Goal: Communication & Community: Answer question/provide support

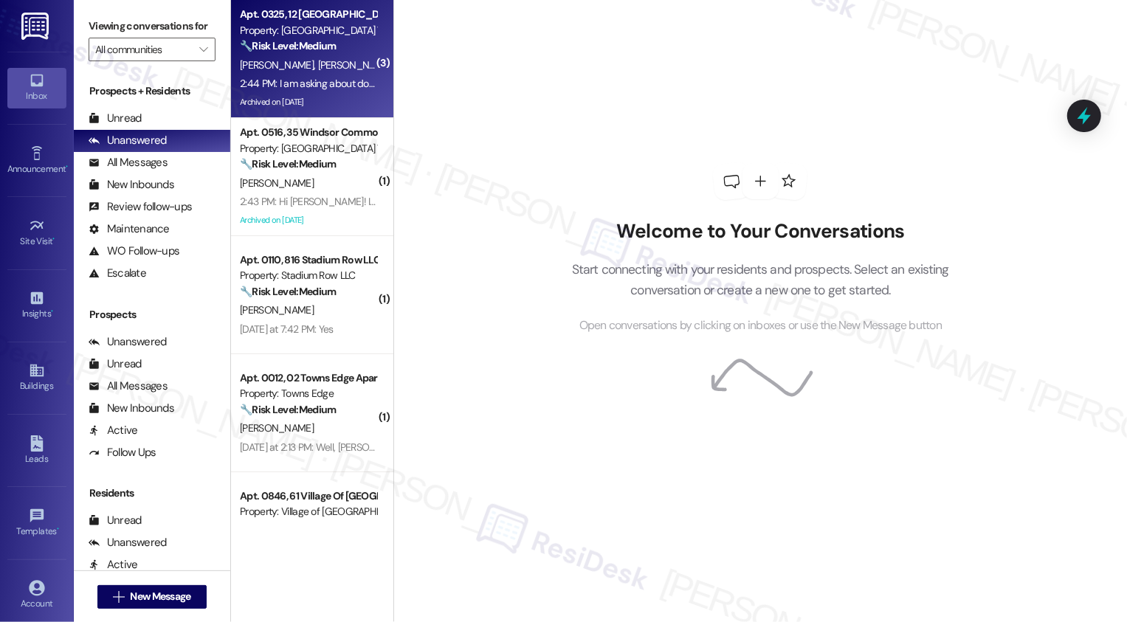
click at [279, 95] on div "Archived on [DATE]" at bounding box center [307, 102] width 139 height 18
click at [312, 88] on div "2:44 PM: I am asking about dog swimming. 2:44 PM: I am asking about dog swimmin…" at bounding box center [331, 83] width 182 height 13
click at [333, 86] on div "2:44 PM: I am asking about dog swimming. 2:44 PM: I am asking about dog swimmin…" at bounding box center [331, 83] width 182 height 13
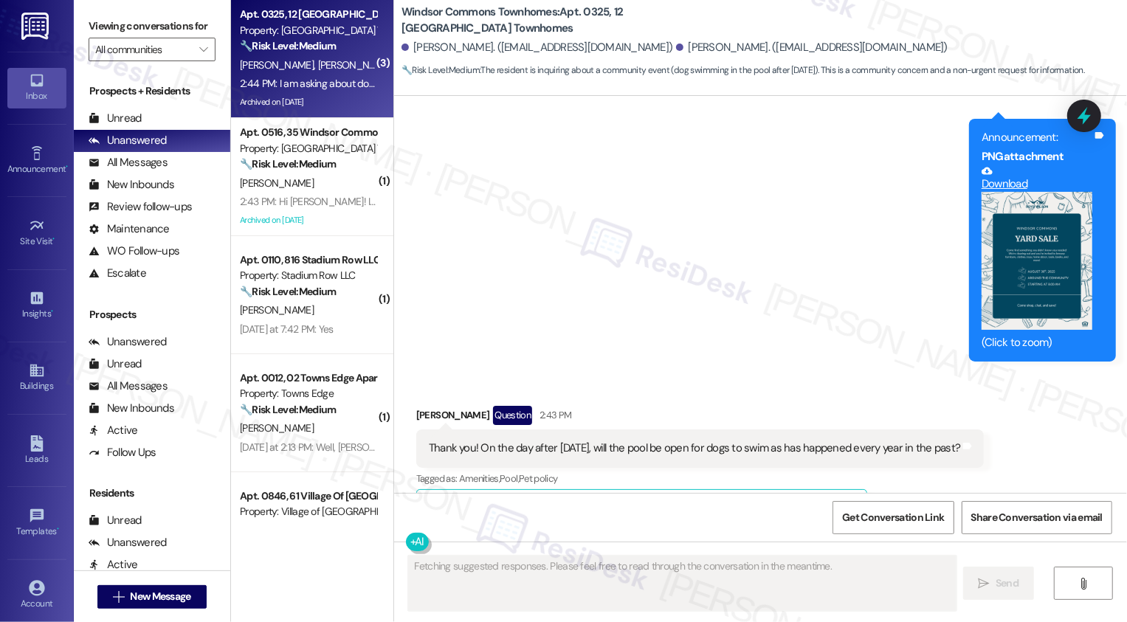
scroll to position [30763, 0]
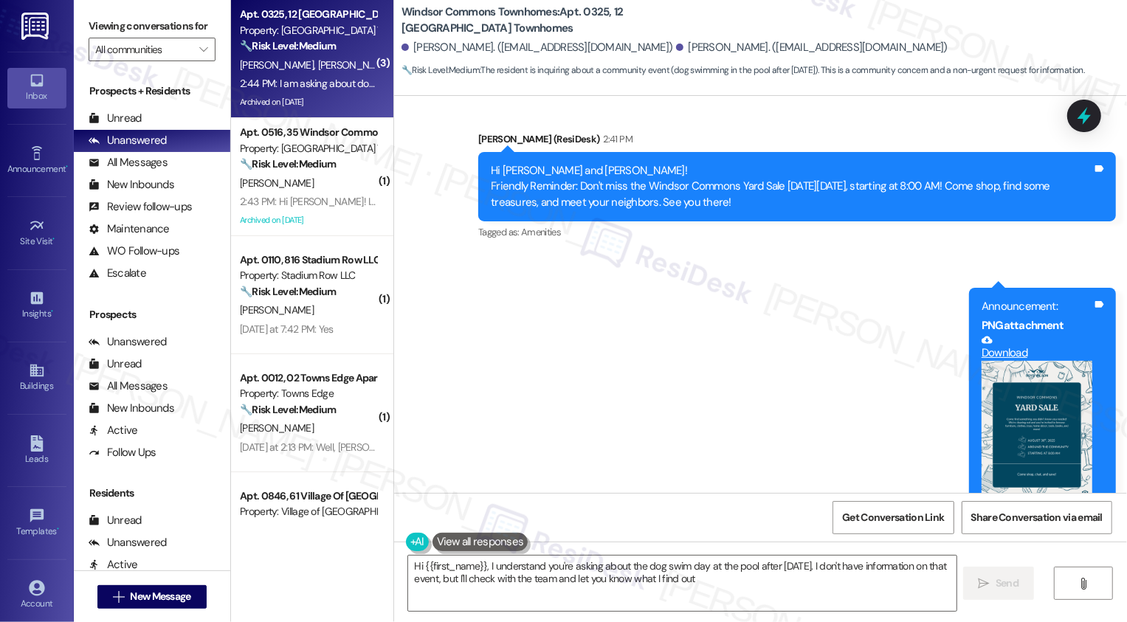
type textarea "Hi {{first_name}}, I understand you're asking about the dog swim day at the poo…"
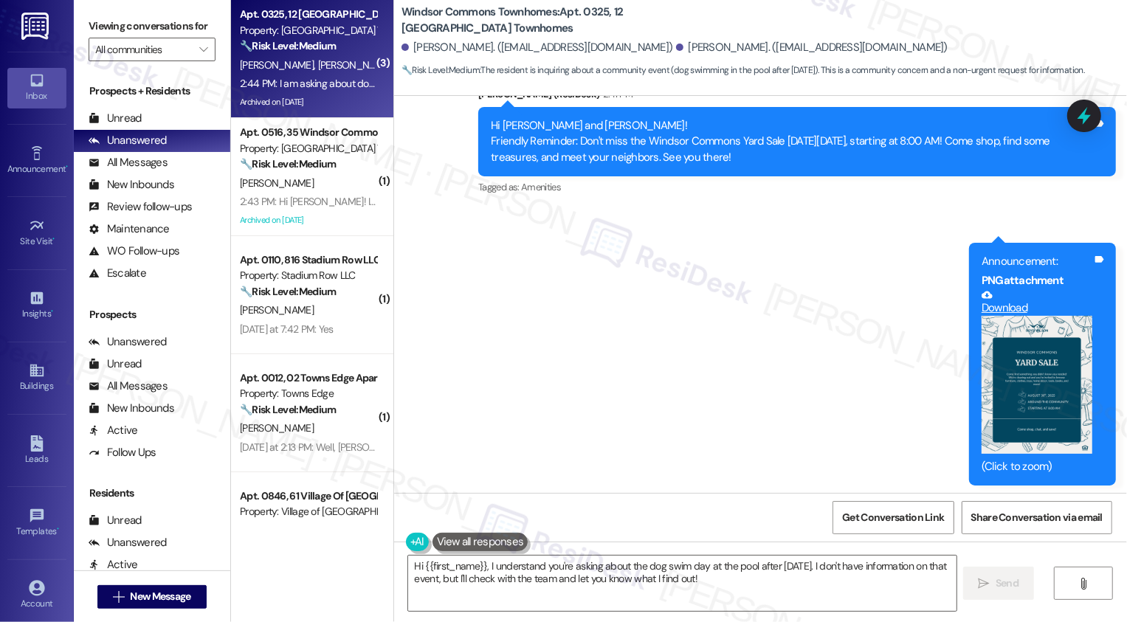
scroll to position [30808, 0]
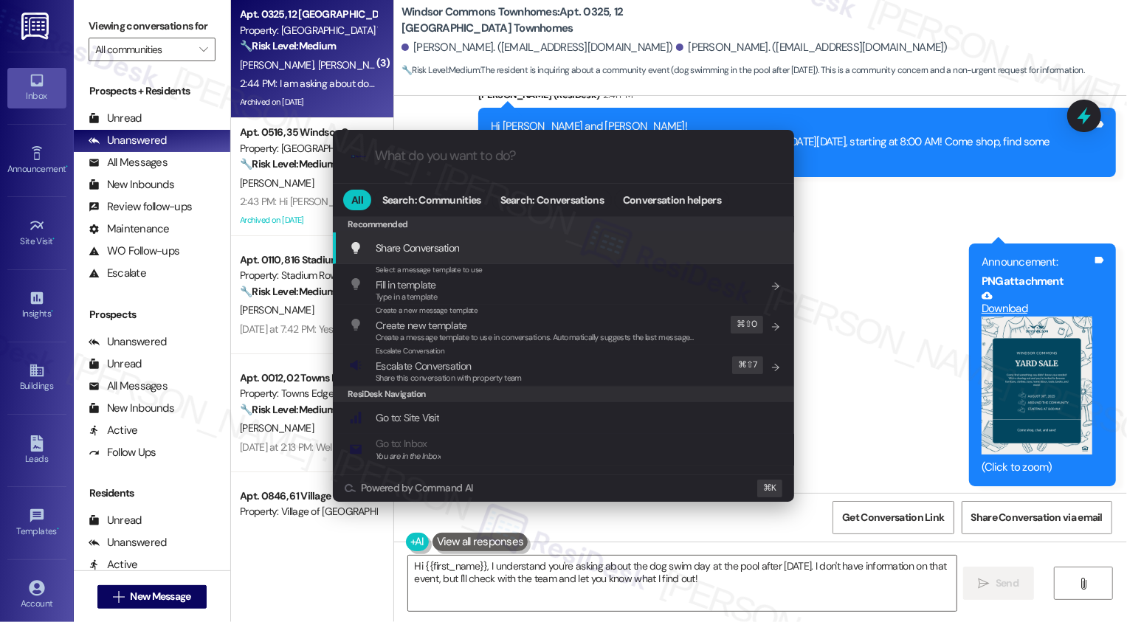
click at [1041, 368] on div ".cls-1{fill:#0a055f;}.cls-2{fill:#0cc4c4;} resideskLogoBlueOrange All Search: C…" at bounding box center [563, 311] width 1127 height 622
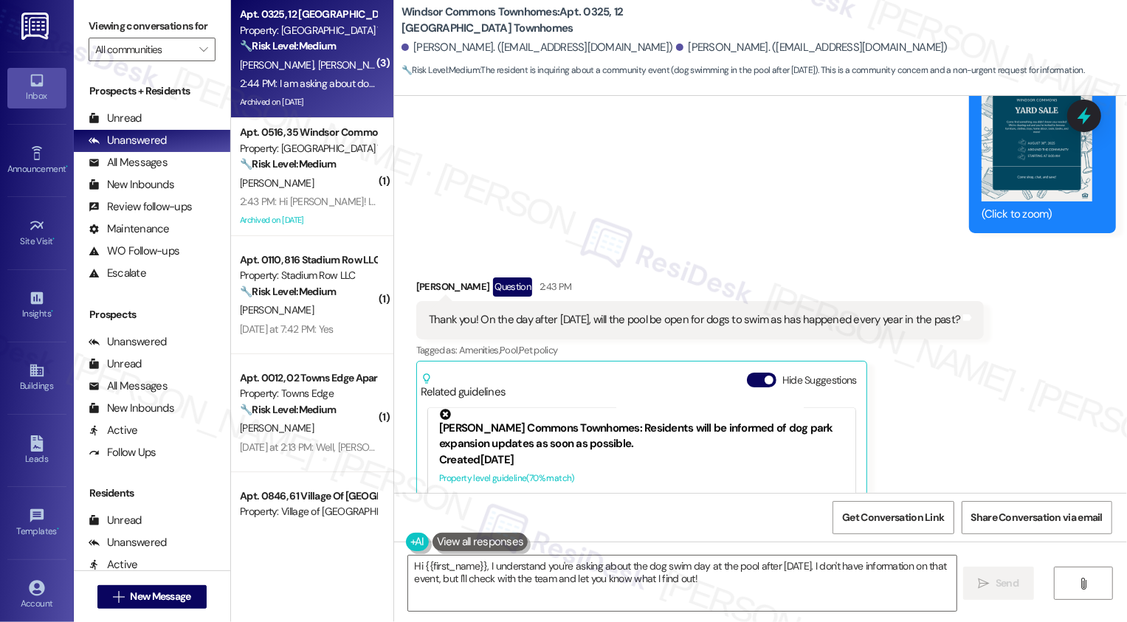
scroll to position [31188, 0]
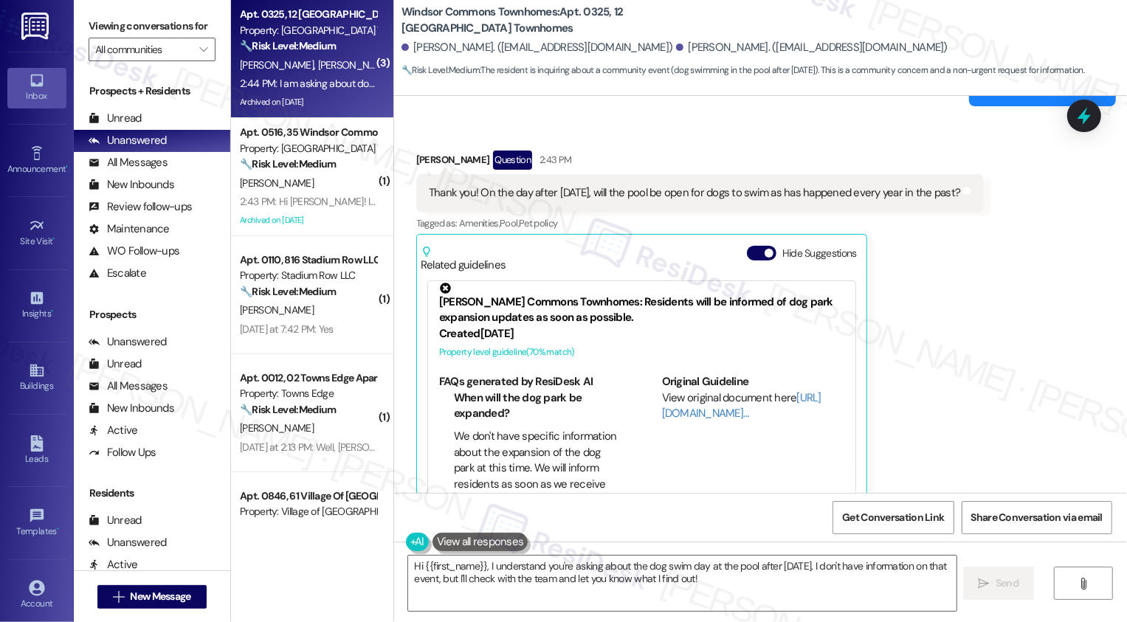
drag, startPoint x: 499, startPoint y: 449, endPoint x: 599, endPoint y: 452, distance: 99.7
copy div "dog swimming. Tags and notes"
click at [891, 366] on div "Received via SMS Dale Cirillo Question 2:43 PM Thank you! On the day after Labo…" at bounding box center [760, 431] width 733 height 628
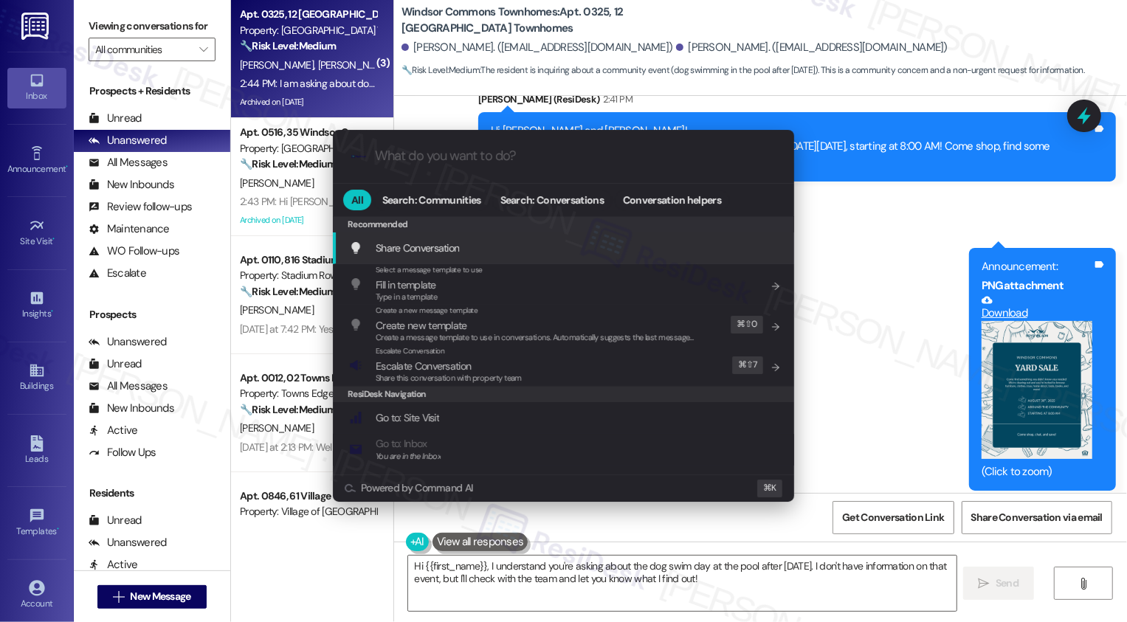
scroll to position [30794, 0]
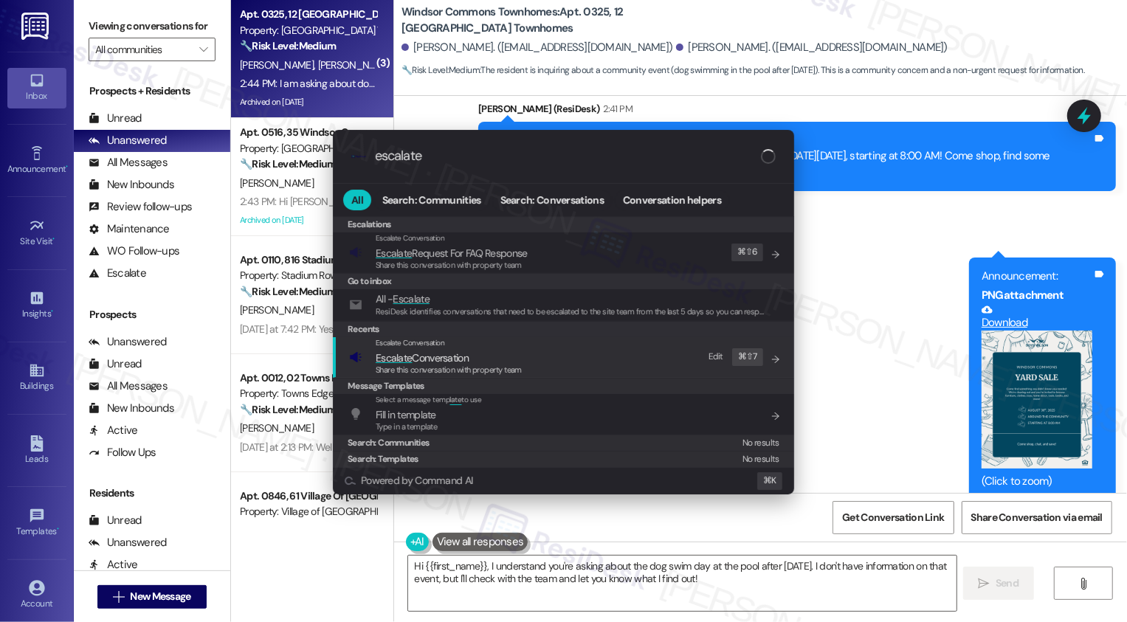
type input "escalate"
click at [455, 352] on span "Escalate Conversation" at bounding box center [422, 357] width 93 height 13
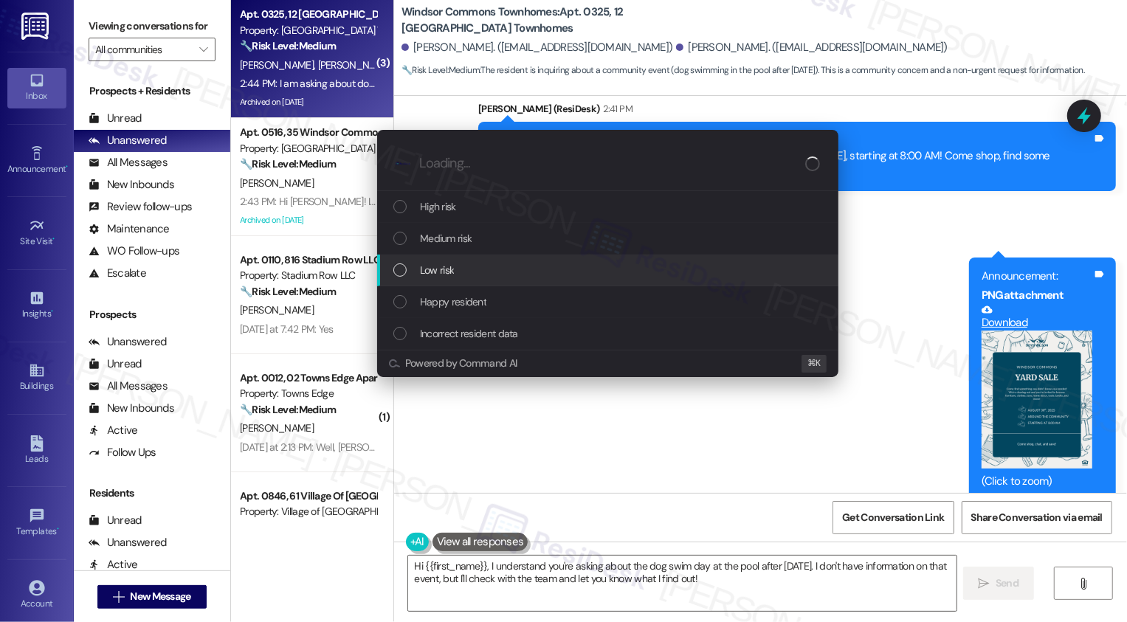
click at [453, 275] on span "Low risk" at bounding box center [437, 270] width 34 height 16
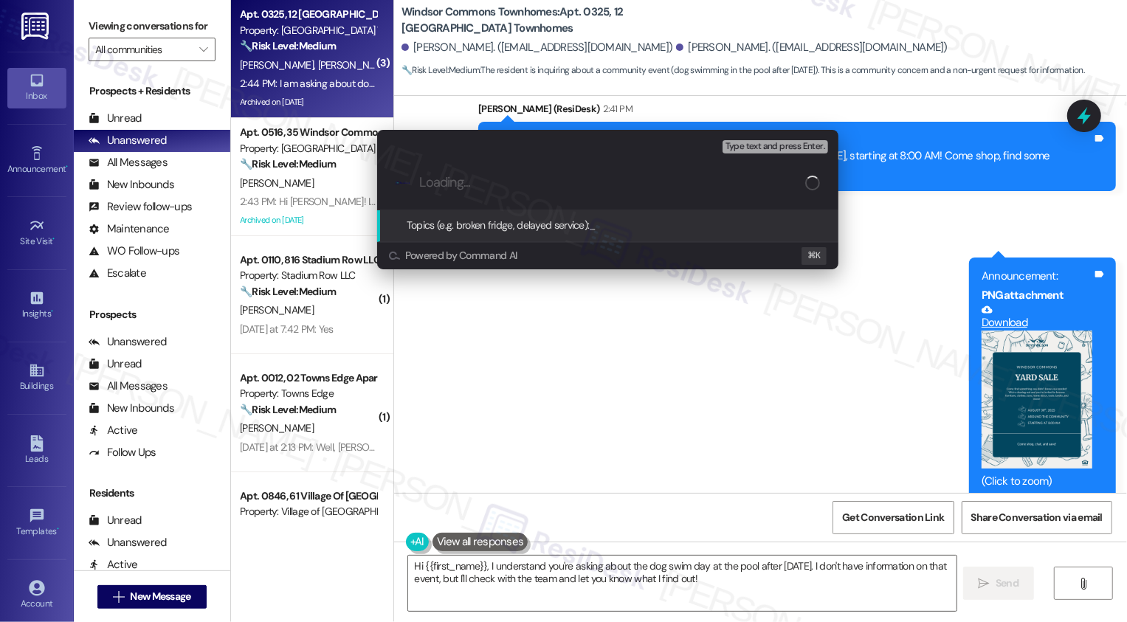
paste input "dog swimming."
type input "dog swimming inquiry"
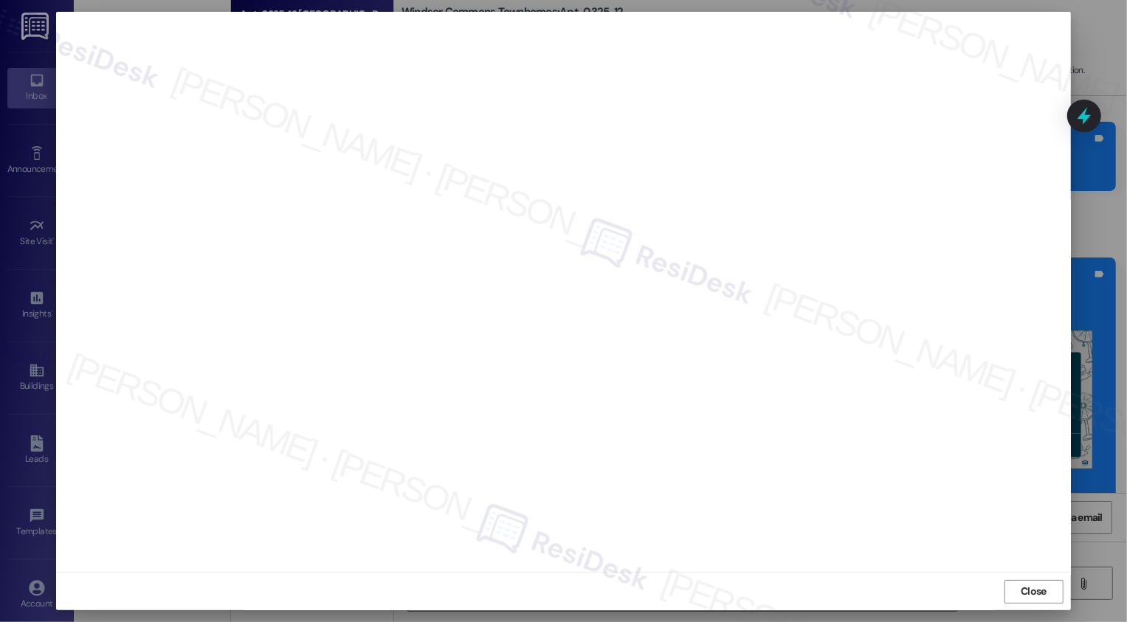
scroll to position [0, 0]
click at [1019, 583] on button "Close" at bounding box center [1033, 592] width 59 height 24
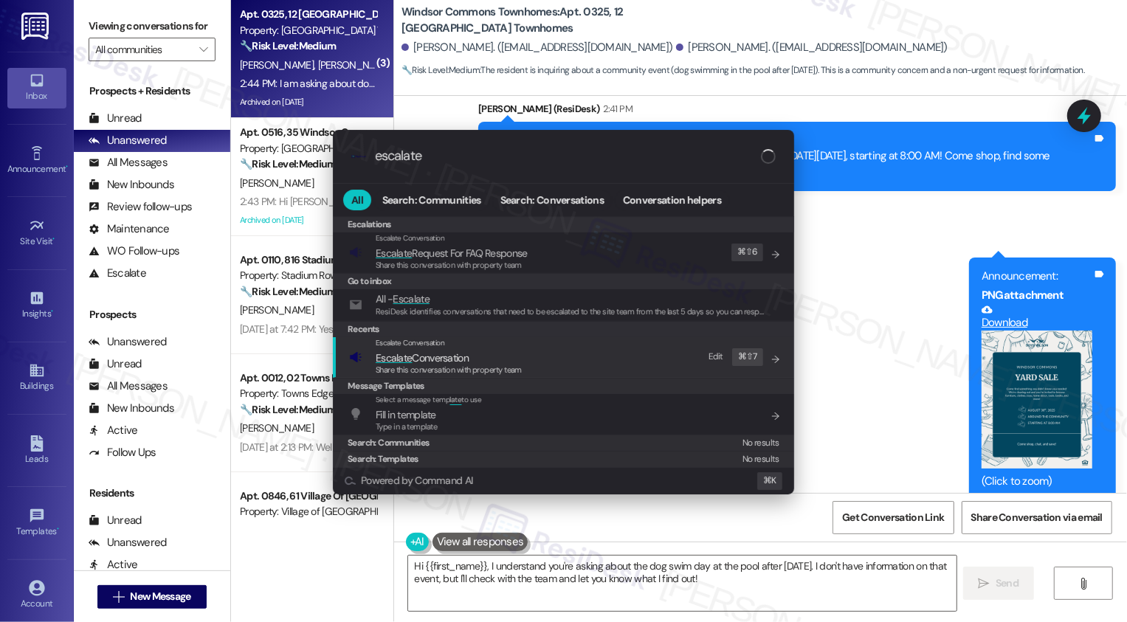
type input "escalate"
click at [488, 362] on span "Escalate Conversation" at bounding box center [449, 358] width 146 height 16
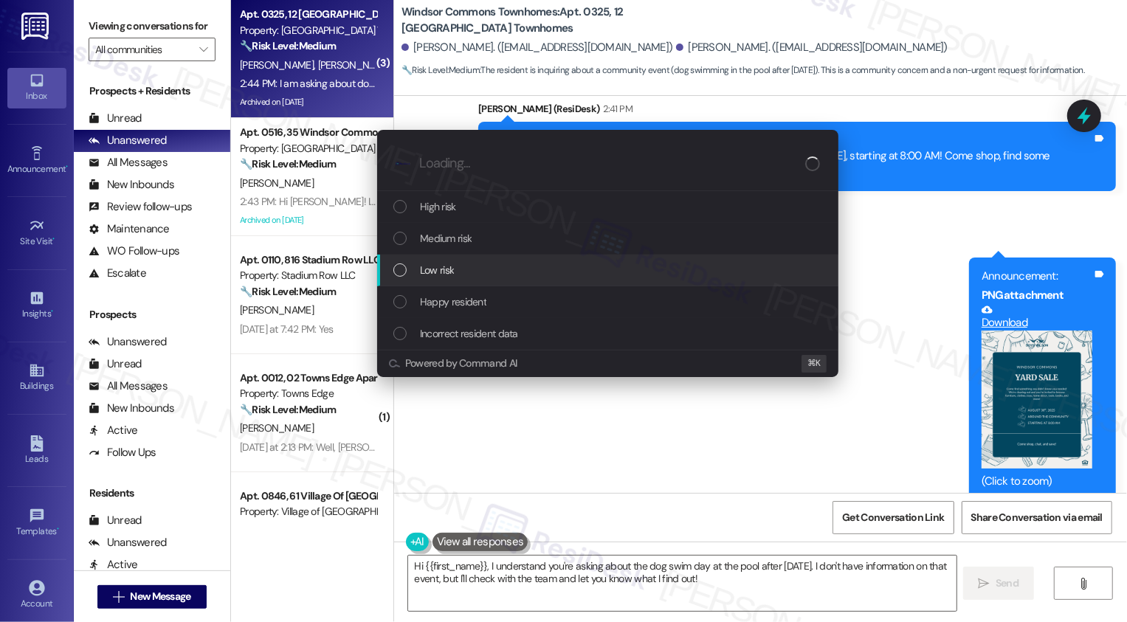
click at [442, 275] on span "Low risk" at bounding box center [437, 270] width 34 height 16
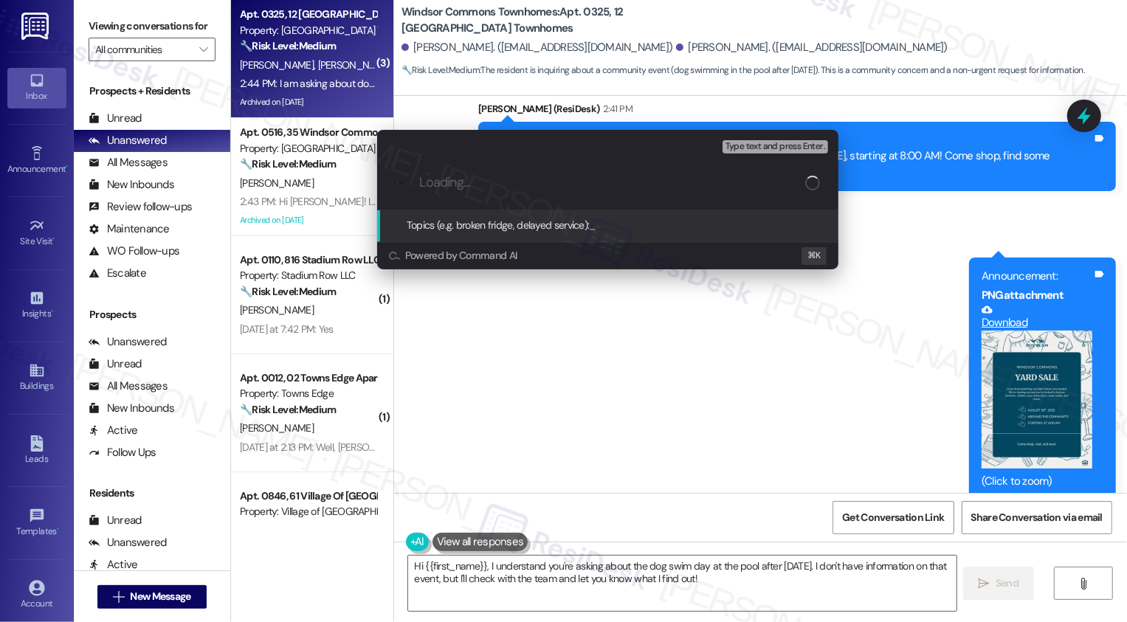
paste input "dog swimming inquiry"
type input "dog swimming inquiry"
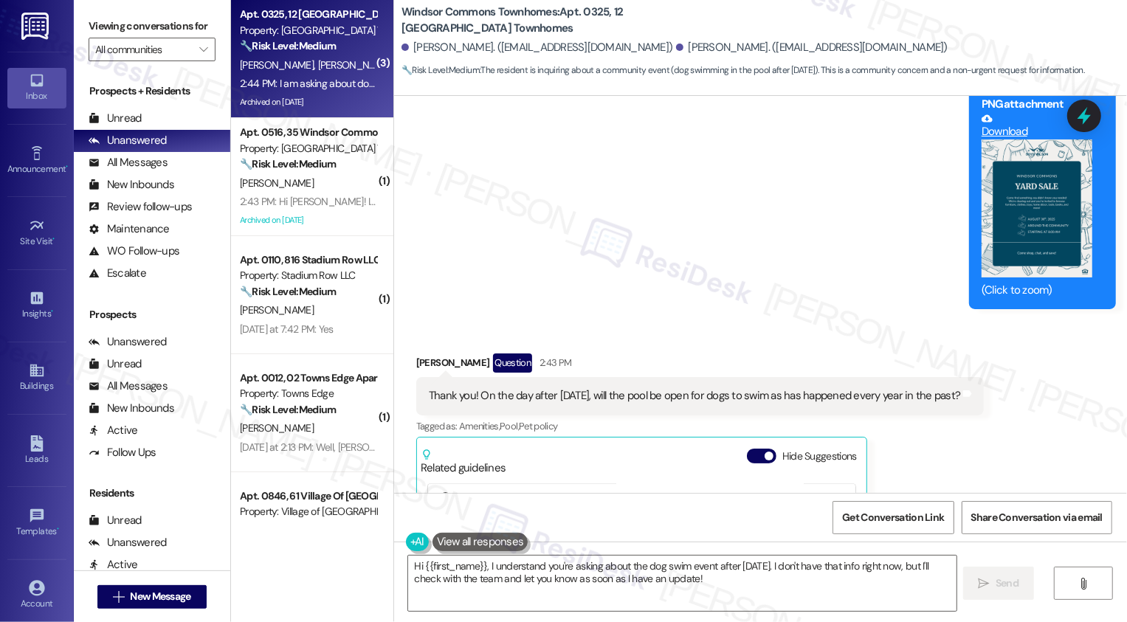
scroll to position [30904, 0]
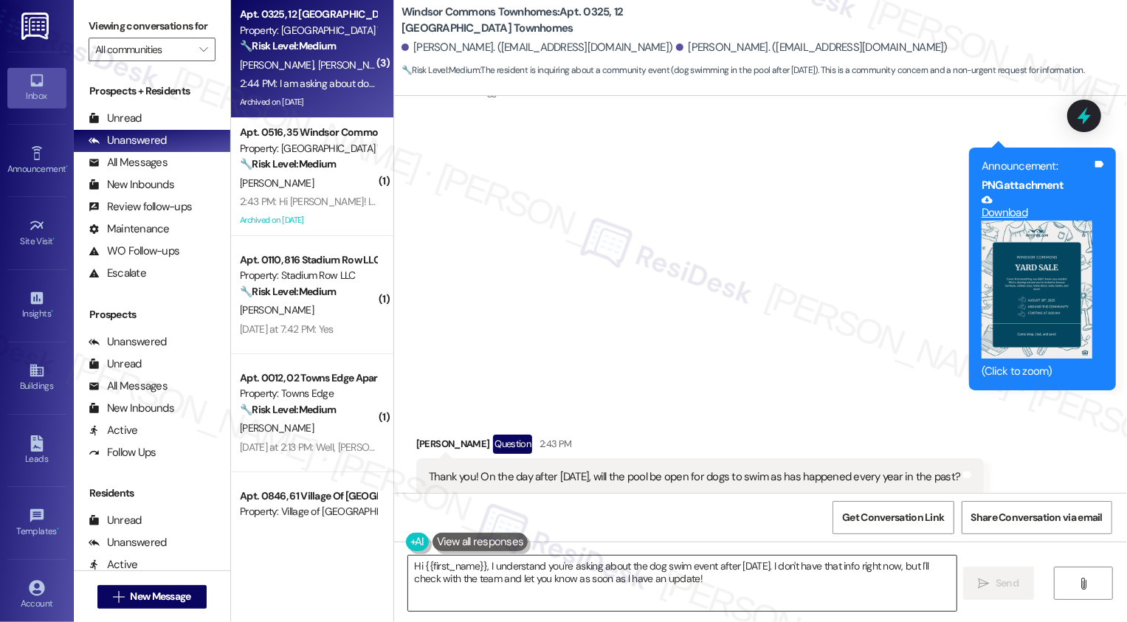
click at [460, 569] on textarea "Hi {{first_name}}, I understand you're asking about the dog swim event after La…" at bounding box center [682, 583] width 548 height 55
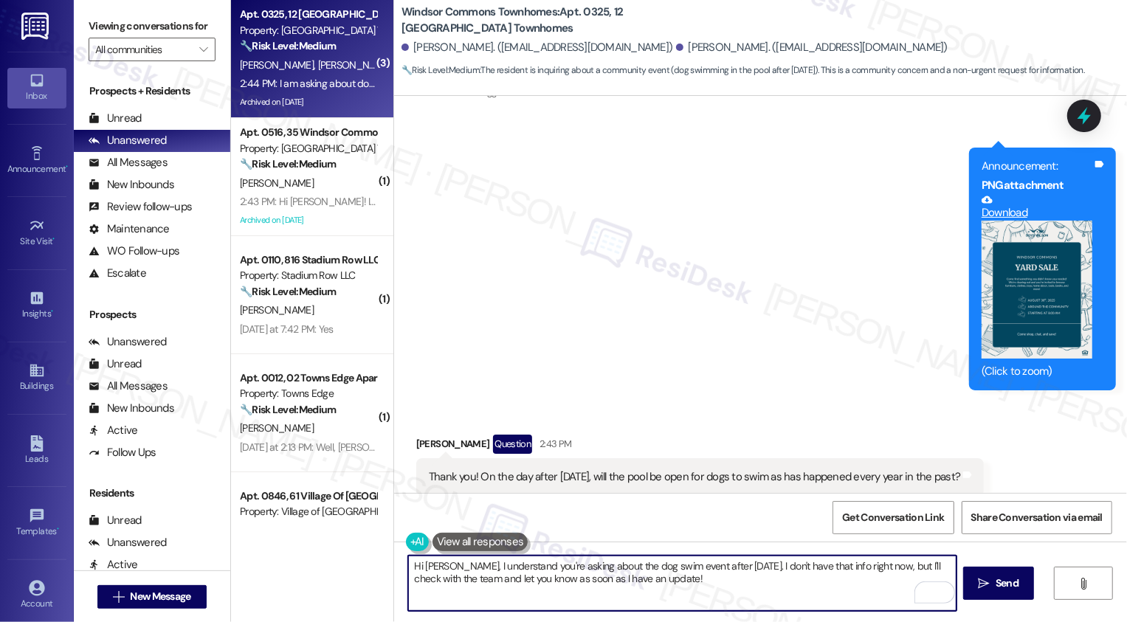
click at [784, 570] on textarea "Hi Dale, I understand you're asking about the dog swim event after Labor Day. I…" at bounding box center [682, 583] width 548 height 55
click at [529, 572] on textarea "Hi Dale, I understand you're asking about the dog swim event after Labor Day. I…" at bounding box center [682, 583] width 548 height 55
click at [693, 590] on textarea "Hi Dale, I understand you're asking about the dog swim event after Labor Day. I…" at bounding box center [682, 583] width 548 height 55
click at [889, 567] on textarea "Hi Dale, I understand you're asking about the dog swim event after Labor Day. I…" at bounding box center [682, 583] width 548 height 55
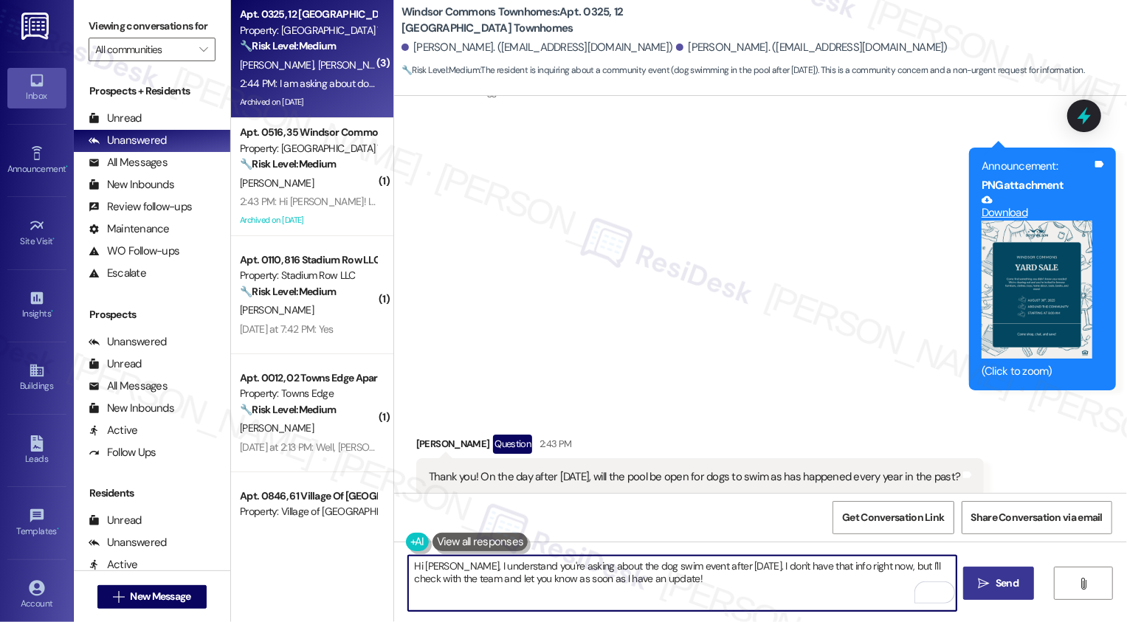
type textarea "Hi Dale, I understand you're asking about the dog swim event after Labor Day. I…"
click at [1001, 588] on span "Send" at bounding box center [1007, 583] width 23 height 15
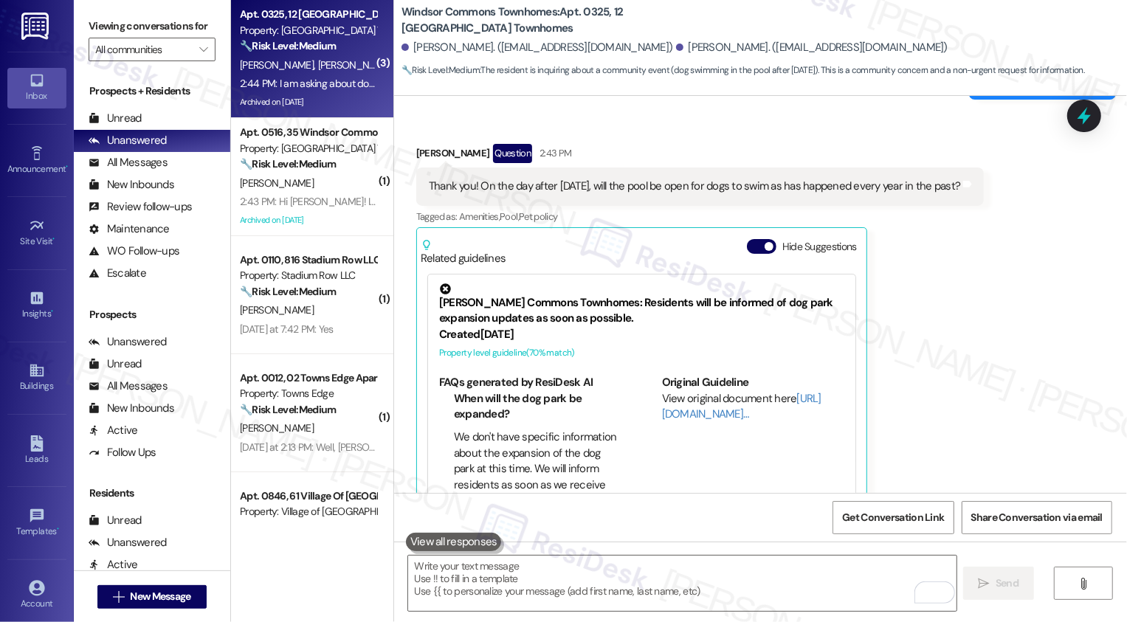
scroll to position [31313, 0]
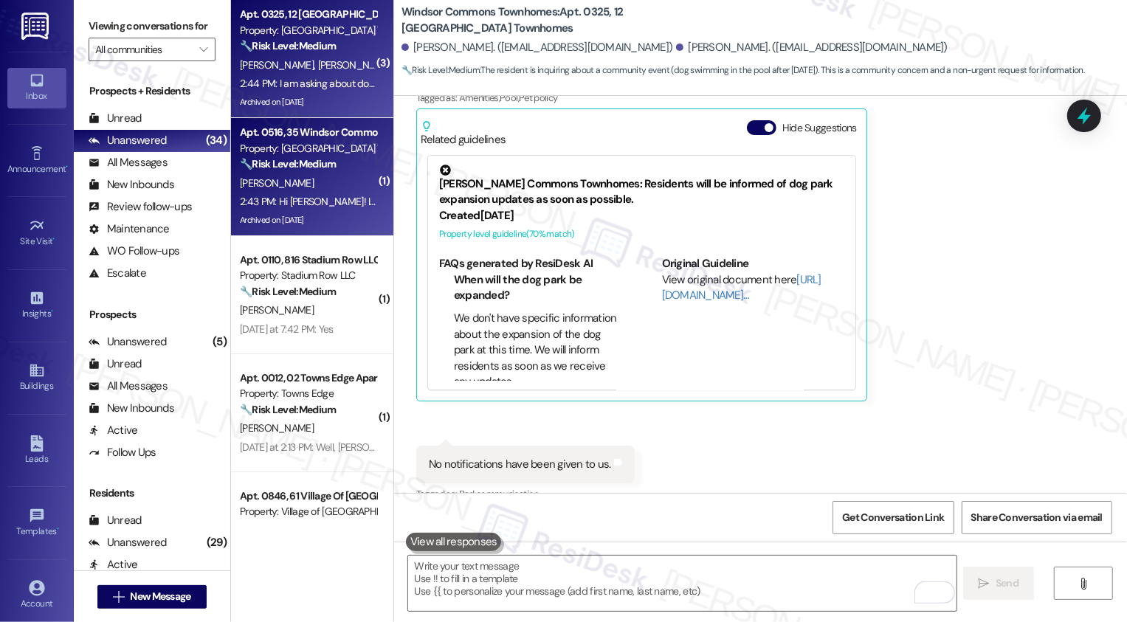
click at [328, 180] on div "L. Regan" at bounding box center [307, 183] width 139 height 18
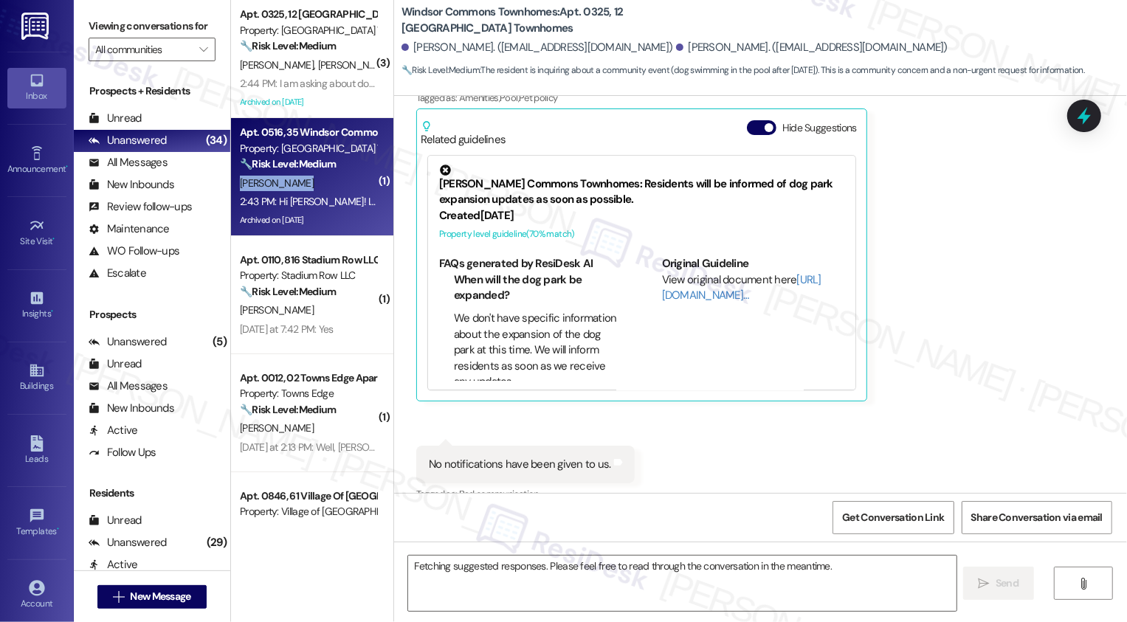
click at [328, 180] on div "L. Regan" at bounding box center [307, 183] width 139 height 18
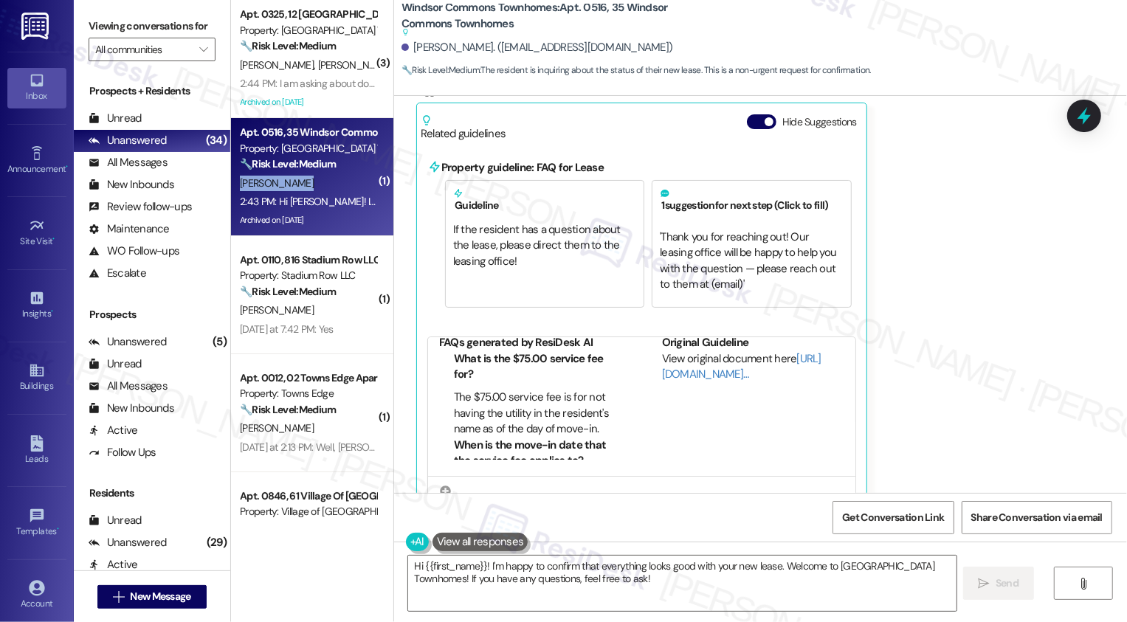
scroll to position [6836, 0]
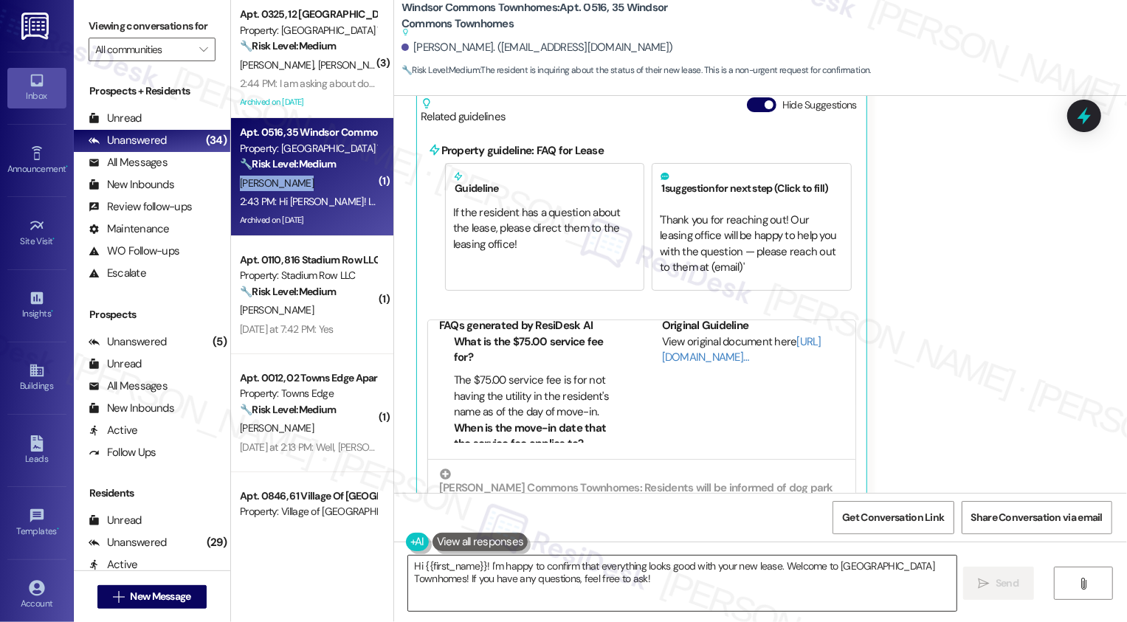
click at [536, 585] on textarea "Hi {{first_name}}! I'm happy to confirm that everything looks good with your ne…" at bounding box center [682, 583] width 548 height 55
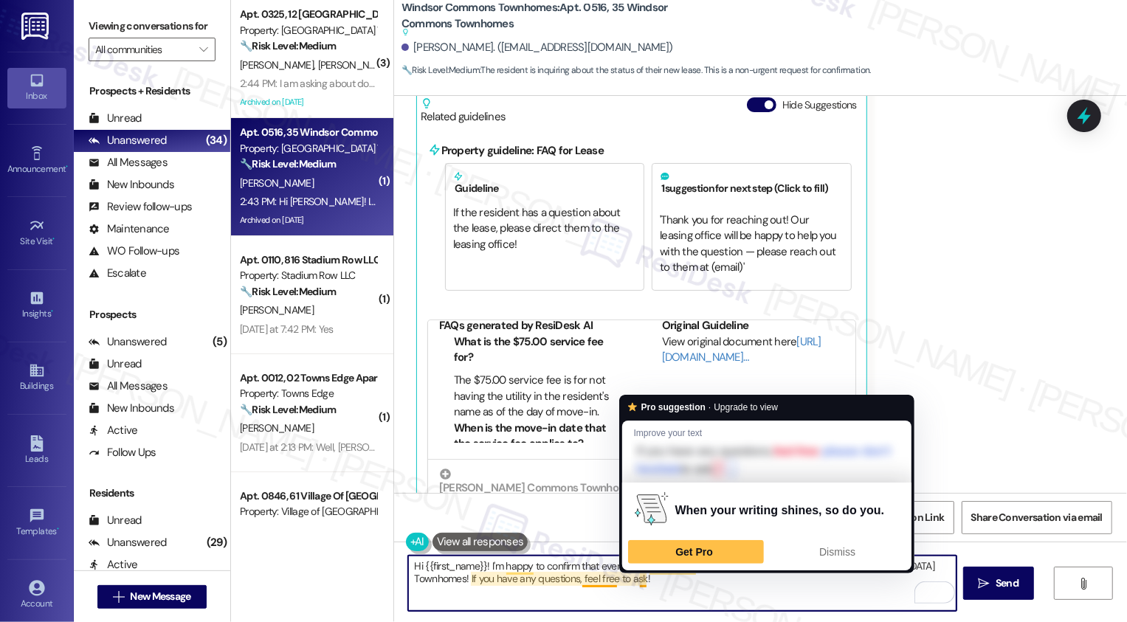
click at [658, 582] on textarea "Hi {{first_name}}! I'm happy to confirm that everything looks good with your ne…" at bounding box center [682, 583] width 548 height 55
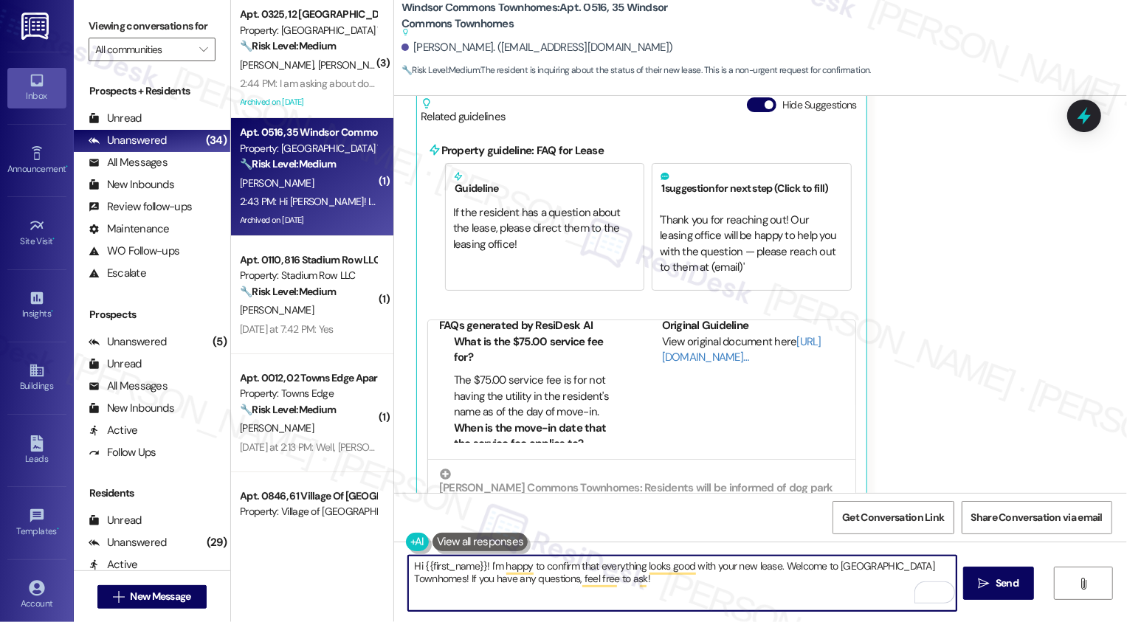
click at [675, 584] on textarea "Hi {{first_name}}! I'm happy to confirm that everything looks good with your ne…" at bounding box center [682, 583] width 548 height 55
drag, startPoint x: 479, startPoint y: 564, endPoint x: 782, endPoint y: 609, distance: 306.6
click at [783, 610] on textarea "Hi {{first_name}}! I'm happy to confirm that everything looks good with your ne…" at bounding box center [682, 583] width 548 height 55
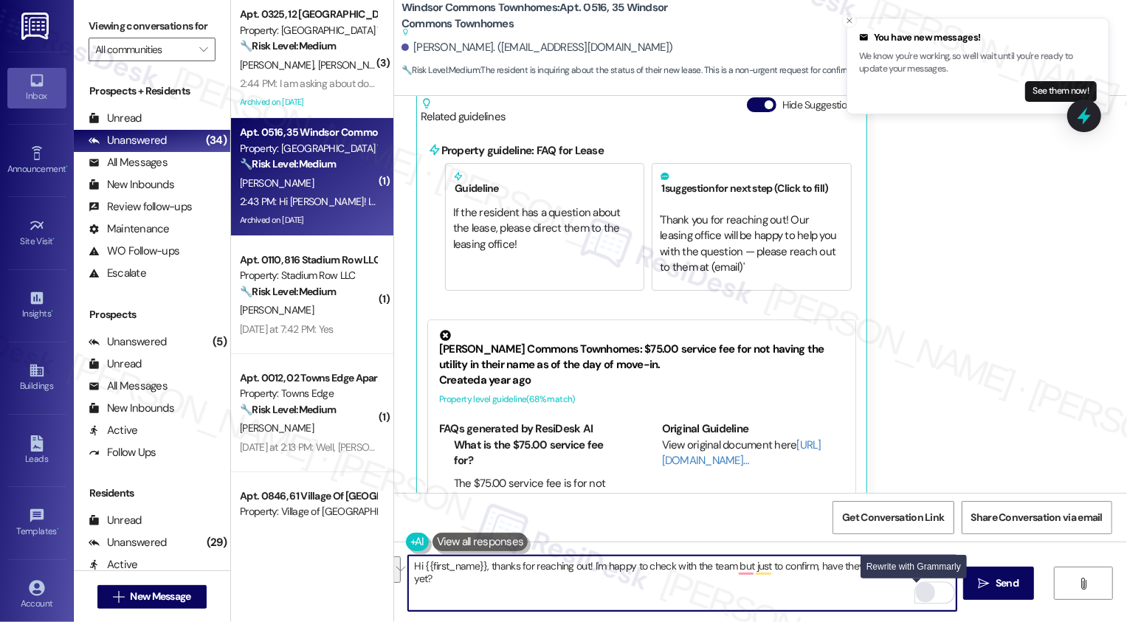
type textarea "Hi {{first_name}}, thanks for reaching out! I'm happy to check with the team bu…"
click at [917, 595] on div "Rewrite with Grammarly" at bounding box center [925, 592] width 16 height 17
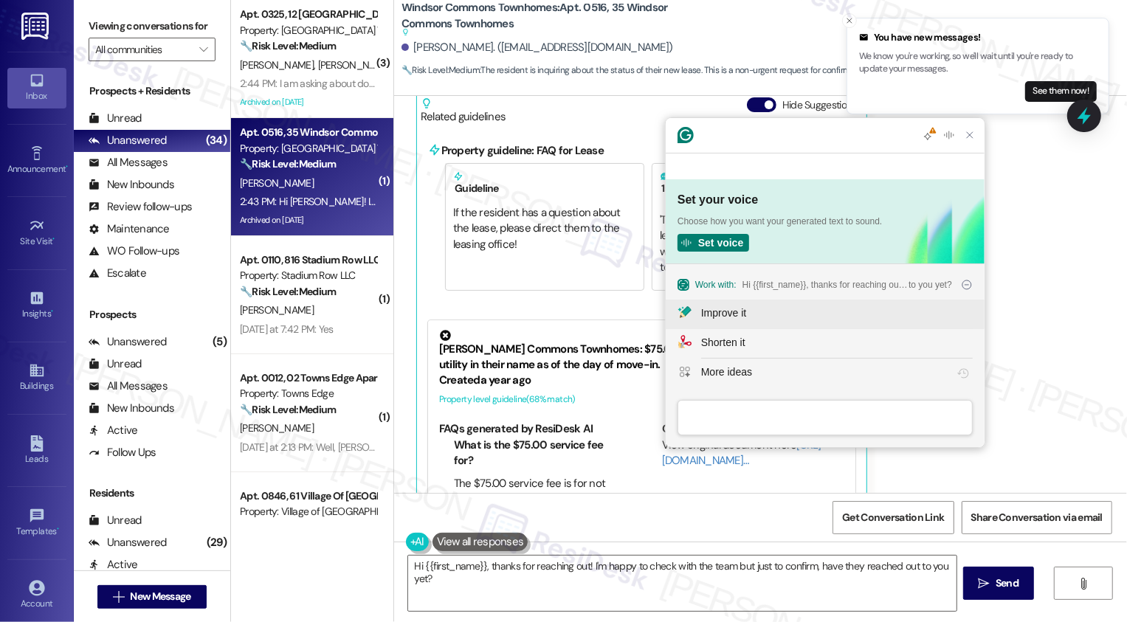
click at [725, 307] on div "Improve it" at bounding box center [723, 313] width 45 height 15
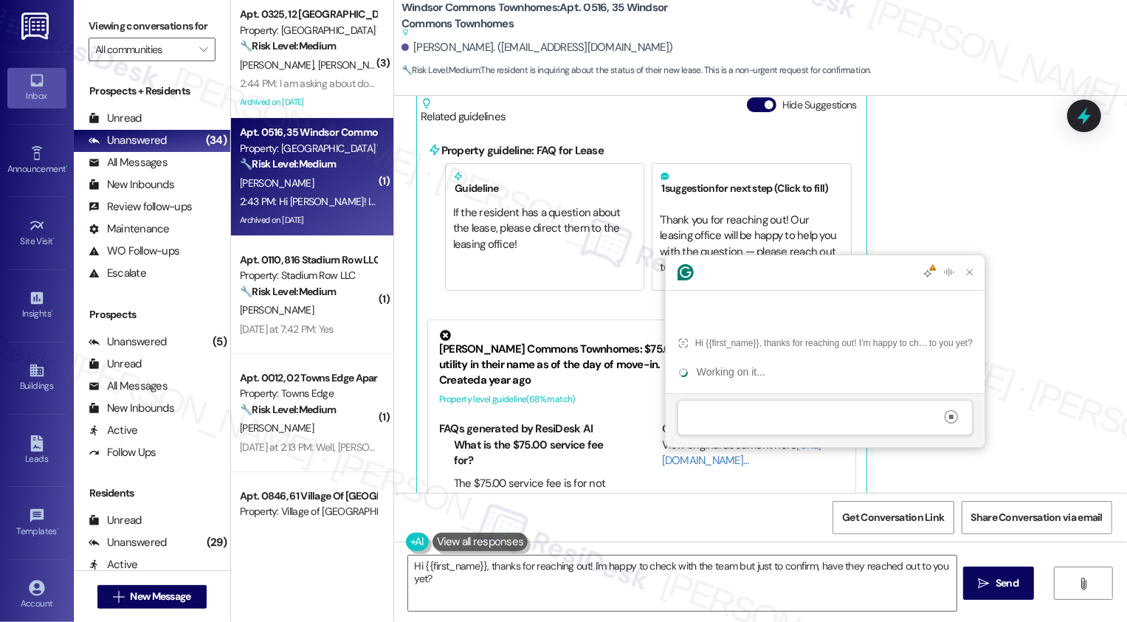
scroll to position [0, 0]
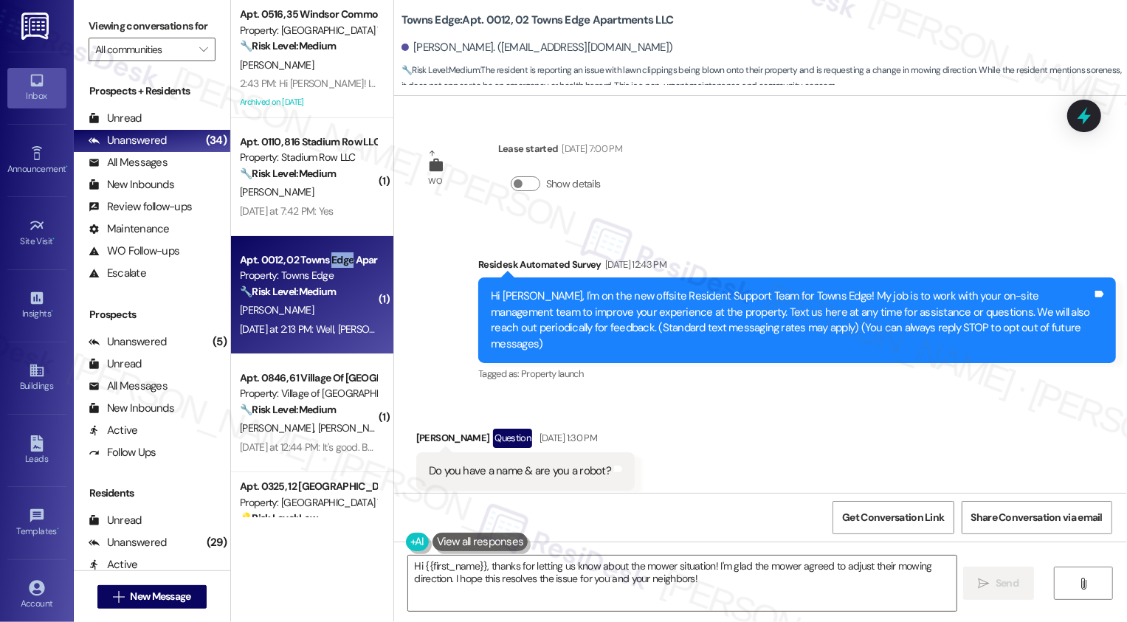
scroll to position [9950, 0]
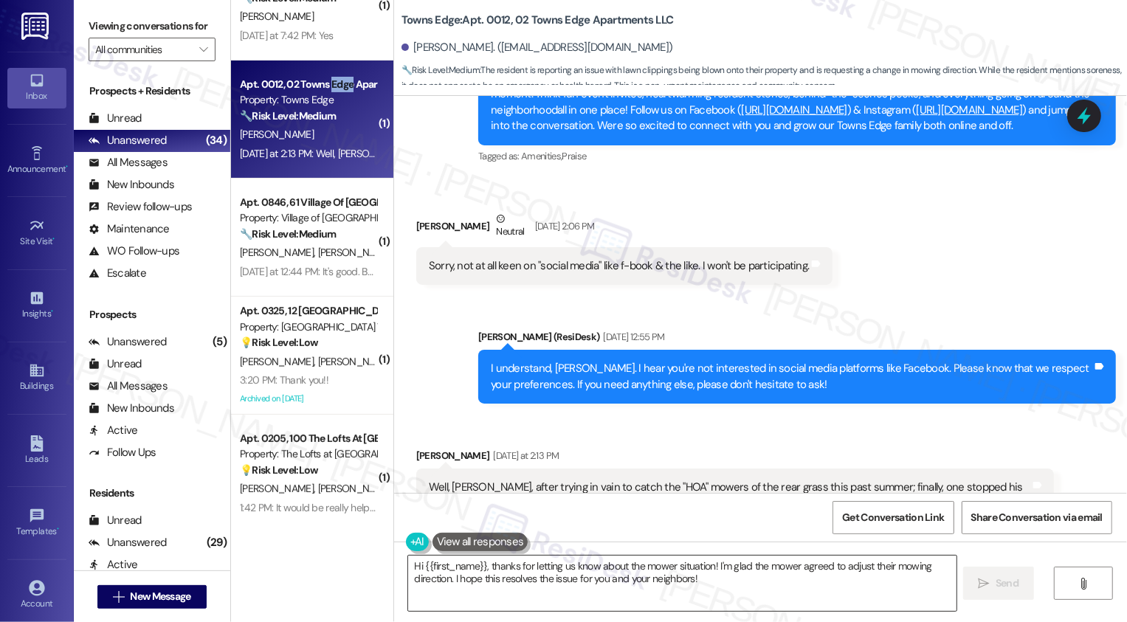
click at [711, 586] on textarea "Hi {{first_name}}, thanks for letting us know about the mower situation! I'm gl…" at bounding box center [682, 583] width 548 height 55
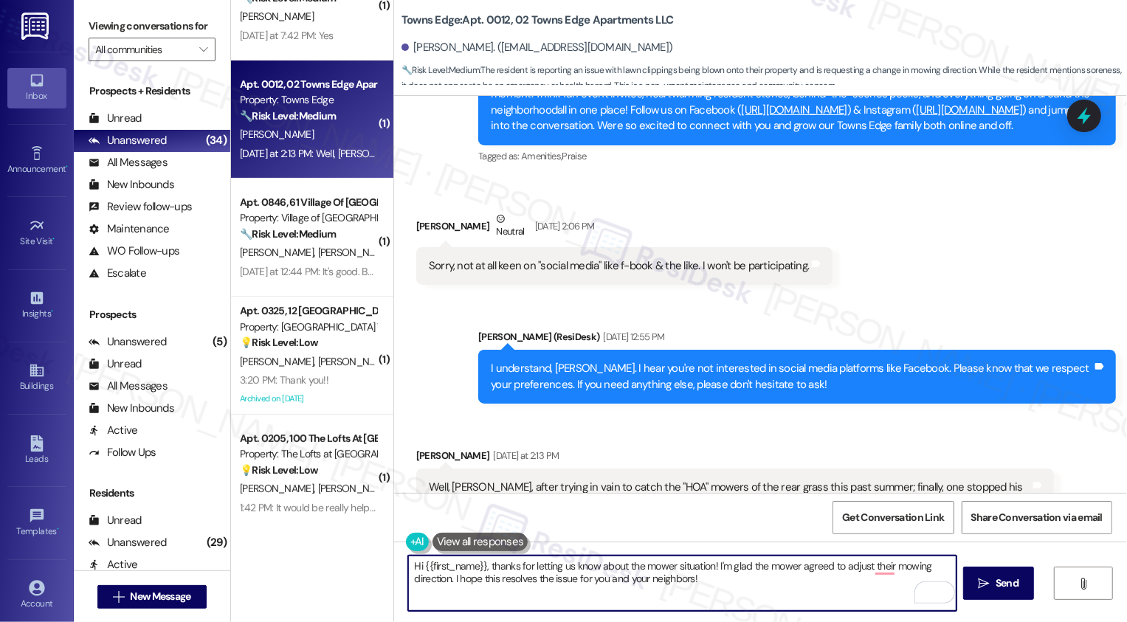
paste textarea "😊"
drag, startPoint x: 528, startPoint y: 566, endPoint x: 592, endPoint y: 567, distance: 64.2
click at [592, 567] on textarea "Hi {{first_name}}, thanks for letting us know about the mower situation! I'm gl…" at bounding box center [682, 583] width 548 height 55
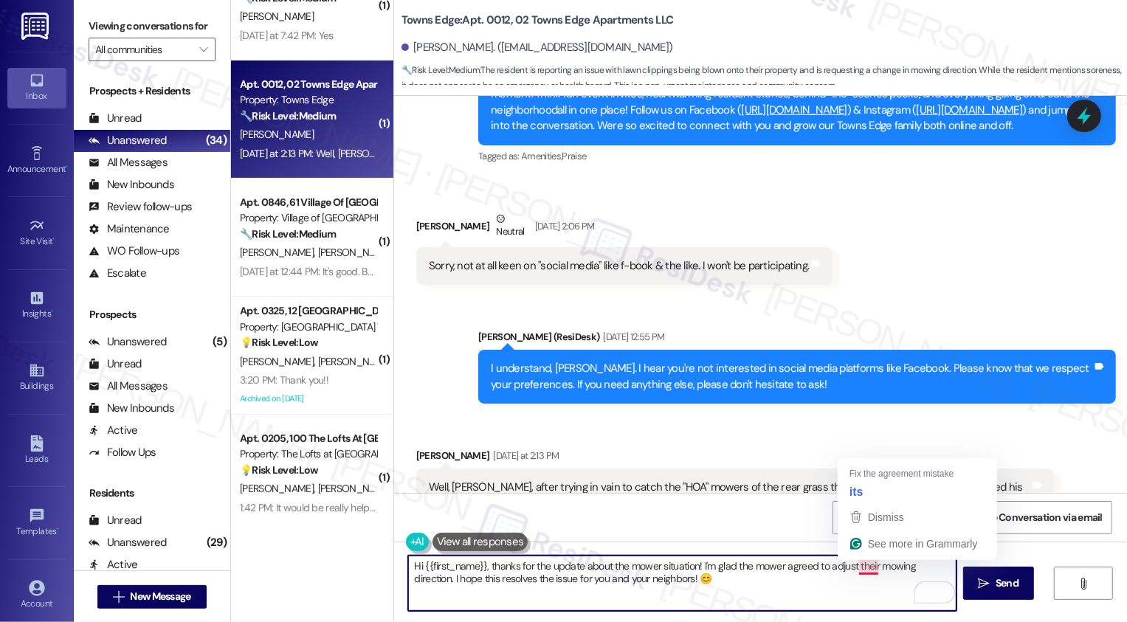
click at [764, 576] on textarea "Hi {{first_name}}, thanks for the update about the mower situation! I'm glad th…" at bounding box center [682, 583] width 548 height 55
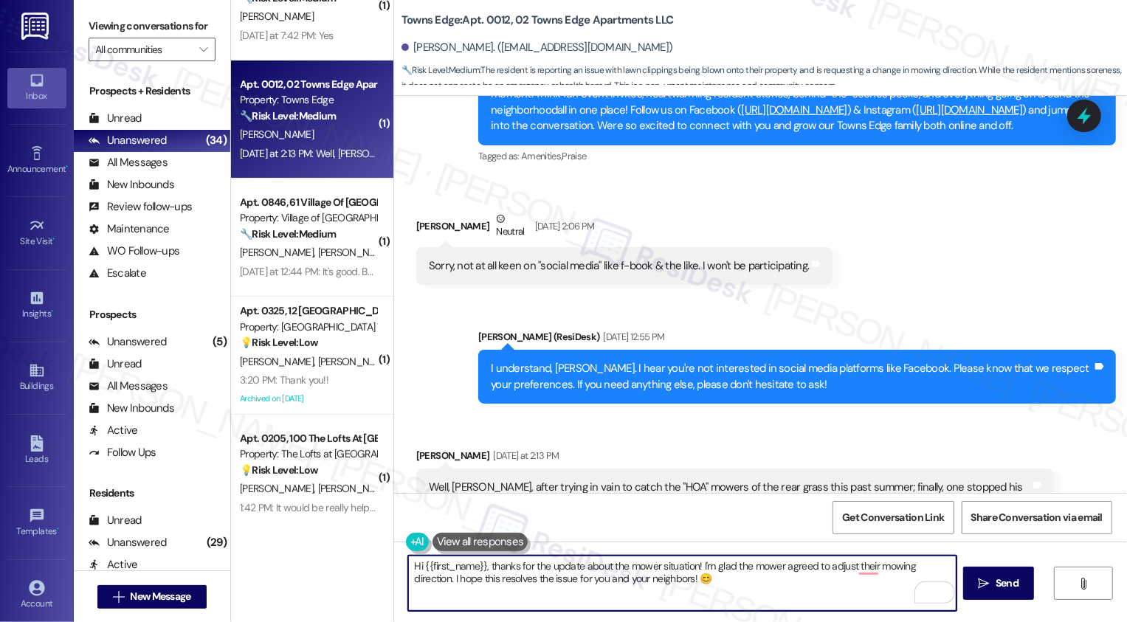
click at [762, 590] on textarea "Hi {{first_name}}, thanks for the update about the mower situation! I'm glad th…" at bounding box center [682, 583] width 548 height 55
type textarea "Hi {{first_name}}, thanks for the update about the mower situation! I'm glad th…"
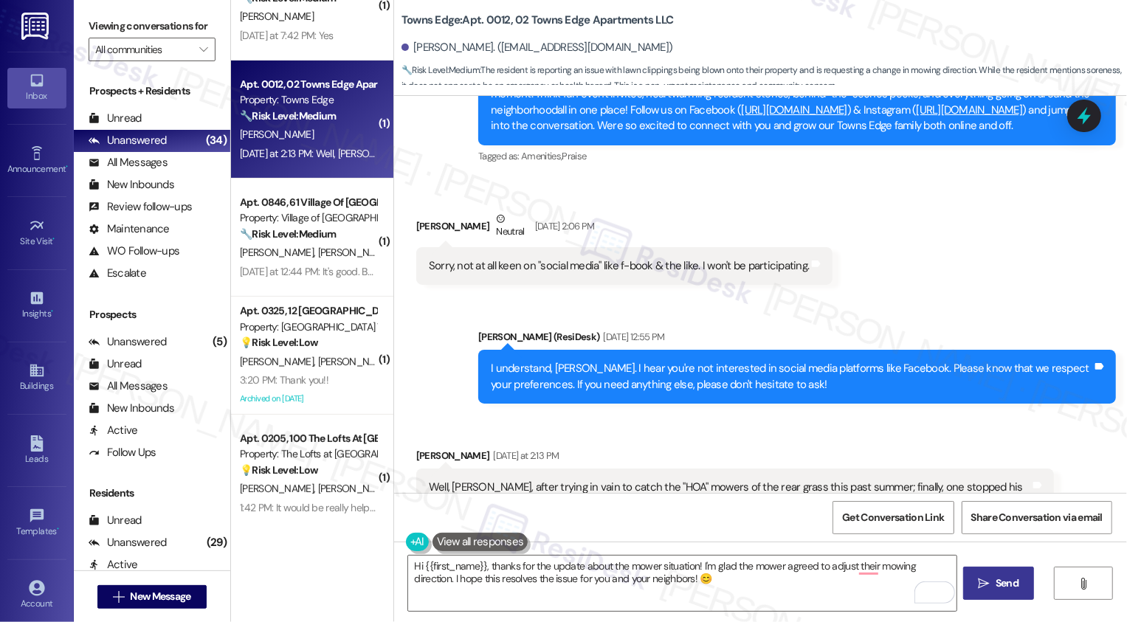
click at [1005, 576] on span "Send" at bounding box center [1007, 583] width 23 height 15
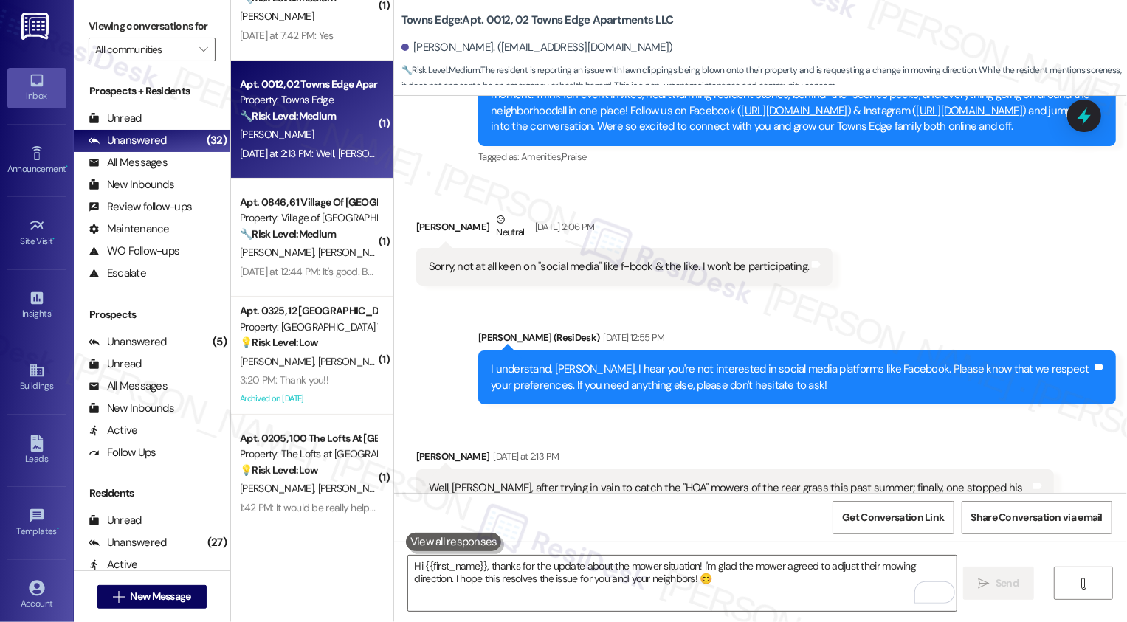
scroll to position [10069, 0]
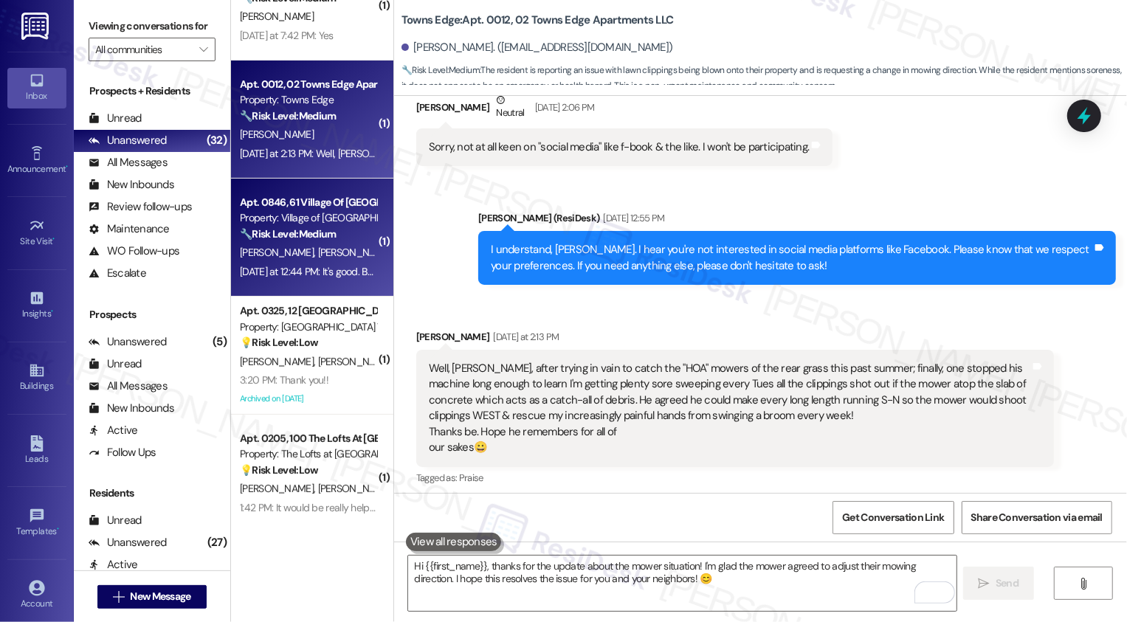
click at [326, 235] on strong "🔧 Risk Level: Medium" at bounding box center [288, 233] width 96 height 13
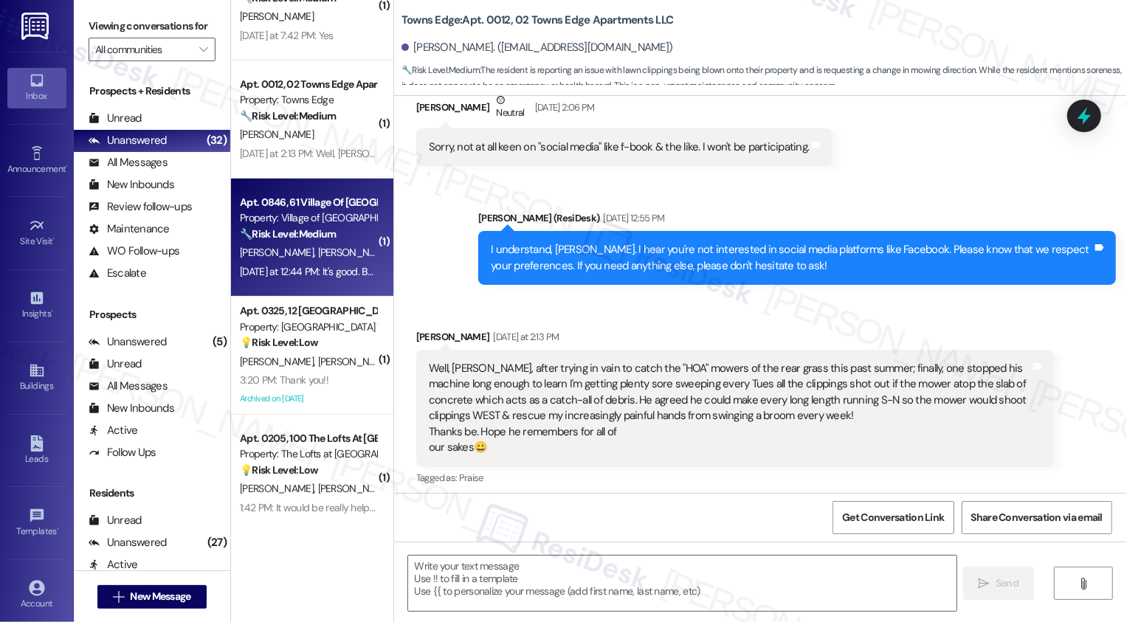
click at [326, 235] on strong "🔧 Risk Level: Medium" at bounding box center [288, 233] width 96 height 13
type textarea "Fetching suggested responses. Please feel free to read through the conversation…"
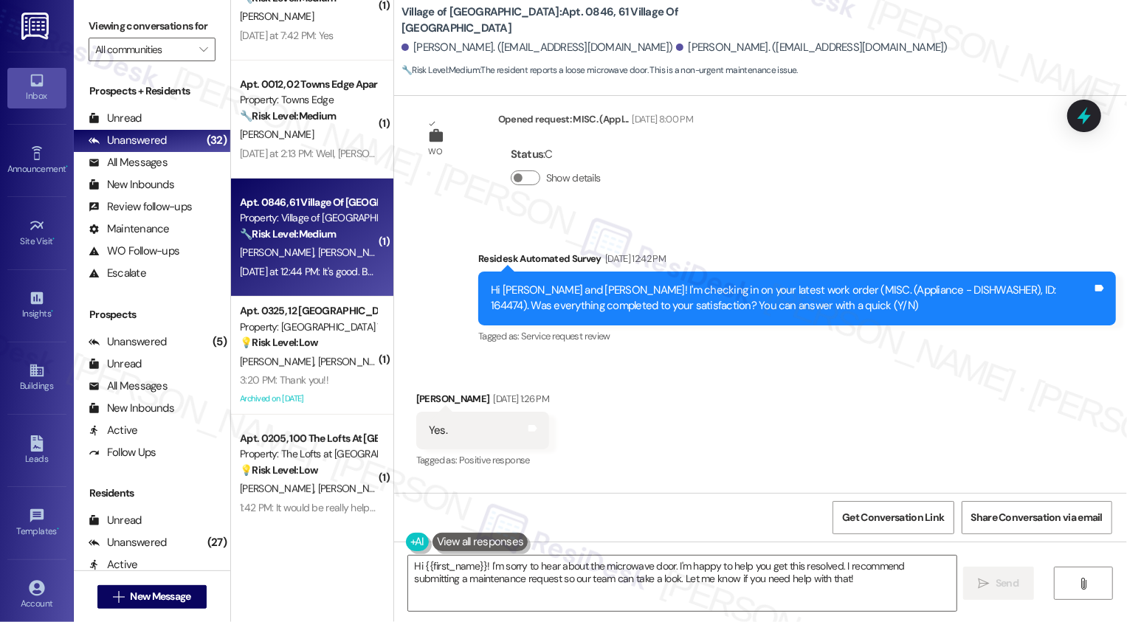
scroll to position [4424, 0]
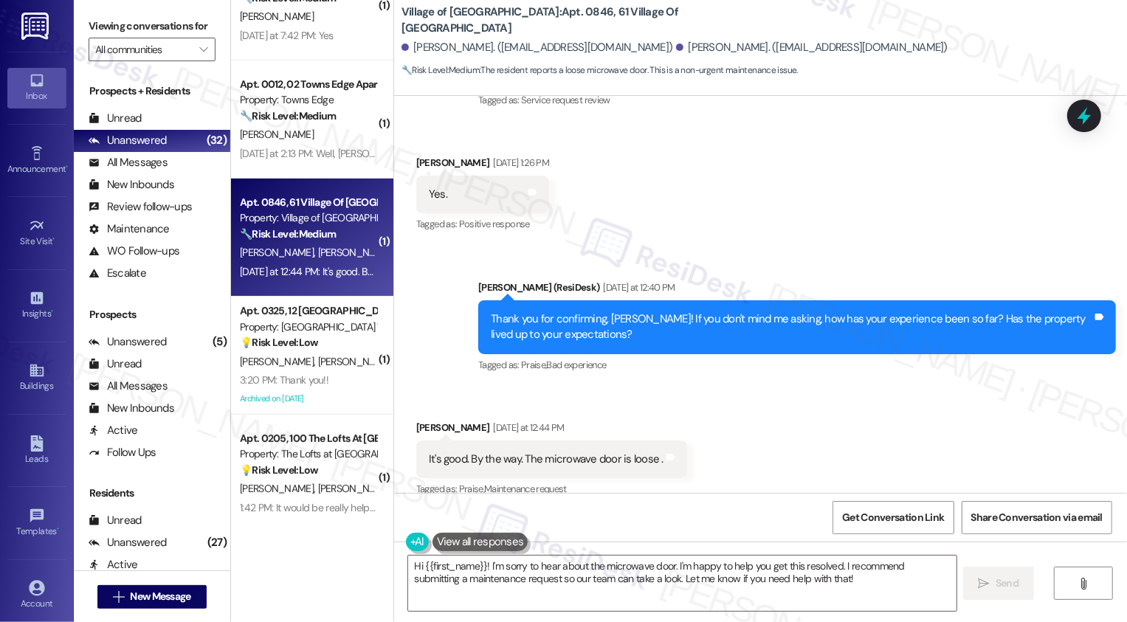
drag, startPoint x: 482, startPoint y: 566, endPoint x: 333, endPoint y: 566, distance: 149.1
click at [334, 566] on div "Apt. 0516, 35 Windsor Commons Townhomes Property: Windsor Commons Townhomes 🔧 R…" at bounding box center [679, 311] width 896 height 622
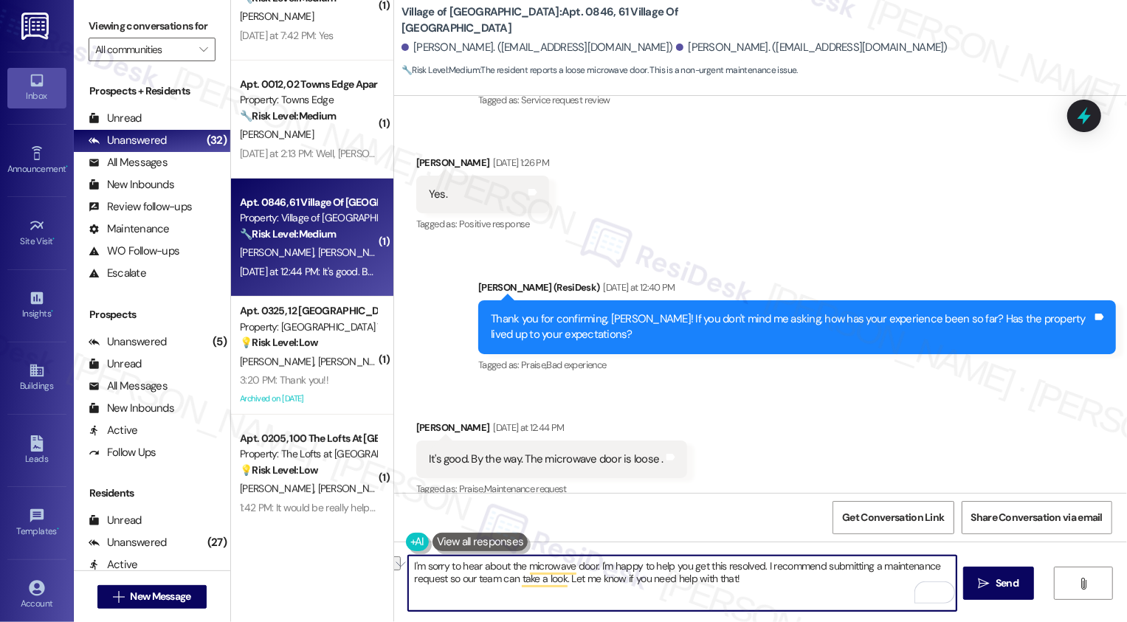
drag, startPoint x: 593, startPoint y: 565, endPoint x: 758, endPoint y: 565, distance: 165.3
click at [758, 565] on textarea "I'm sorry to hear about the microwave door. I'm happy to help you get this reso…" at bounding box center [682, 583] width 548 height 55
click at [810, 579] on textarea "I'm sorry to hear about the microwave door. I recommend submitting a maintenanc…" at bounding box center [682, 583] width 548 height 55
click at [928, 569] on textarea "I'm sorry to hear about the microwave door. I recommend submitting a maintenanc…" at bounding box center [682, 583] width 548 height 55
click at [928, 565] on textarea "I'm sorry to hear about the microwave door. I recommend submitting a maintenanc…" at bounding box center [682, 583] width 548 height 55
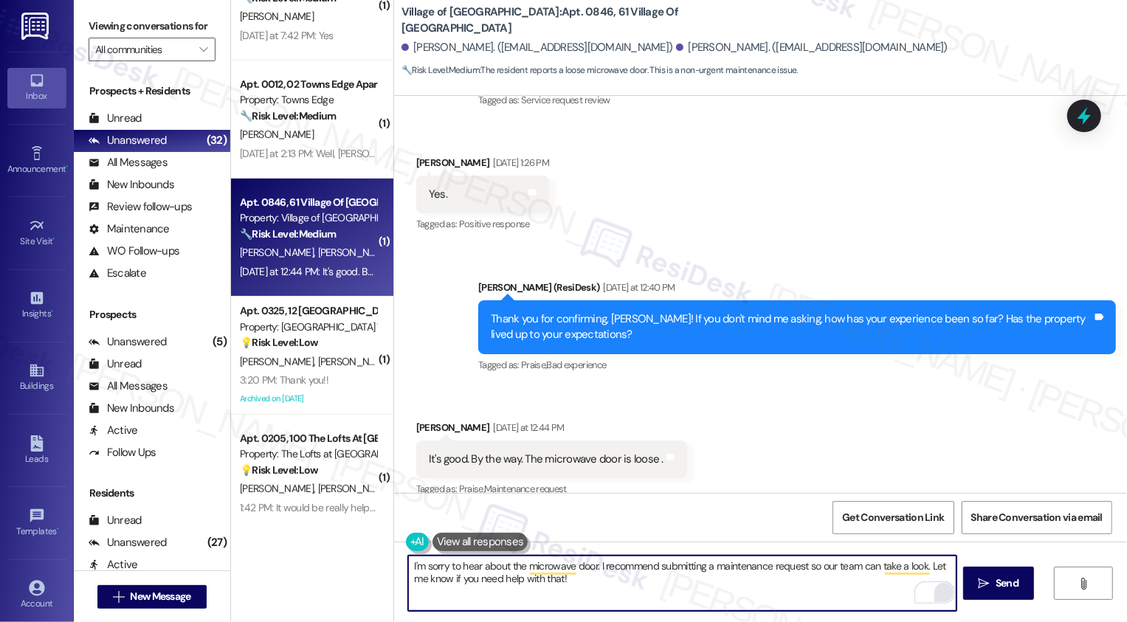
drag, startPoint x: 923, startPoint y: 564, endPoint x: 930, endPoint y: 584, distance: 21.7
click at [930, 584] on div "I'm sorry to hear about the microwave door. I recommend submitting a maintenanc…" at bounding box center [682, 583] width 550 height 57
type textarea "I'm sorry to hear about the microwave door. I recommend submitting a maintenanc…"
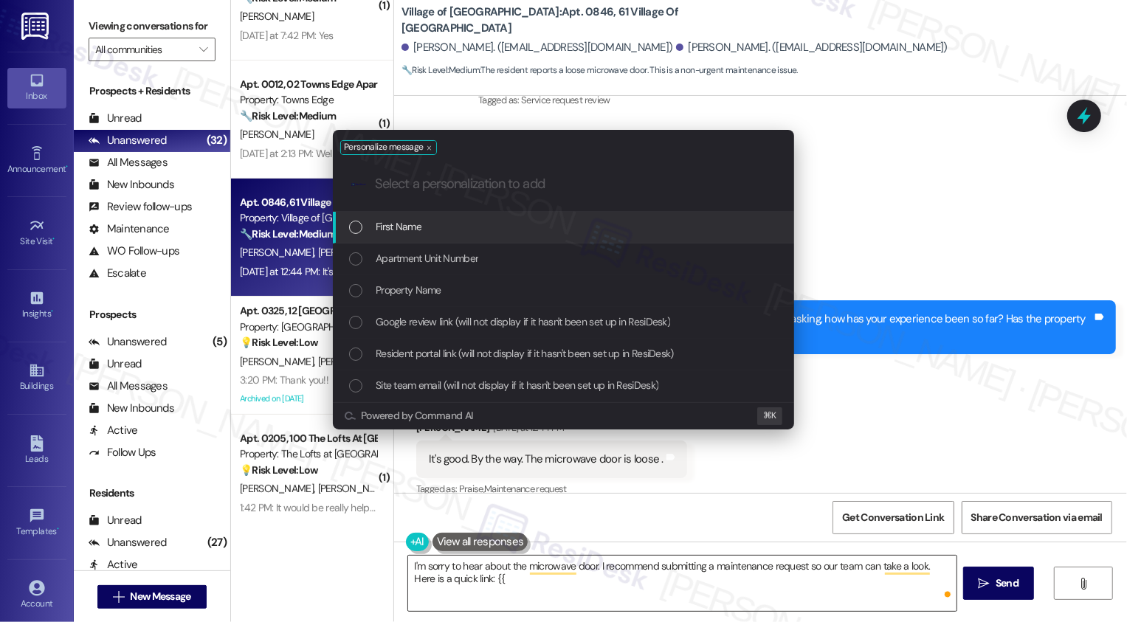
type input "g"
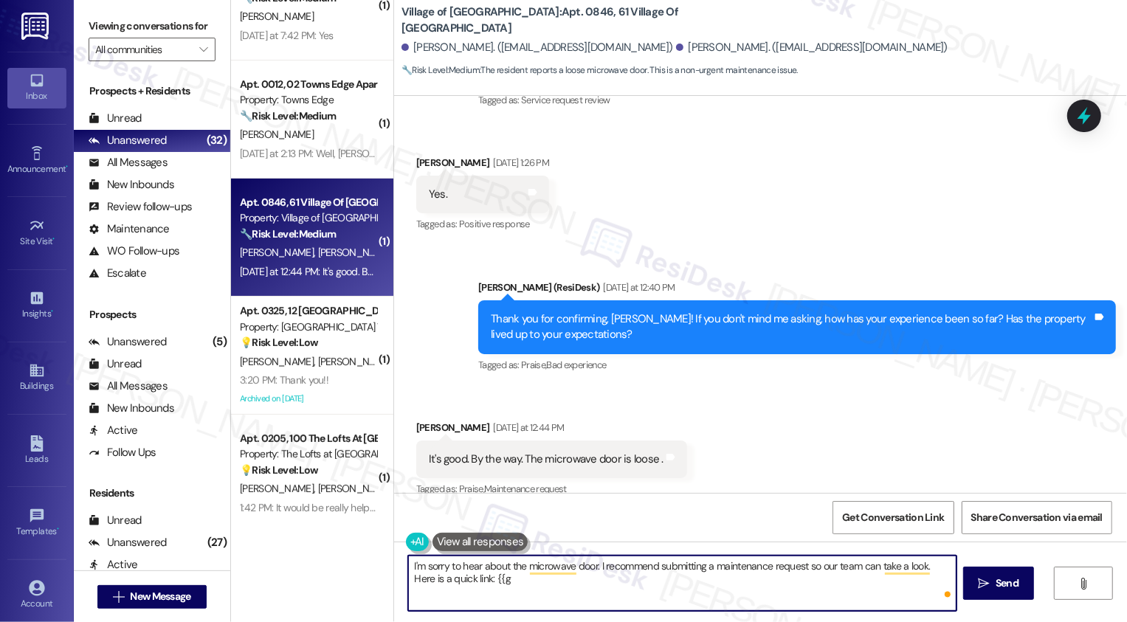
type textarea "I'm sorry to hear about the microwave door. I recommend submitting a maintenanc…"
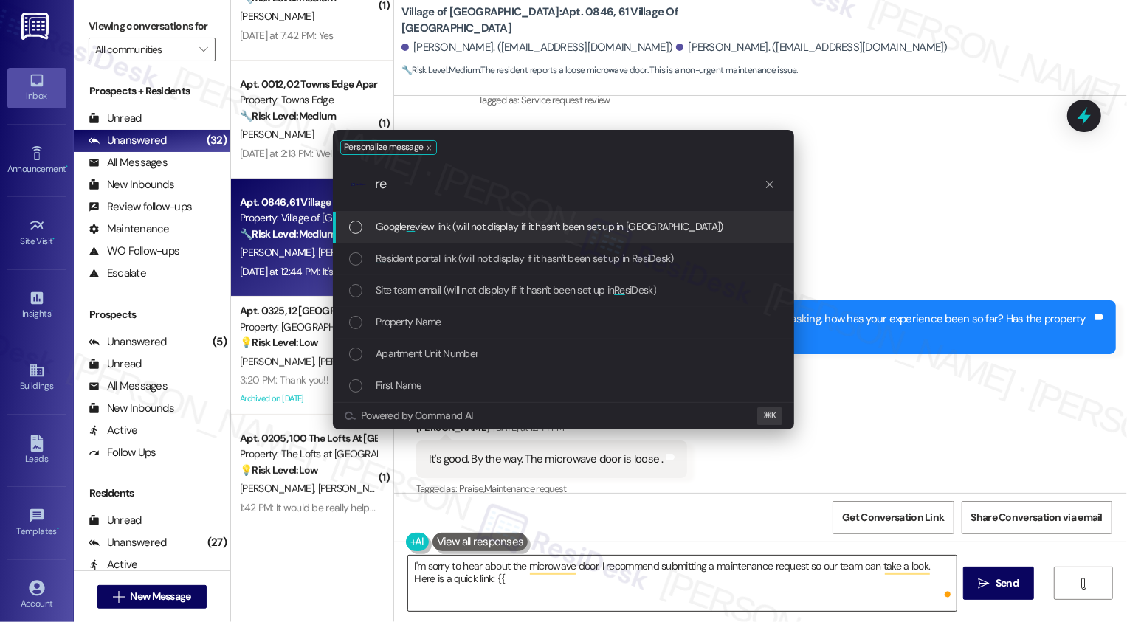
type input "res"
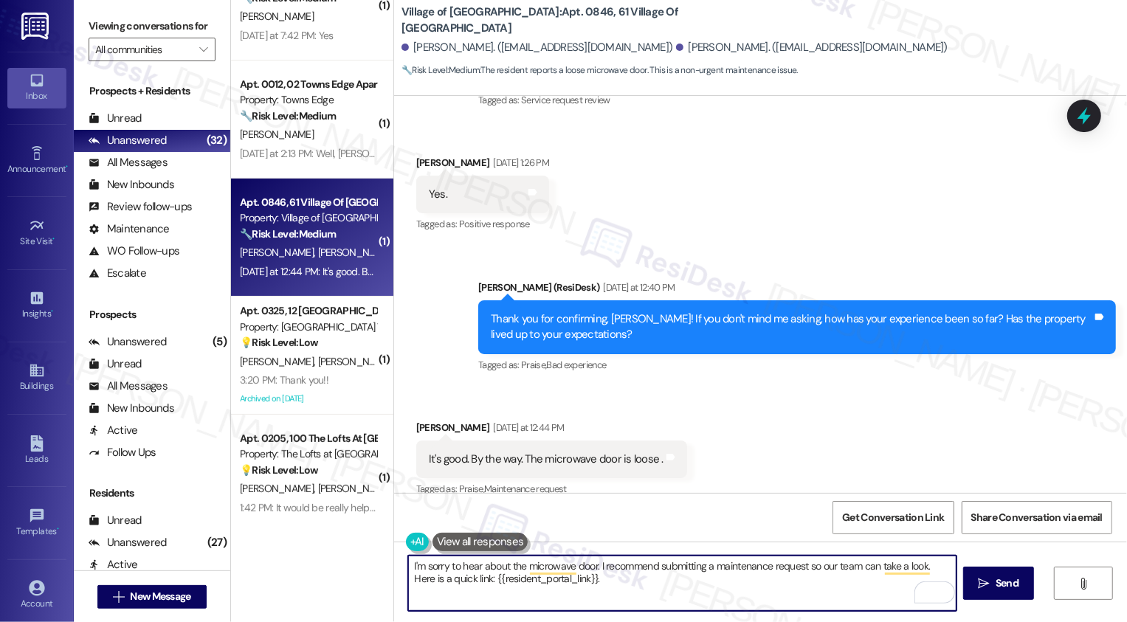
click at [833, 565] on textarea "I'm sorry to hear about the microwave door. I recommend submitting a maintenanc…" at bounding box center [682, 583] width 548 height 55
type textarea "I'm sorry to hear about the microwave door. I recommend submitting a maintenanc…"
click at [993, 589] on span "Send" at bounding box center [1007, 583] width 29 height 15
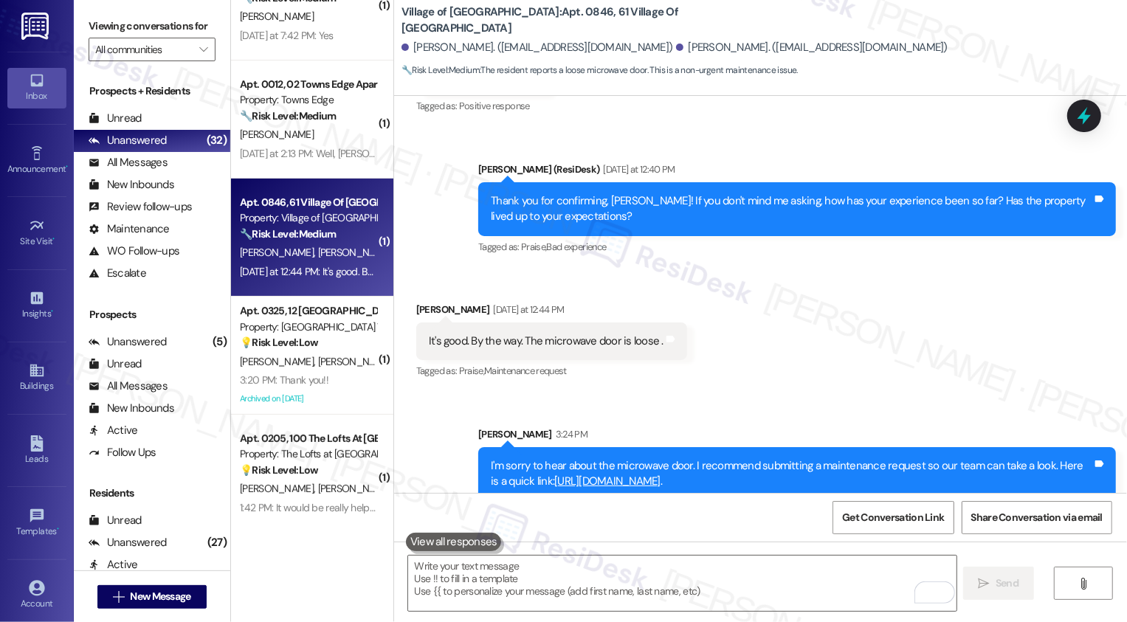
scroll to position [241, 0]
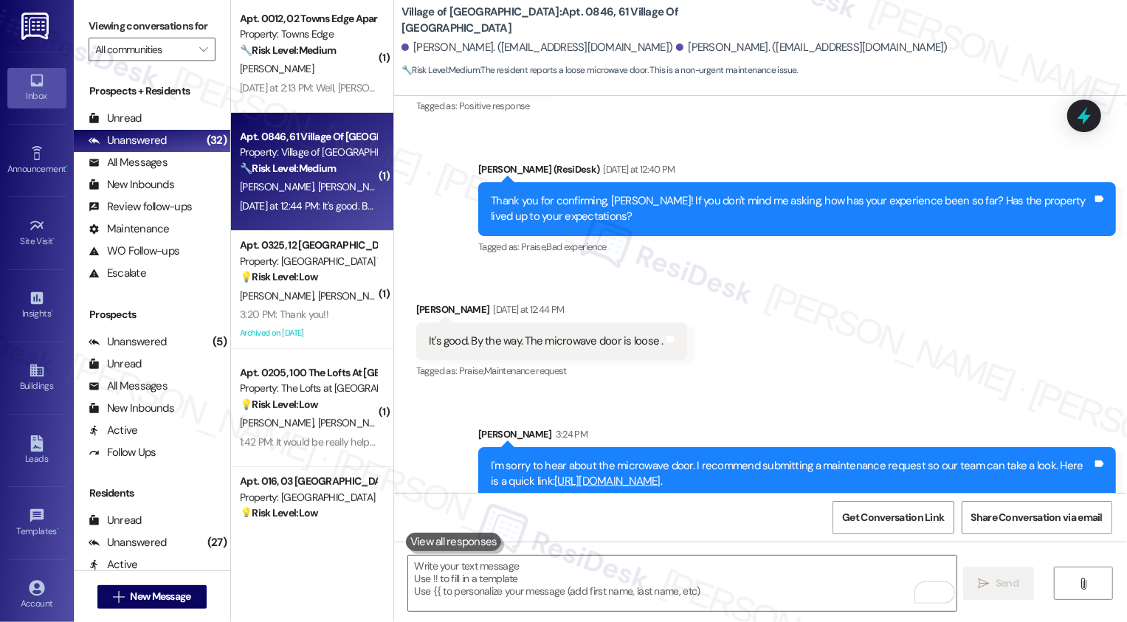
click at [297, 285] on div "💡 Risk Level: Low The resident is inquiring about a non-essential community eve…" at bounding box center [308, 276] width 137 height 15
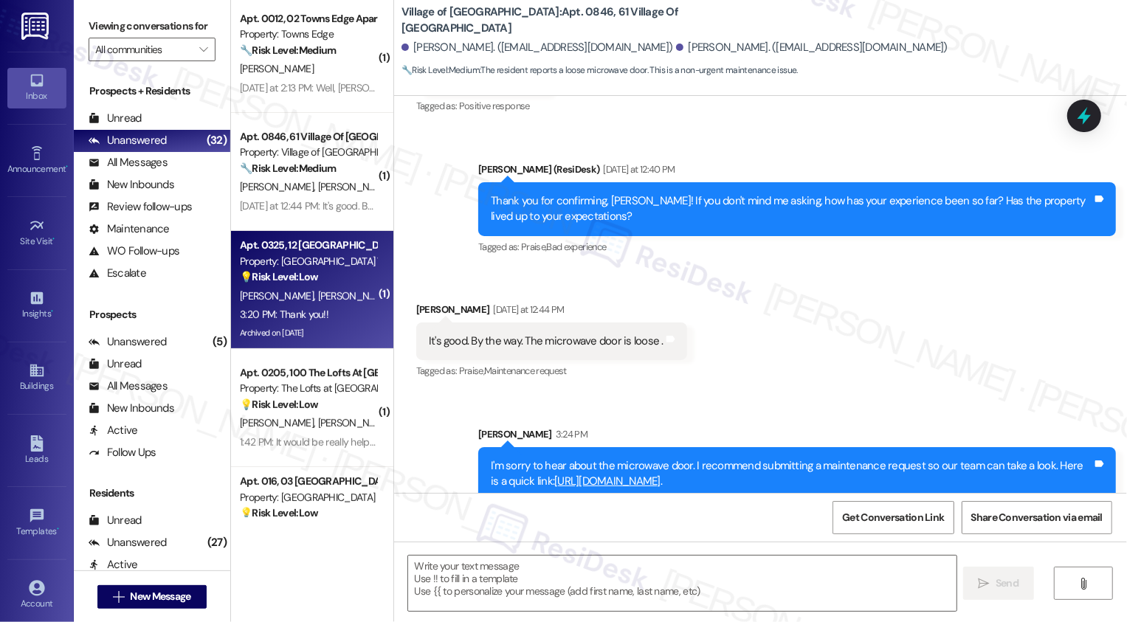
type textarea "Fetching suggested responses. Please feel free to read through the conversation…"
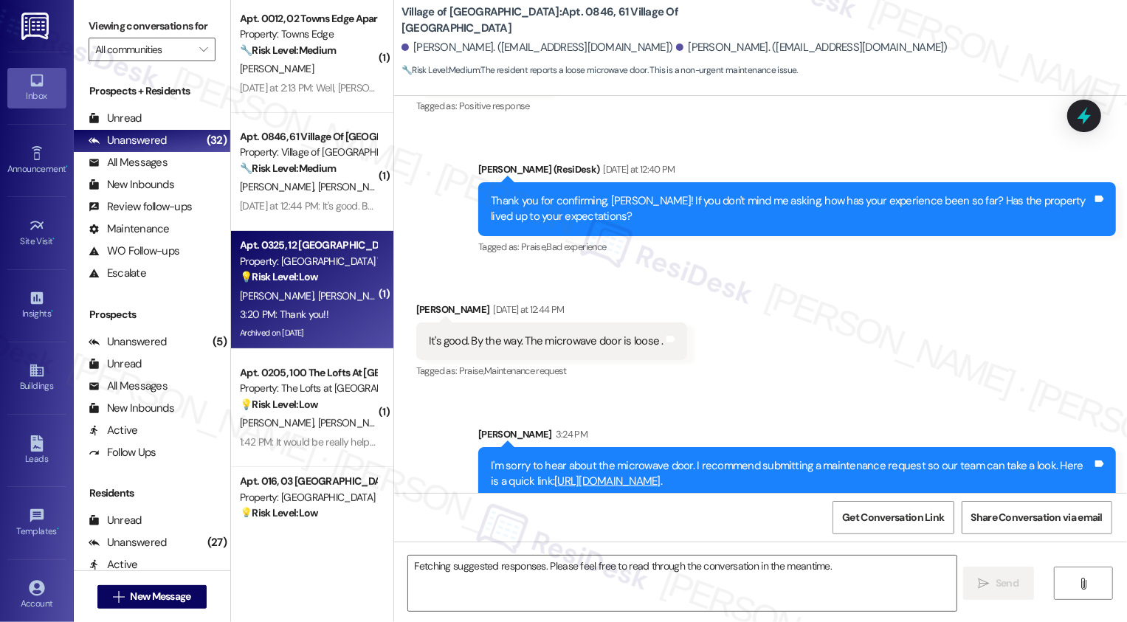
click at [297, 285] on div "💡 Risk Level: Low The resident is inquiring about a non-essential community eve…" at bounding box center [308, 276] width 137 height 15
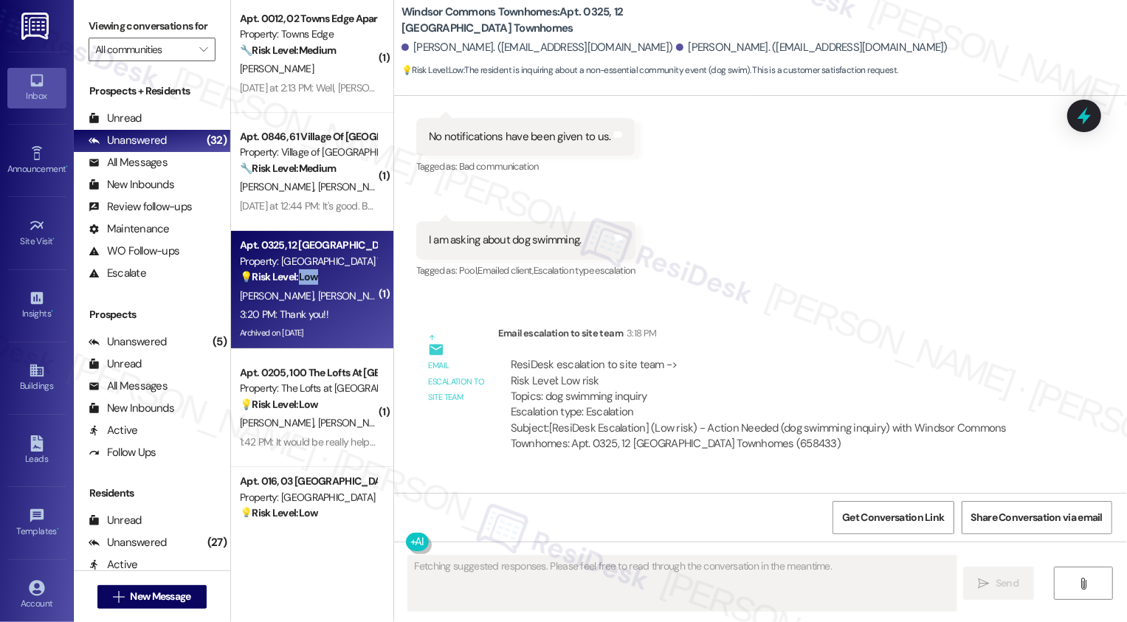
scroll to position [31393, 0]
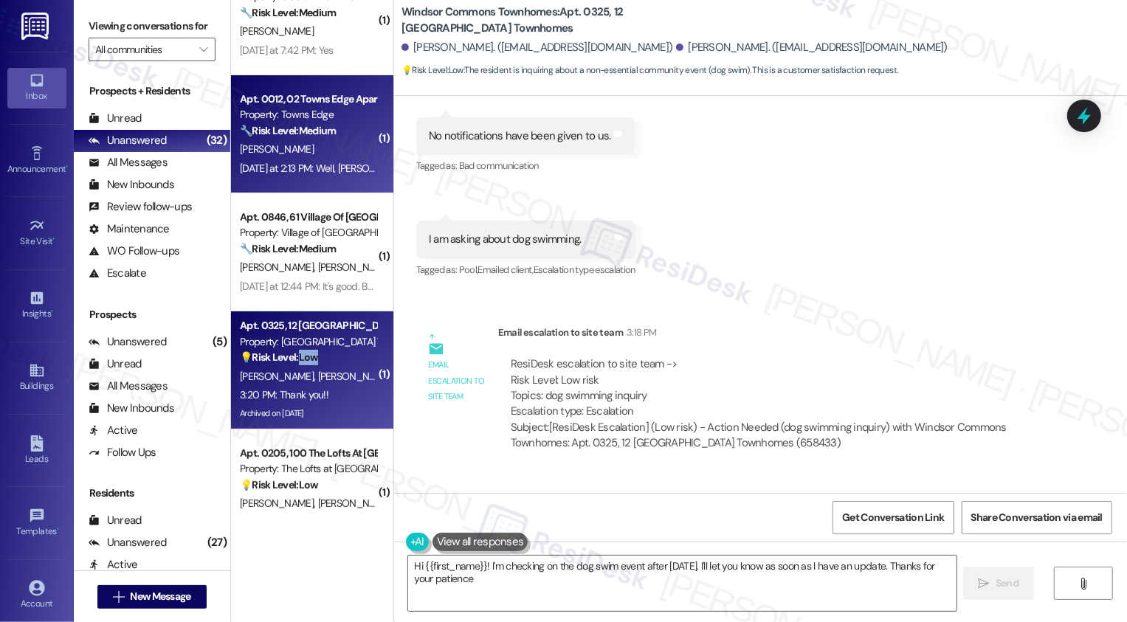
type textarea "Hi {{first_name}}! I'm checking on the dog swim event after Labor Day. I'll let…"
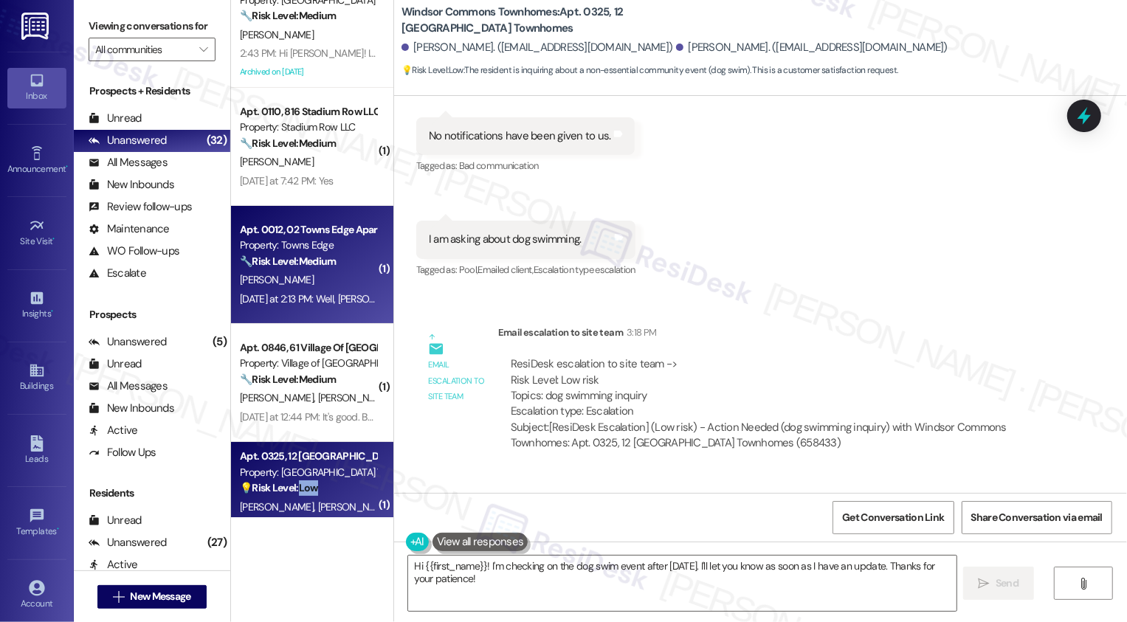
scroll to position [21, 0]
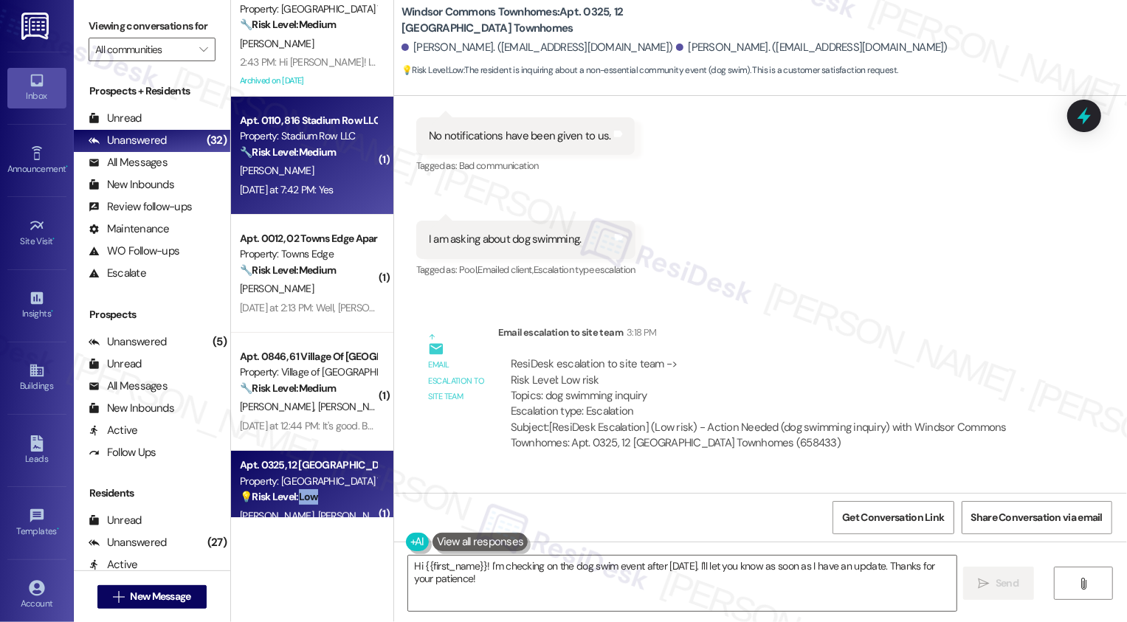
click at [334, 182] on div "Yesterday at 7:42 PM: Yes Yesterday at 7:42 PM: Yes" at bounding box center [307, 190] width 139 height 18
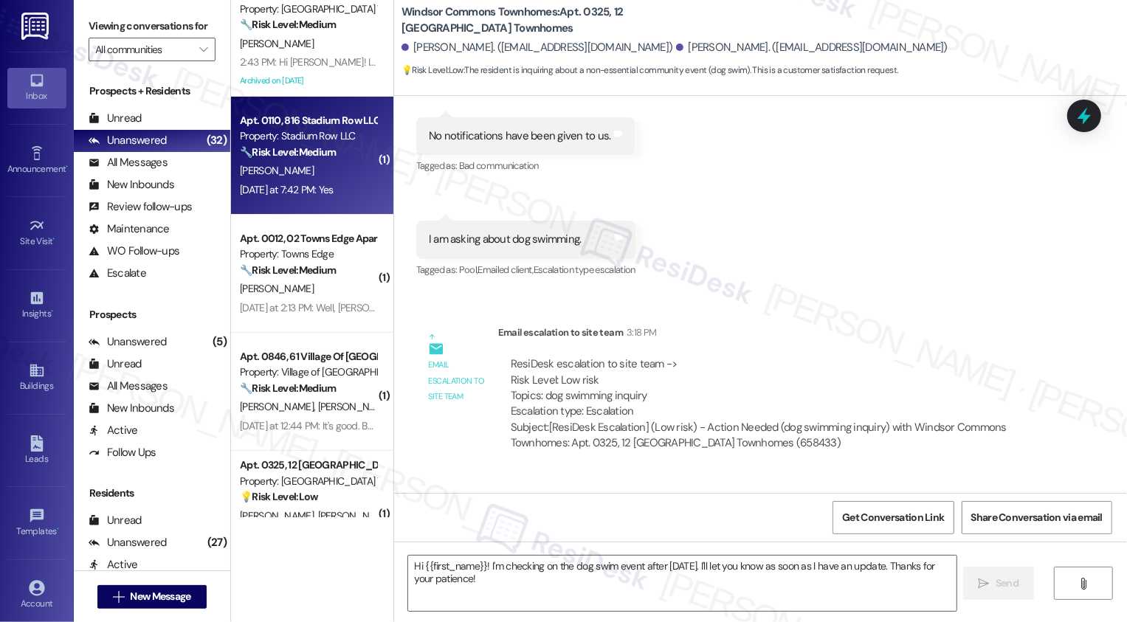
type textarea "Fetching suggested responses. Please feel free to read through the conversation…"
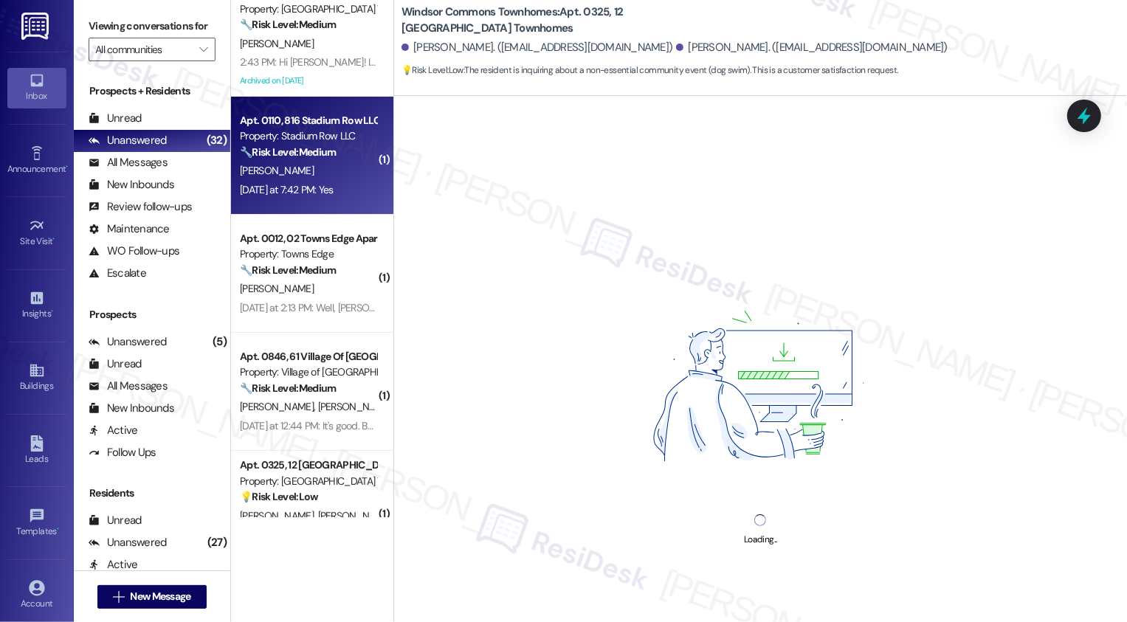
click at [334, 182] on div "Yesterday at 7:42 PM: Yes Yesterday at 7:42 PM: Yes" at bounding box center [307, 190] width 139 height 18
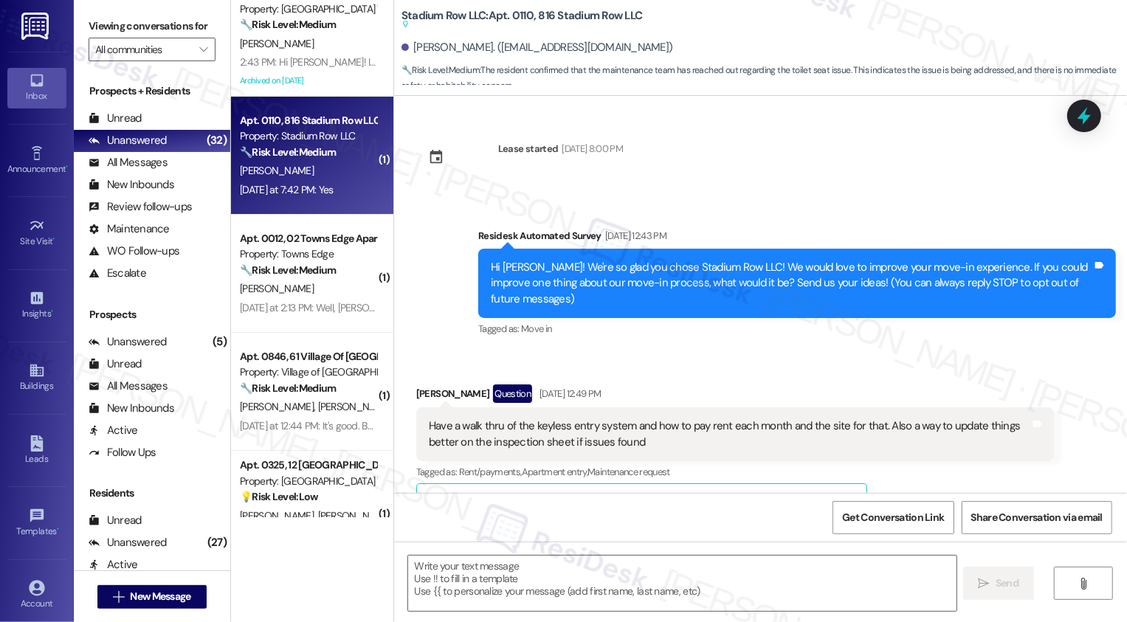
scroll to position [1970, 0]
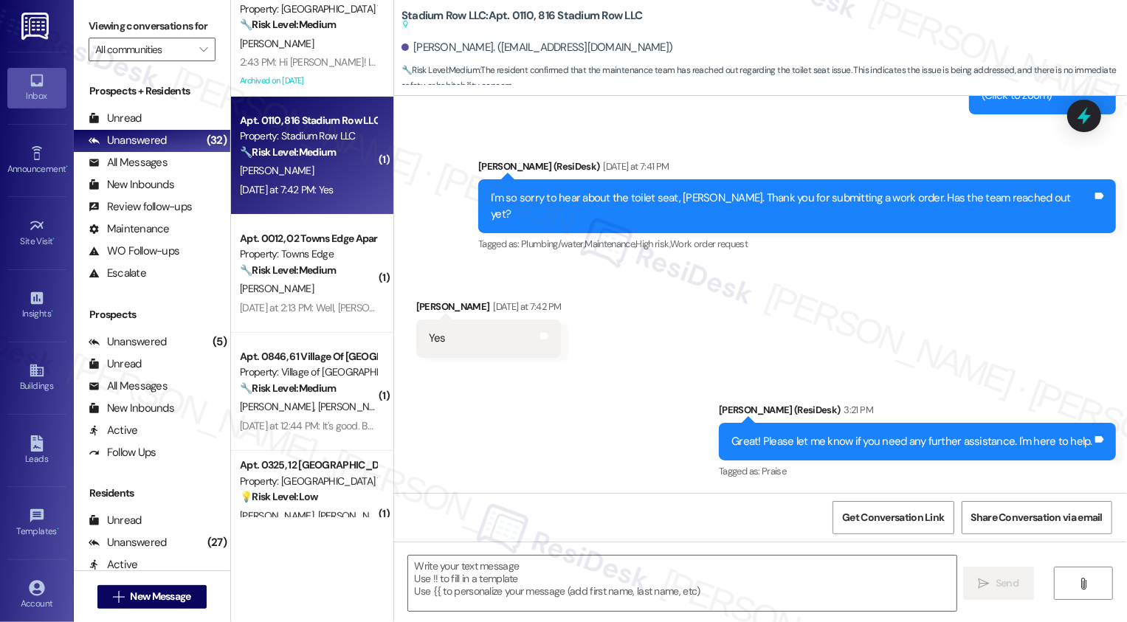
type textarea "Fetching suggested responses. Please feel free to read through the conversation…"
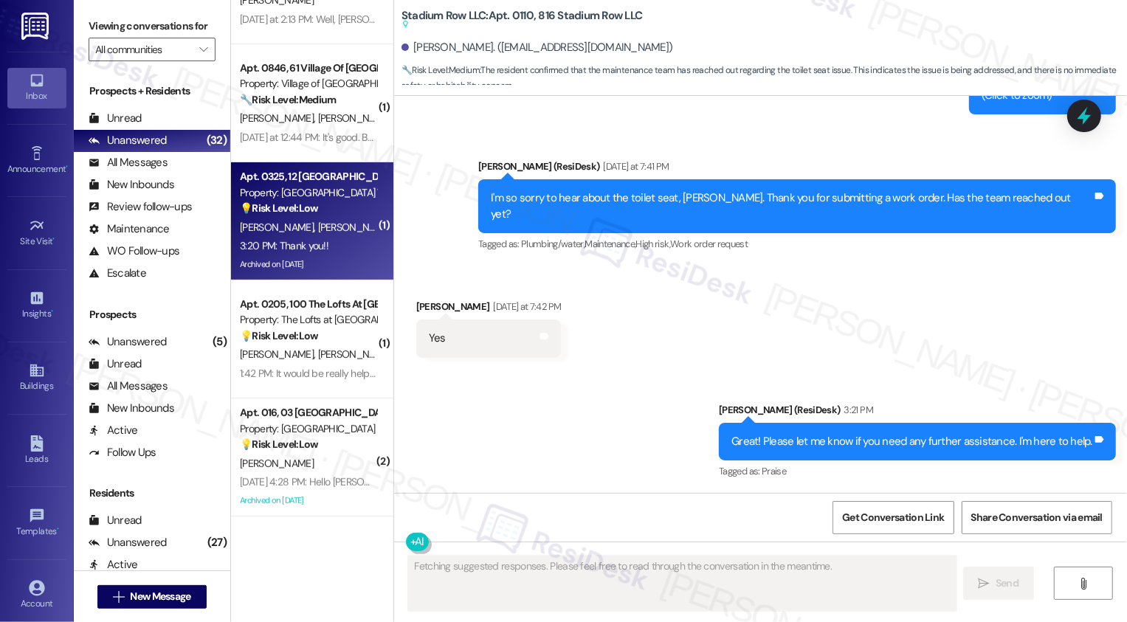
scroll to position [367, 0]
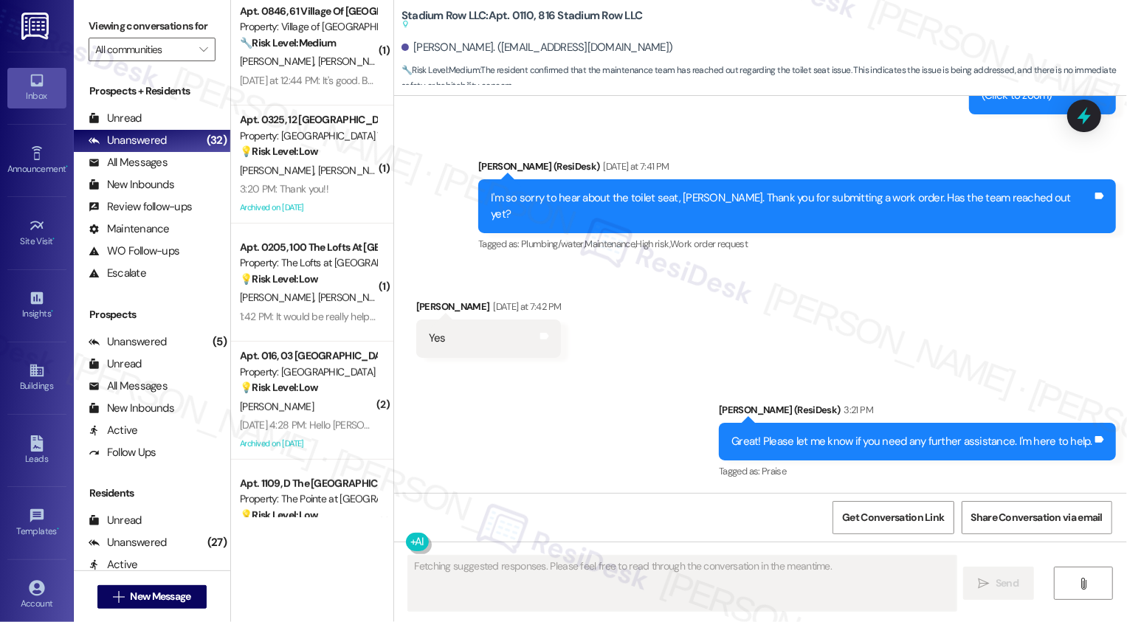
click at [326, 272] on div "💡 Risk Level: Low The resident is providing feedback on the move-in process, wh…" at bounding box center [308, 279] width 137 height 15
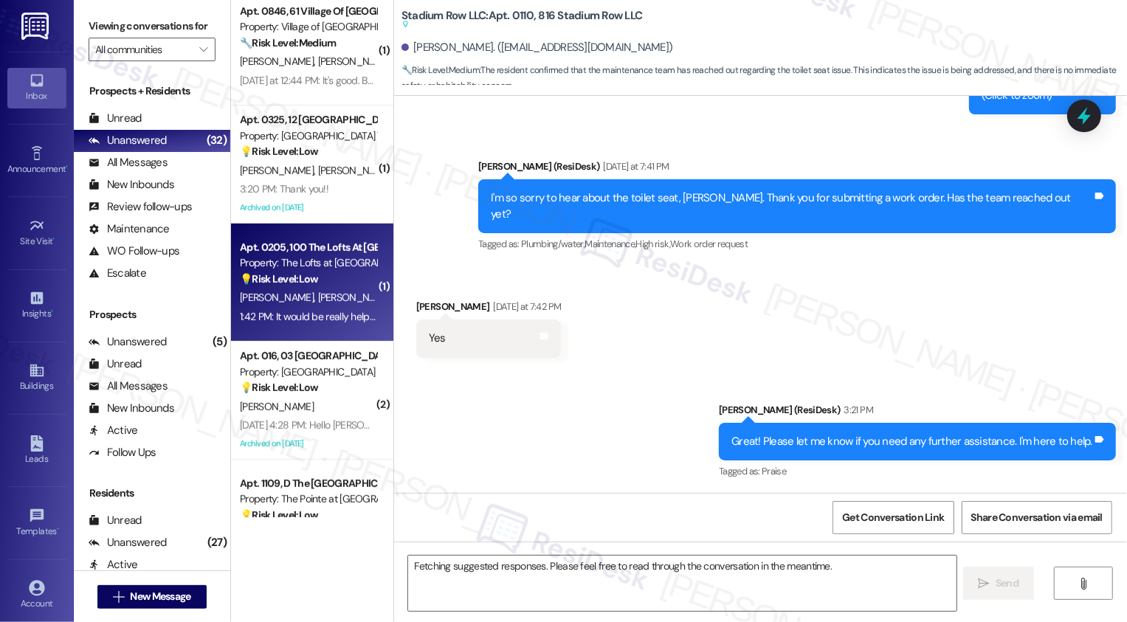
click at [326, 272] on div "💡 Risk Level: Low The resident is providing feedback on the move-in process, wh…" at bounding box center [308, 279] width 137 height 15
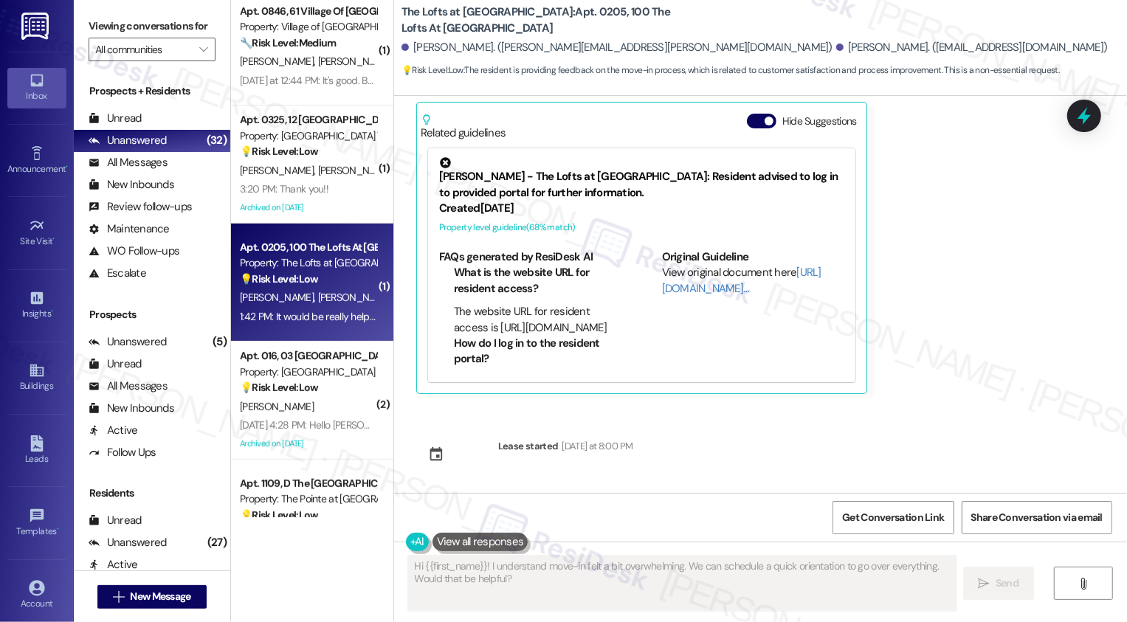
scroll to position [61, 0]
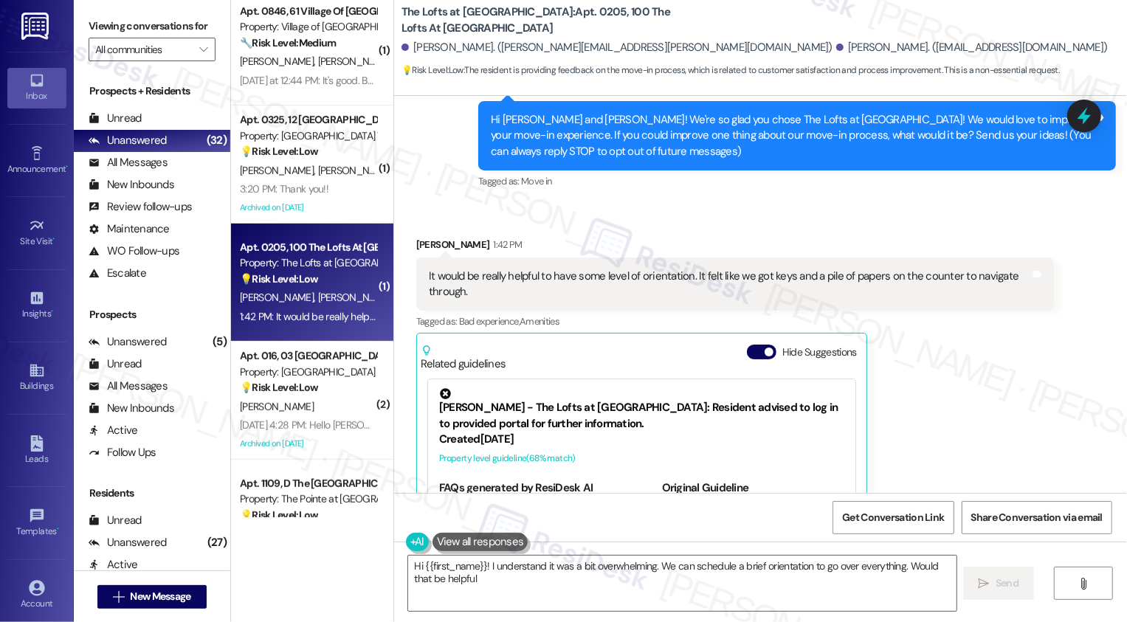
type textarea "Hi {{first_name}}! I understand it was a bit overwhelming. We can schedule a br…"
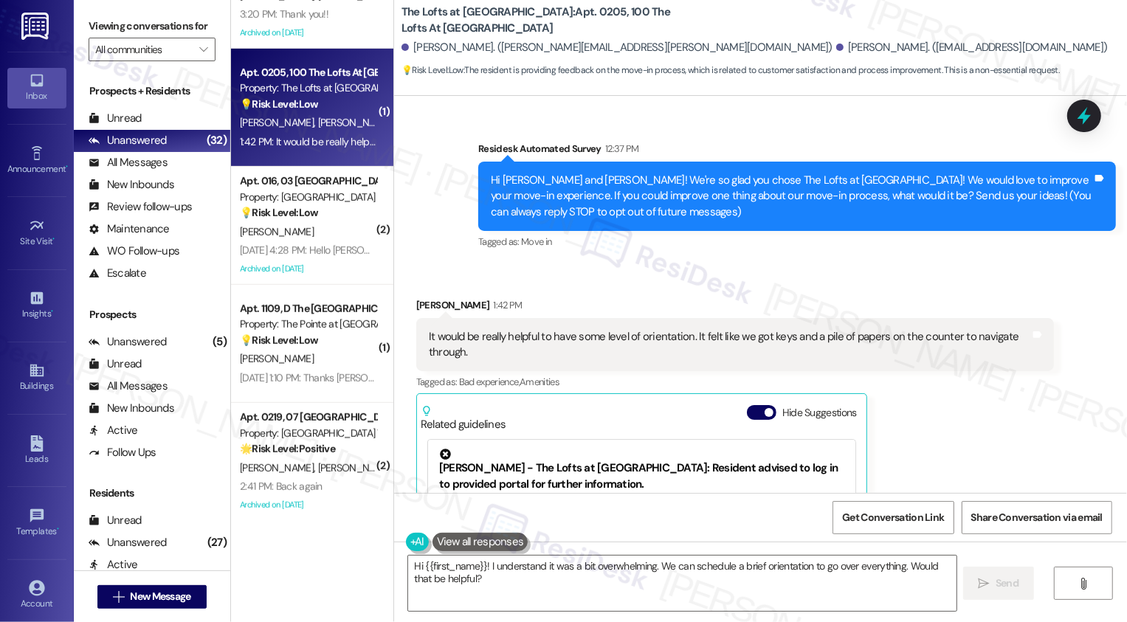
scroll to position [576, 0]
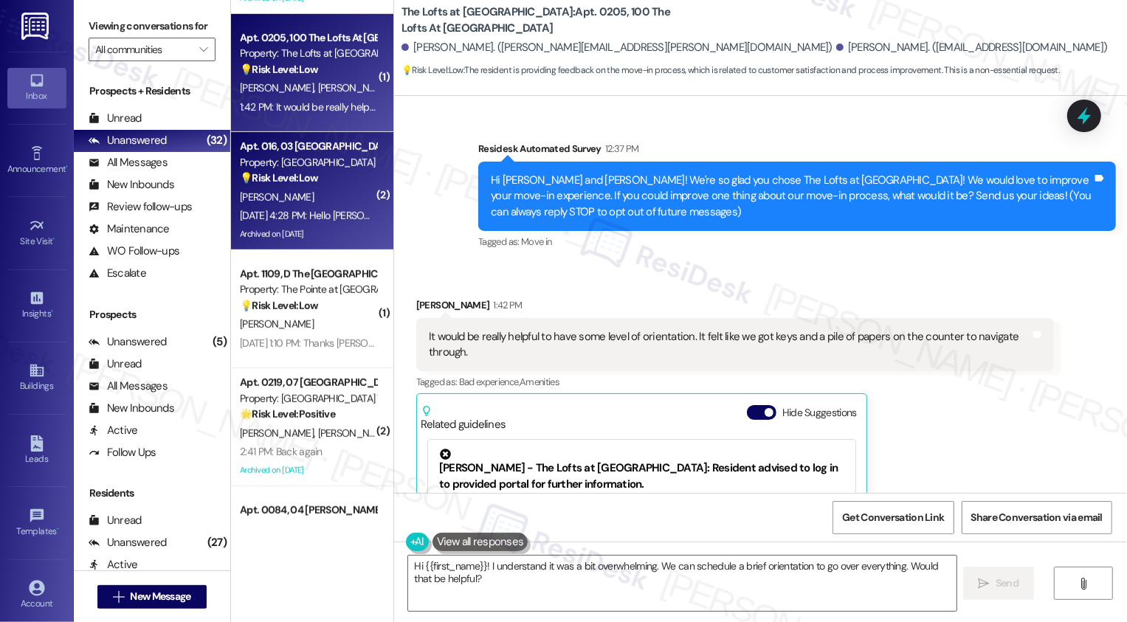
click at [330, 207] on div "Aug 25, 2025 at 4:28 PM: Hello Sarah ! Was reaching out ,because we need help t…" at bounding box center [307, 216] width 139 height 18
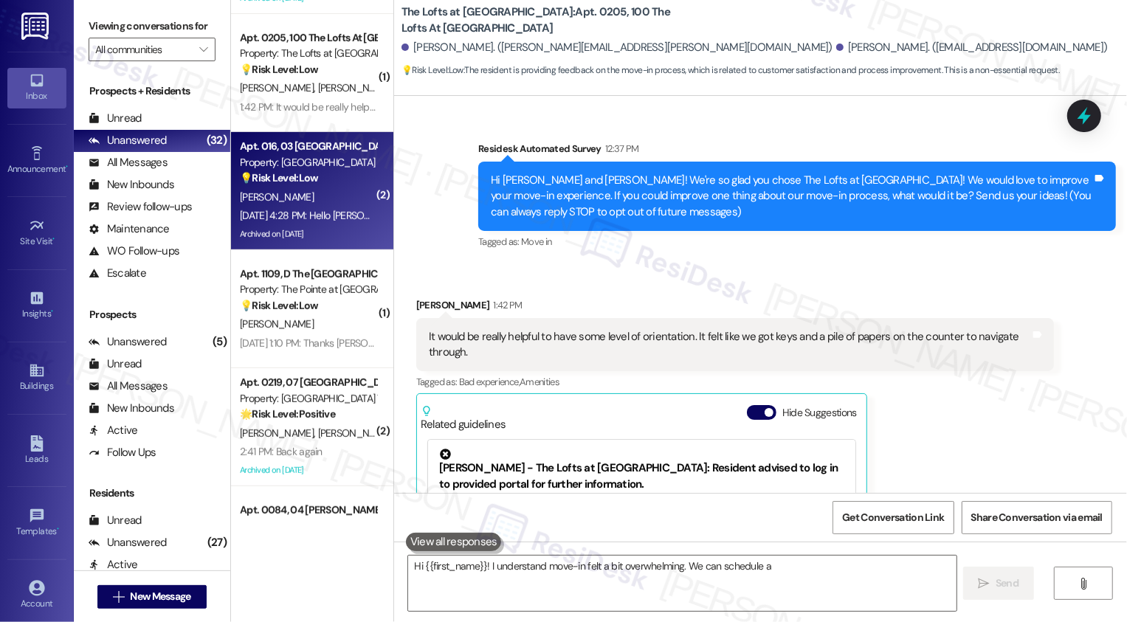
click at [330, 207] on div "Aug 25, 2025 at 4:28 PM: Hello Sarah ! Was reaching out ,because we need help t…" at bounding box center [307, 216] width 139 height 18
type textarea "Hi {{first_name}}! I understand move-in felt a bit overwhelming. We can schedul…"
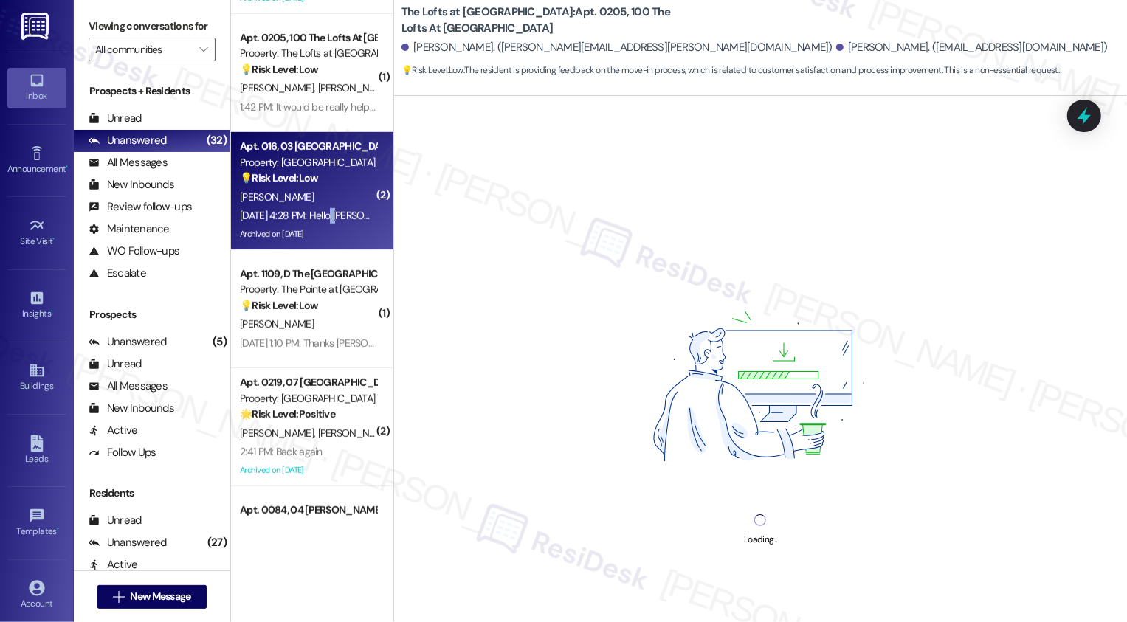
click at [330, 207] on div "Aug 25, 2025 at 4:28 PM: Hello Sarah ! Was reaching out ,because we need help t…" at bounding box center [307, 216] width 139 height 18
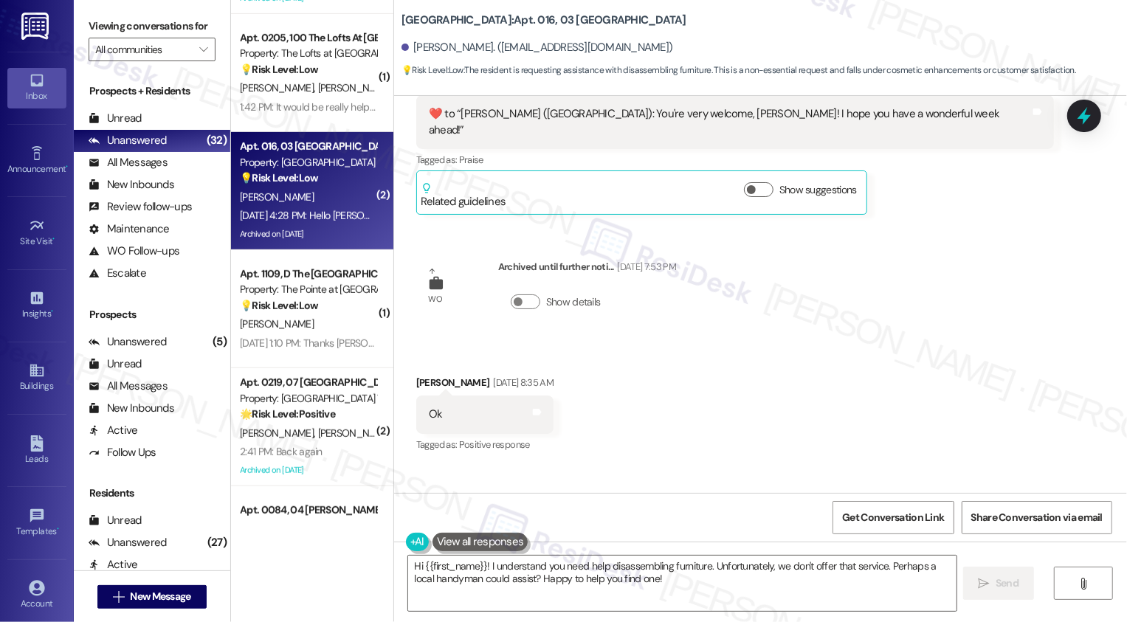
scroll to position [16388, 0]
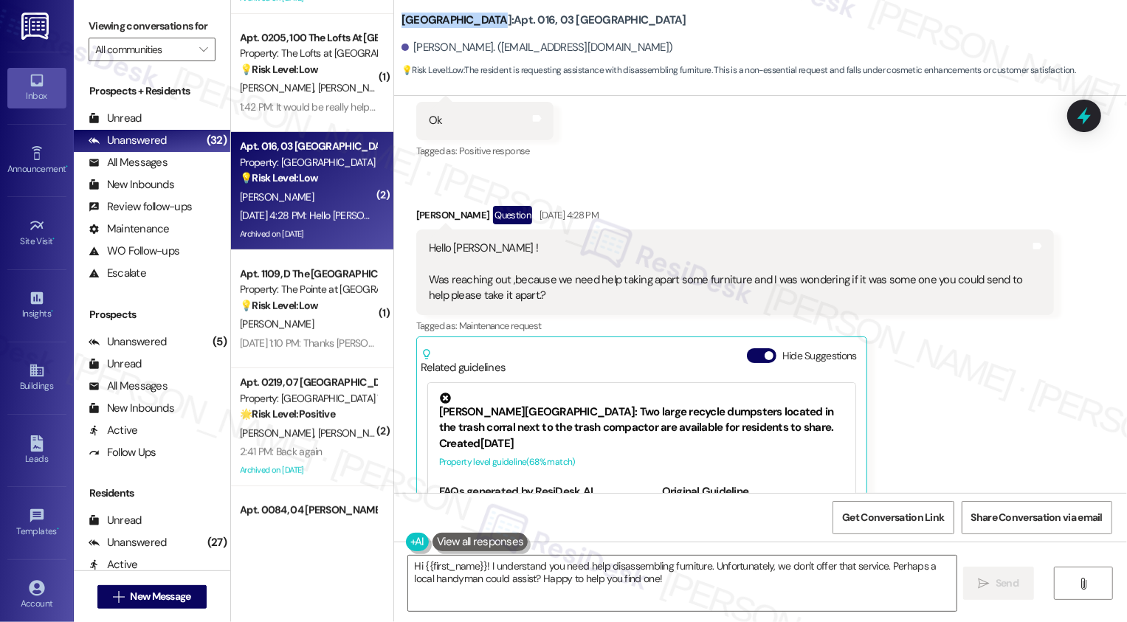
drag, startPoint x: 390, startPoint y: 17, endPoint x: 473, endPoint y: 20, distance: 83.4
click at [473, 20] on div "Mill Creek Manor: Apt. 016, 03 Mill Creek Manor Gloria Tolbert. (glowwaters2026…" at bounding box center [760, 41] width 733 height 75
copy b "Mill Creek Manor"
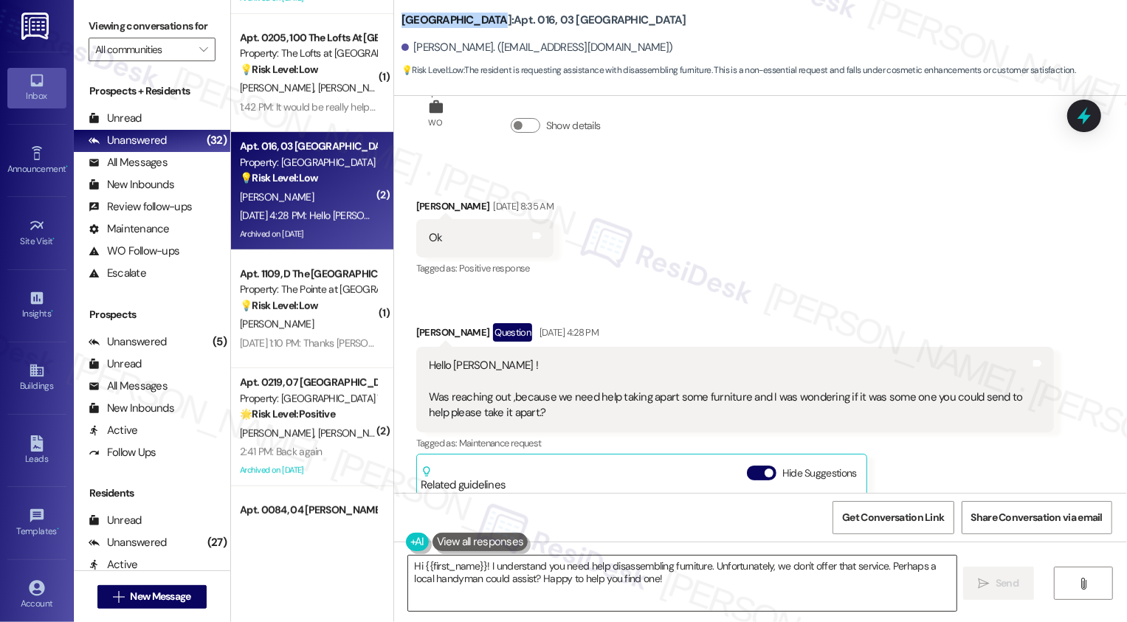
click at [596, 572] on textarea "Hi {{first_name}}! I understand you need help disassembling furniture. Unfortun…" at bounding box center [682, 583] width 548 height 55
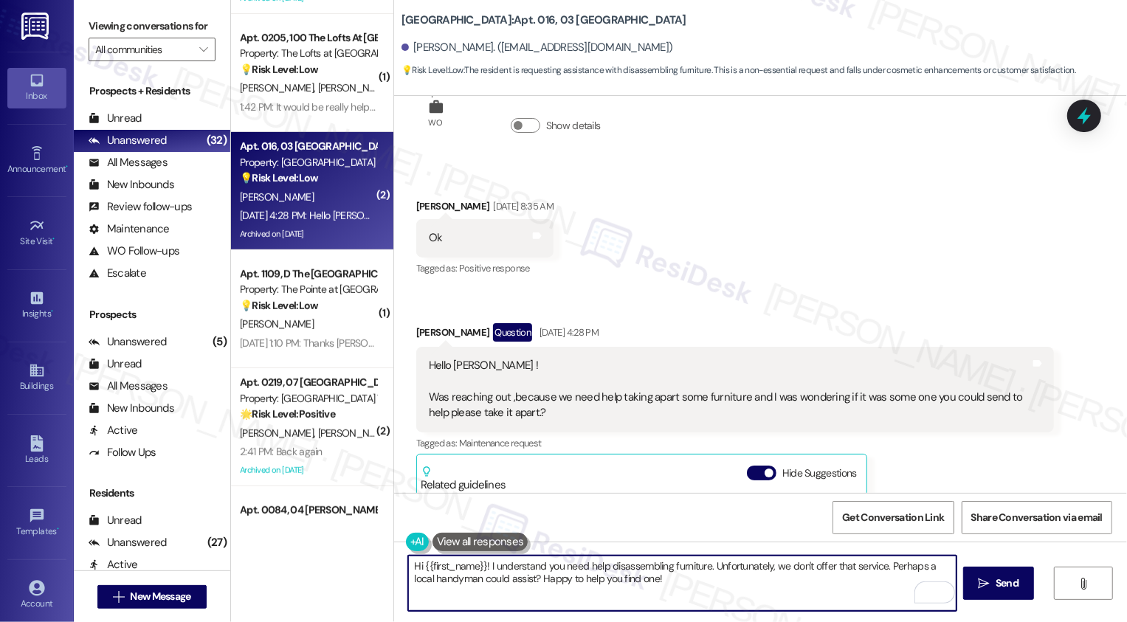
drag, startPoint x: 708, startPoint y: 565, endPoint x: 732, endPoint y: 599, distance: 41.8
click at [732, 599] on textarea "Hi {{first_name}}! I understand you need help disassembling furniture. Unfortun…" at bounding box center [682, 583] width 548 height 55
click at [849, 565] on textarea "Hi {{first_name}}! I understand you need help disassembling furniture. I'm unsu…" at bounding box center [682, 583] width 548 height 55
click at [586, 586] on textarea "Hi {{first_name}}! I understand you need help disassembling furniture. I'm unsu…" at bounding box center [682, 583] width 548 height 55
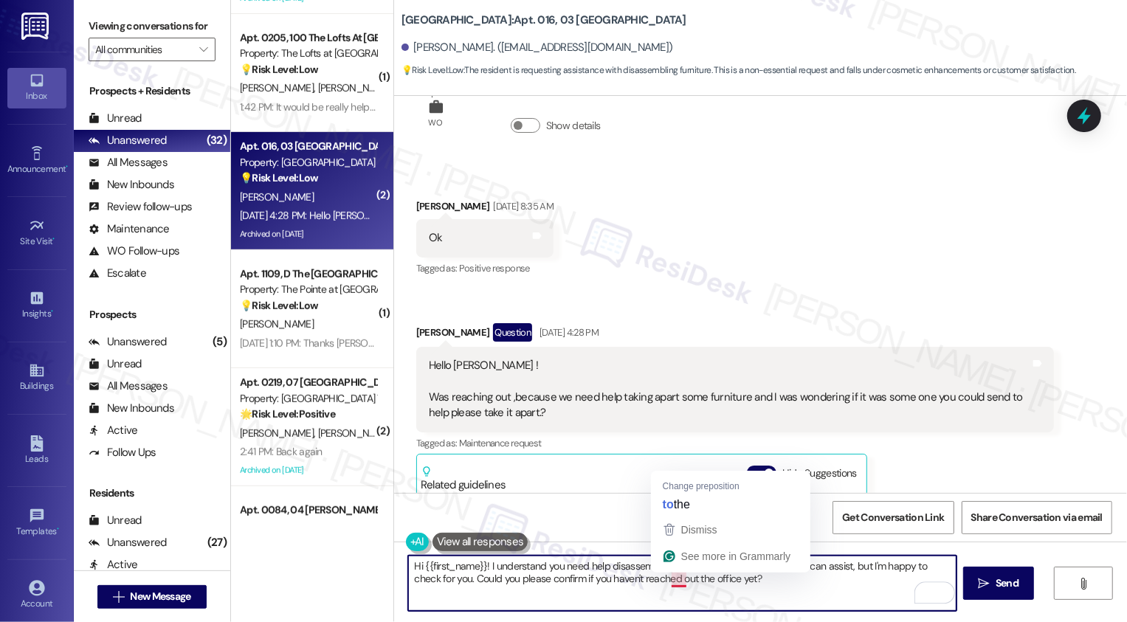
click at [674, 585] on textarea "Hi {{first_name}}! I understand you need help disassembling furniture. I'm unsu…" at bounding box center [682, 583] width 548 height 55
click at [668, 584] on textarea "Hi {{first_name}}! I understand you need help disassembling furniture. I'm unsu…" at bounding box center [682, 583] width 548 height 55
type textarea "Hi {{first_name}}! I understand you need help disassembling furniture. I'm unsu…"
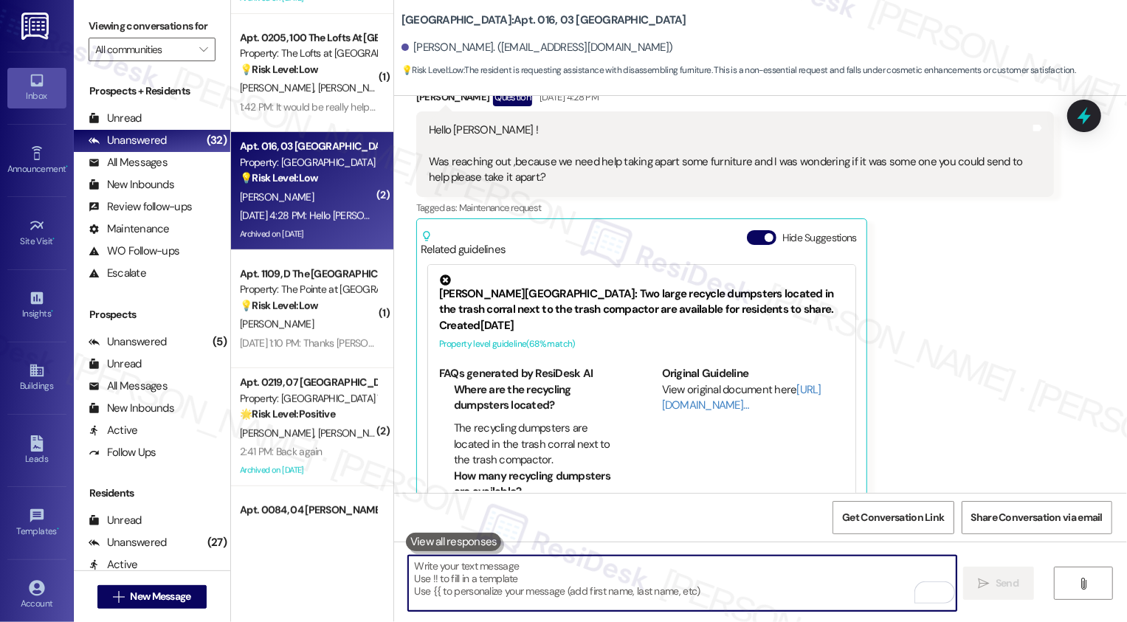
scroll to position [16506, 0]
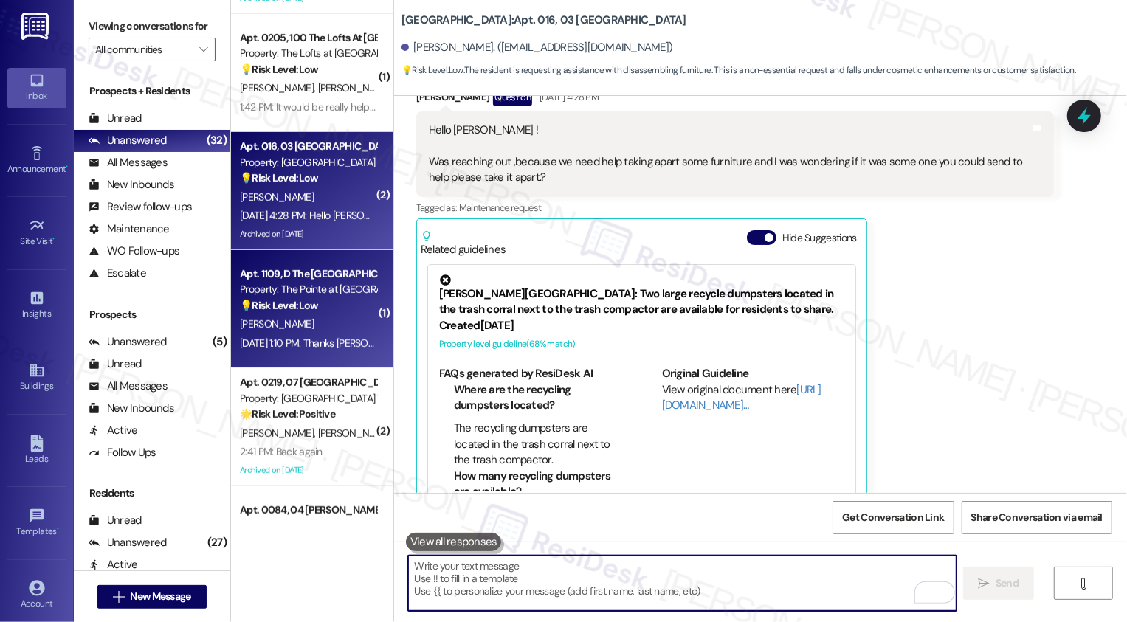
click at [277, 257] on div "Apt. 1109, D The Pointe At Overlook Property: The Pointe at Overlook 💡 Risk Lev…" at bounding box center [312, 309] width 162 height 118
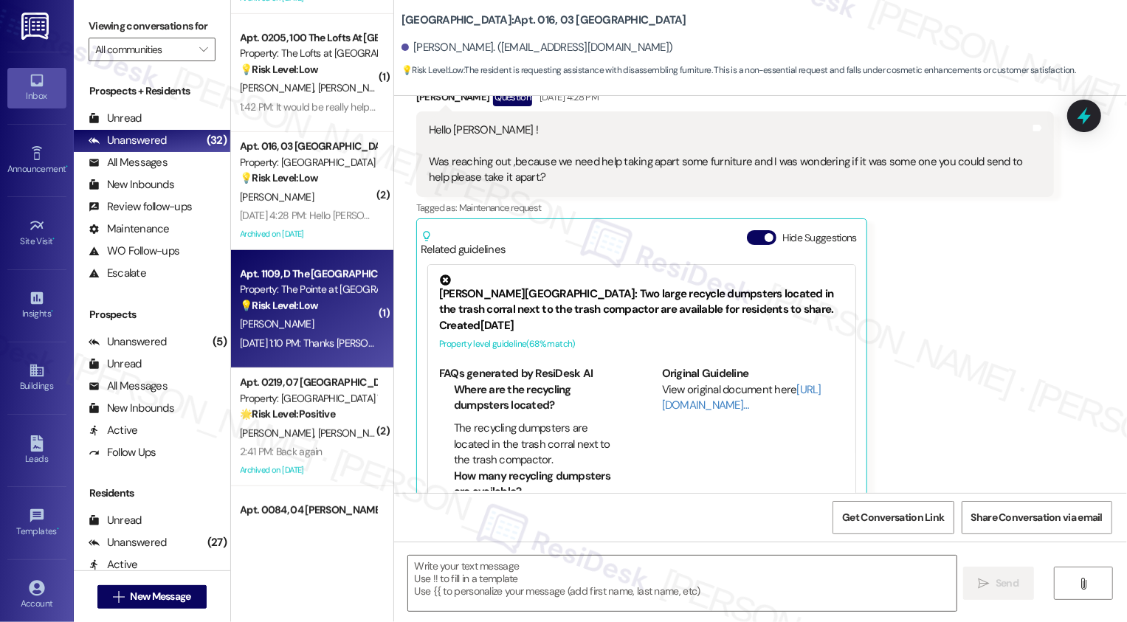
type textarea "Fetching suggested responses. Please feel free to read through the conversation…"
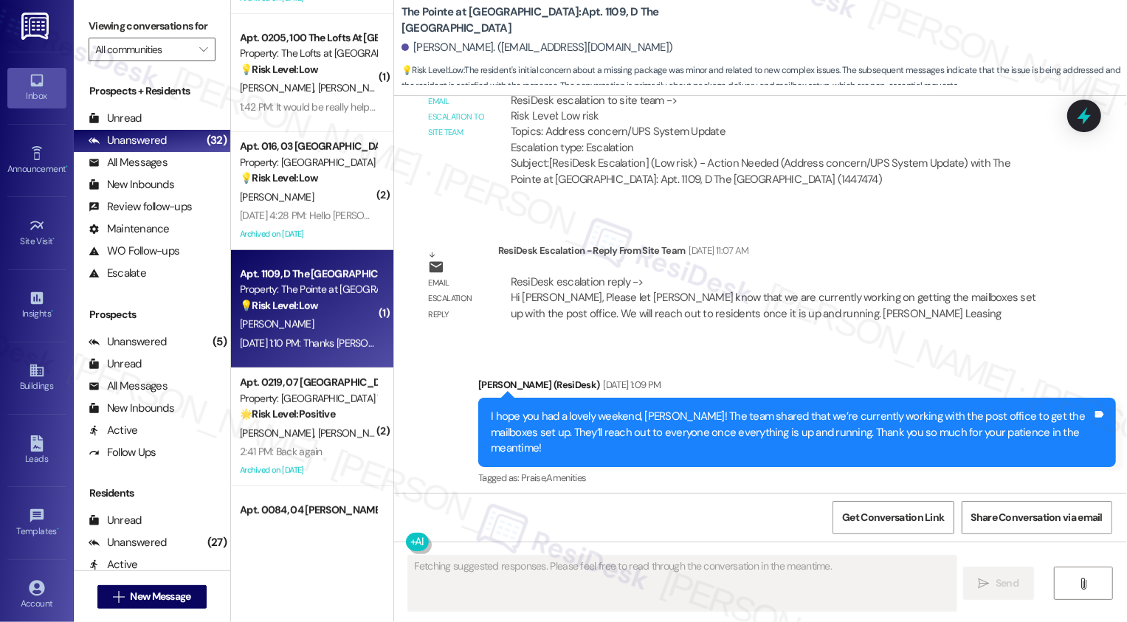
scroll to position [1361, 0]
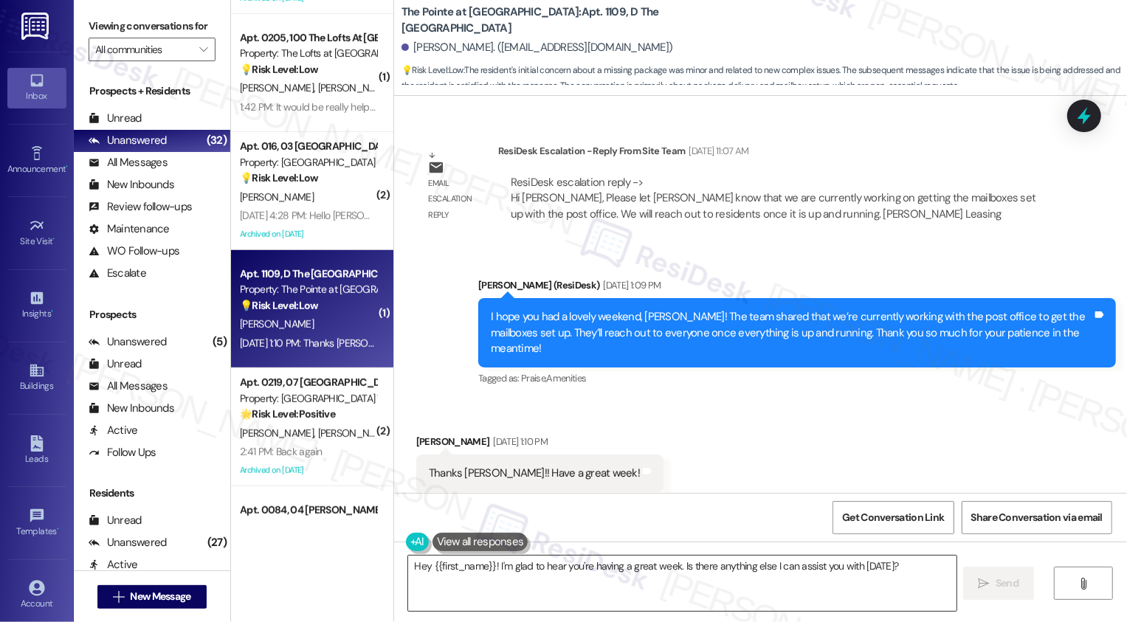
click at [463, 569] on textarea "Hey {{first_name}}! I'm glad to hear you're having a great week. Is there anyth…" at bounding box center [682, 583] width 548 height 55
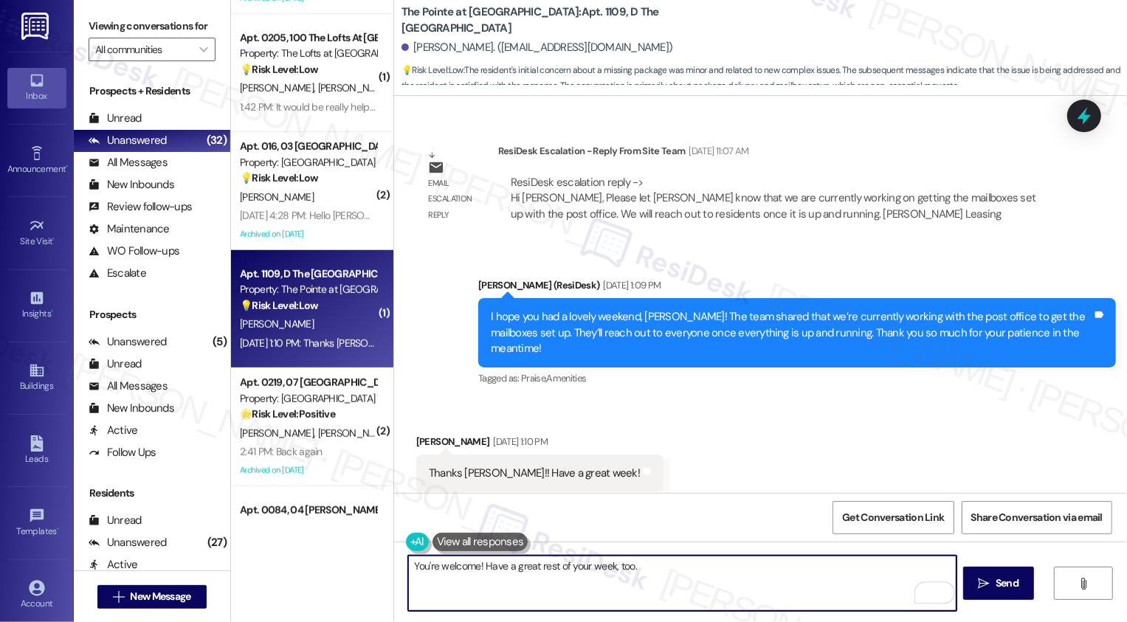
paste textarea "🙂"
type textarea "You're welcome! Have a great rest of your week, too. 🙂"
click at [1010, 584] on span "Send" at bounding box center [1007, 583] width 23 height 15
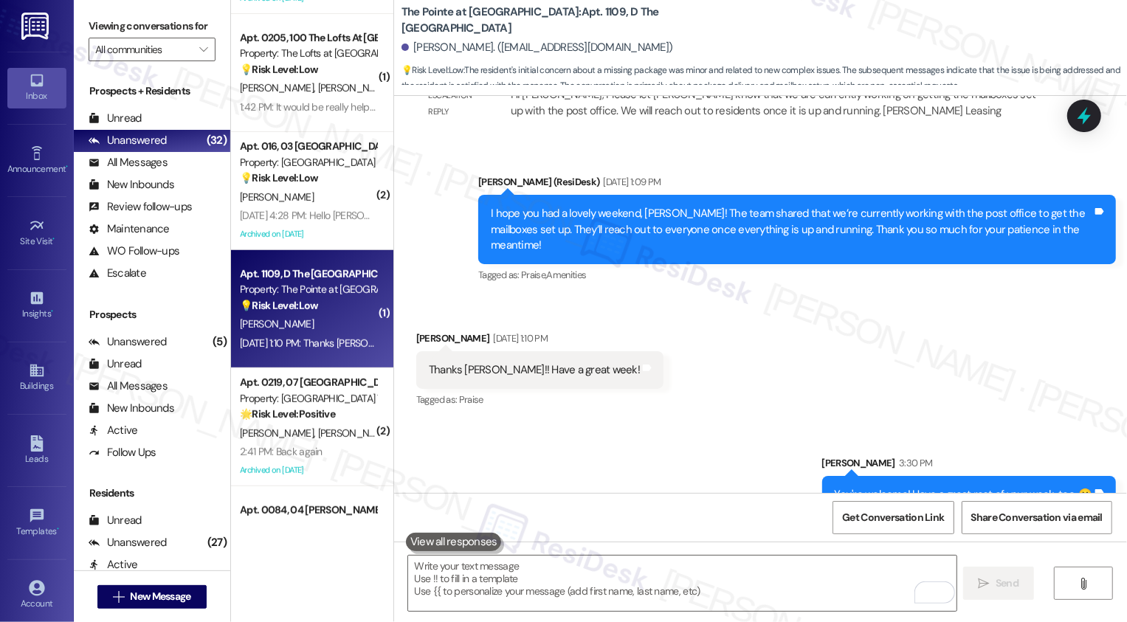
scroll to position [672, 0]
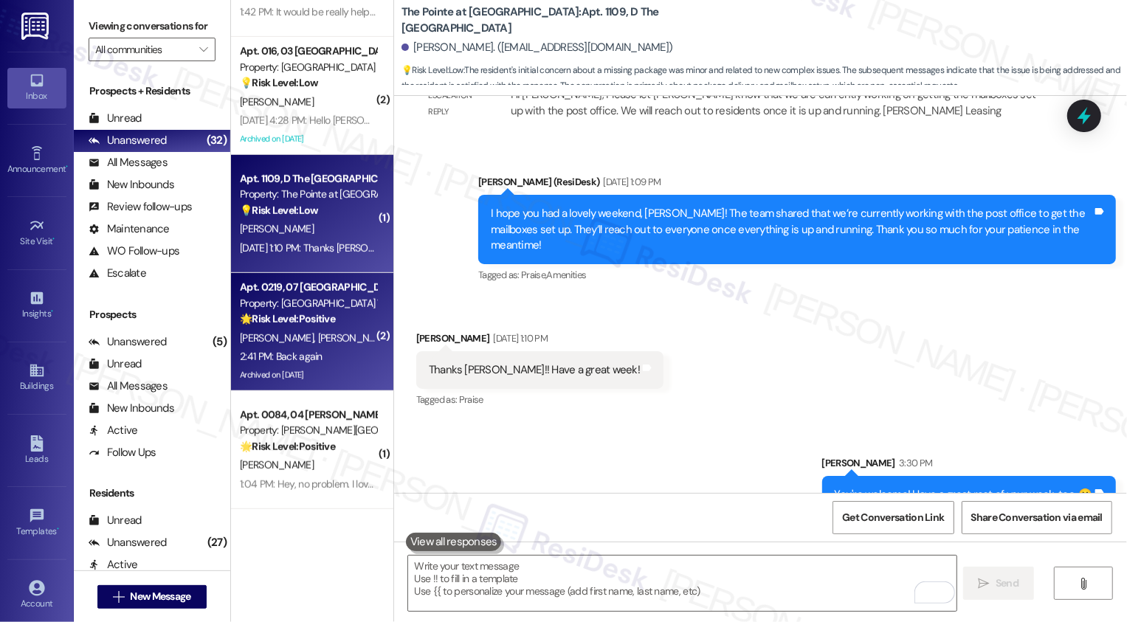
click at [336, 346] on div "T. Barber B. Barber" at bounding box center [307, 338] width 139 height 18
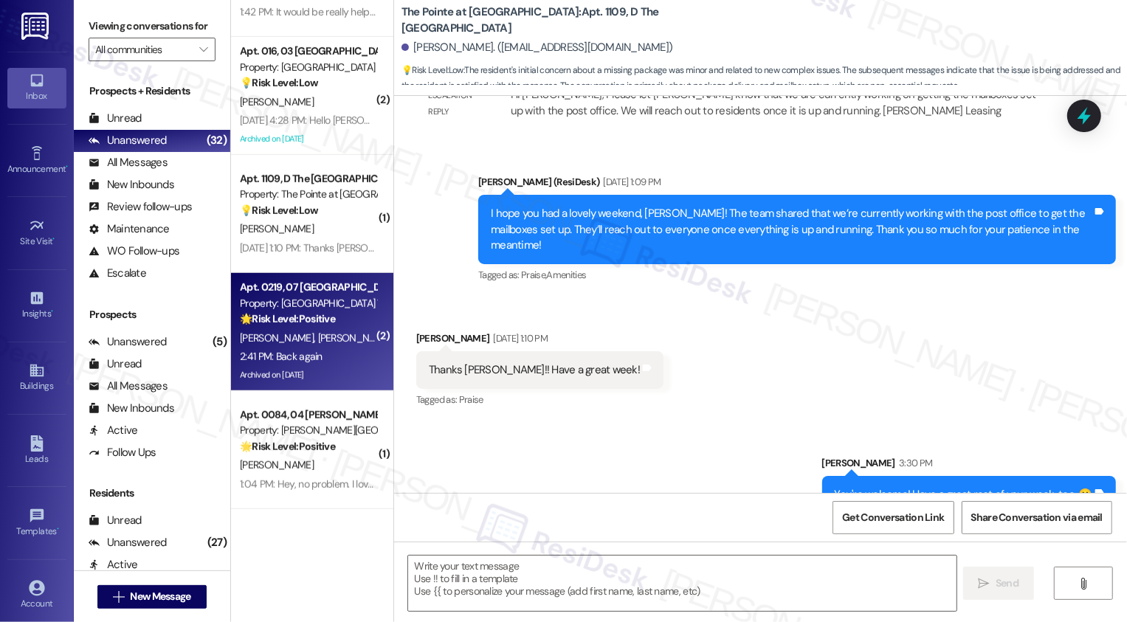
type textarea "Fetching suggested responses. Please feel free to read through the conversation…"
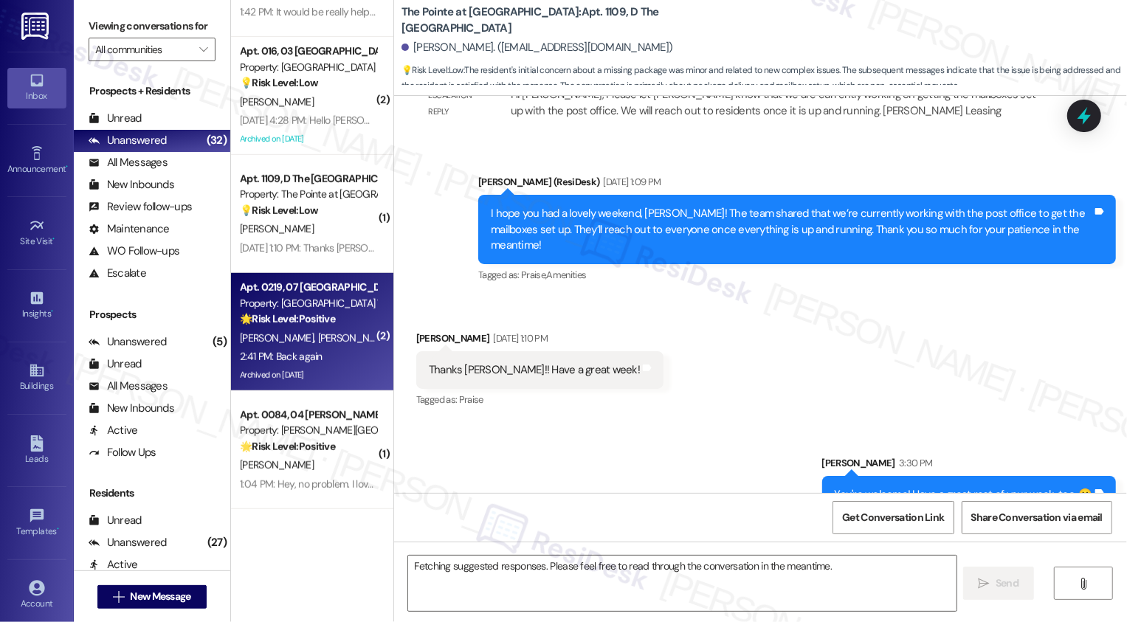
click at [336, 346] on div "T. Barber B. Barber" at bounding box center [307, 338] width 139 height 18
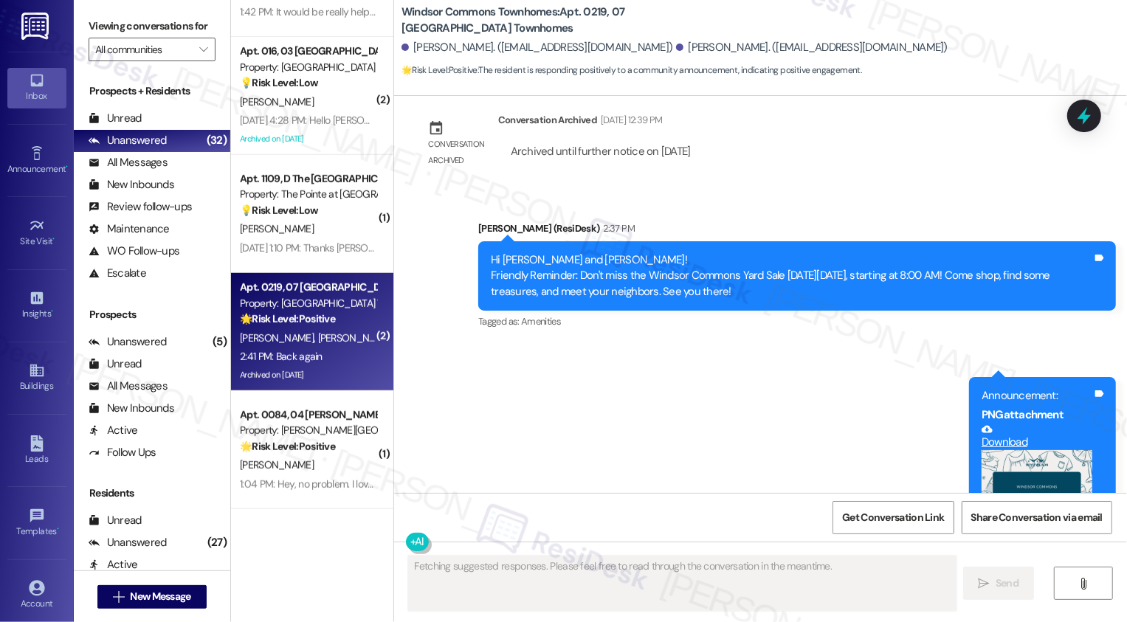
scroll to position [27136, 0]
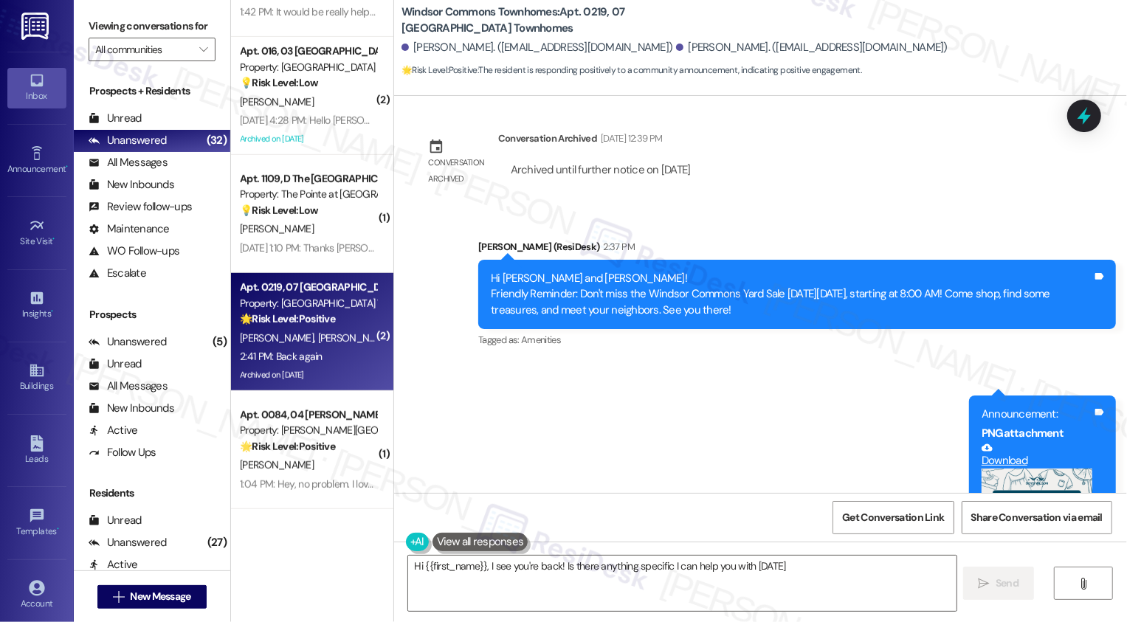
type textarea "Hi {{first_name}}, I see you're back! Is there anything specific I can help you…"
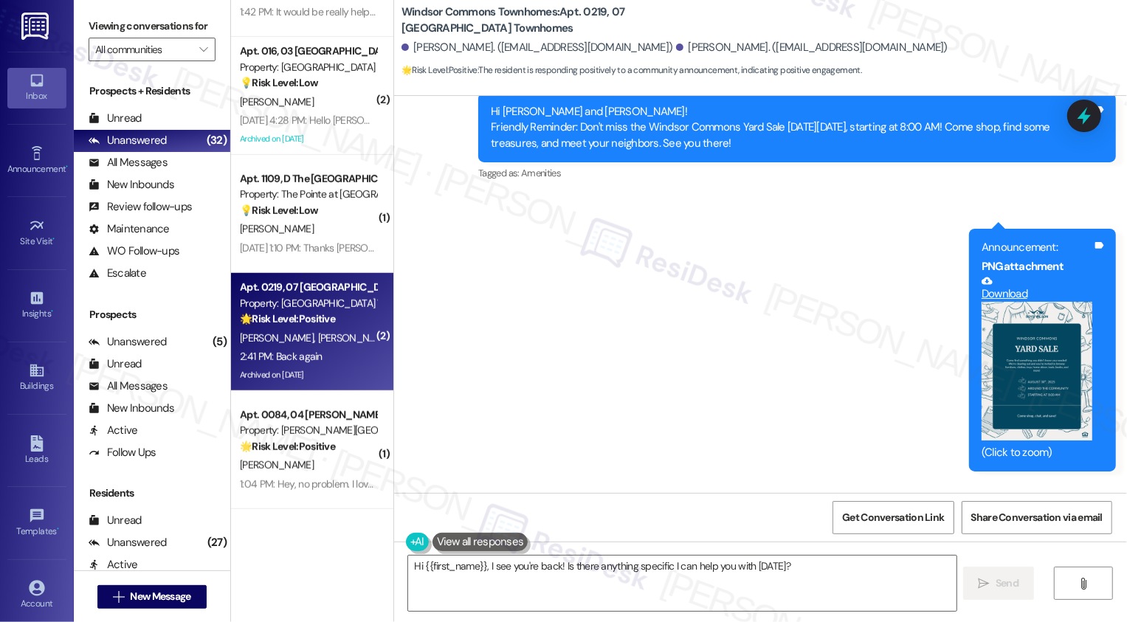
scroll to position [27471, 0]
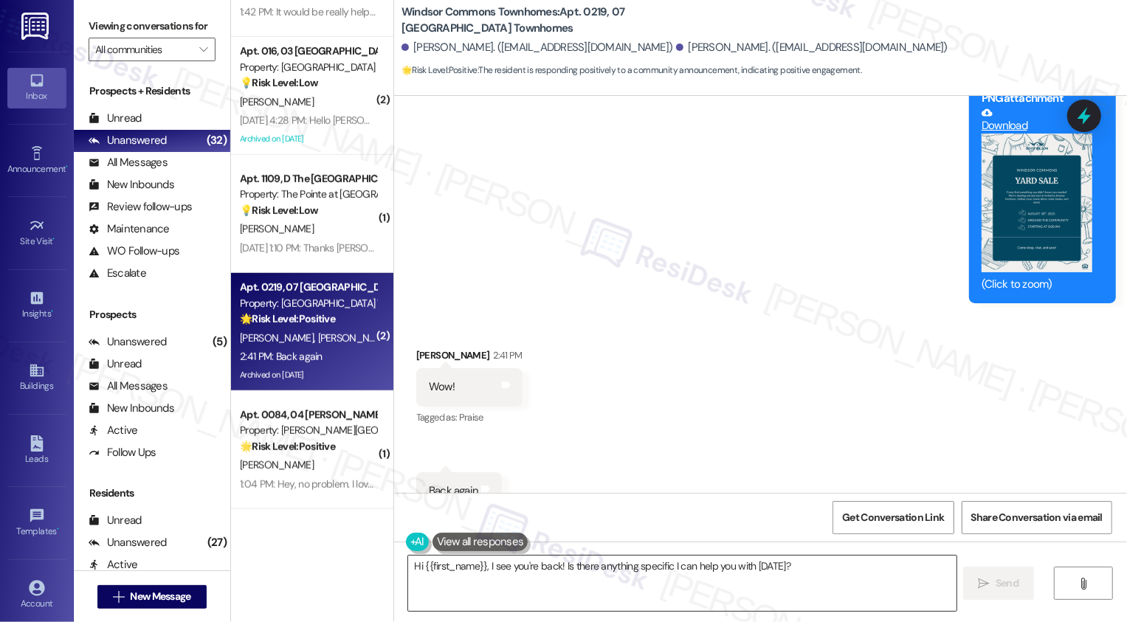
click at [491, 582] on textarea "Hi {{first_name}}, I see you're back! Is there anything specific I can help you…" at bounding box center [682, 583] width 548 height 55
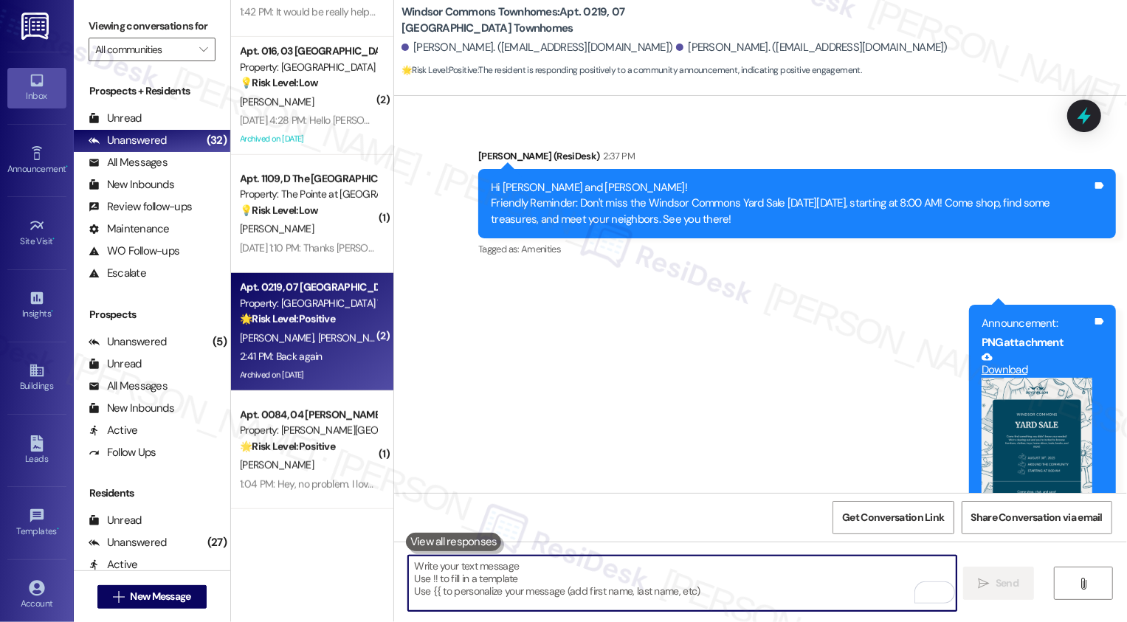
scroll to position [27208, 0]
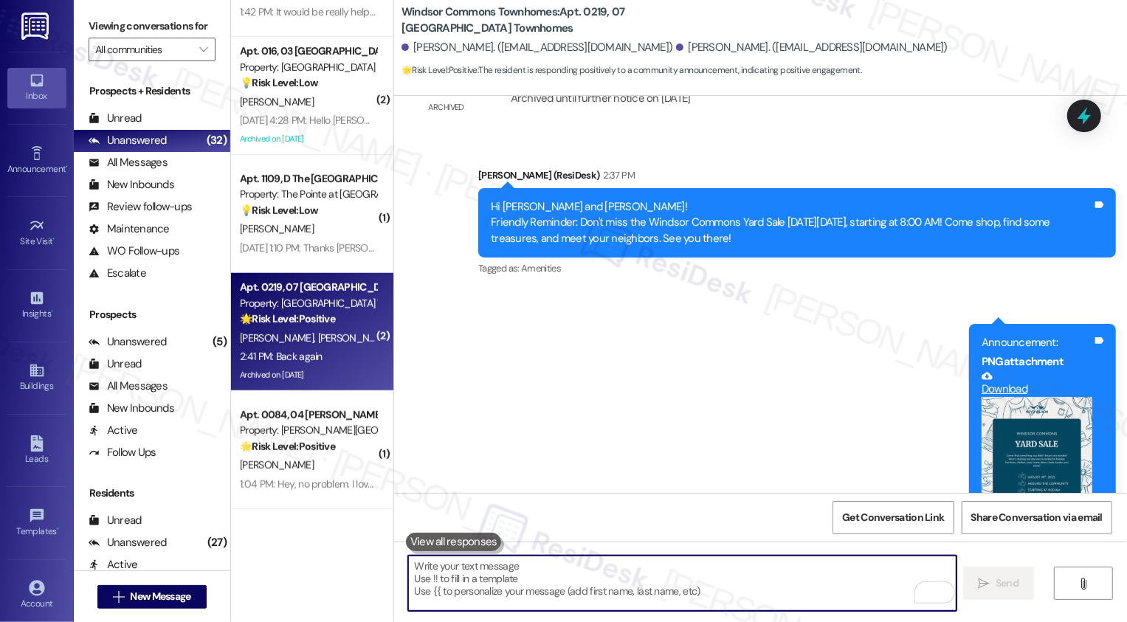
click at [1021, 415] on button "Zoom image" at bounding box center [1037, 466] width 111 height 139
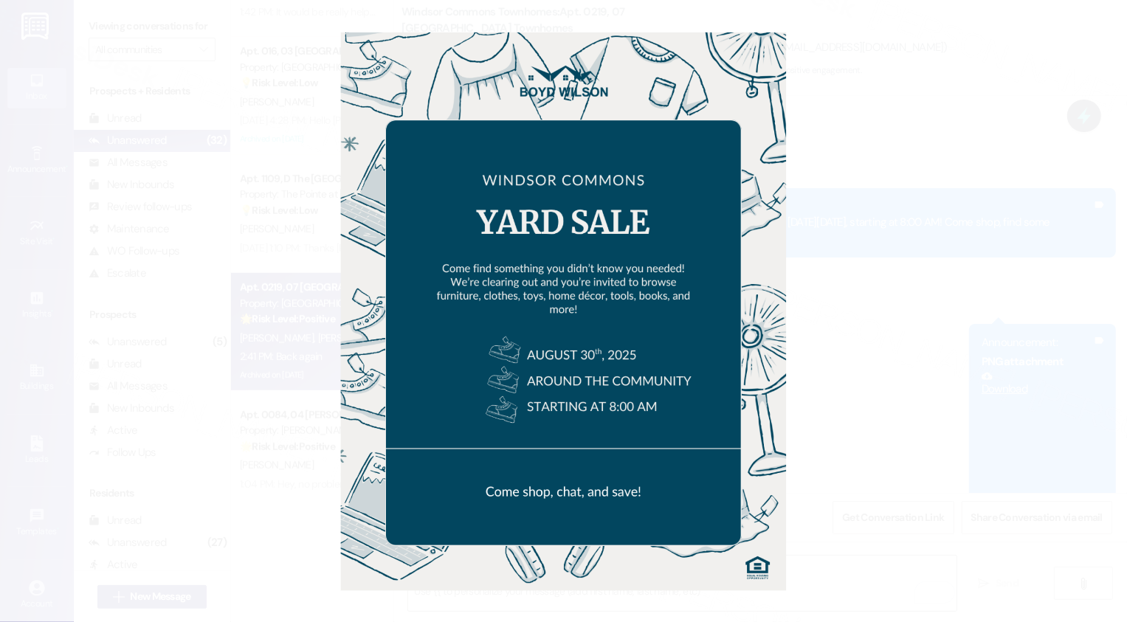
click at [924, 357] on button "Unzoom image" at bounding box center [563, 311] width 1127 height 622
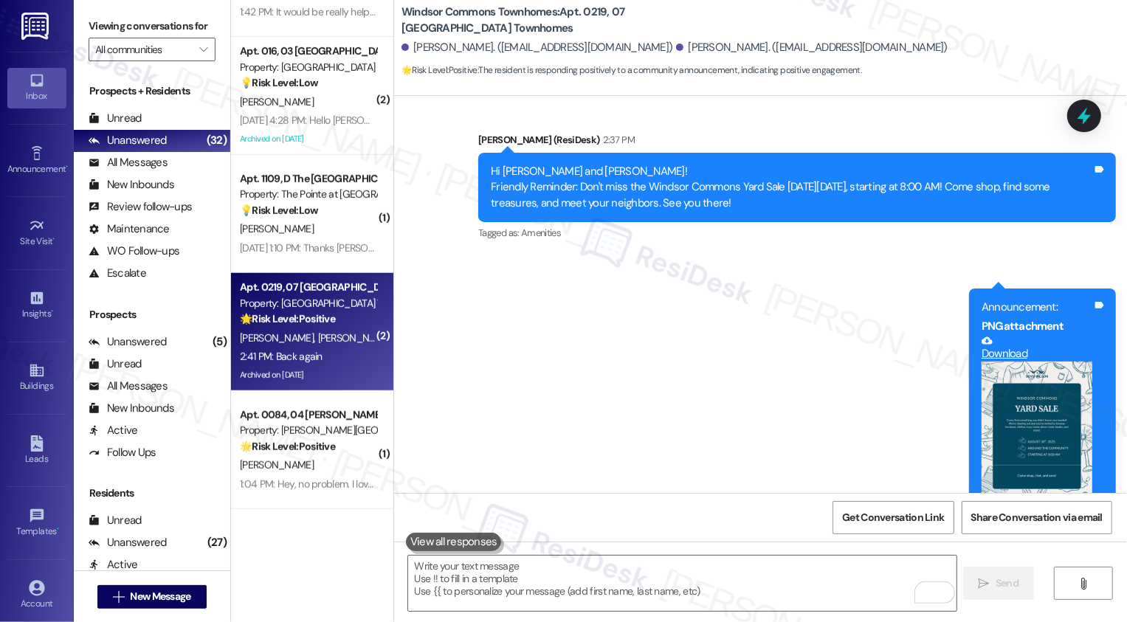
scroll to position [27263, 0]
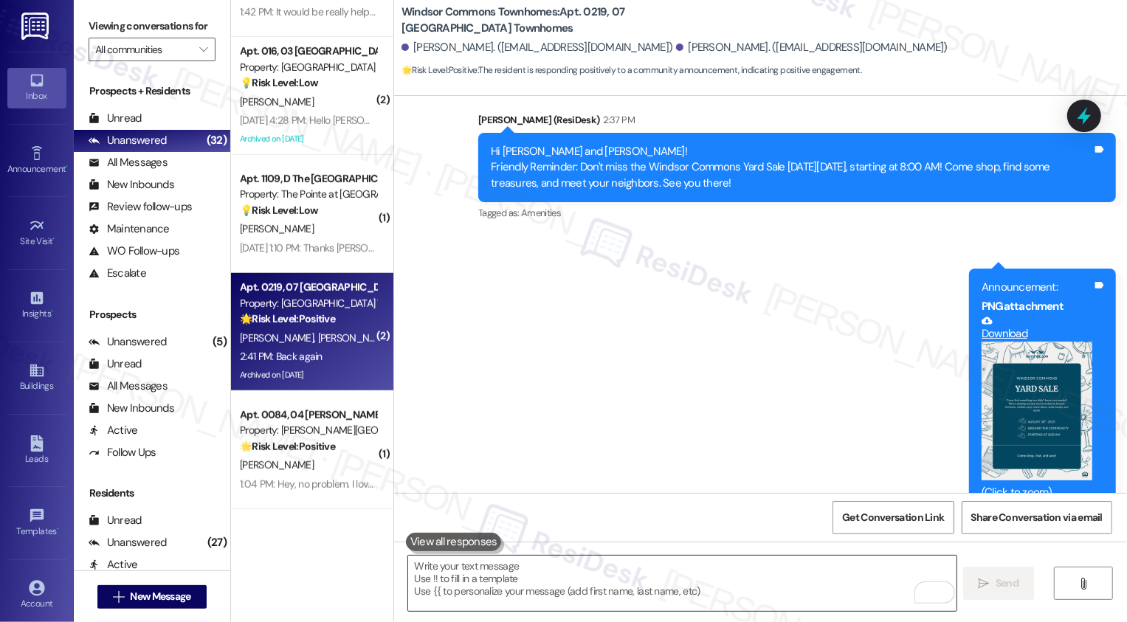
click at [551, 589] on textarea "To enrich screen reader interactions, please activate Accessibility in Grammarl…" at bounding box center [682, 583] width 548 height 55
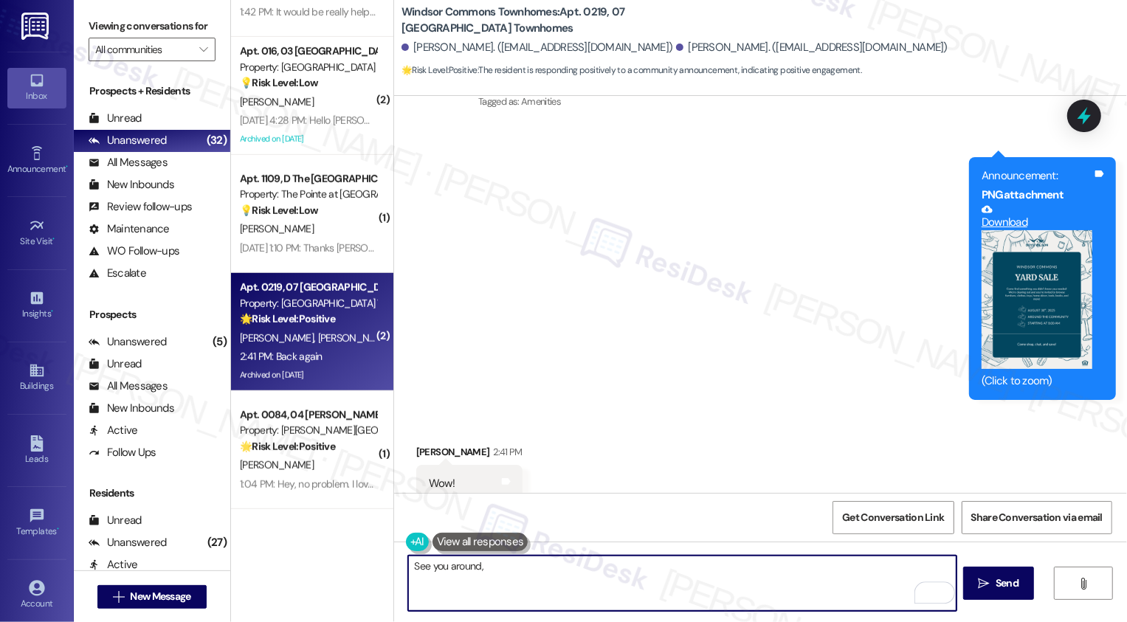
scroll to position [27471, 0]
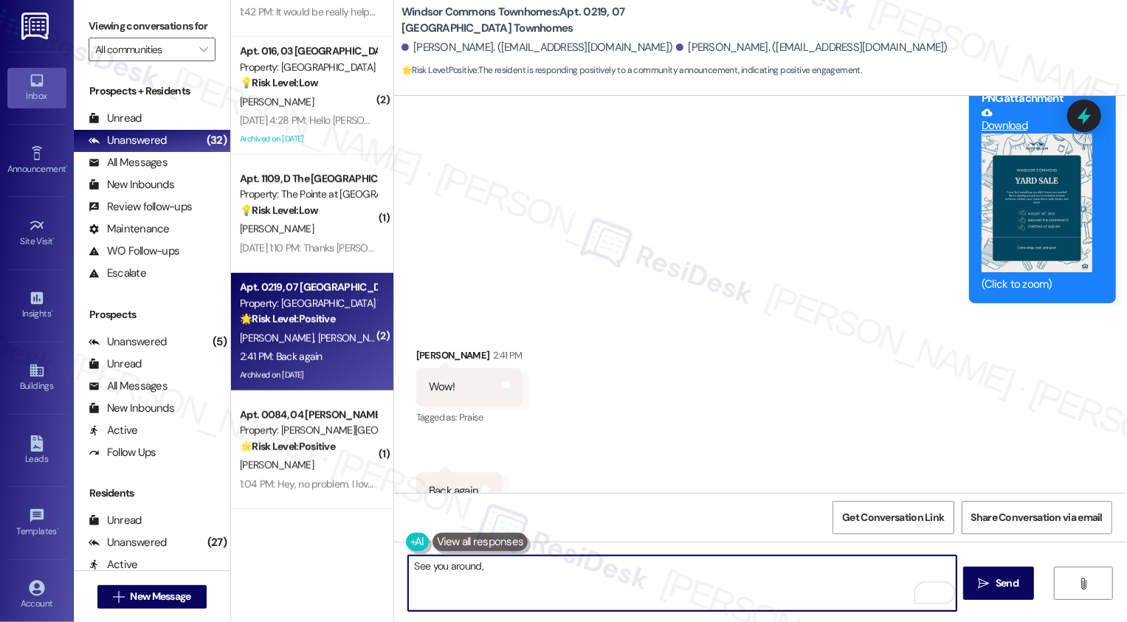
click at [418, 348] on div "Thomas Barber 2:41 PM" at bounding box center [469, 358] width 106 height 21
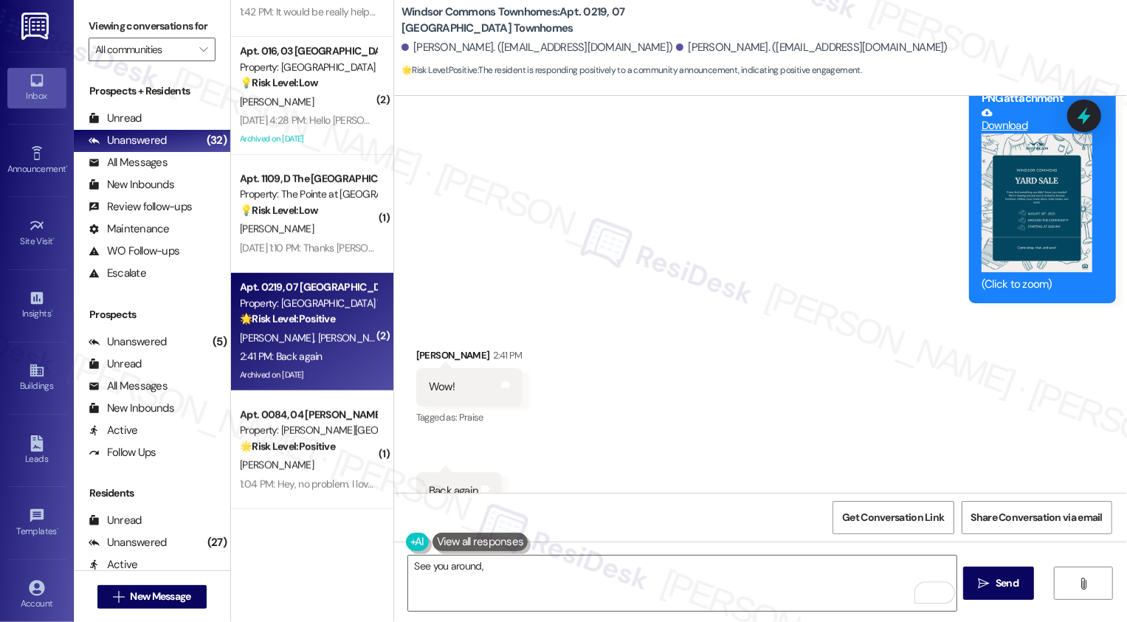
click at [418, 348] on div "Thomas Barber 2:41 PM" at bounding box center [469, 358] width 106 height 21
copy div "Thomas"
click at [527, 584] on textarea "See you around," at bounding box center [682, 583] width 548 height 55
paste textarea "Thomas"
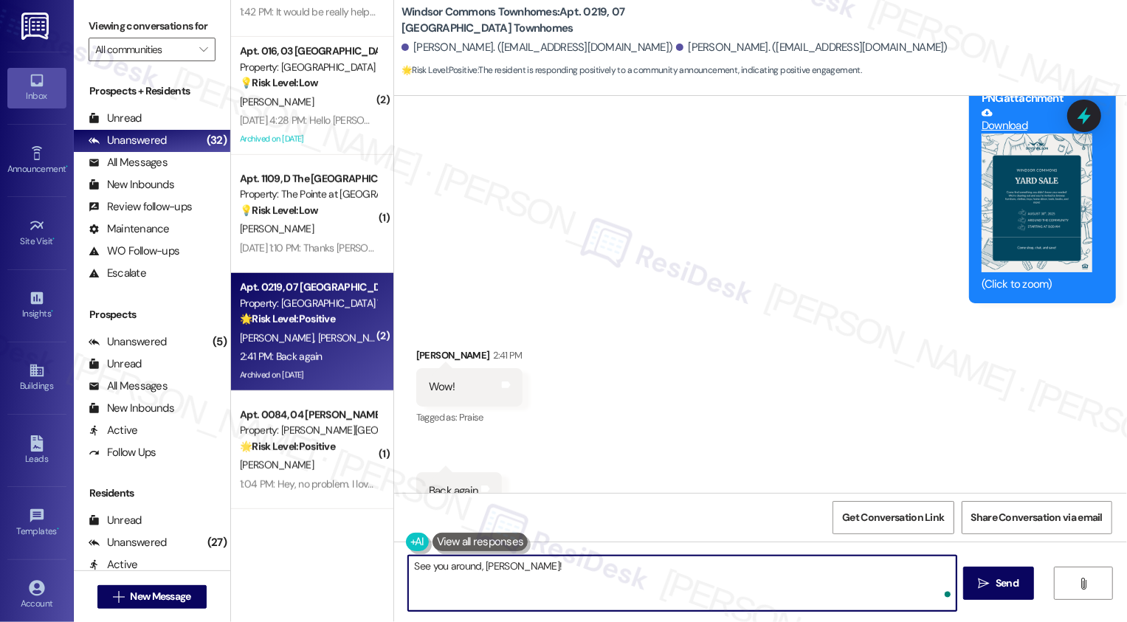
click at [415, 565] on textarea "See you around, Thomas!" at bounding box center [682, 583] width 548 height 55
click at [676, 40] on div "Barbara Barber. (barbarabarber71@yahoo.com)" at bounding box center [812, 47] width 272 height 15
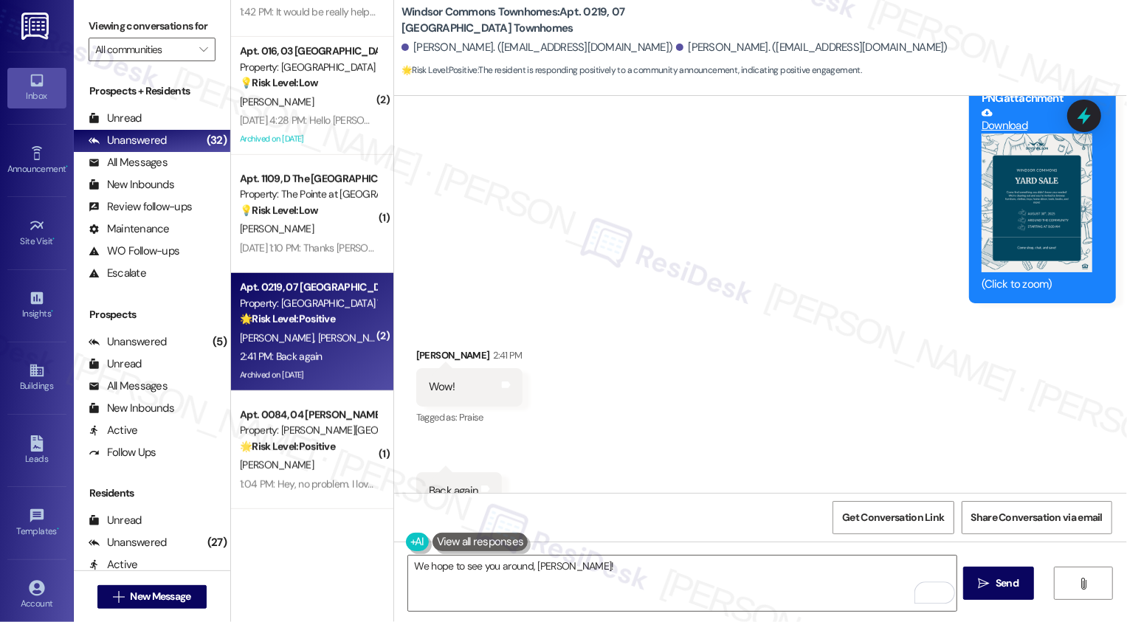
click at [676, 40] on div "Barbara Barber. (barbarabarber71@yahoo.com)" at bounding box center [812, 47] width 272 height 15
click at [676, 41] on div "Barbara Barber. (barbarabarber71@yahoo.com)" at bounding box center [812, 47] width 272 height 15
click at [676, 43] on div "Barbara Barber. (barbarabarber71@yahoo.com)" at bounding box center [812, 47] width 272 height 15
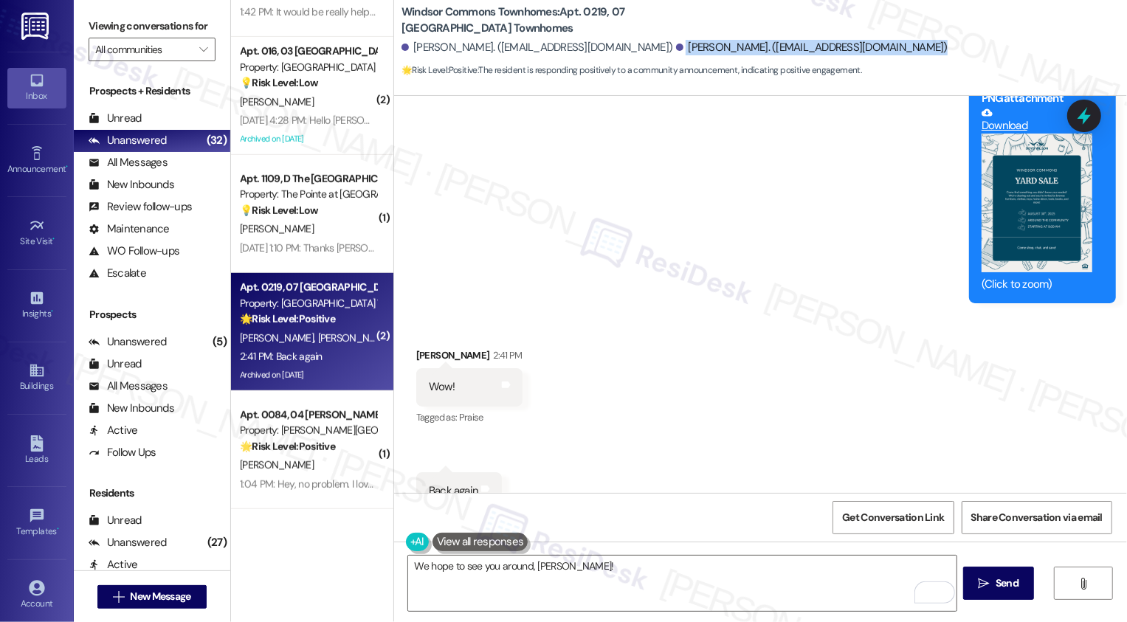
copy div "Barbara Barber. (barbarabarber71@yahoo.com)"
click at [676, 40] on div "Barbara Barber. (barbarabarber71@yahoo.com)" at bounding box center [812, 47] width 272 height 15
click at [676, 45] on div "Barbara Barber. (barbarabarber71@yahoo.com)" at bounding box center [812, 47] width 272 height 15
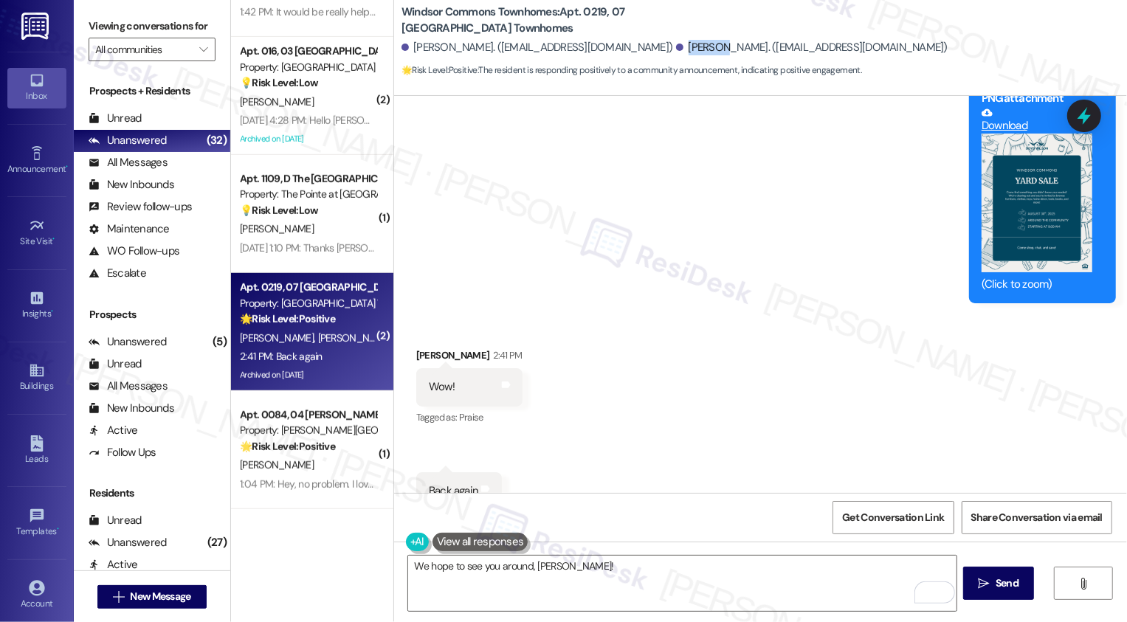
copy div "Barbara"
click at [556, 572] on textarea "We hope to see you around, Thomas!" at bounding box center [682, 583] width 548 height 55
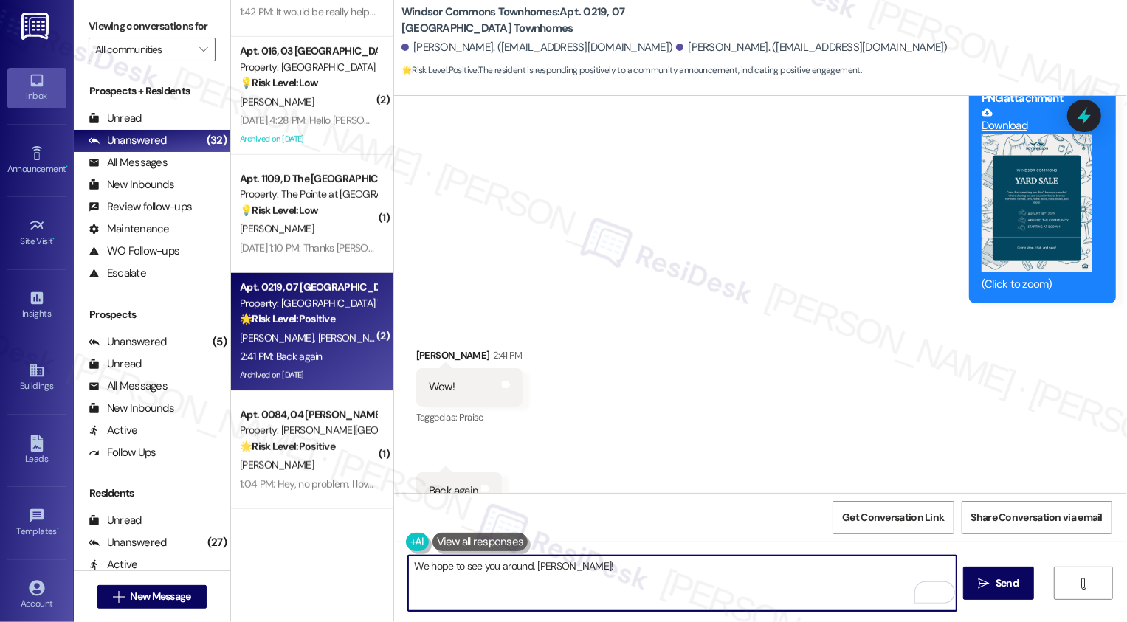
click at [556, 572] on textarea "We hope to see you around, Thomas!" at bounding box center [682, 583] width 548 height 55
paste textarea "Barbara"
click at [917, 590] on div "Rewrite with Grammarly" at bounding box center [925, 592] width 16 height 17
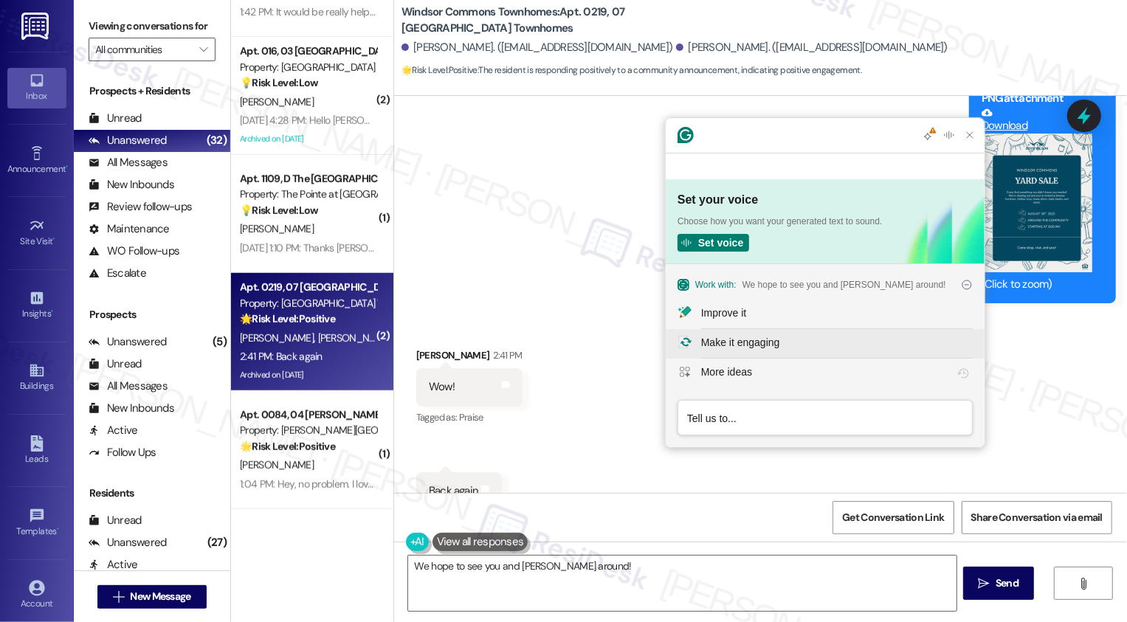
scroll to position [0, 0]
click at [708, 318] on div "Improve it" at bounding box center [723, 313] width 45 height 15
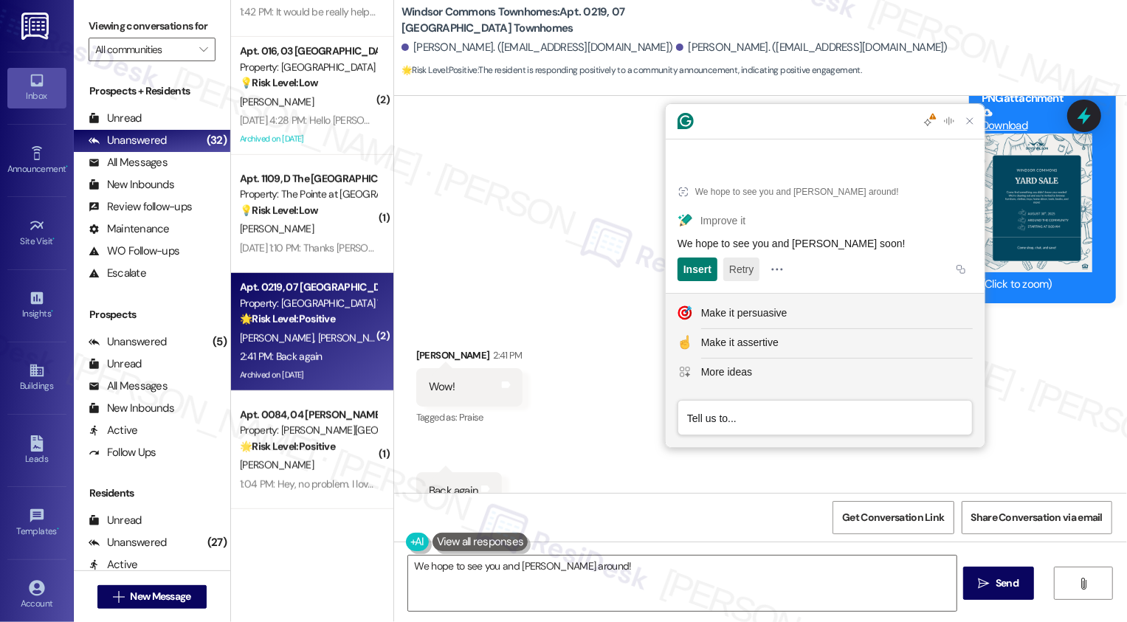
click at [732, 272] on button "Retry" at bounding box center [741, 270] width 36 height 24
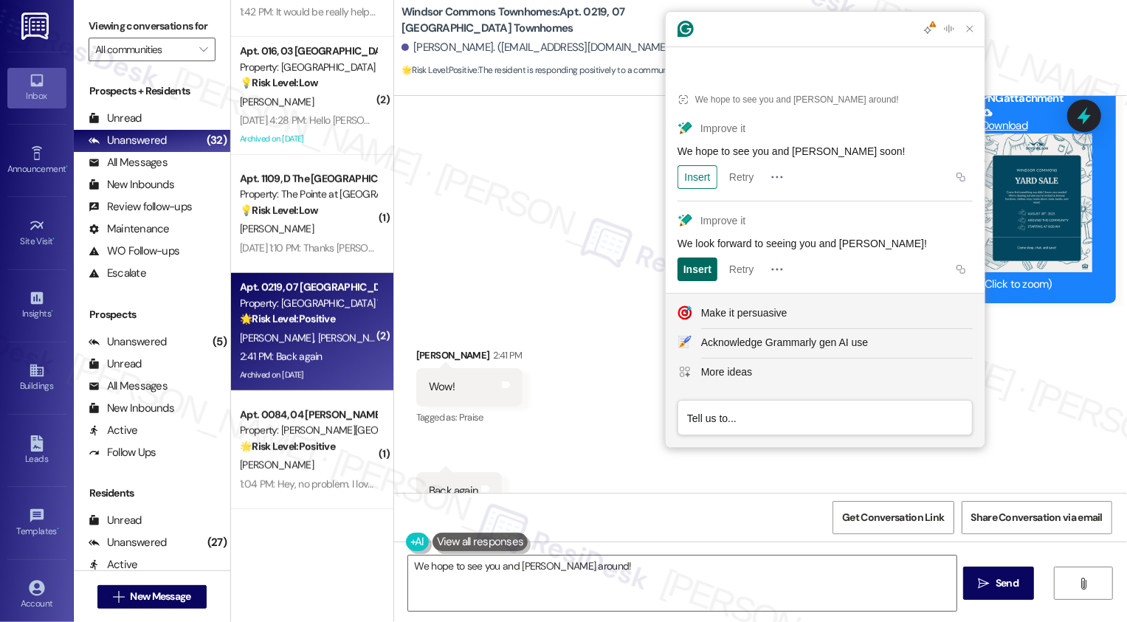
click at [692, 269] on div "Insert" at bounding box center [697, 270] width 28 height 24
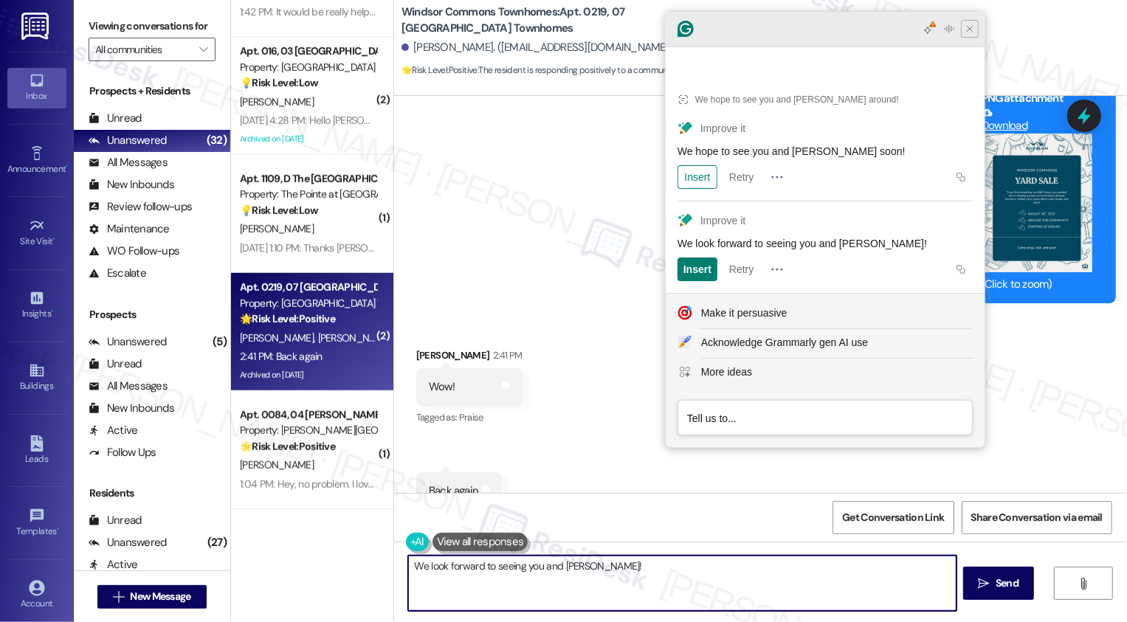
type textarea "We look forward to seeing you and Barbara!"
click at [966, 35] on icon "Close Grammarly Assistant" at bounding box center [970, 29] width 12 height 12
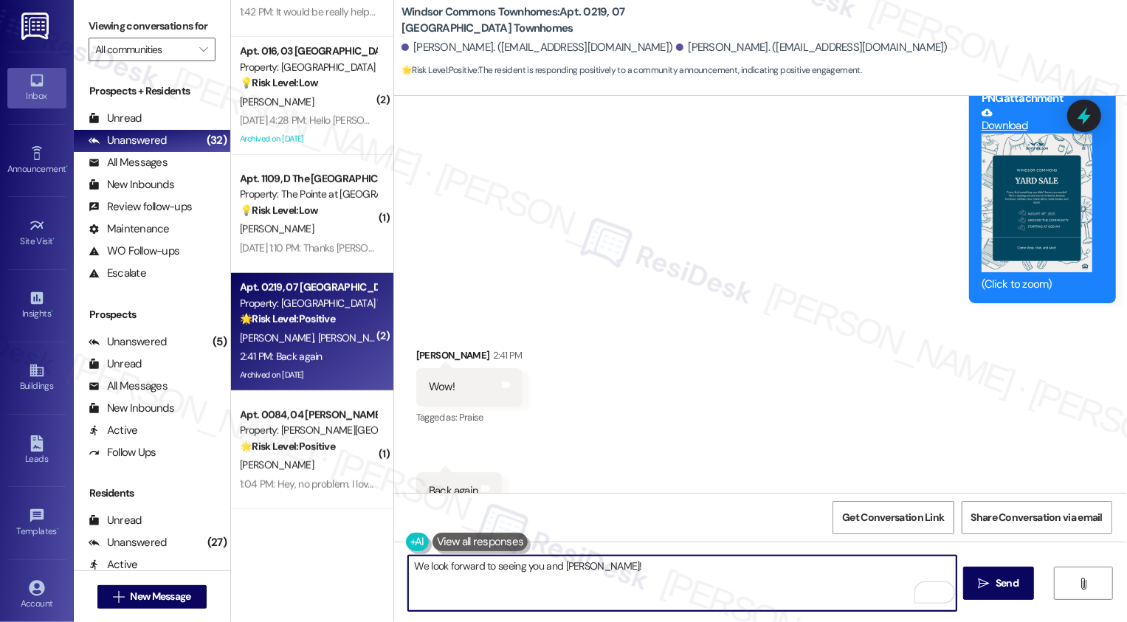
click at [638, 575] on textarea "We look forward to seeing you and Barbara!" at bounding box center [682, 583] width 548 height 55
click at [988, 581] on icon "" at bounding box center [984, 584] width 11 height 12
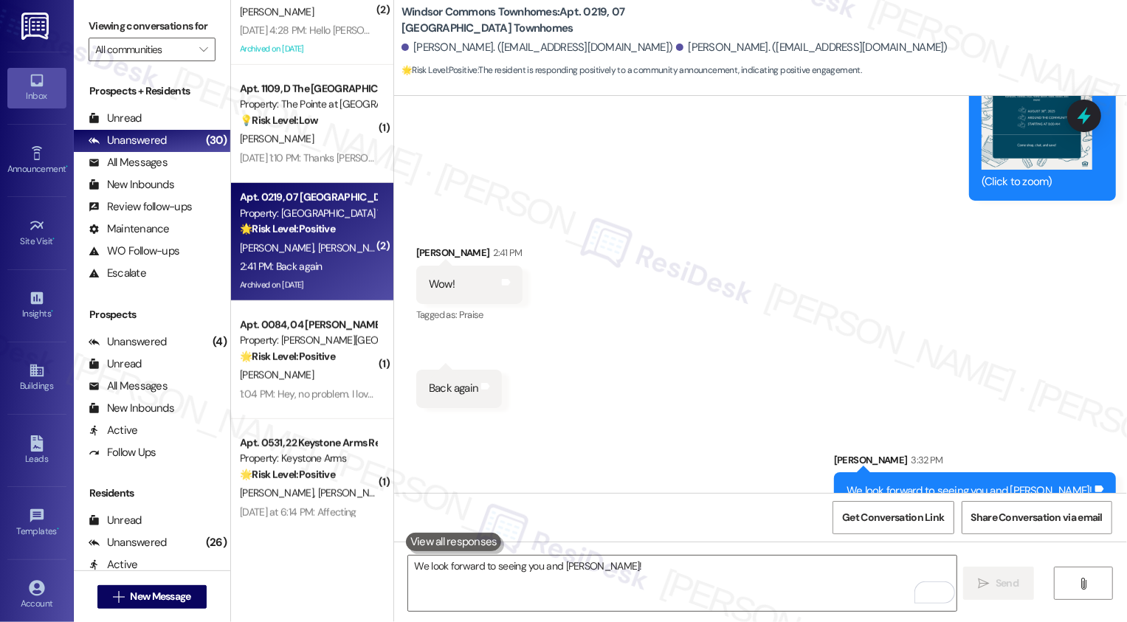
scroll to position [793, 0]
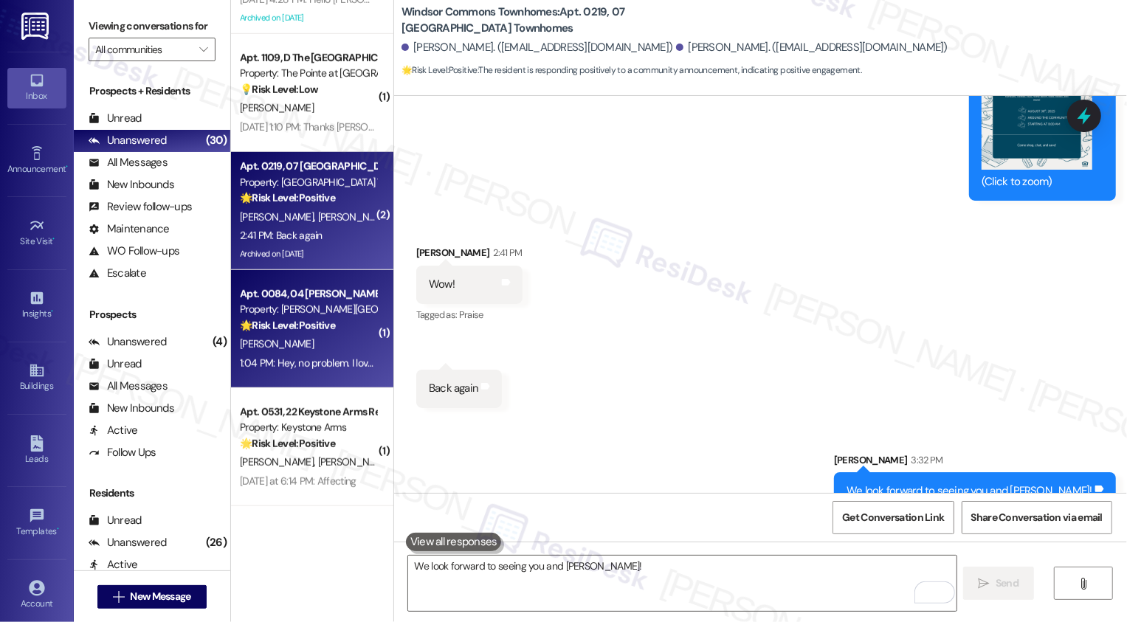
click at [326, 338] on div "M. Hobson" at bounding box center [307, 344] width 139 height 18
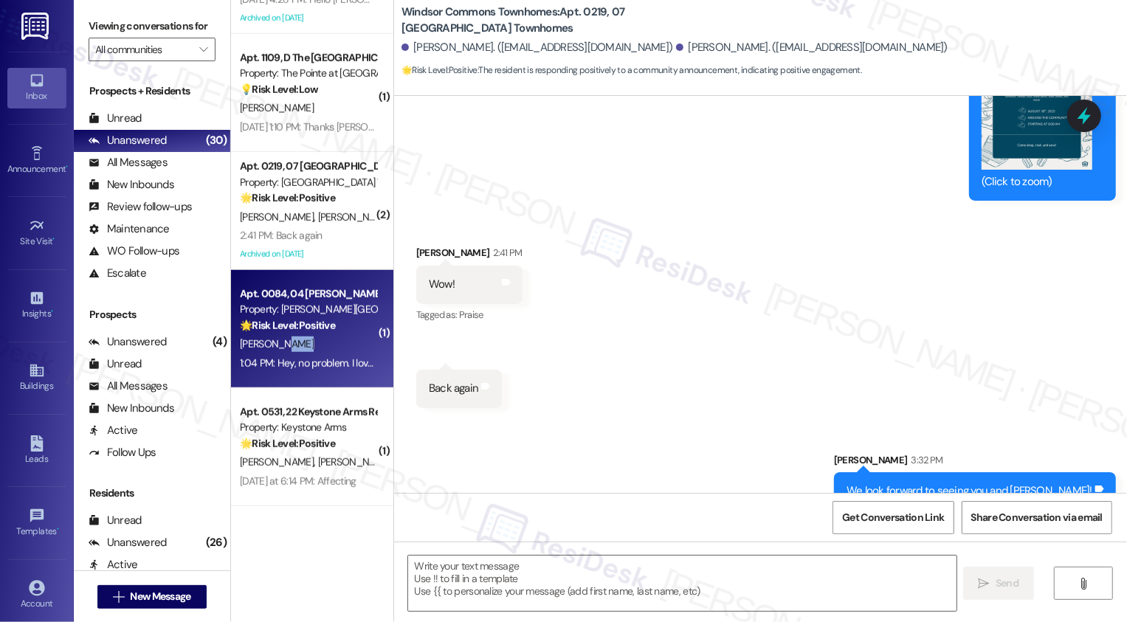
click at [326, 338] on div "M. Hobson" at bounding box center [307, 344] width 139 height 18
type textarea "Fetching suggested responses. Please feel free to read through the conversation…"
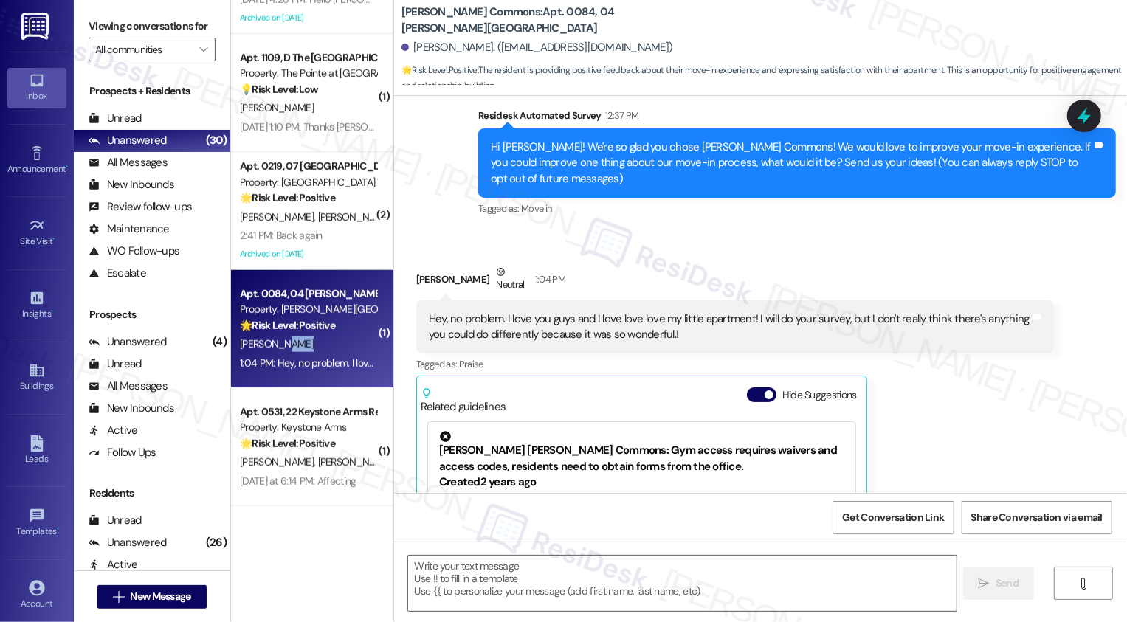
type textarea "Fetching suggested responses. Please feel free to read through the conversation…"
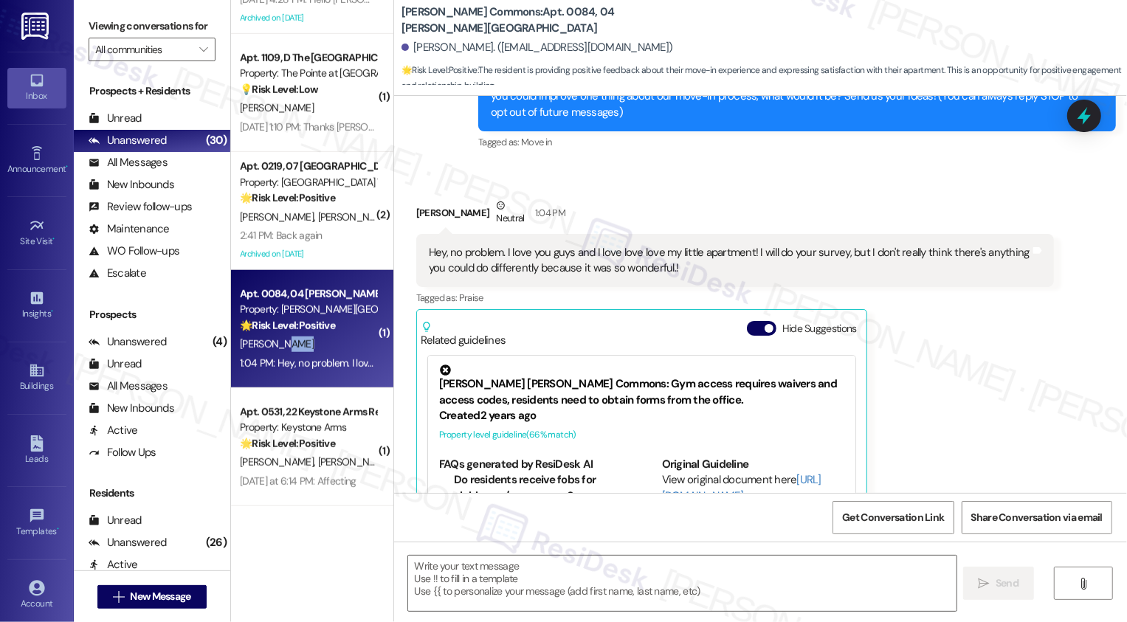
scroll to position [0, 0]
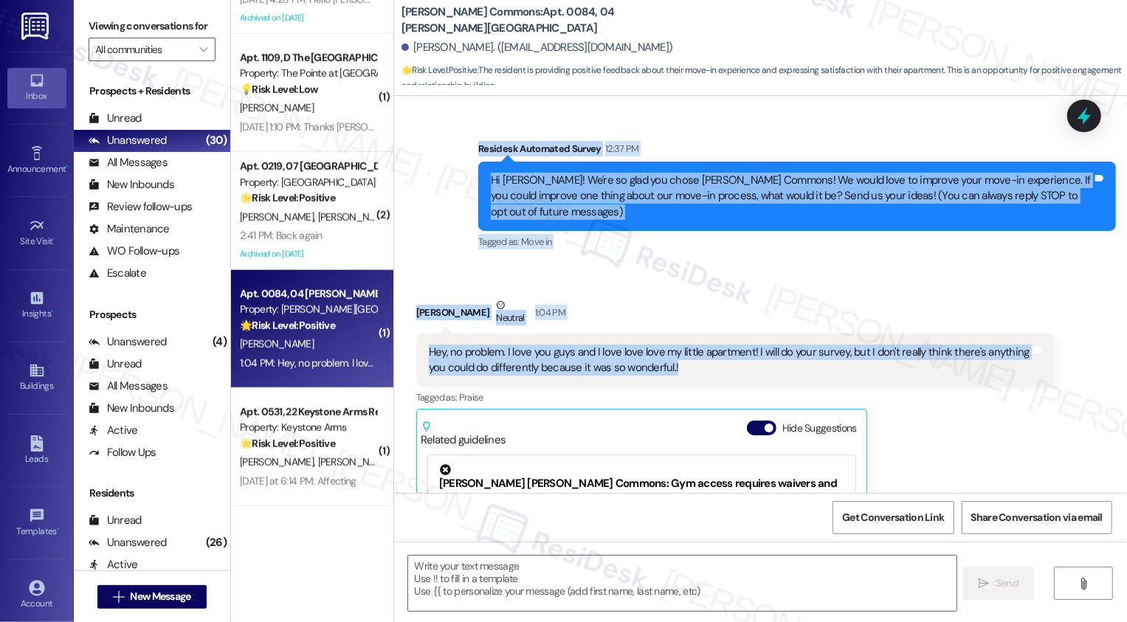
drag, startPoint x: 469, startPoint y: 144, endPoint x: 723, endPoint y: 372, distance: 341.8
click at [723, 378] on div "Survey, sent via SMS Residesk Automated Survey 12:37 PM Hi Mindy! We're so glad…" at bounding box center [760, 294] width 733 height 397
copy div "Residesk Automated Survey 12:37 PM Hi Mindy! We're so glad you chose Penn Grant…"
click at [616, 371] on div "Hey, no problem. I love you guys and I love love love my little apartment! I wi…" at bounding box center [729, 361] width 601 height 32
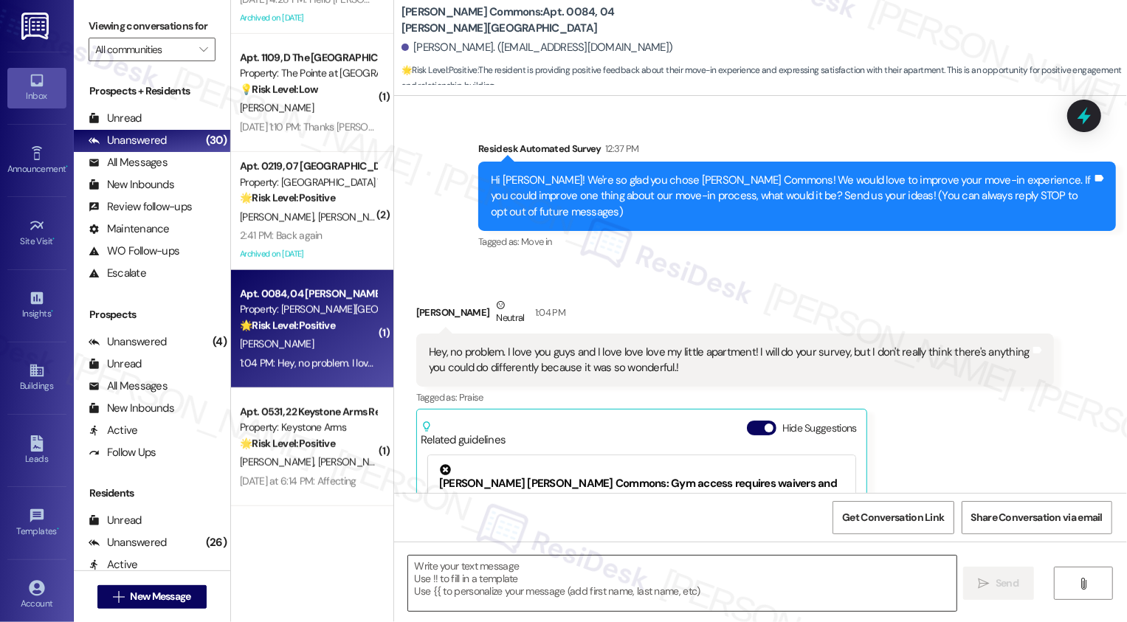
click at [570, 581] on textarea at bounding box center [682, 583] width 548 height 55
paste textarea "Hi Mindy, that makes me so happy to hear! 💛 I’m glad you’re loving your apartme…"
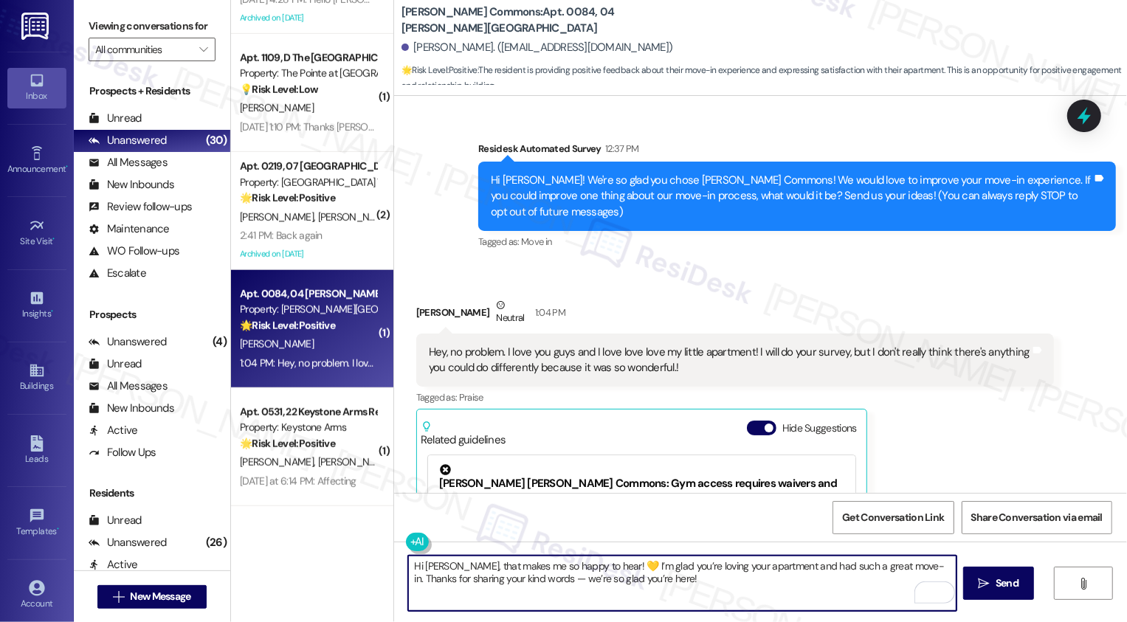
click at [660, 573] on textarea "Hi Mindy, that makes me so happy to hear! 💛 I’m glad you’re loving your apartme…" at bounding box center [682, 583] width 548 height 55
click at [510, 579] on textarea "Hi Mindy, that makes me so happy to hear! 💛 I’m glad you’re loving your apartme…" at bounding box center [682, 583] width 548 height 55
click at [663, 574] on textarea "Hi Mindy, that makes me so happy to hear! 💛 I’m glad you’re loving your apartme…" at bounding box center [682, 583] width 548 height 55
drag, startPoint x: 571, startPoint y: 582, endPoint x: 731, endPoint y: 579, distance: 160.2
click at [731, 580] on textarea "Hi Mindy, that makes me so happy to hear! 💛 I’m glad you’re loving your apartme…" at bounding box center [682, 583] width 548 height 55
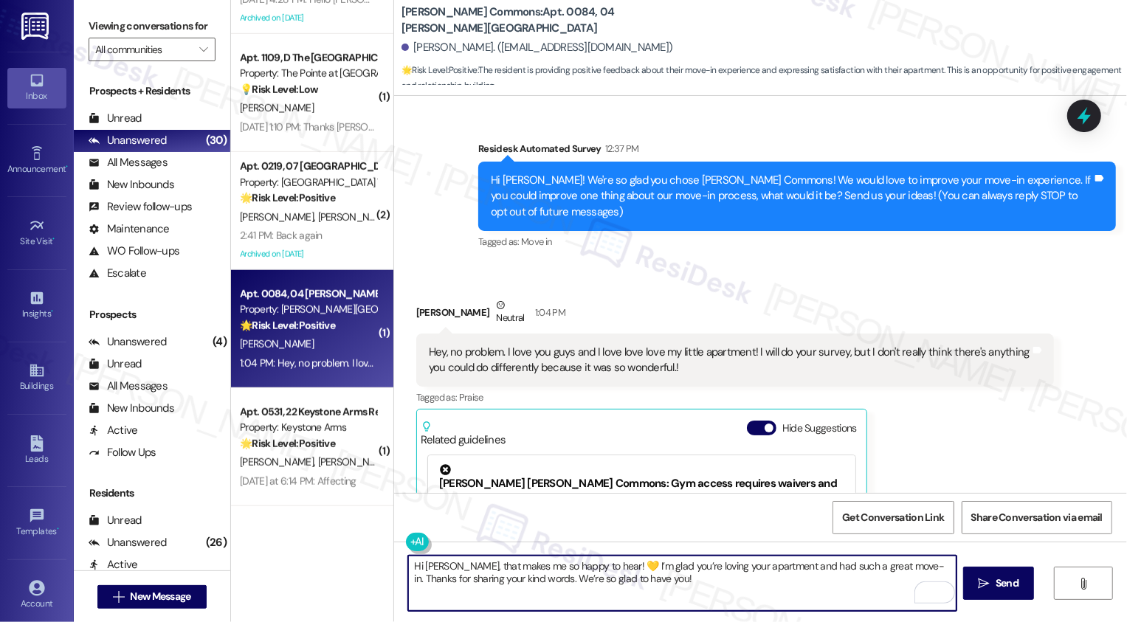
click at [676, 587] on textarea "Hi Mindy, that makes me so happy to hear! 💛 I’m glad you’re loving your apartme…" at bounding box center [682, 583] width 548 height 55
type textarea "Hi Mindy, that makes me so happy to hear! 💛 I’m glad you’re loving your apartme…"
click at [978, 590] on span " Send" at bounding box center [999, 583] width 46 height 15
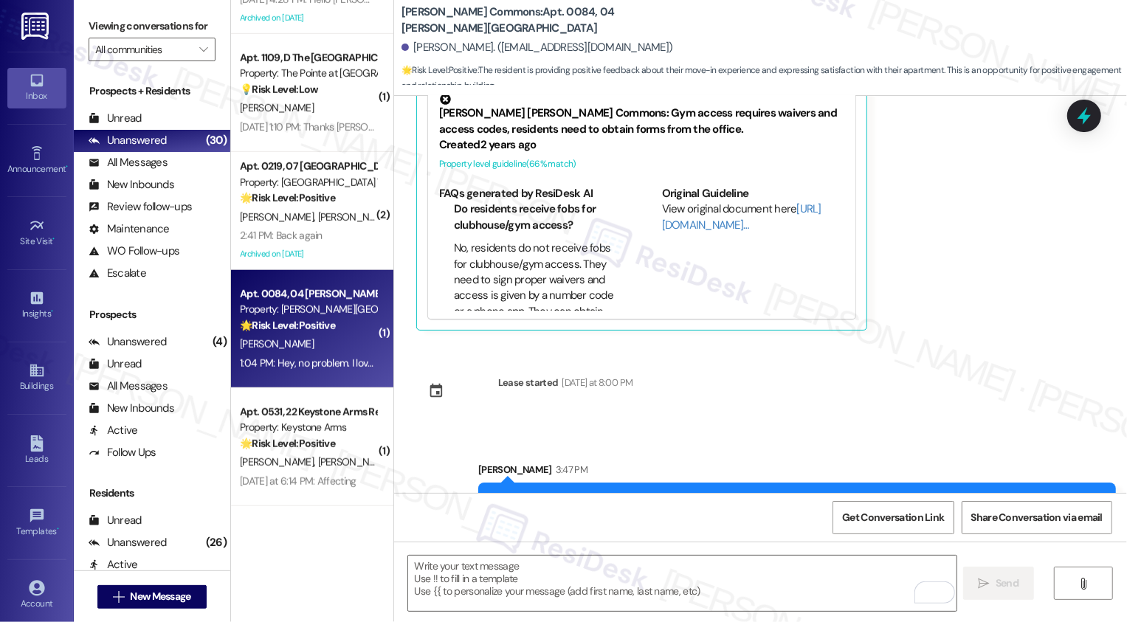
scroll to position [425, 0]
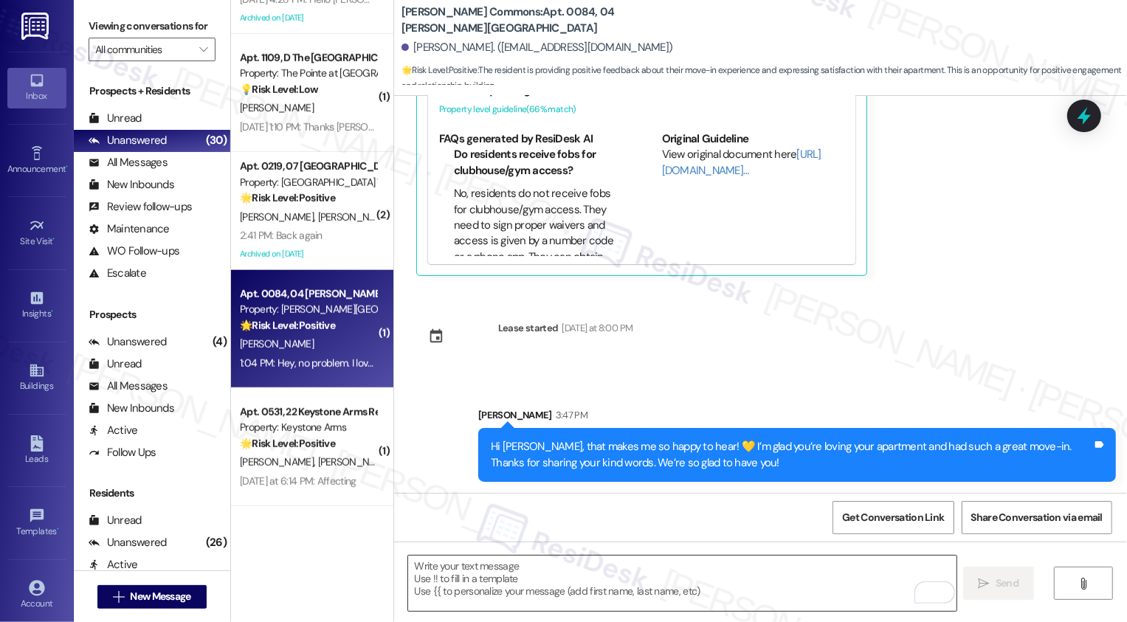
click at [753, 579] on textarea "To enrich screen reader interactions, please activate Accessibility in Grammarl…" at bounding box center [682, 583] width 548 height 55
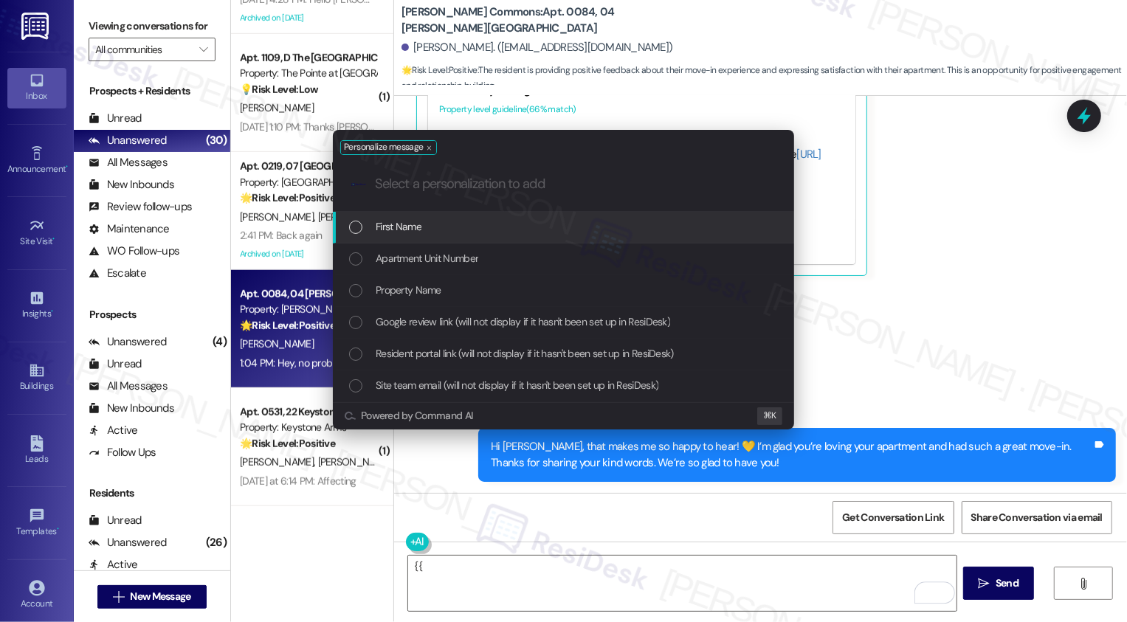
click at [688, 589] on div "Personalize message .cls-1{fill:#0a055f;}.cls-2{fill:#0cc4c4;} resideskLogoBlue…" at bounding box center [563, 311] width 1127 height 622
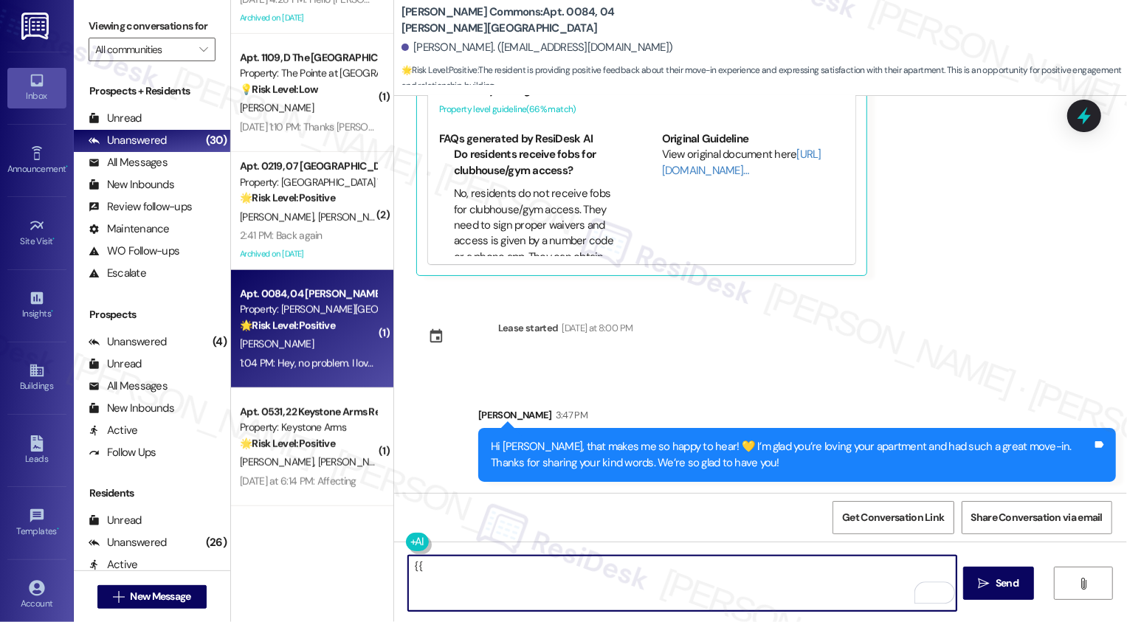
type textarea "{"
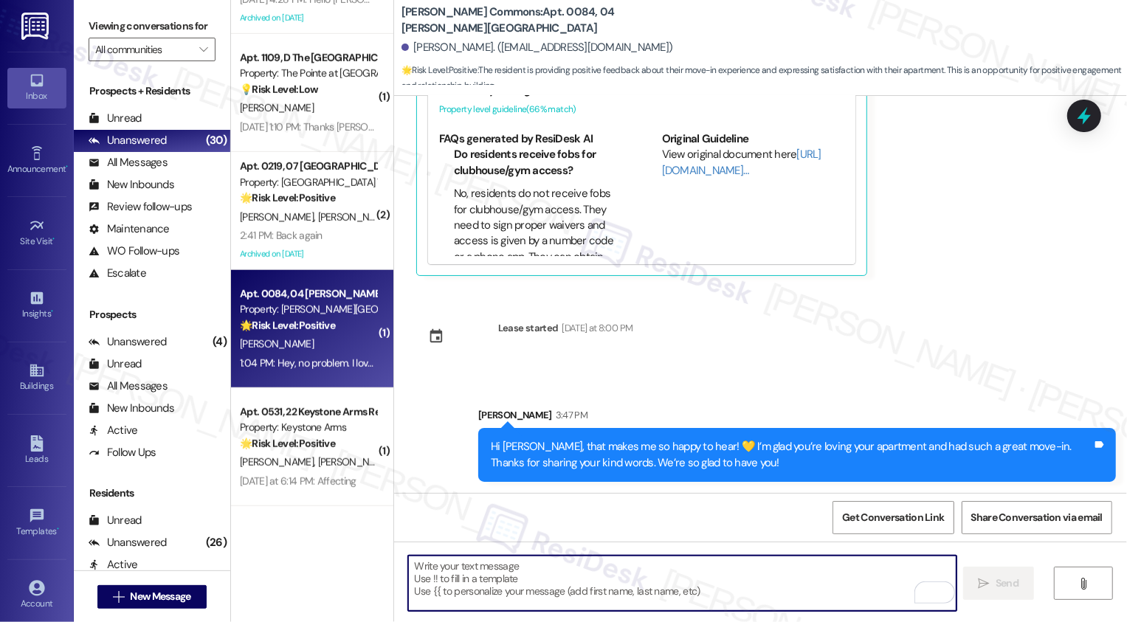
click at [603, 564] on textarea "To enrich screen reader interactions, please activate Accessibility in Grammarl…" at bounding box center [682, 583] width 548 height 55
paste textarea "We'd really appreciate it if you could take a minute to leave us a review on Go…"
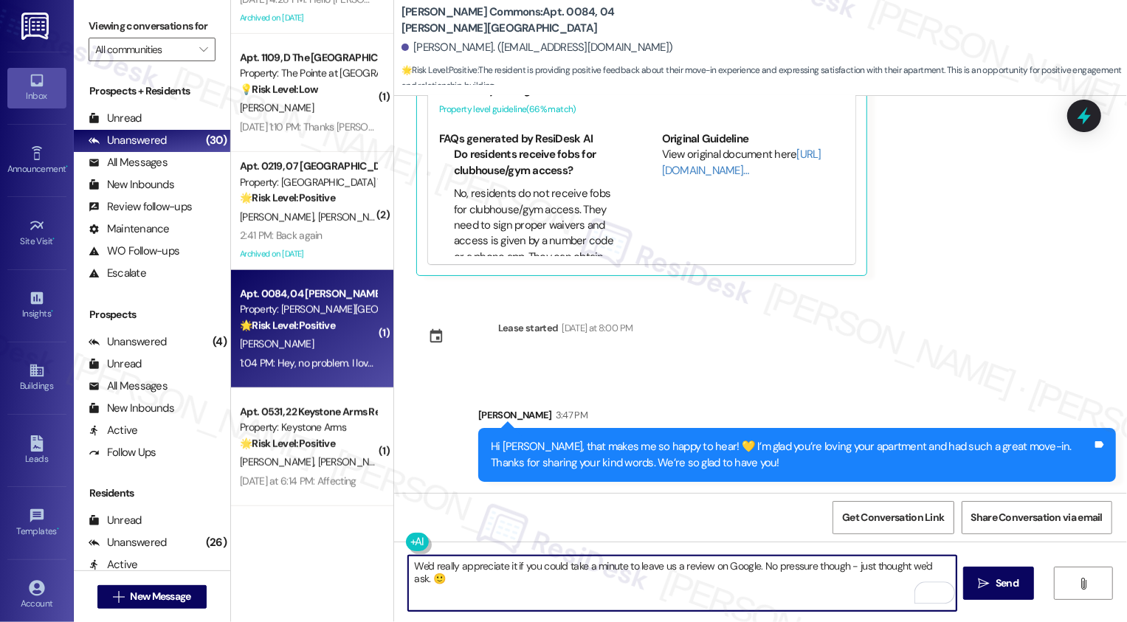
click at [424, 568] on textarea "We'd really appreciate it if you could take a minute to leave us a review on Go…" at bounding box center [682, 583] width 548 height 55
click at [615, 570] on textarea "We'd also appreciate it if you could take a minute to leave us a review on Goog…" at bounding box center [682, 583] width 548 height 55
click at [669, 570] on textarea "We'd also appreciate it if you could take a minute to leave us a review on Goog…" at bounding box center [682, 583] width 548 height 55
click at [770, 562] on textarea "We'd also appreciate it if you could take a minute to leave us a review on Goog…" at bounding box center [682, 583] width 548 height 55
click at [833, 563] on textarea "We'd also appreciate it if you could take a minute to leave us a review on Goog…" at bounding box center [682, 583] width 548 height 55
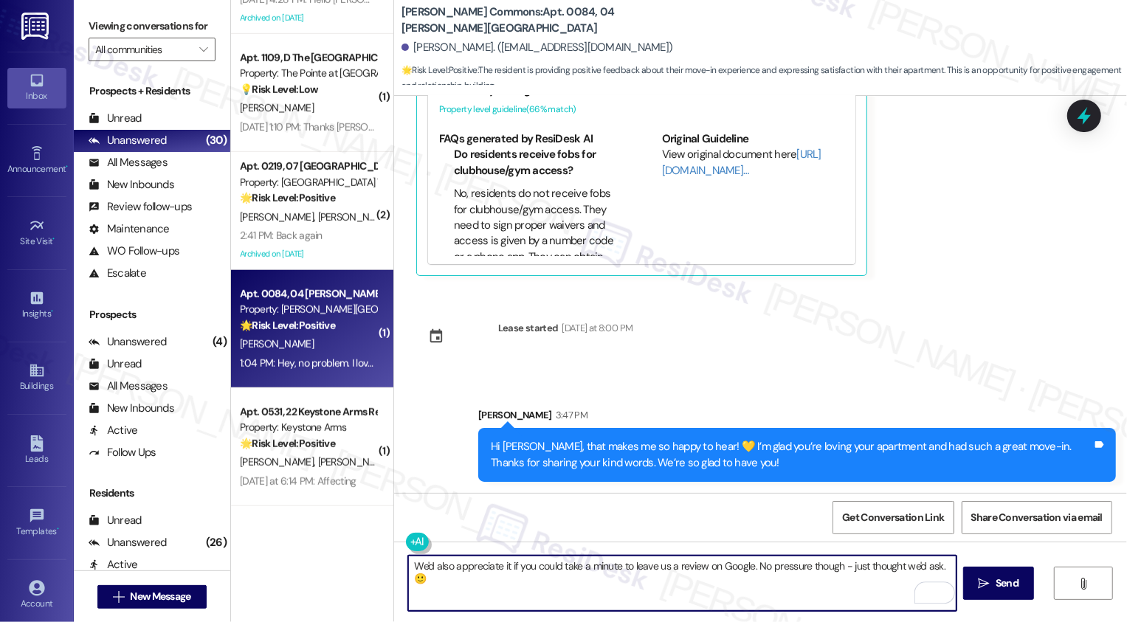
click at [945, 567] on textarea "We'd also appreciate it if you could take a minute to leave us a review on Goog…" at bounding box center [682, 583] width 548 height 55
type textarea "We'd also appreciate it if you could take a minute to leave us a review on Goog…"
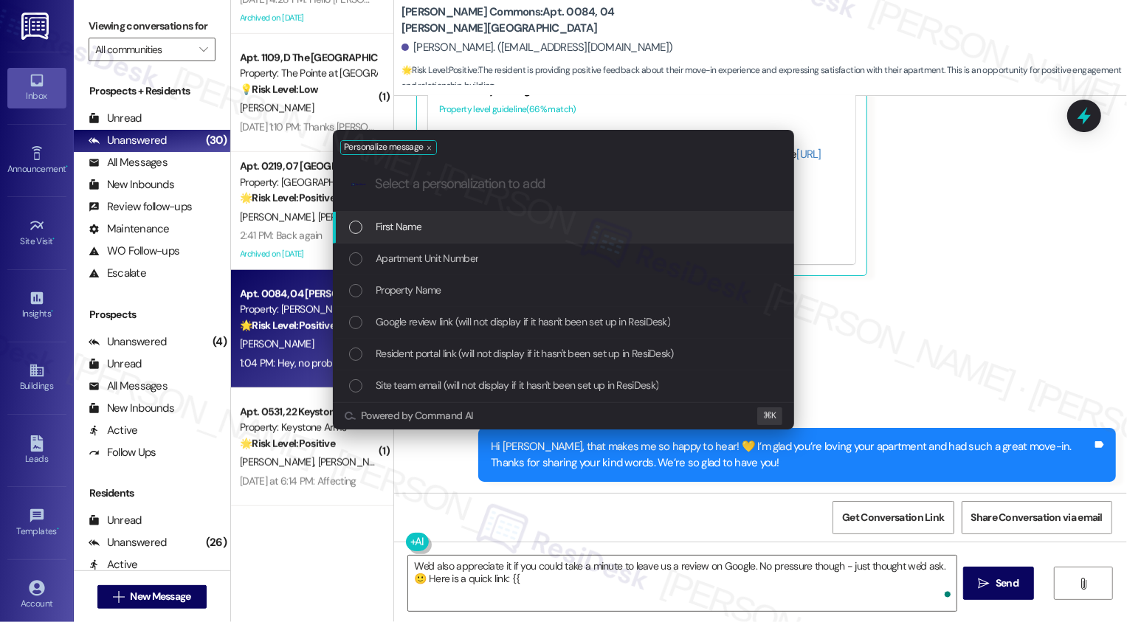
type input "g"
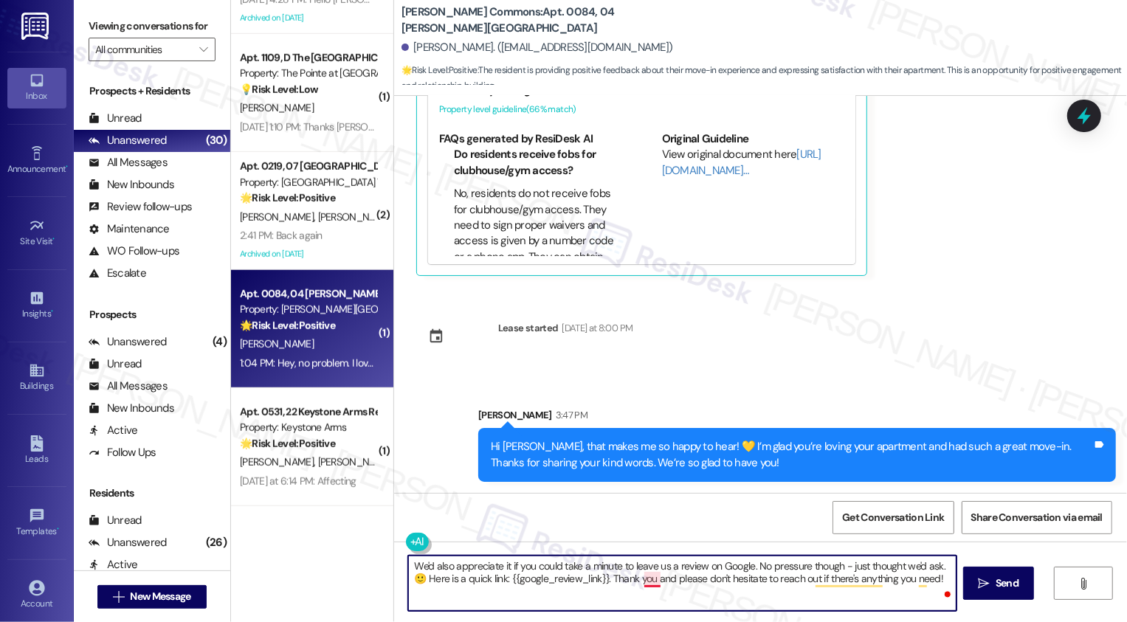
click at [649, 573] on textarea "We'd also appreciate it if you could take a minute to leave us a review on Goog…" at bounding box center [682, 583] width 548 height 55
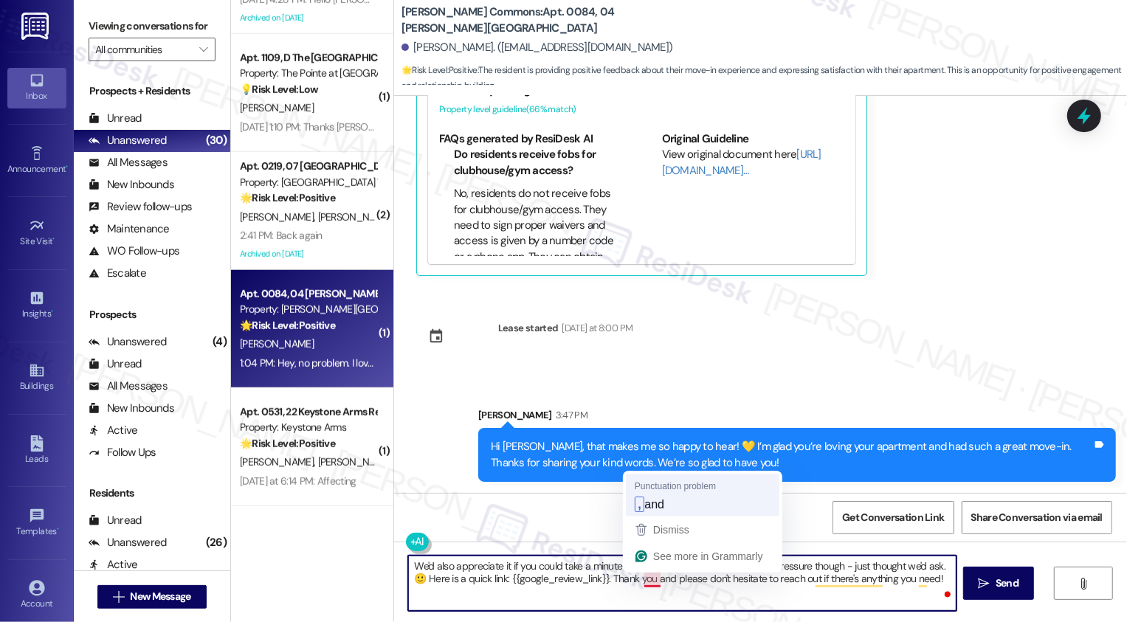
type textarea "We'd also appreciate it if you could take a minute to leave us a review on Goog…"
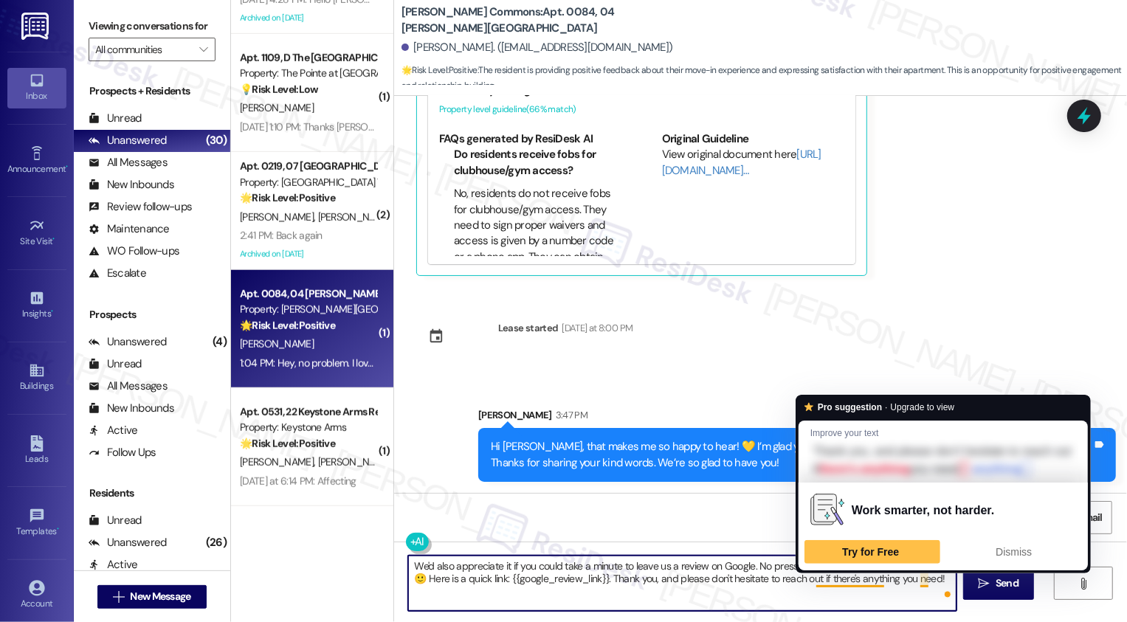
click at [851, 590] on textarea "We'd also appreciate it if you could take a minute to leave us a review on Goog…" at bounding box center [682, 583] width 548 height 55
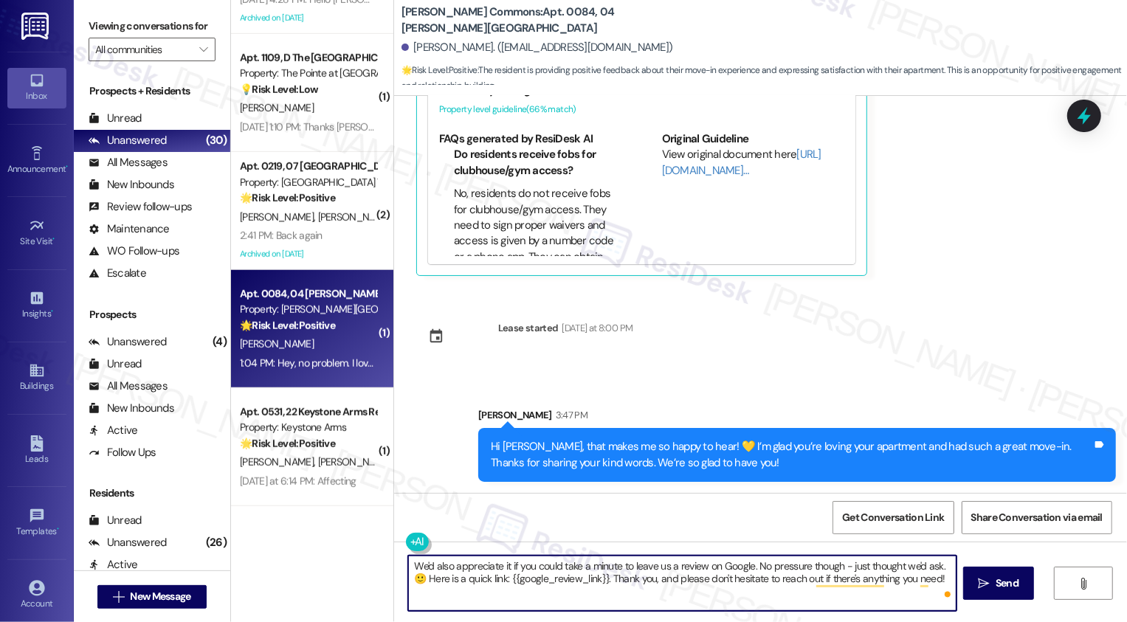
click at [799, 590] on textarea "We'd also appreciate it if you could take a minute to leave us a review on Goog…" at bounding box center [682, 583] width 548 height 55
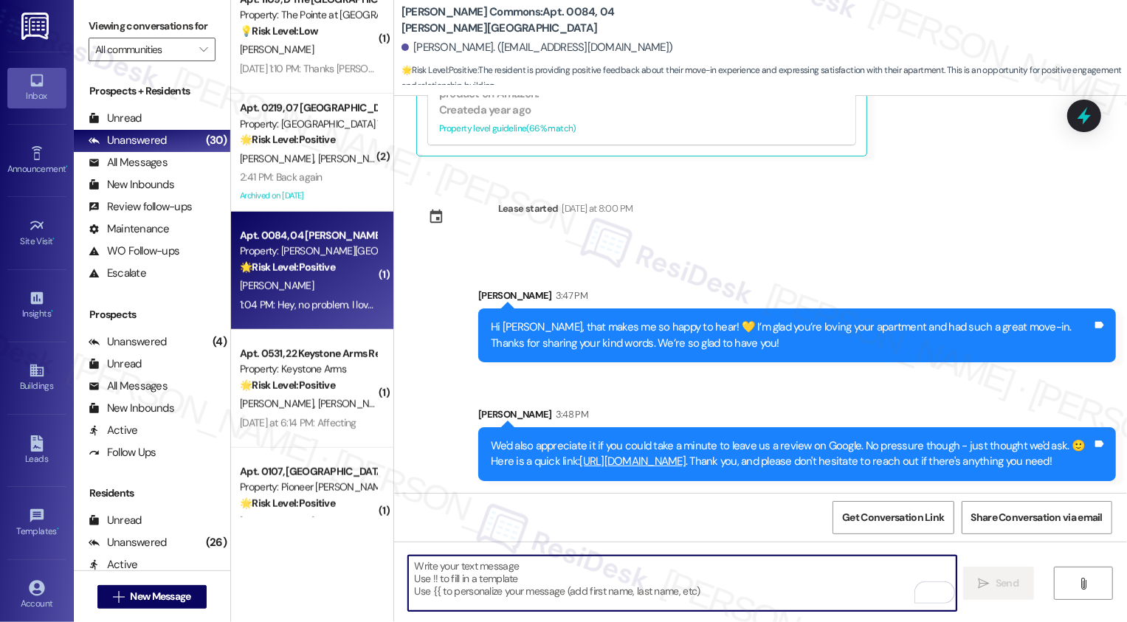
scroll to position [919, 0]
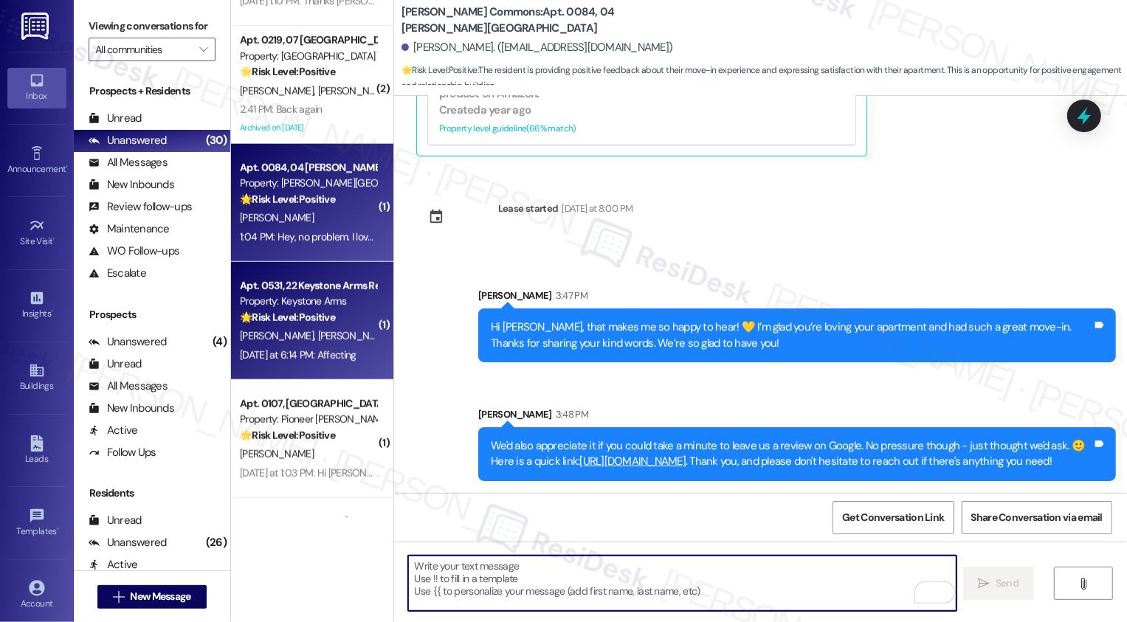
click at [317, 331] on span "S. Signore" at bounding box center [354, 335] width 74 height 13
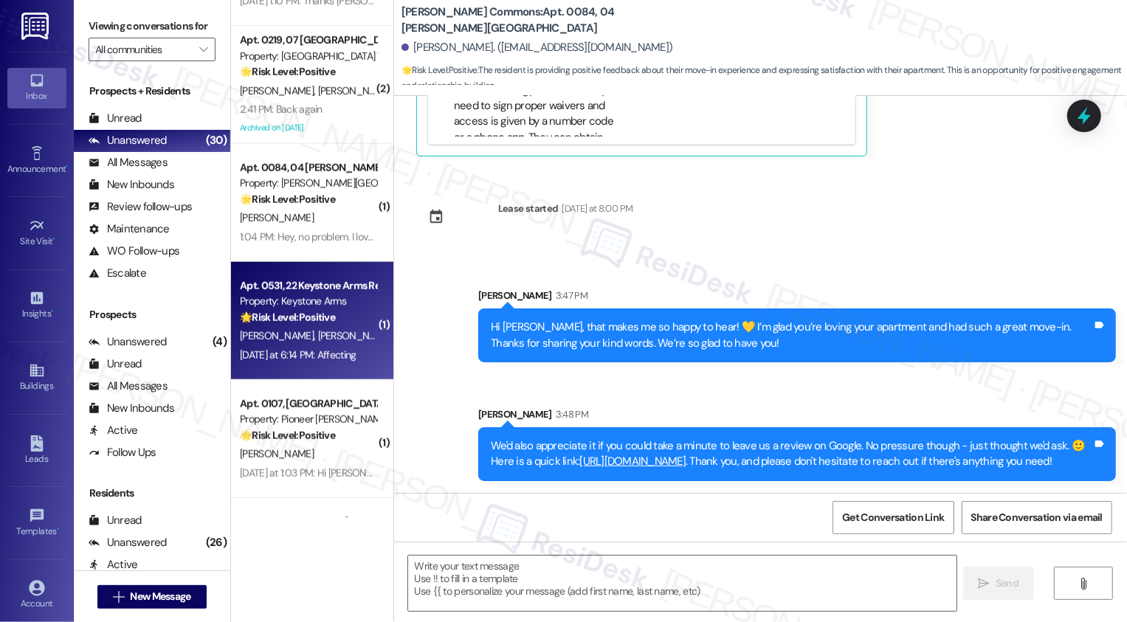
type textarea "Fetching suggested responses. Please feel free to read through the conversation…"
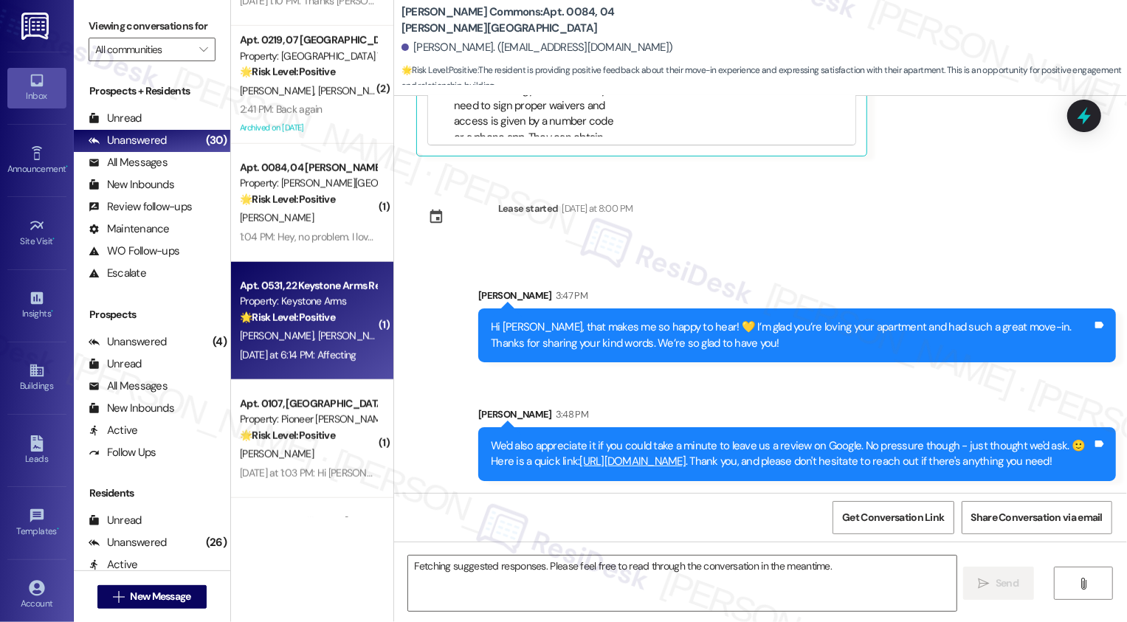
click at [317, 331] on span "S. Signore" at bounding box center [354, 335] width 74 height 13
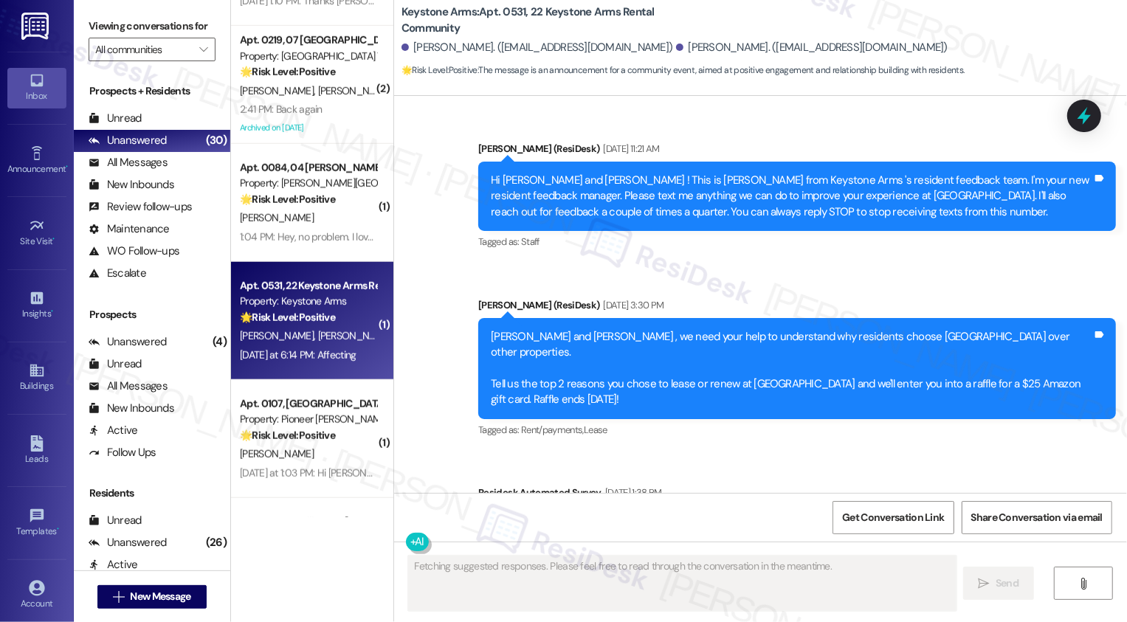
scroll to position [24271, 0]
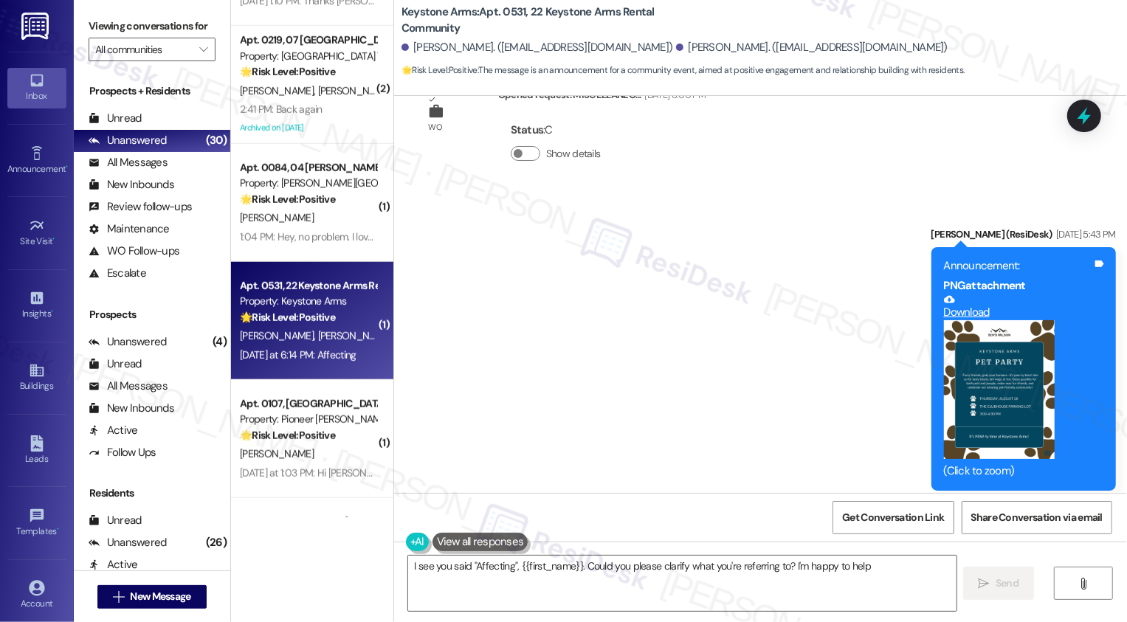
type textarea "I see you said "Affecting", {{first_name}}. Could you please clarify what you'r…"
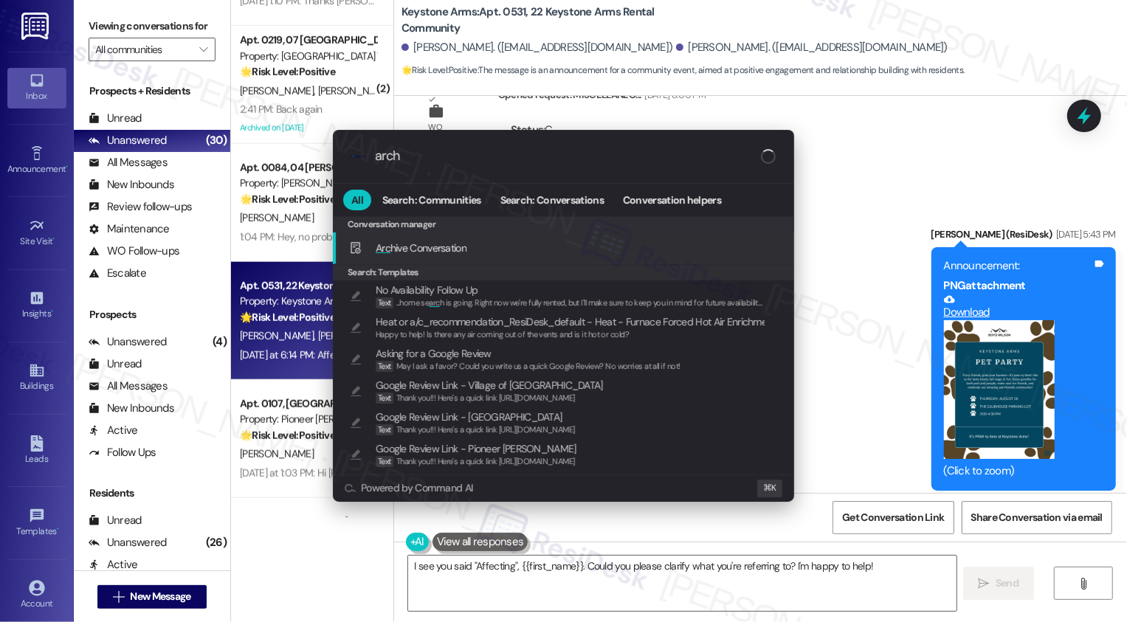
type input "archi"
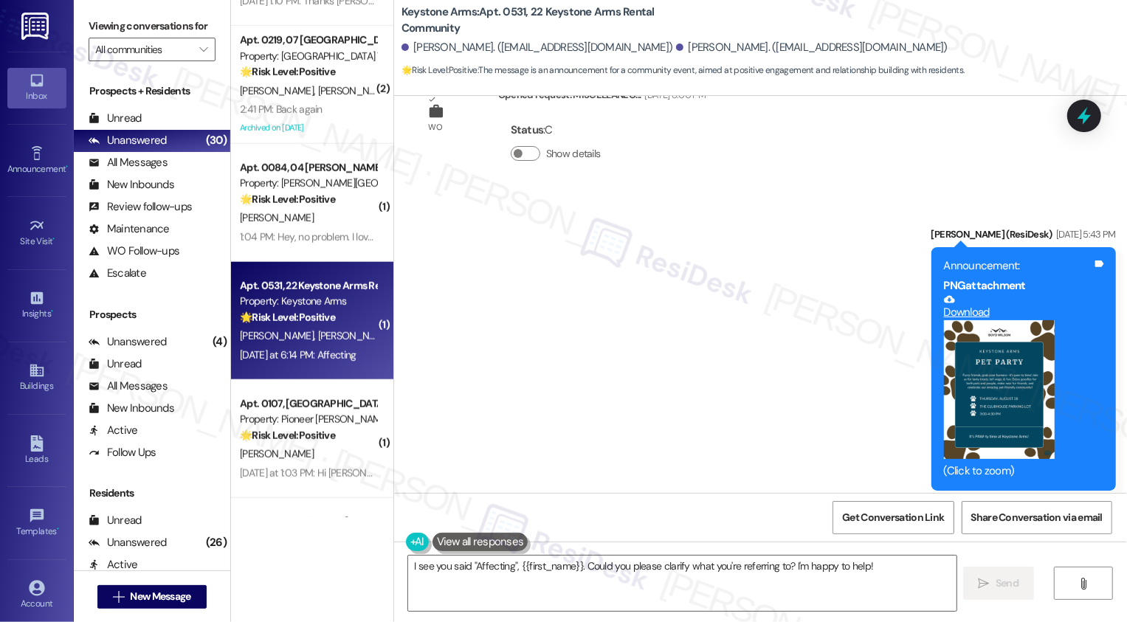
scroll to position [1038, 0]
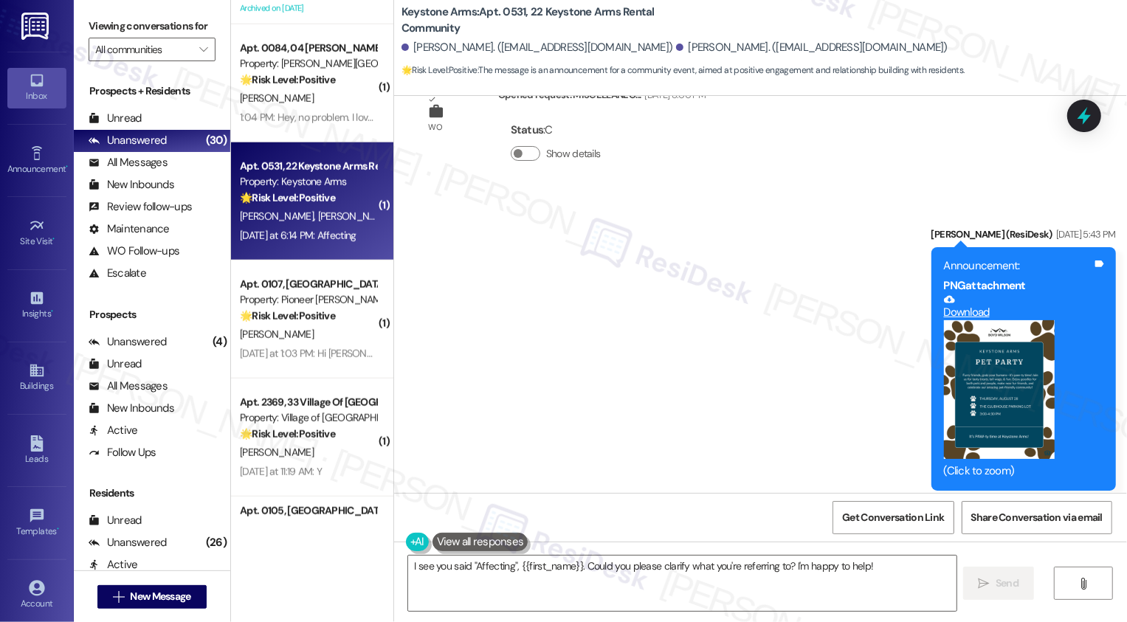
click at [309, 331] on div "[PERSON_NAME]" at bounding box center [307, 334] width 139 height 18
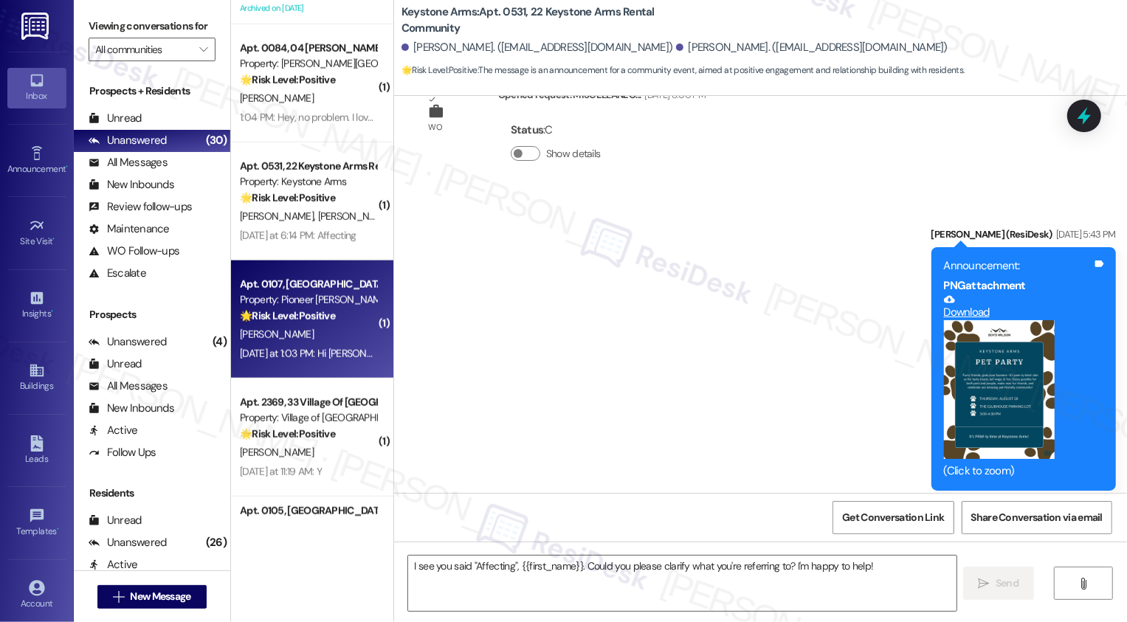
click at [309, 331] on div "[PERSON_NAME]" at bounding box center [307, 334] width 139 height 18
type textarea "Fetching suggested responses. Please feel free to read through the conversation…"
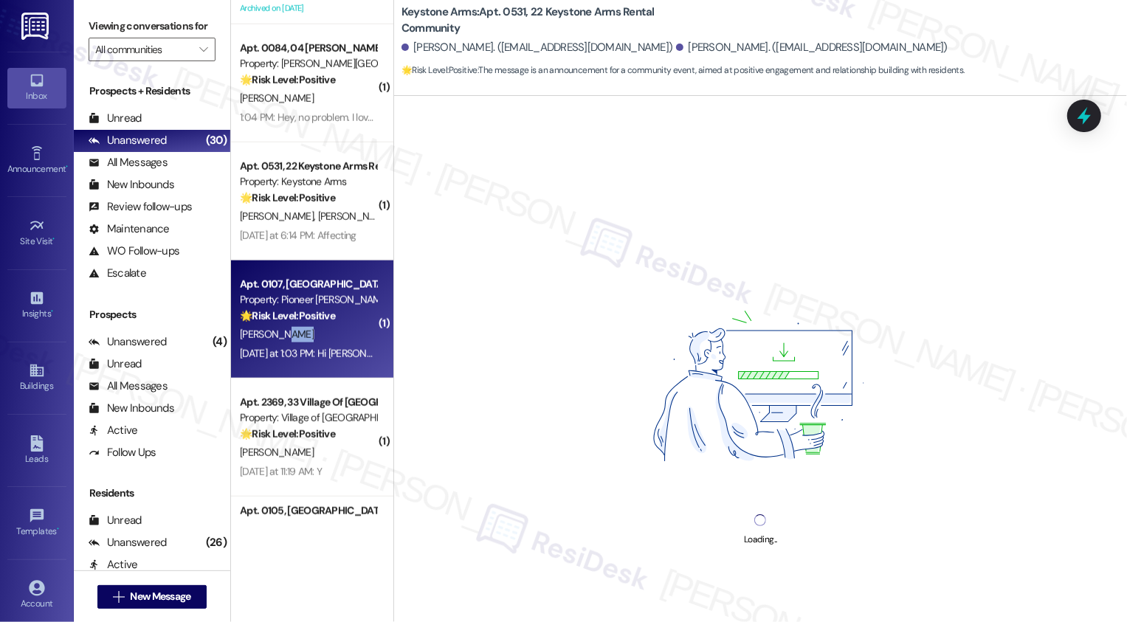
click at [309, 331] on div "[PERSON_NAME]" at bounding box center [307, 334] width 139 height 18
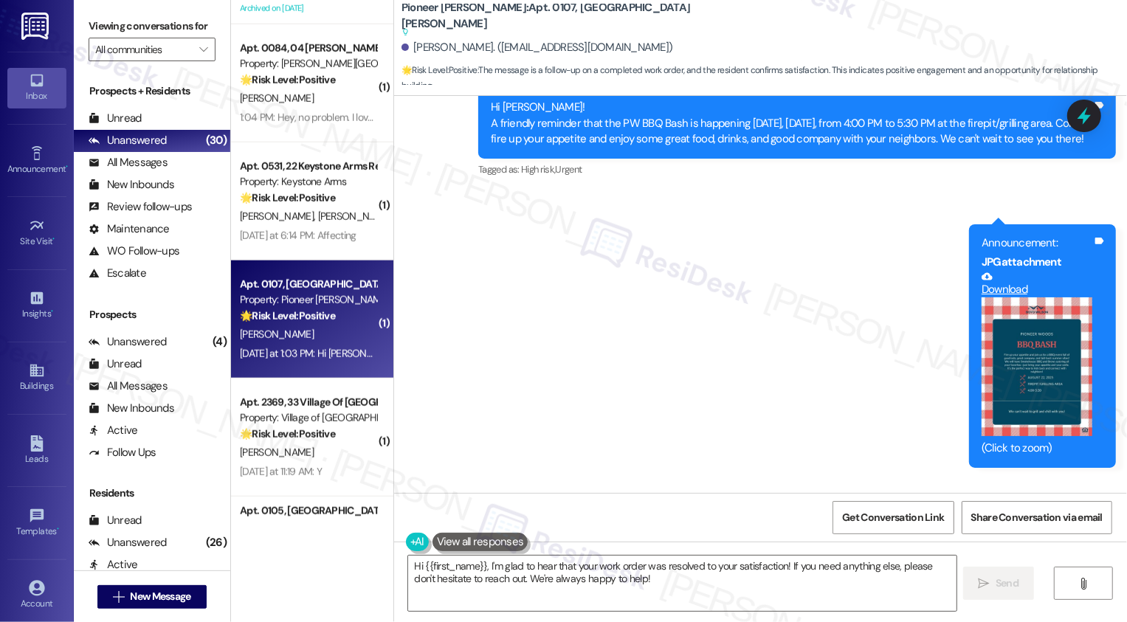
scroll to position [15628, 0]
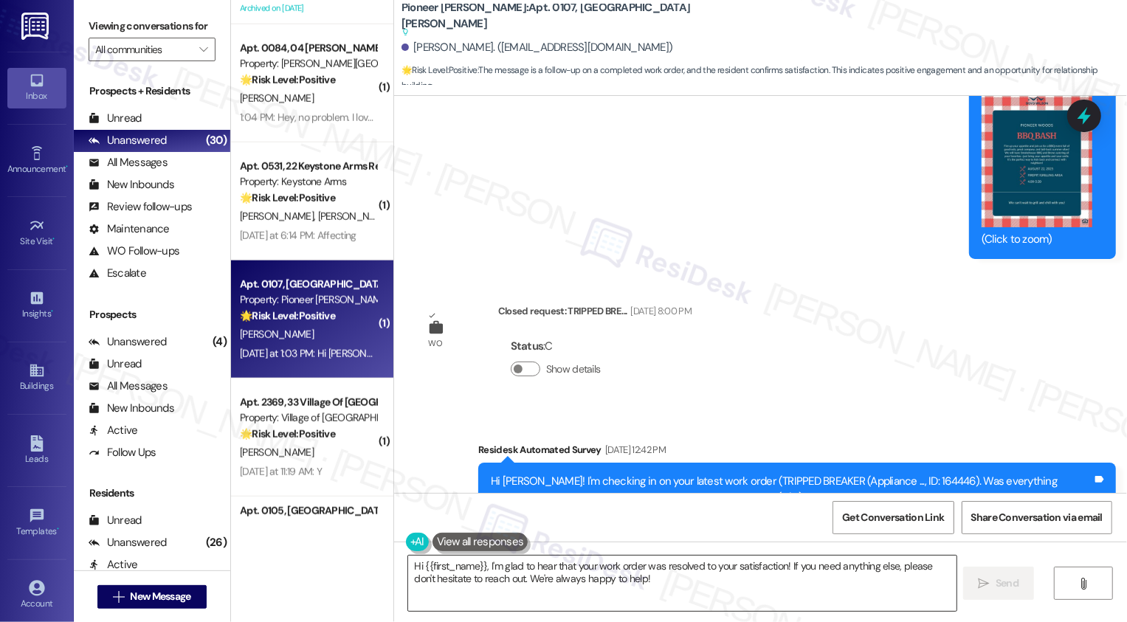
click at [471, 559] on textarea "Hi {{first_name}}, I'm glad to hear that your work order was resolved to your s…" at bounding box center [682, 583] width 548 height 55
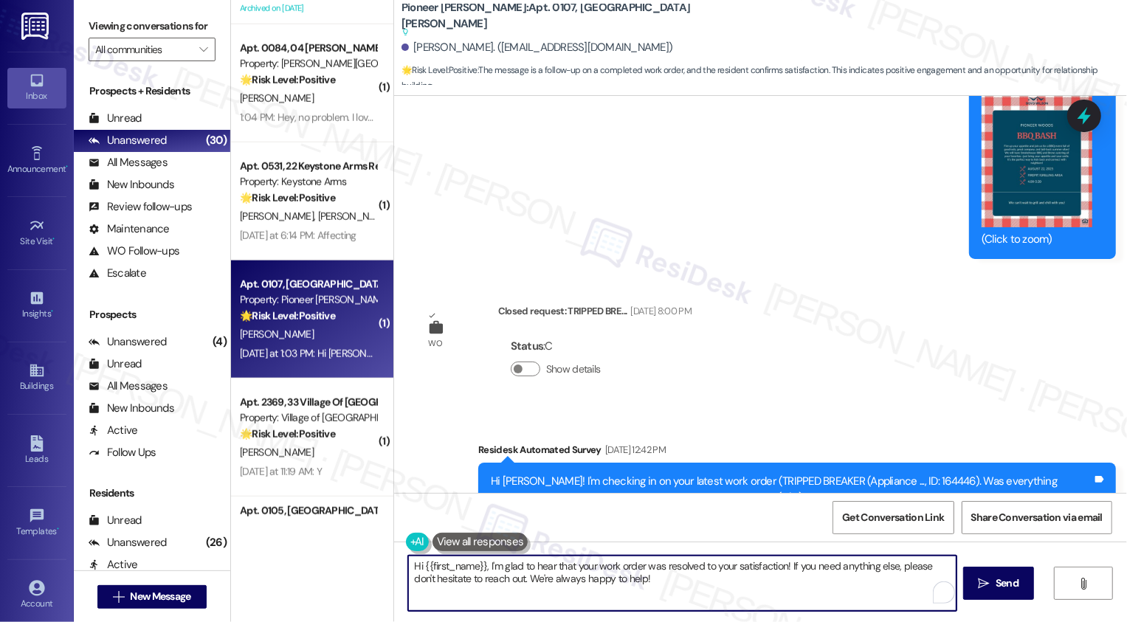
click at [587, 565] on textarea "Hi {{first_name}}, I'm glad to hear that your work order was resolved to your s…" at bounding box center [682, 583] width 548 height 55
drag, startPoint x: 496, startPoint y: 578, endPoint x: 686, endPoint y: 587, distance: 189.9
click at [686, 589] on textarea "Hi {{first_name}}, I'm glad to hear that your work order was resolved to your s…" at bounding box center [682, 583] width 548 height 55
type textarea "Hi {{first_name}}, I'm glad to hear that your work order was resolved to your s…"
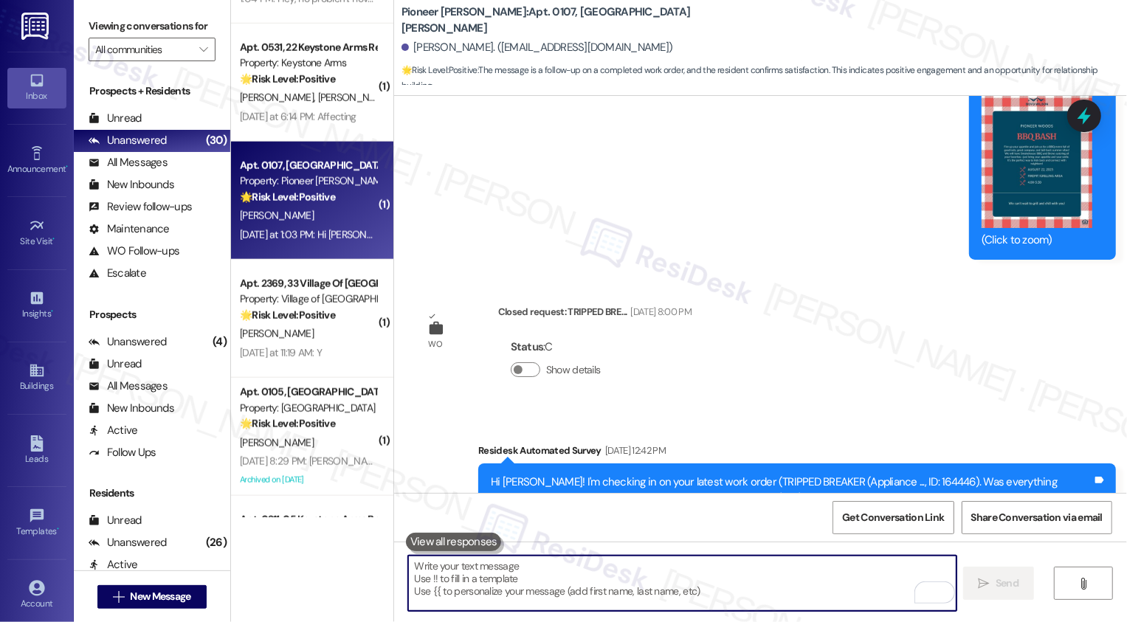
scroll to position [15747, 0]
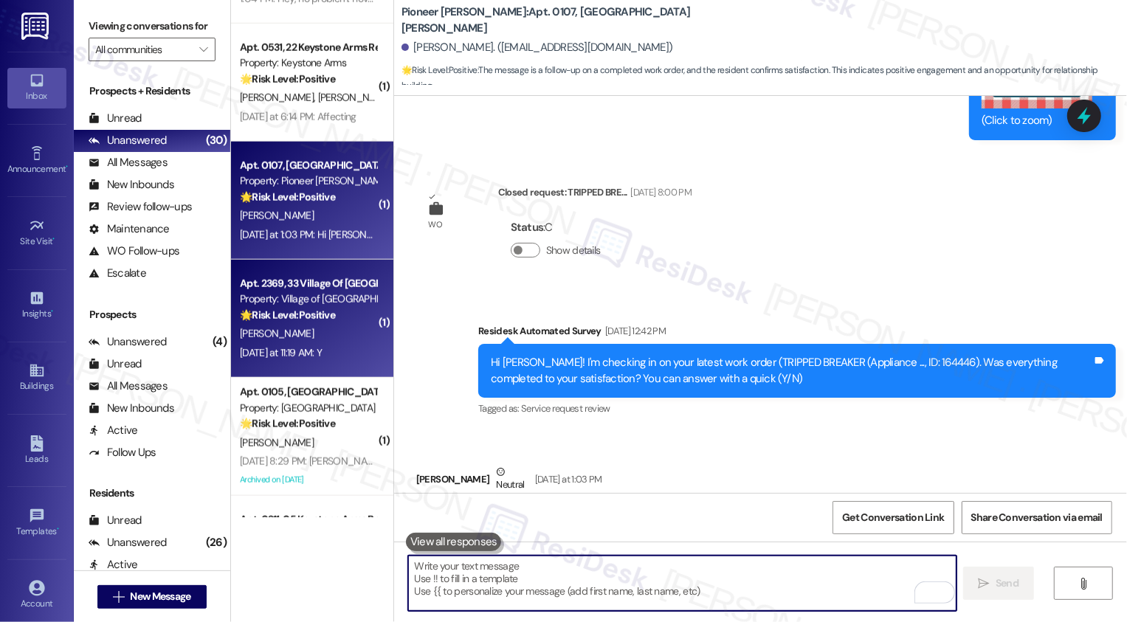
click at [305, 300] on div "Property: Village of [GEOGRAPHIC_DATA]" at bounding box center [308, 299] width 137 height 15
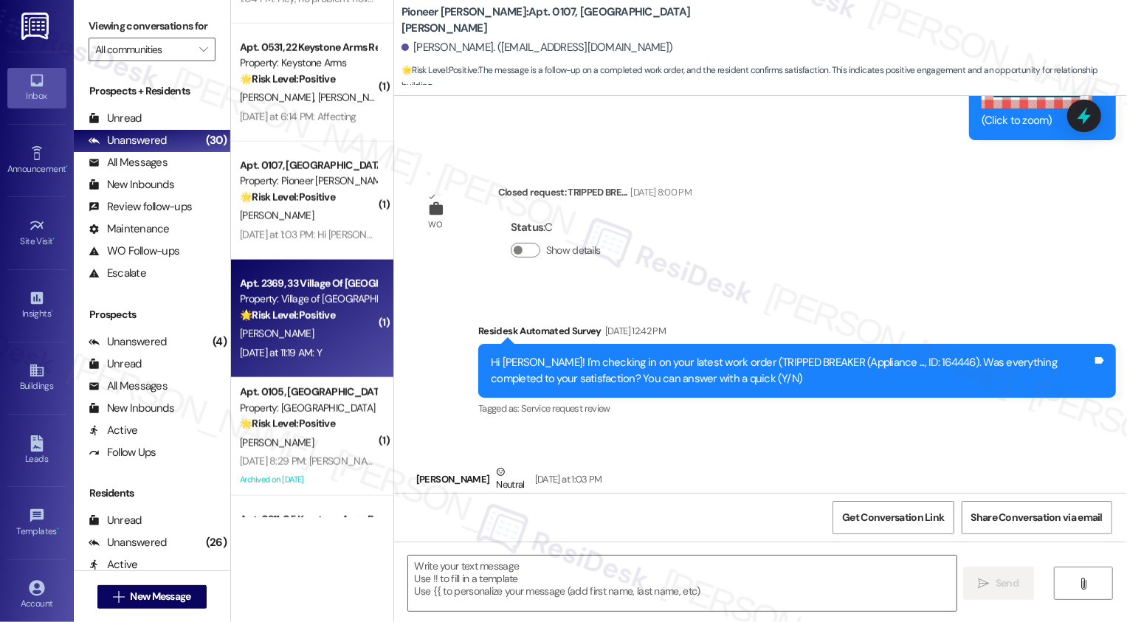
type textarea "Fetching suggested responses. Please feel free to read through the conversation…"
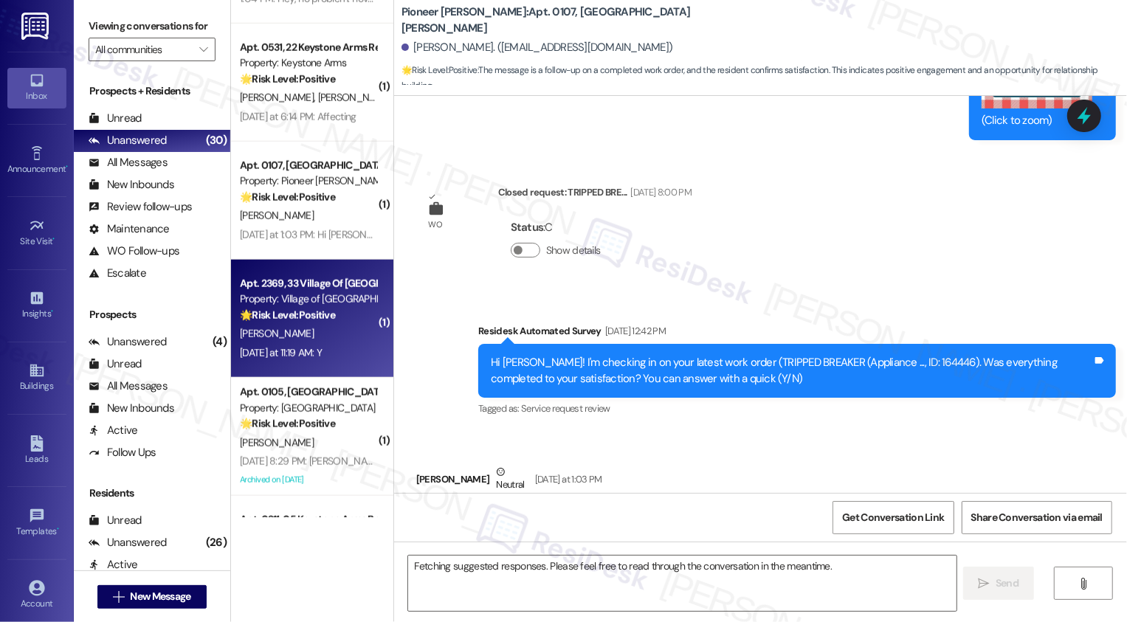
click at [305, 300] on div "Property: Village of [GEOGRAPHIC_DATA]" at bounding box center [308, 299] width 137 height 15
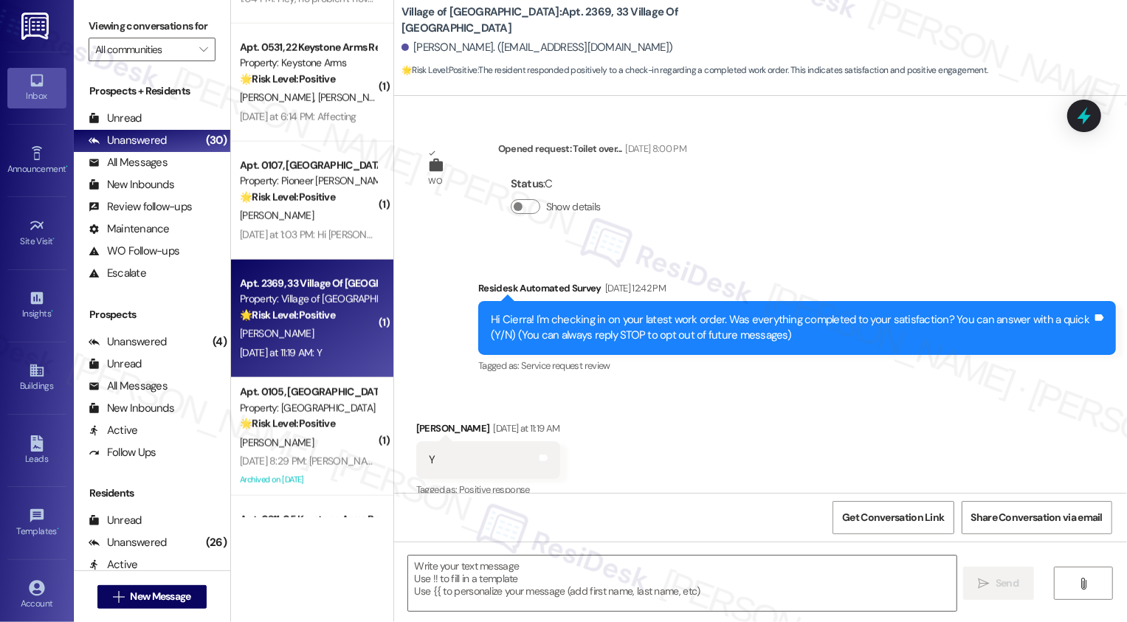
scroll to position [18, 0]
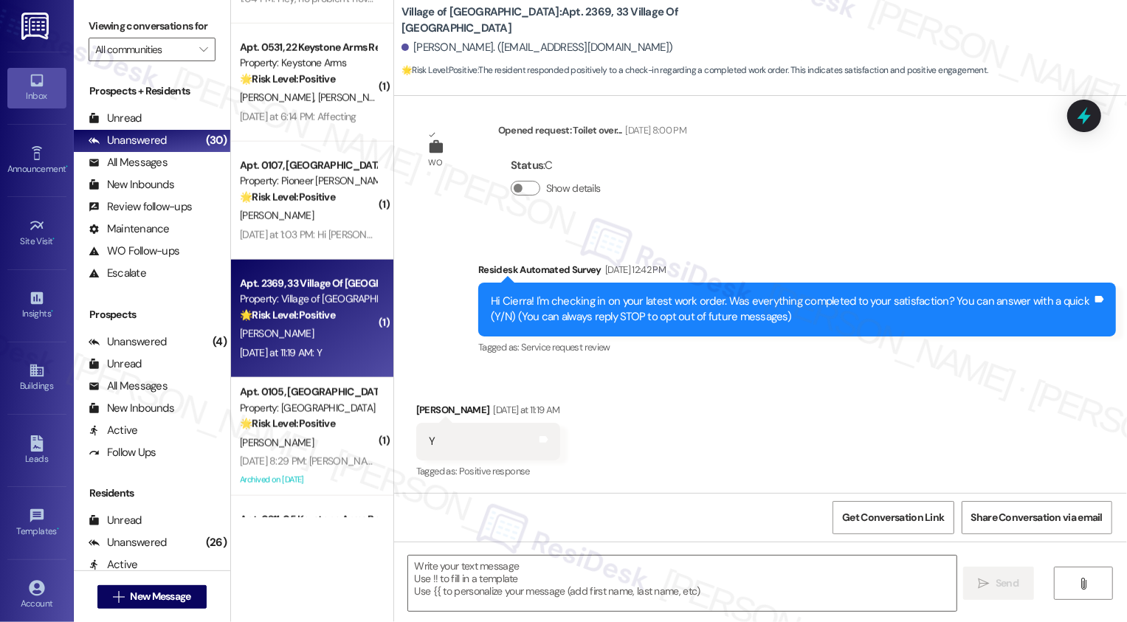
type textarea "Fetching suggested responses. Please feel free to read through the conversation…"
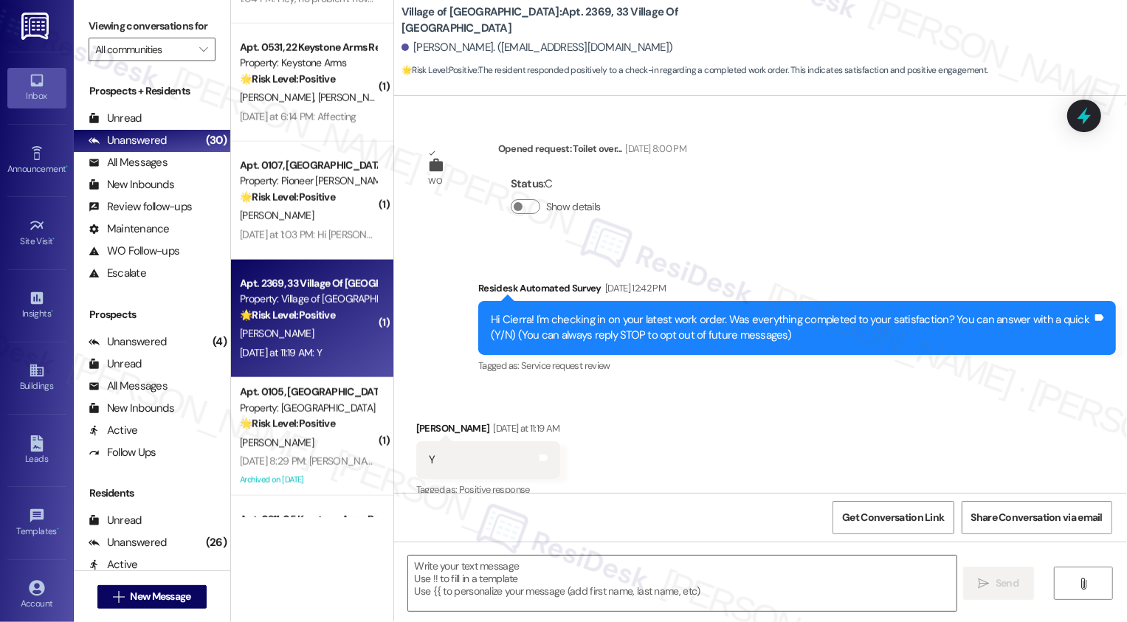
scroll to position [106, 0]
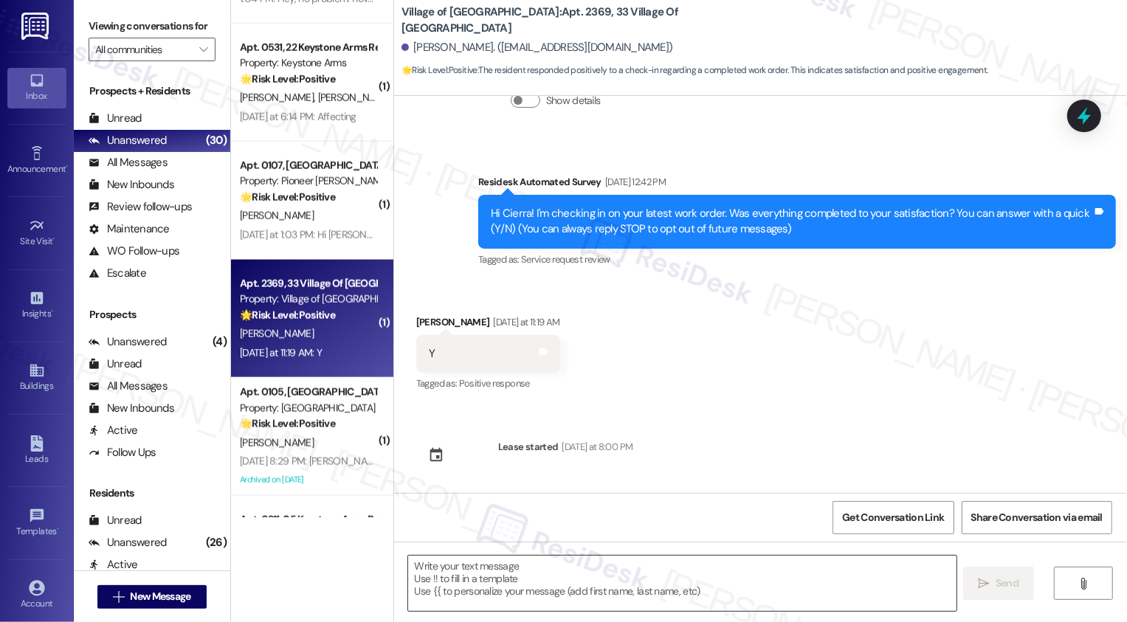
click at [478, 581] on textarea at bounding box center [682, 583] width 548 height 55
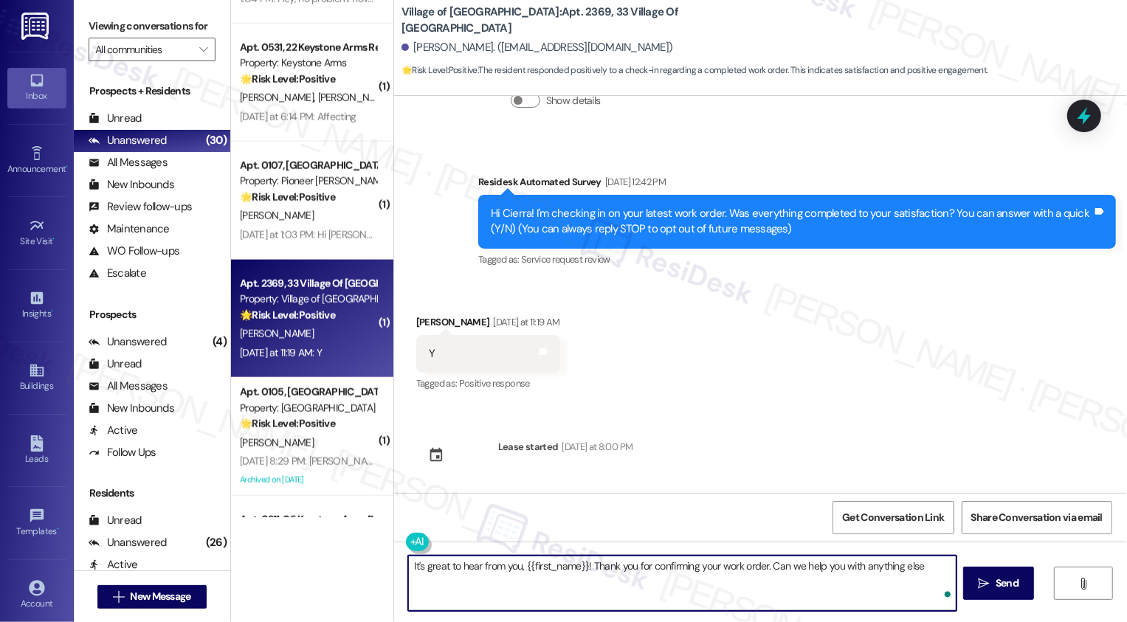
type textarea "It's great to hear from you, {{first_name}}! Thank you for confirming your work…"
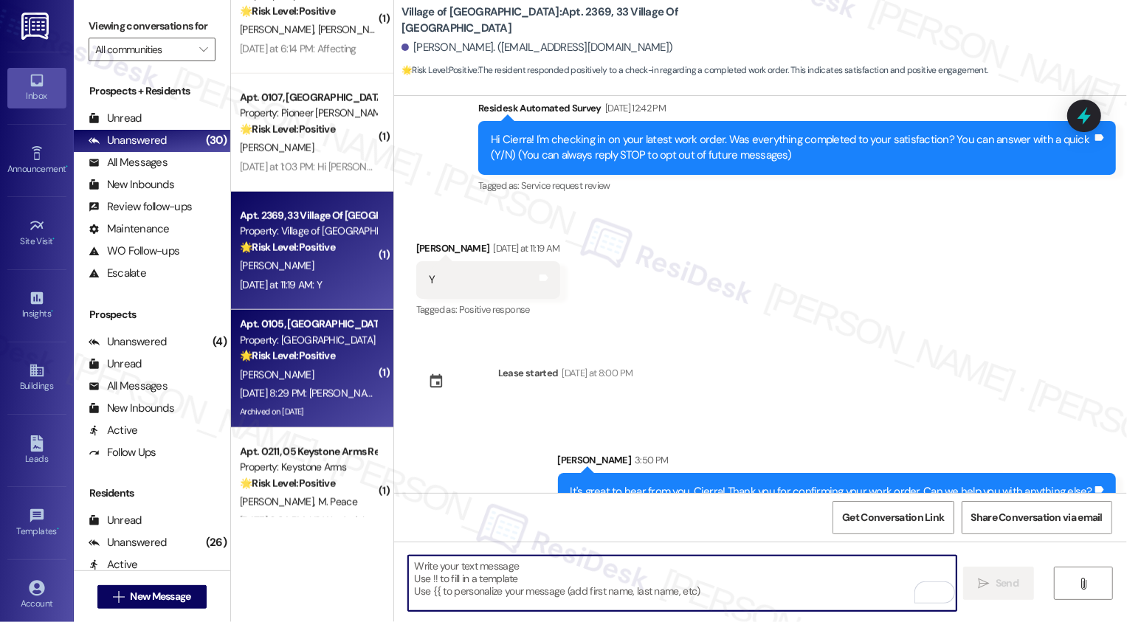
scroll to position [1336, 0]
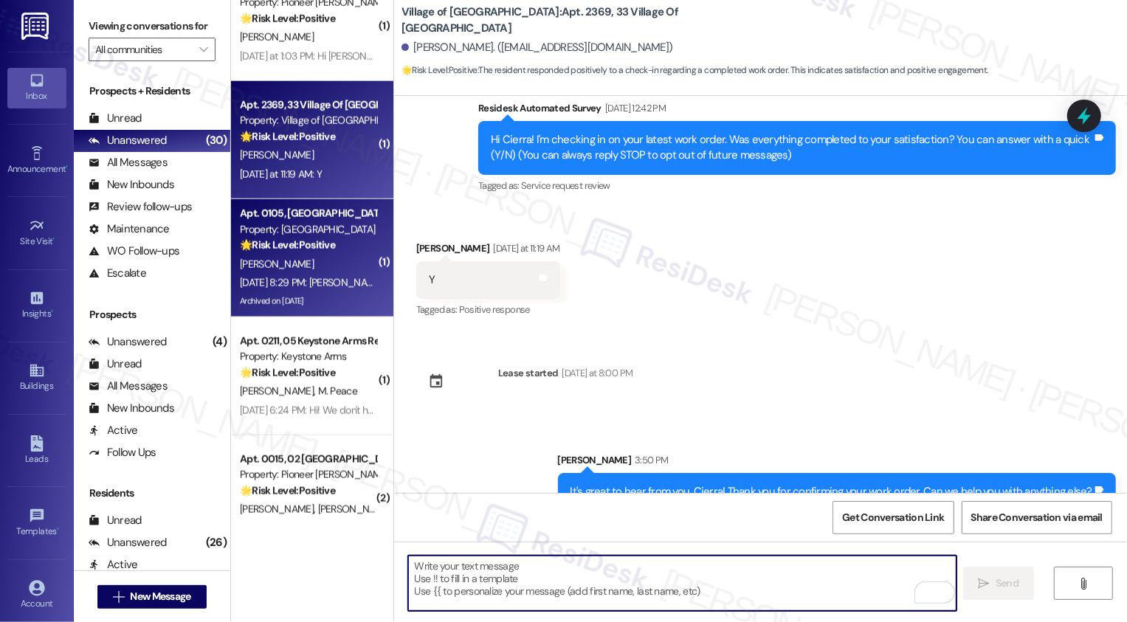
click at [320, 268] on div "M. Wood" at bounding box center [307, 264] width 139 height 18
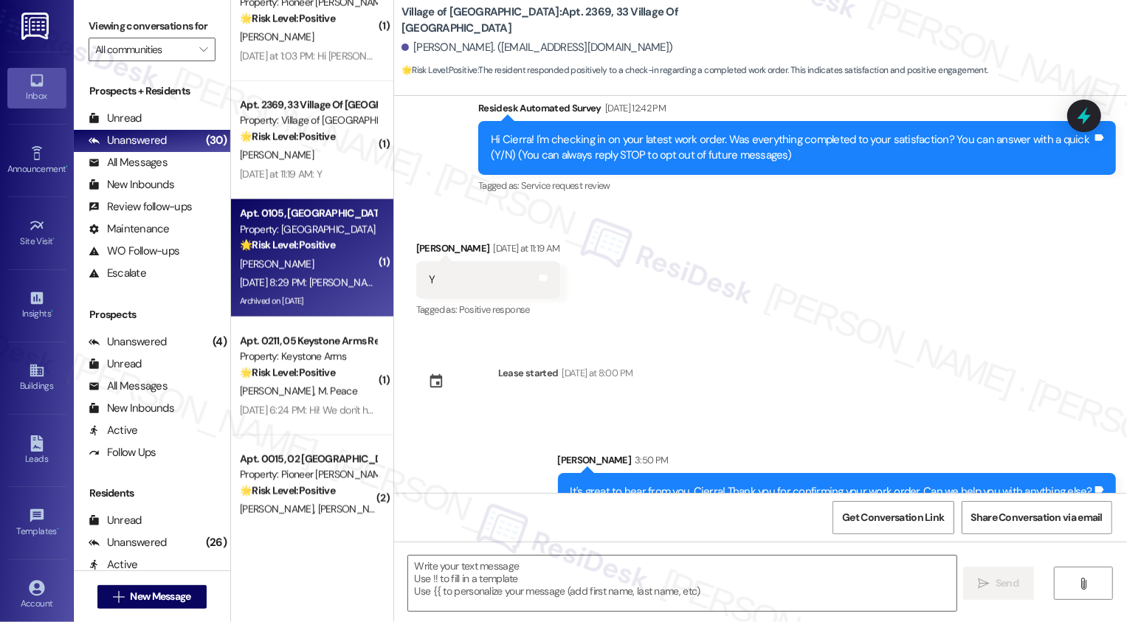
click at [320, 268] on div "M. Wood" at bounding box center [307, 264] width 139 height 18
type textarea "Fetching suggested responses. Please feel free to read through the conversation…"
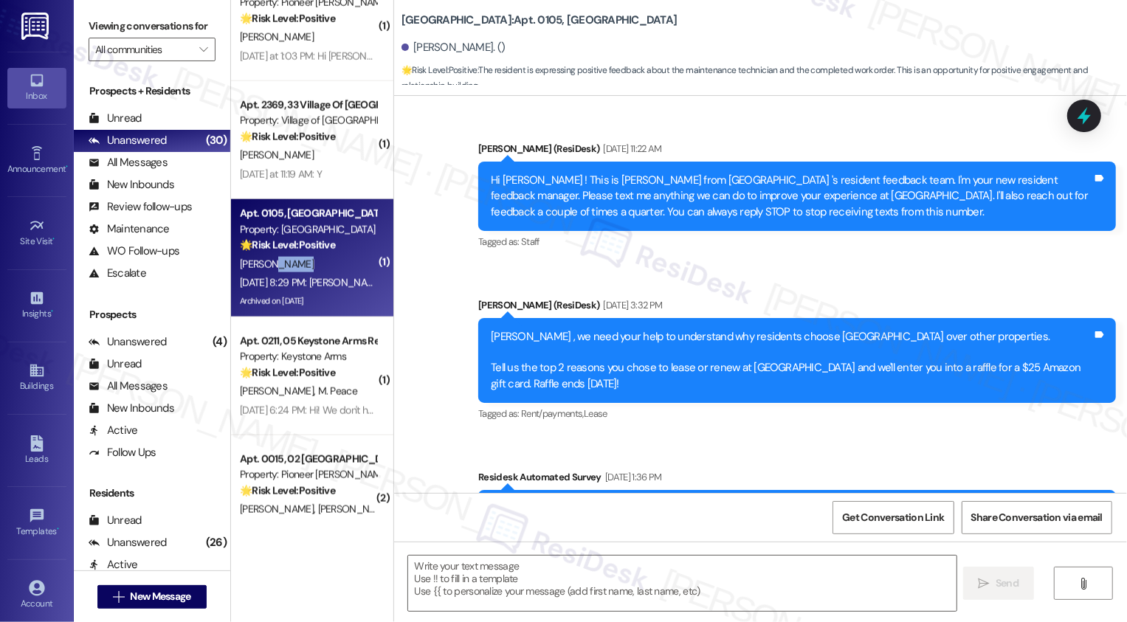
click at [320, 268] on div "M. Wood" at bounding box center [307, 264] width 139 height 18
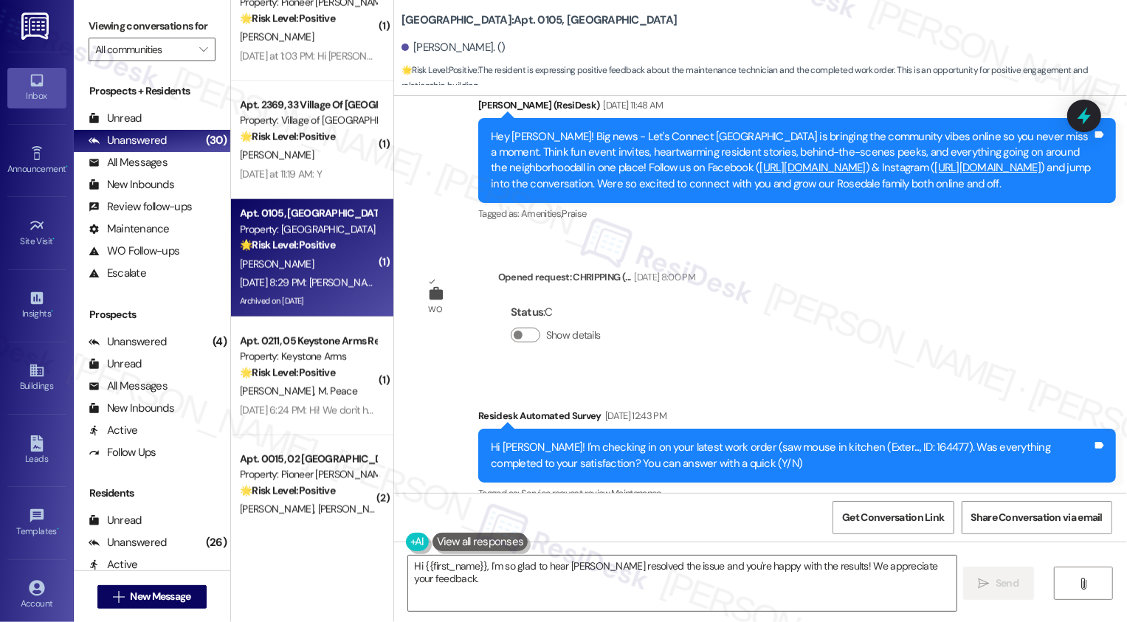
scroll to position [13705, 0]
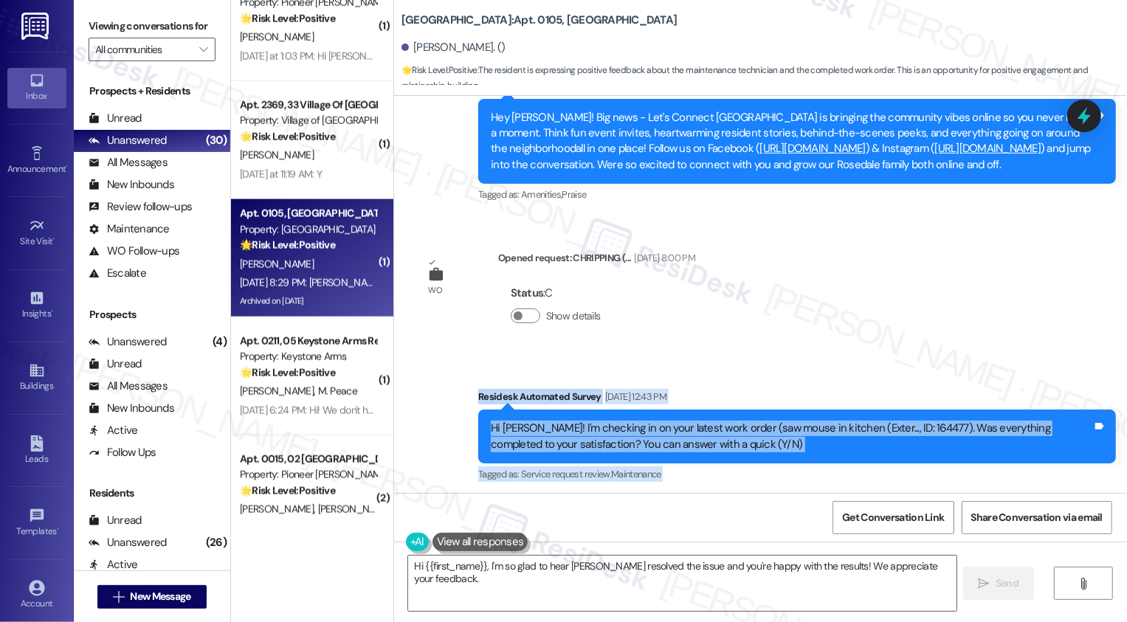
drag, startPoint x: 472, startPoint y: 246, endPoint x: 814, endPoint y: 438, distance: 392.2
click at [815, 438] on div "Announcement, sent via SMS Sarah (ResiDesk) Feb 22, 2022 at 11:22 AM Hi Michael…" at bounding box center [760, 294] width 733 height 397
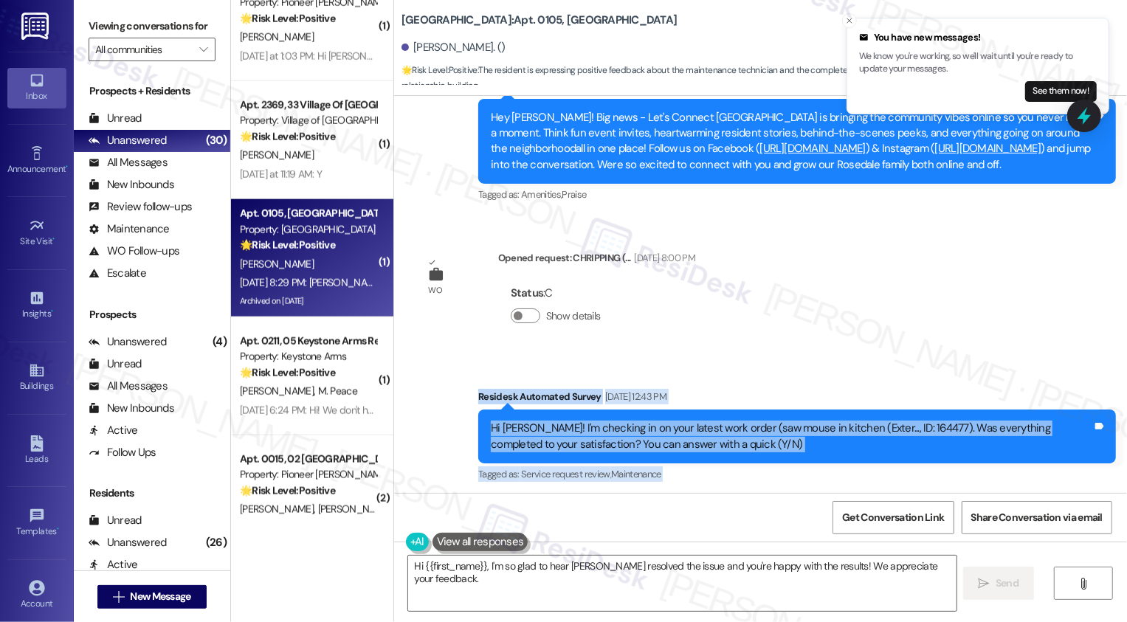
copy div "Residesk Automated Survey Aug 25, 2025 at 12:43 PM Hi Michael! I'm checking in …"
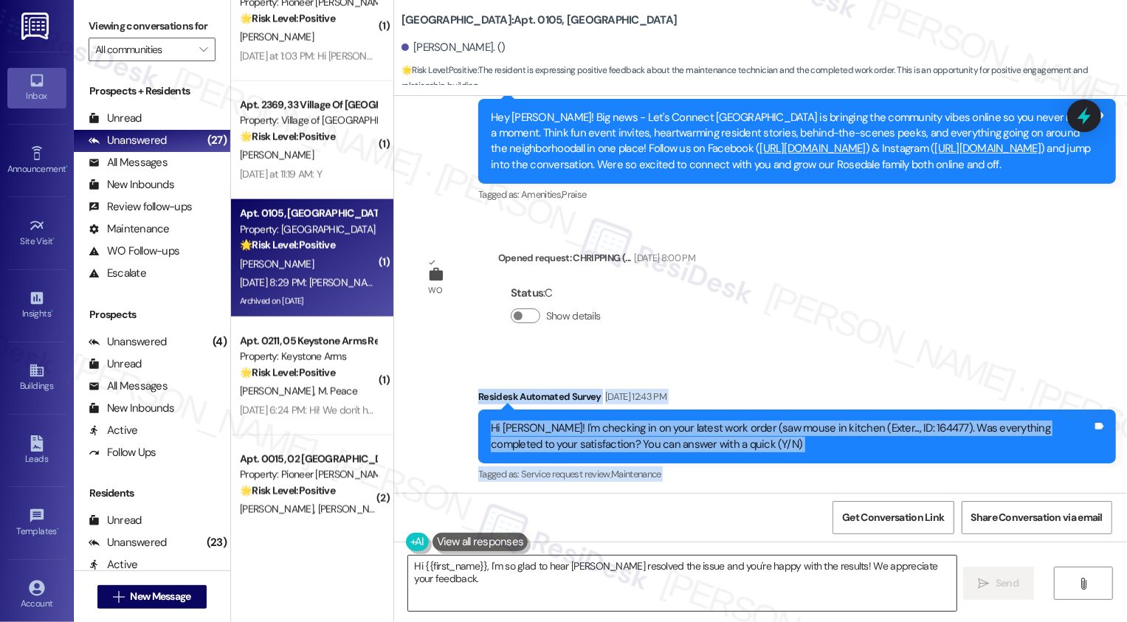
click at [492, 582] on textarea "Hi {{first_name}}, I'm so glad to hear Dustin resolved the issue and you're hap…" at bounding box center [682, 583] width 548 height 55
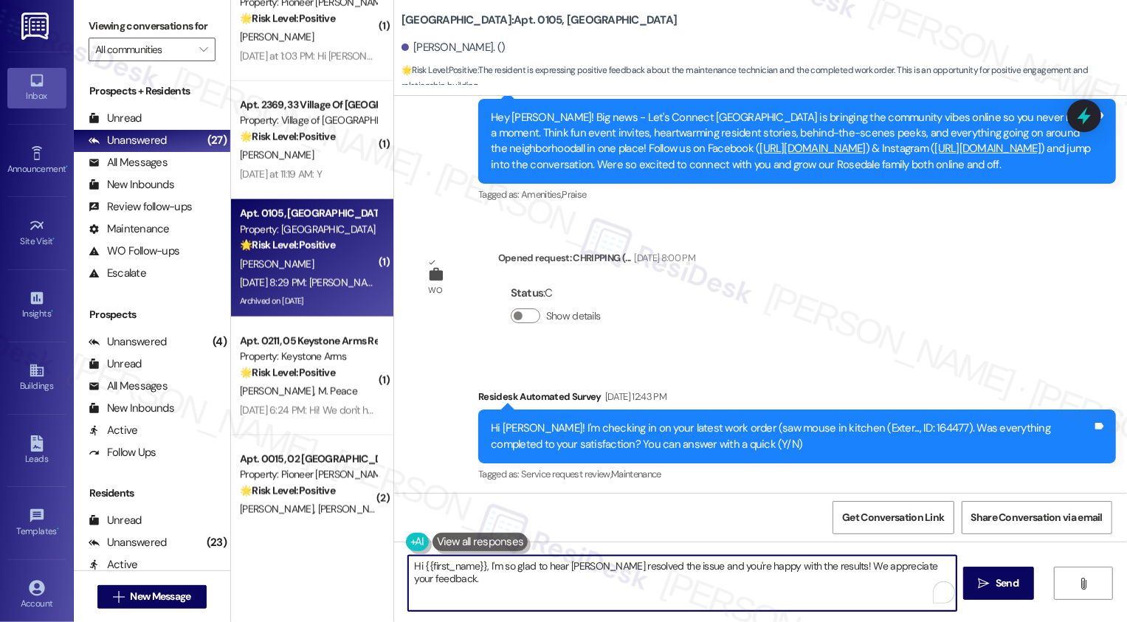
drag, startPoint x: 481, startPoint y: 565, endPoint x: 506, endPoint y: 592, distance: 36.0
click at [506, 592] on textarea "Hi {{first_name}}, I'm so glad to hear Dustin resolved the issue and you're hap…" at bounding box center [682, 583] width 548 height 55
paste textarea "Dustin will be so glad to know his work makes such a difference. Thanks for sha…"
click at [482, 564] on textarea "Hi {{first_name}}, Dustin will be so glad to know his work makes such a differe…" at bounding box center [682, 583] width 548 height 55
type textarea "Hi {{first_name}}, thank you for your response. Dustin will be so glad to know …"
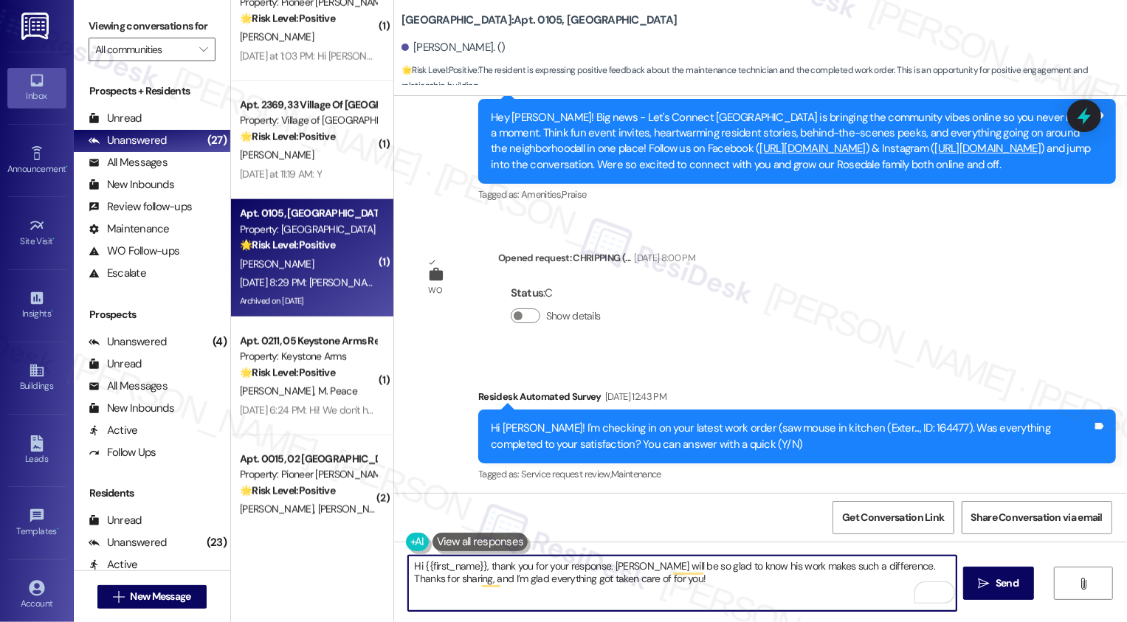
click at [732, 582] on textarea "Hi {{first_name}}, thank you for your response. Dustin will be so glad to know …" at bounding box center [682, 583] width 548 height 55
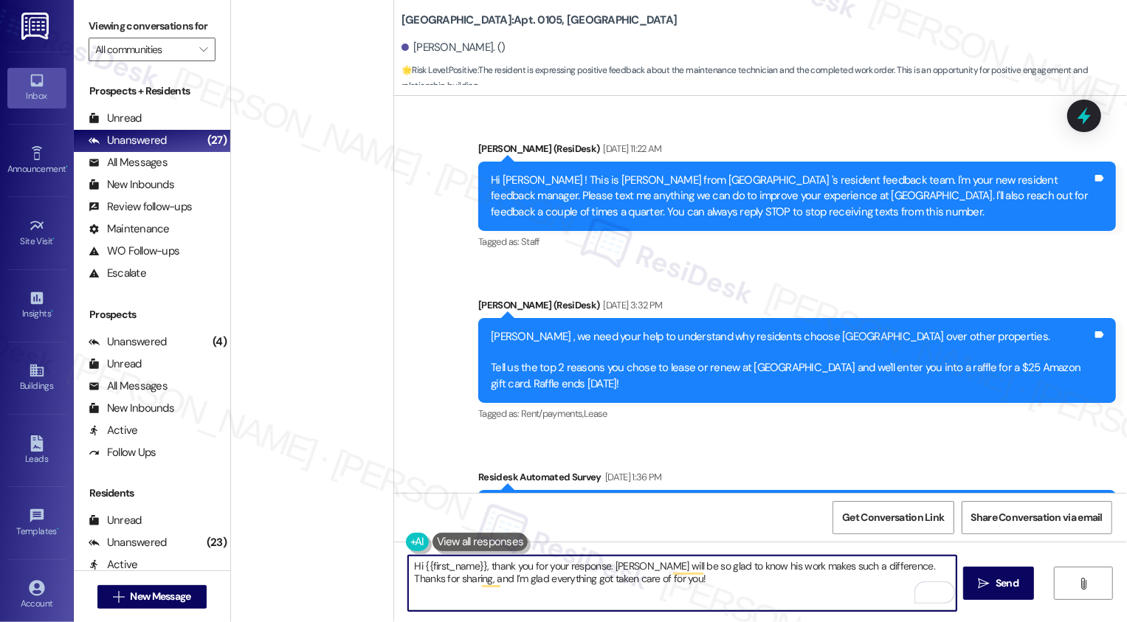
scroll to position [13705, 0]
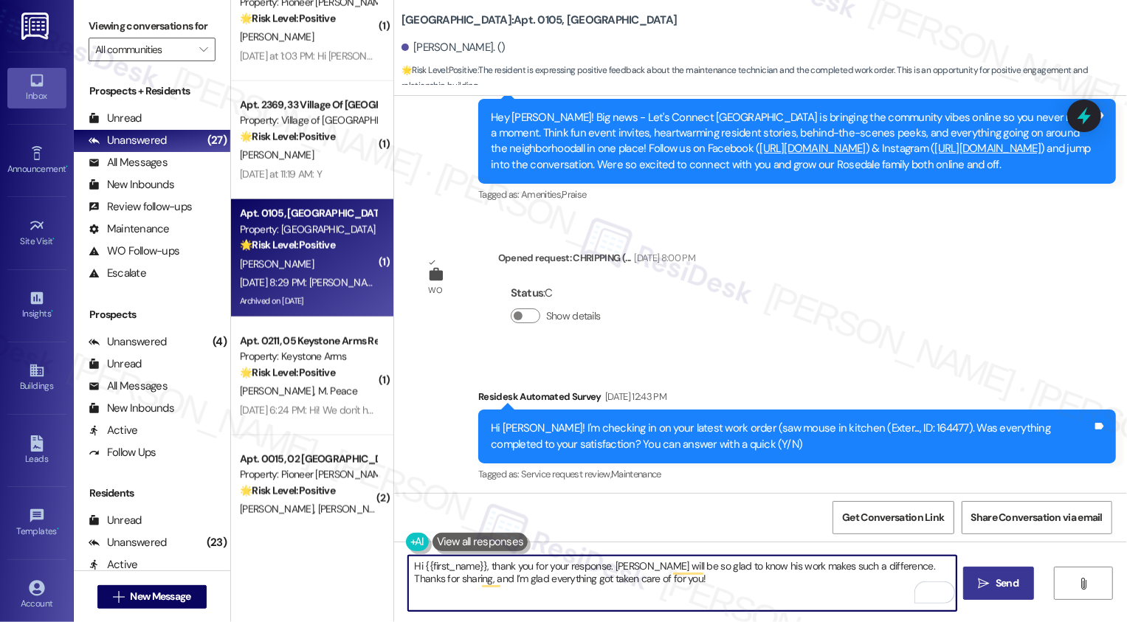
type textarea "Hi {{first_name}}, thank you for your response. [PERSON_NAME] will be so glad t…"
click at [1010, 591] on span "Send" at bounding box center [1007, 583] width 23 height 15
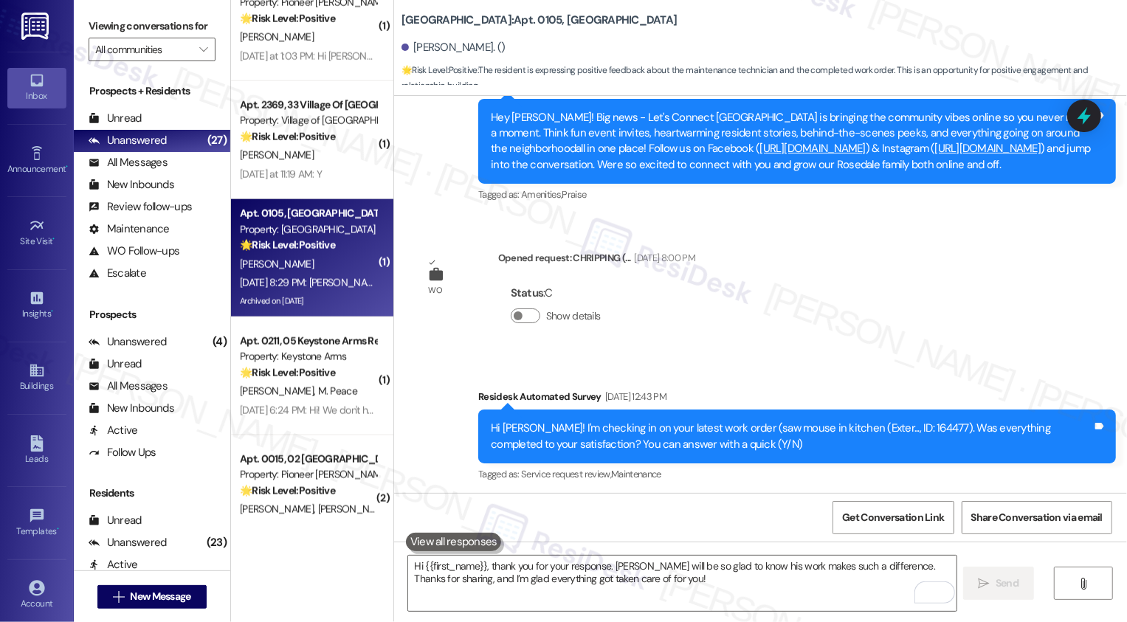
scroll to position [13823, 0]
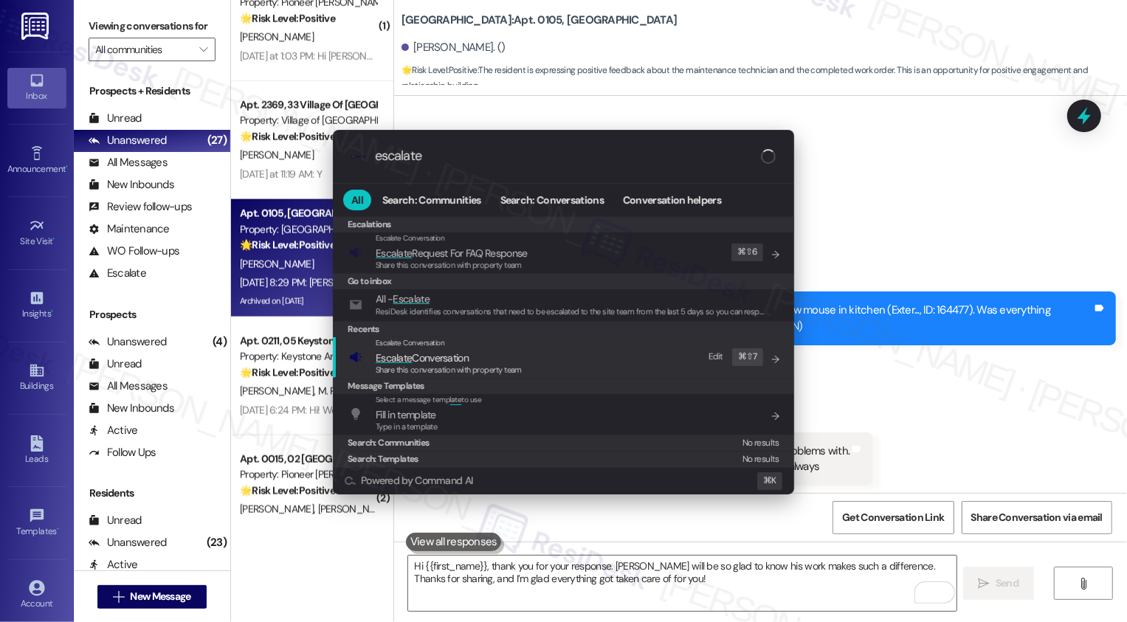
type input "escalate"
click at [467, 368] on span "Share this conversation with property team" at bounding box center [449, 370] width 146 height 10
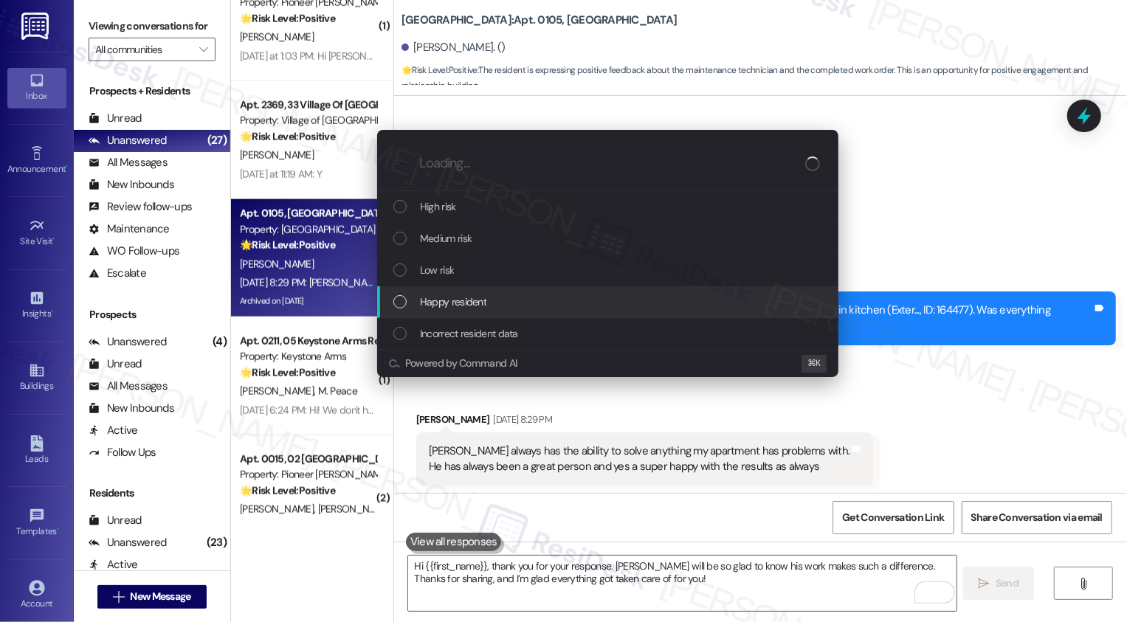
click at [438, 314] on div "Happy resident" at bounding box center [607, 302] width 461 height 32
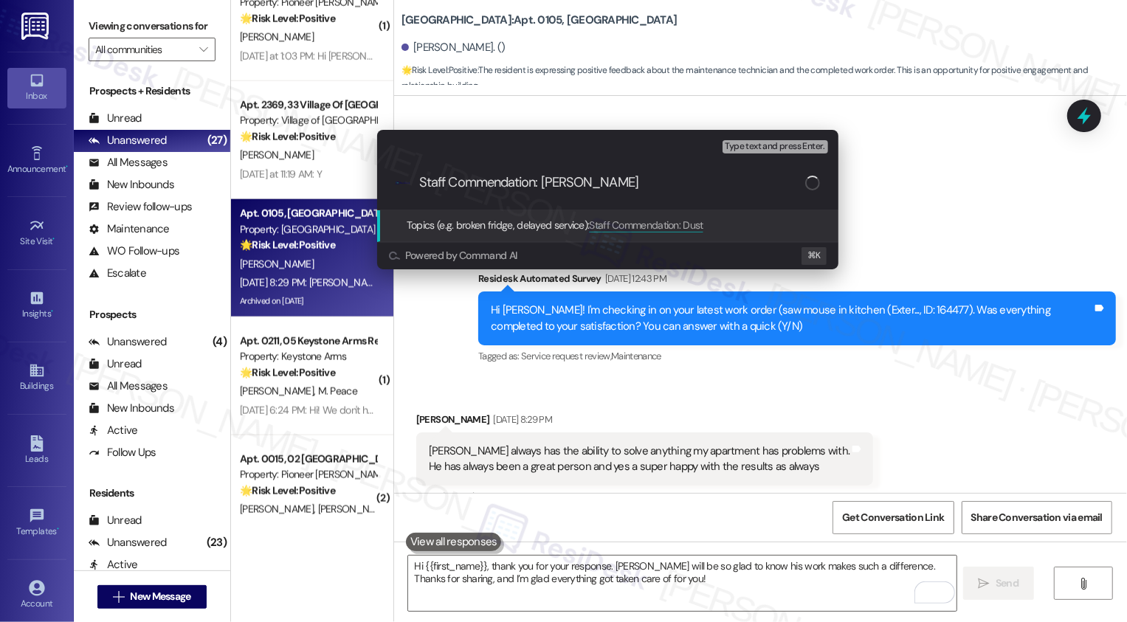
type input "Staff Commendation: Dustin"
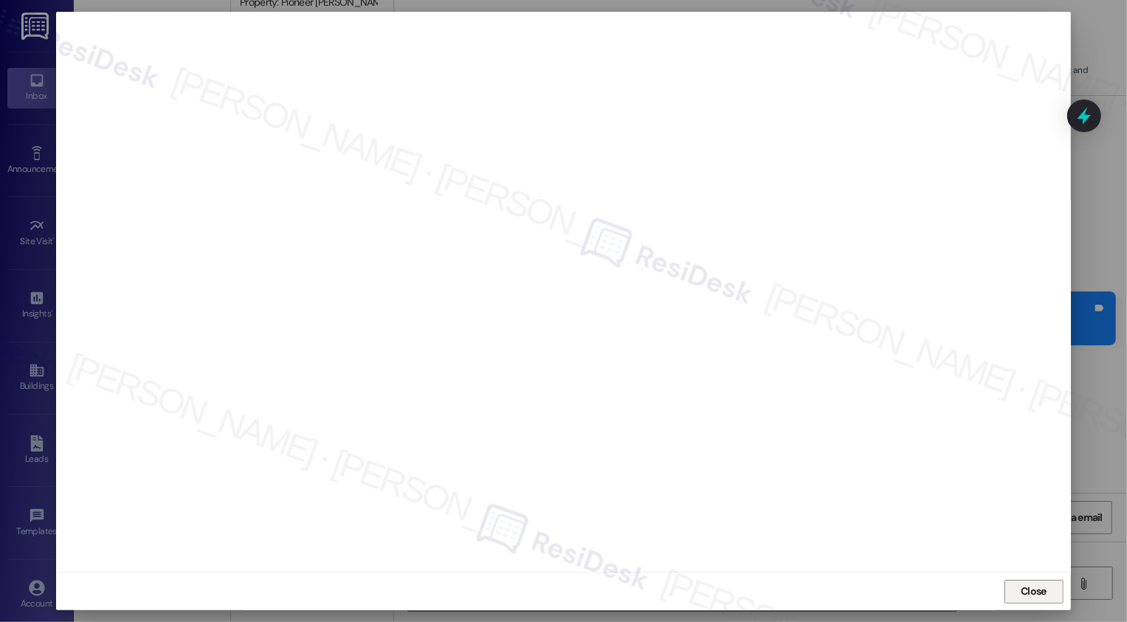
click at [1023, 593] on button "Close" at bounding box center [1033, 592] width 59 height 24
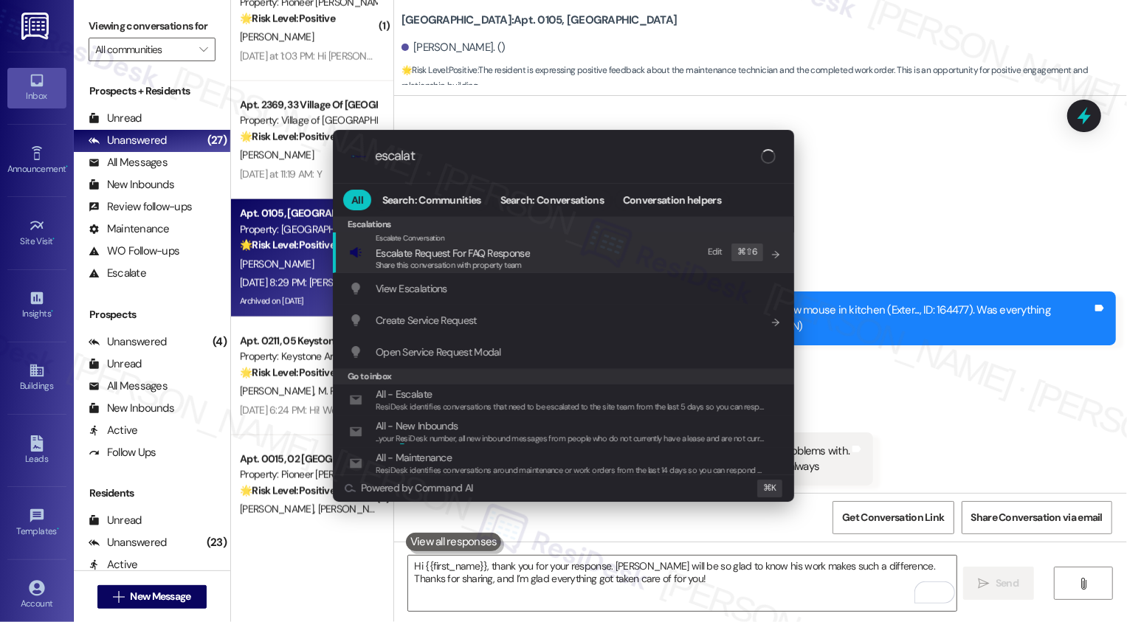
type input "escalate"
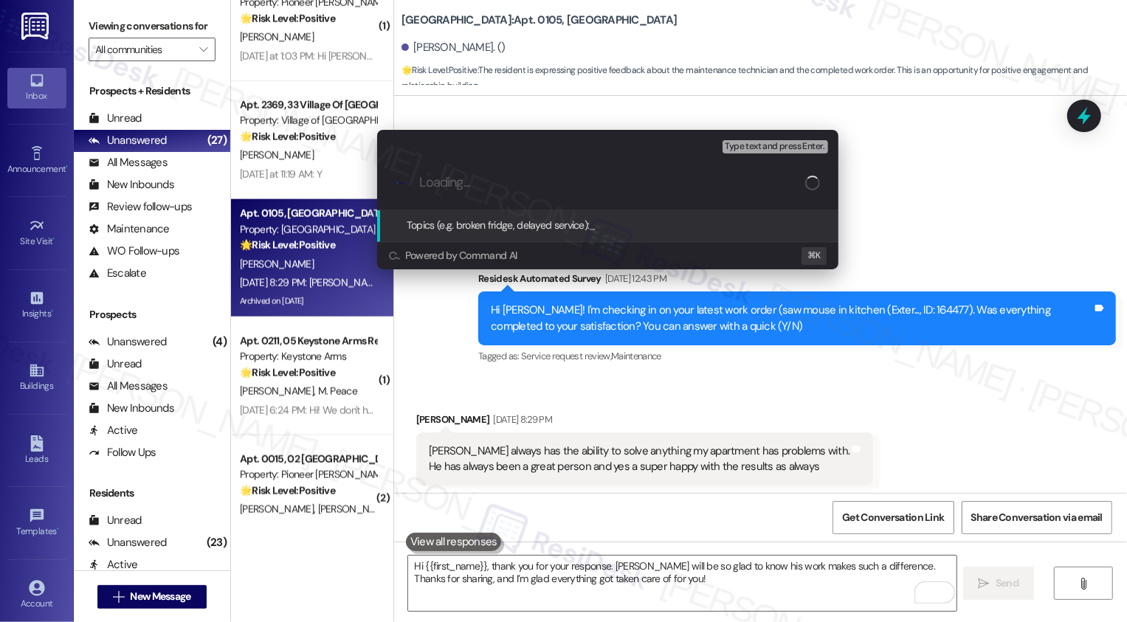
paste input "Staff Commendation: Dustin"
type input "Staff Commendation: Dustin"
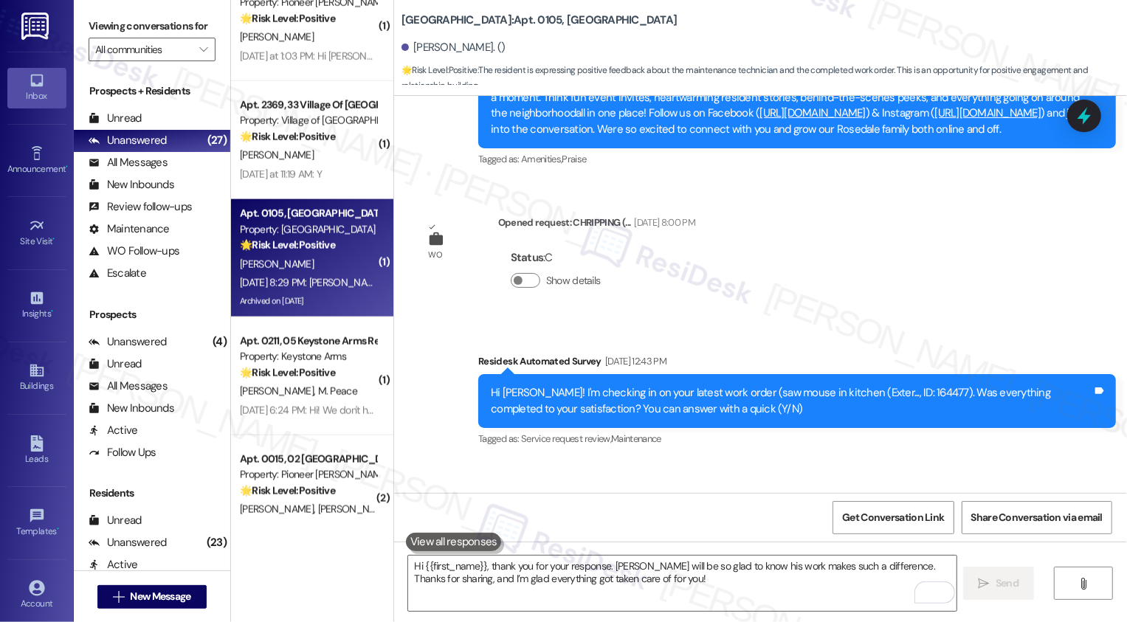
scroll to position [1381, 0]
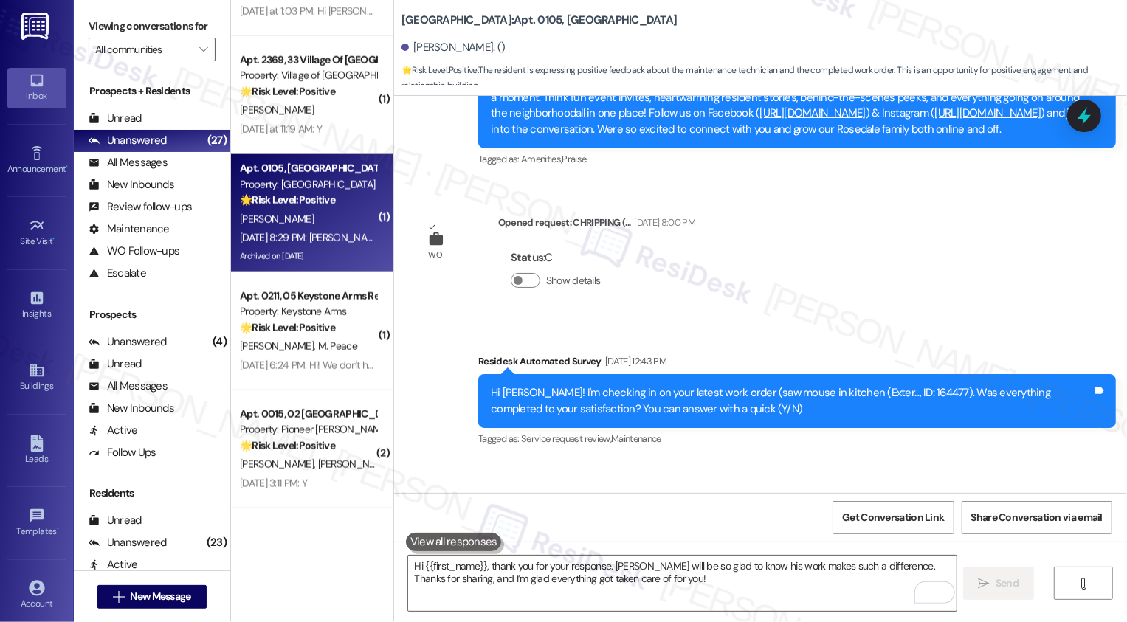
click at [296, 312] on div "Property: Keystone Arms" at bounding box center [308, 311] width 137 height 15
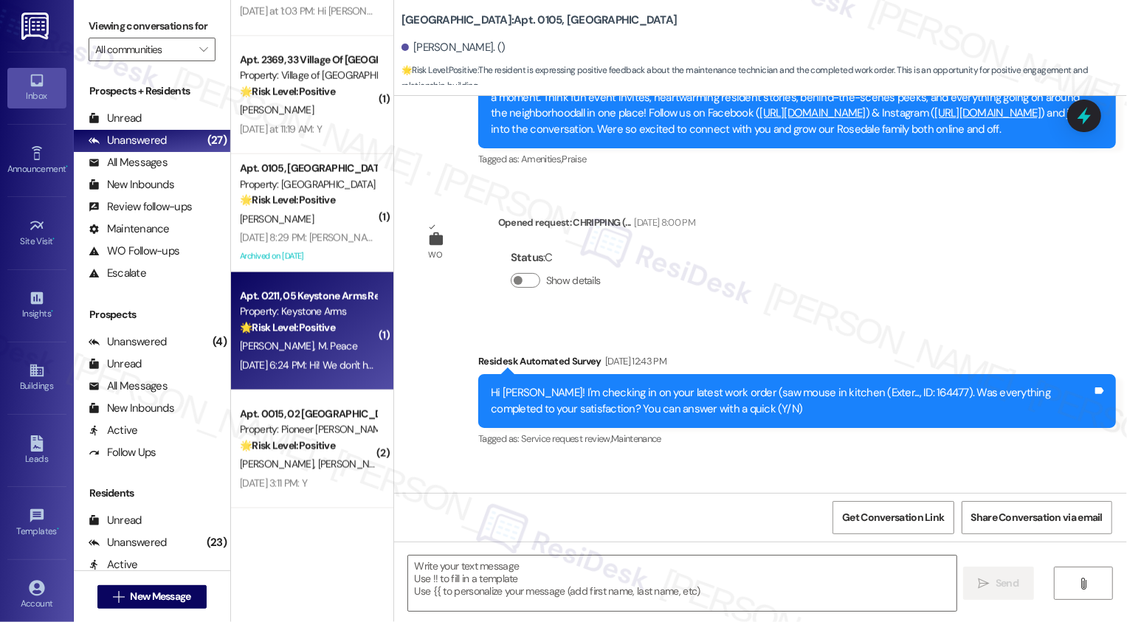
click at [296, 312] on div "Property: Keystone Arms" at bounding box center [308, 311] width 137 height 15
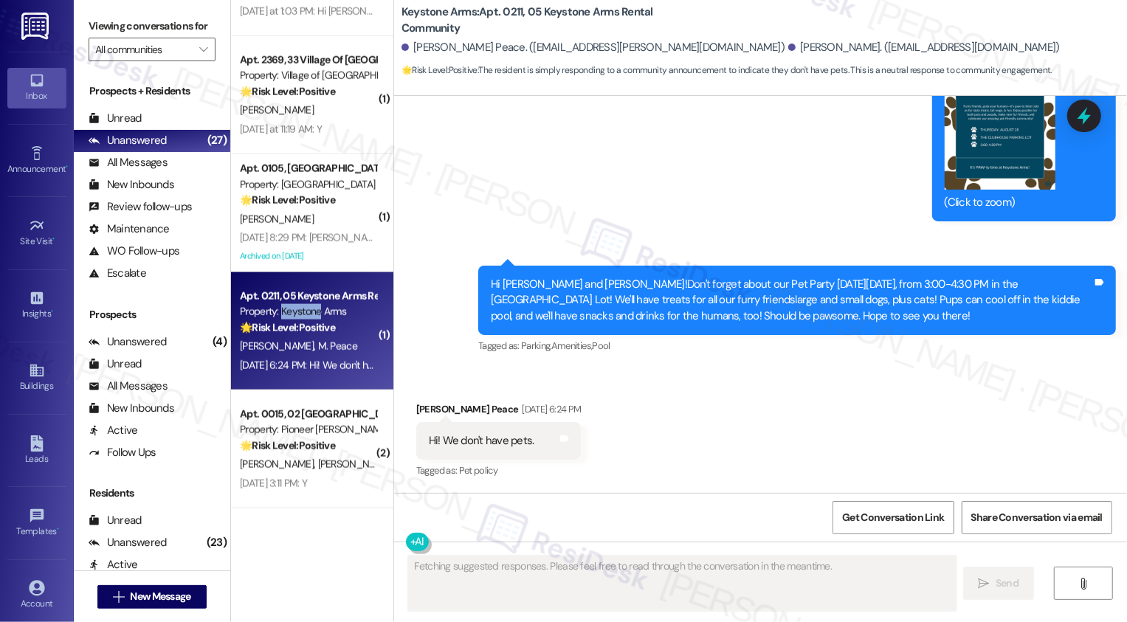
scroll to position [1013, 0]
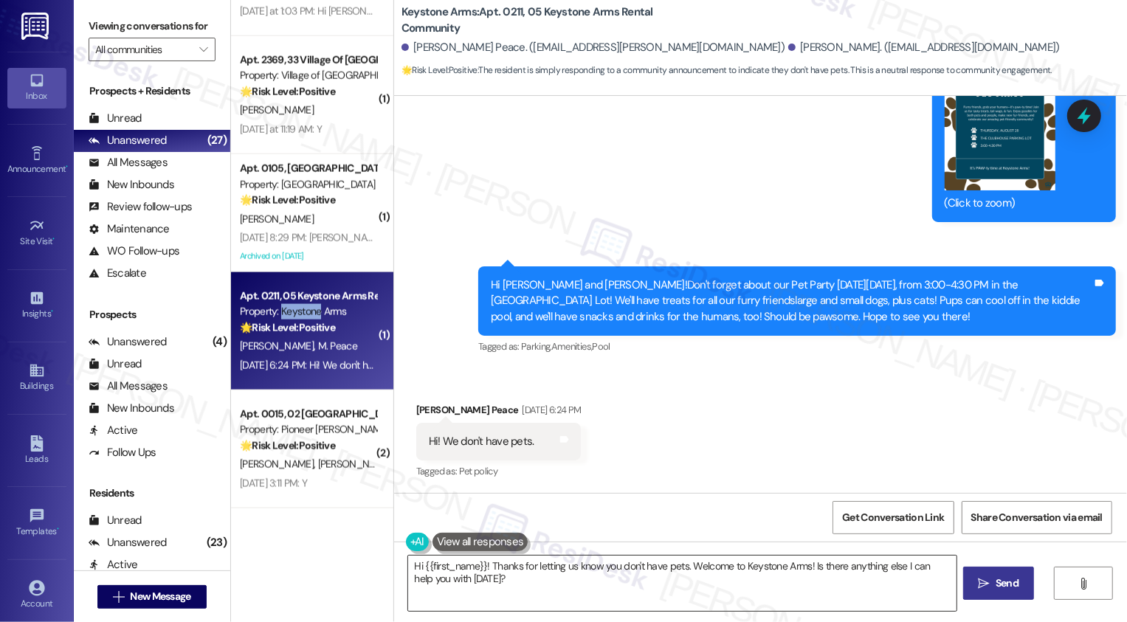
click at [649, 590] on textarea "Hi {{first_name}}! Thanks for letting us know you don't have pets. Welcome to K…" at bounding box center [682, 583] width 548 height 55
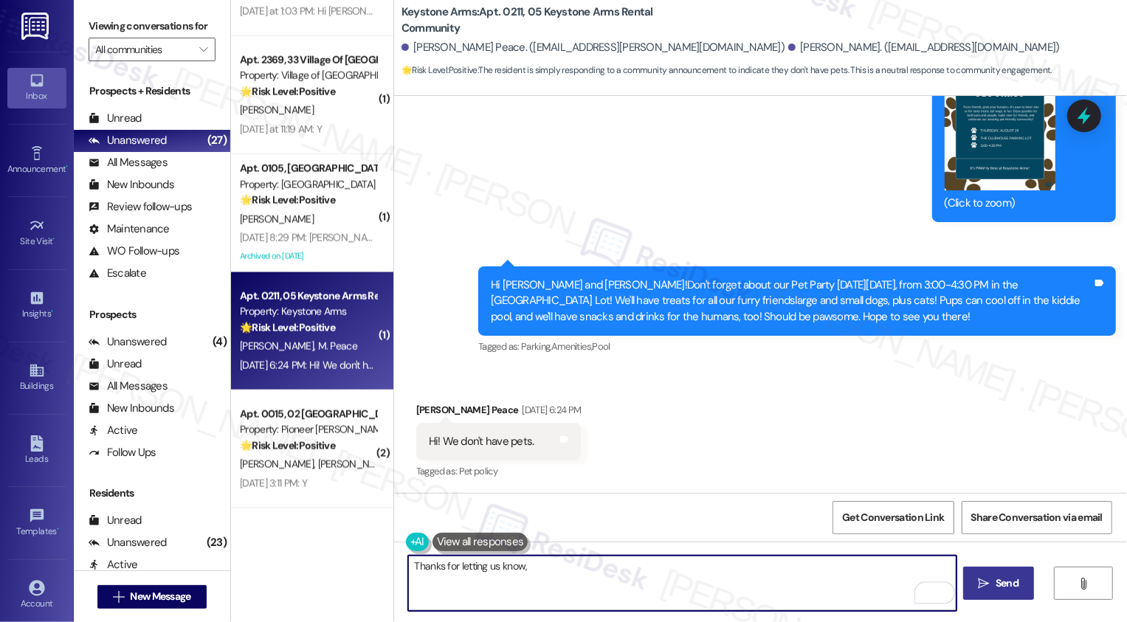
click at [1015, 140] on button "Zoom image" at bounding box center [1000, 121] width 111 height 139
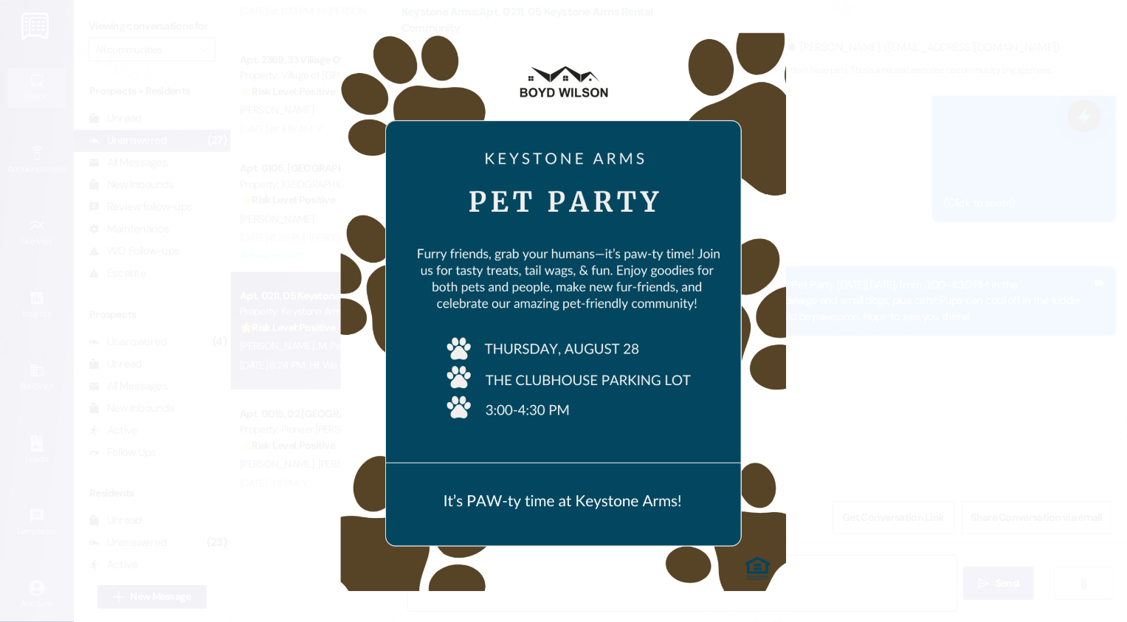
click at [1004, 354] on button "Unzoom image" at bounding box center [563, 311] width 1127 height 622
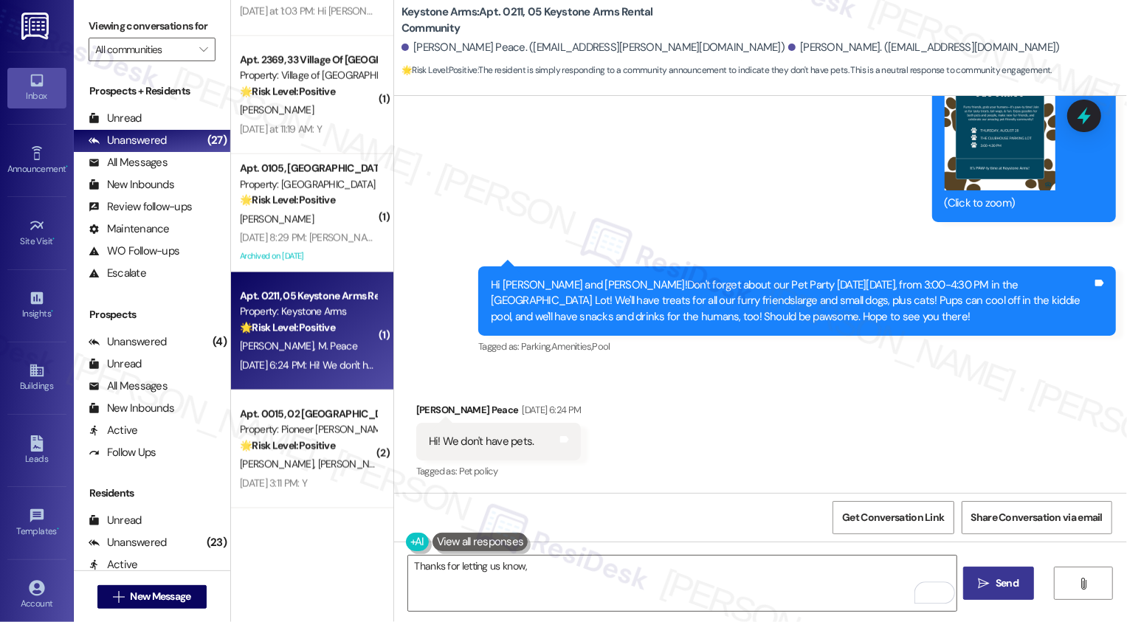
click at [418, 407] on div "Markisha Peace Aug 25, 2025 at 6:24 PM" at bounding box center [498, 412] width 165 height 21
copy div "Markisha"
click at [563, 573] on textarea "Thanks for letting us know," at bounding box center [682, 583] width 548 height 55
paste textarea "Markisha"
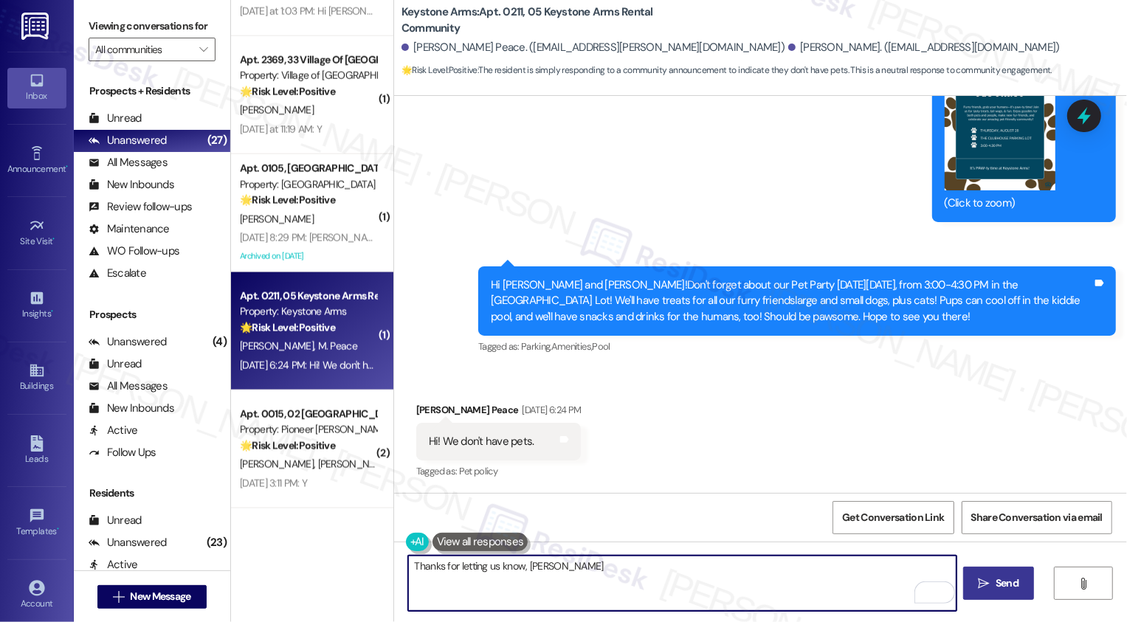
type textarea "Thanks for letting us know, Markisha!"
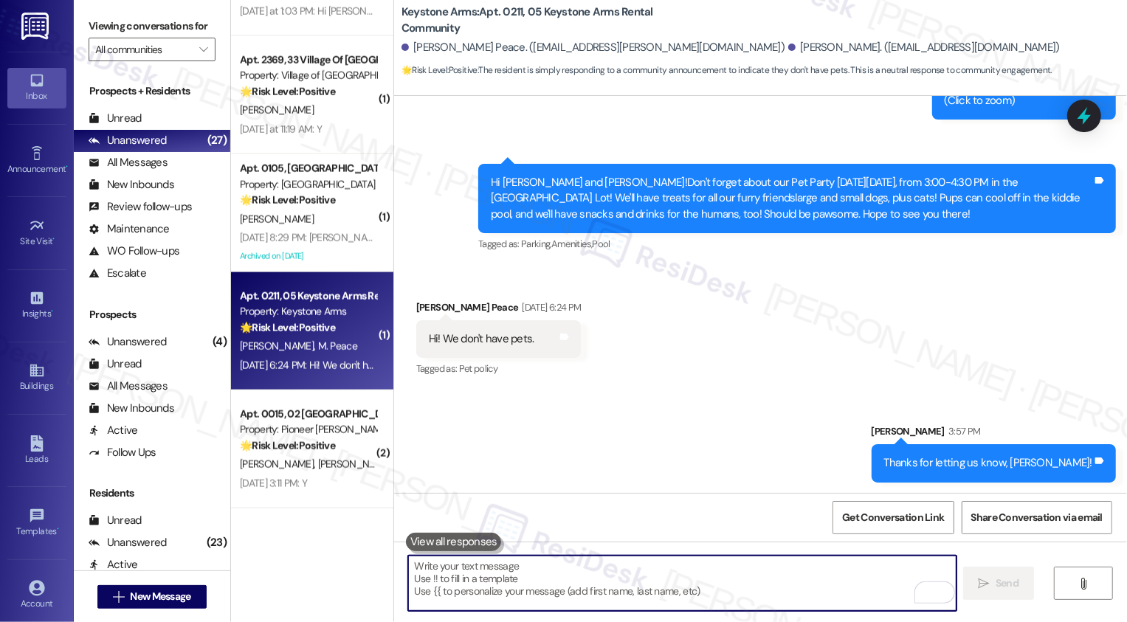
scroll to position [1483, 0]
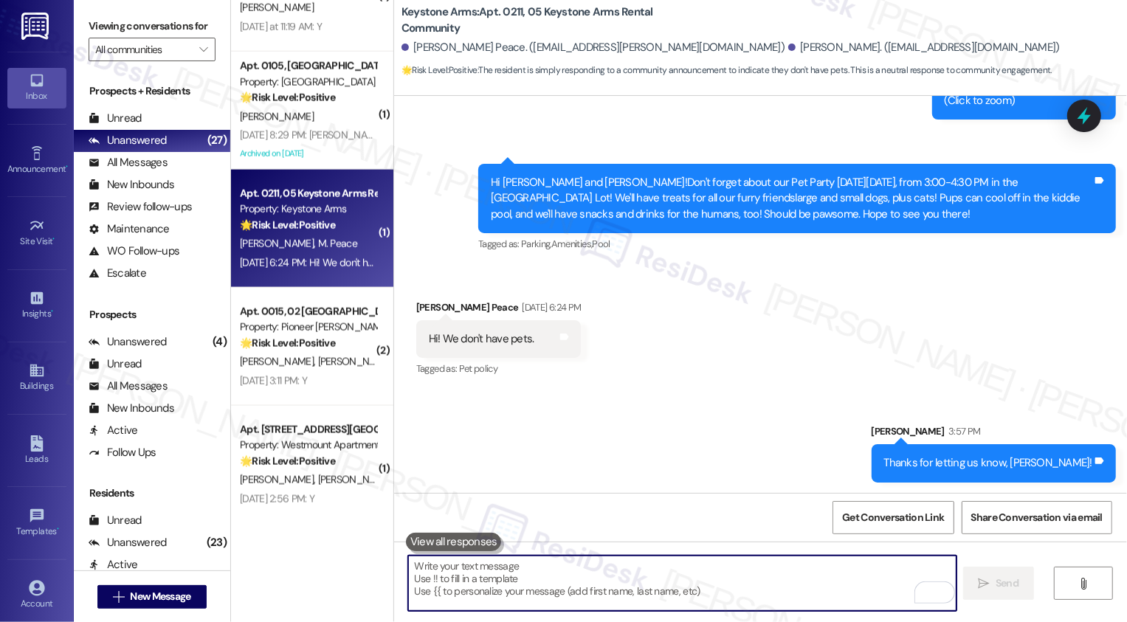
click at [317, 363] on span "[PERSON_NAME]" at bounding box center [354, 361] width 74 height 13
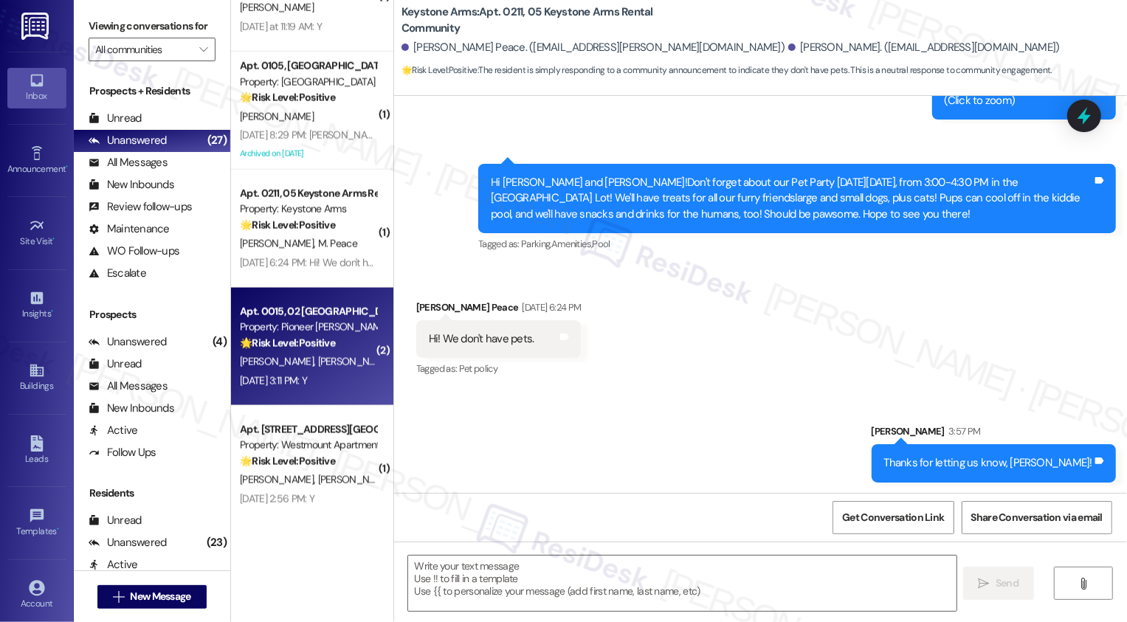
type textarea "Fetching suggested responses. Please feel free to read through the conversation…"
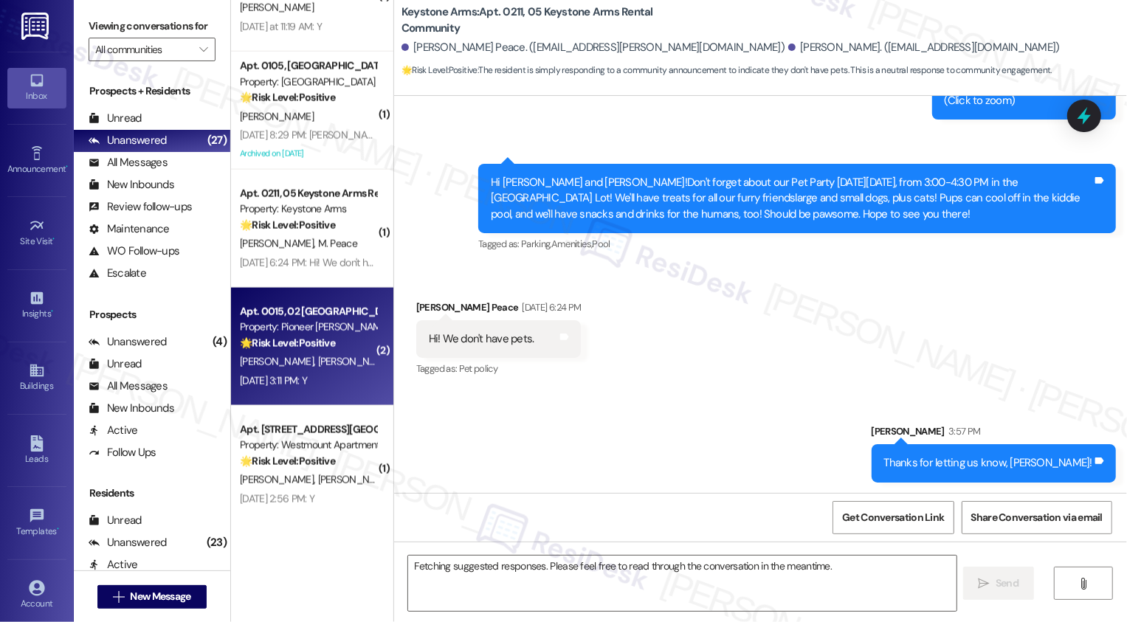
click at [317, 363] on span "[PERSON_NAME]" at bounding box center [354, 361] width 74 height 13
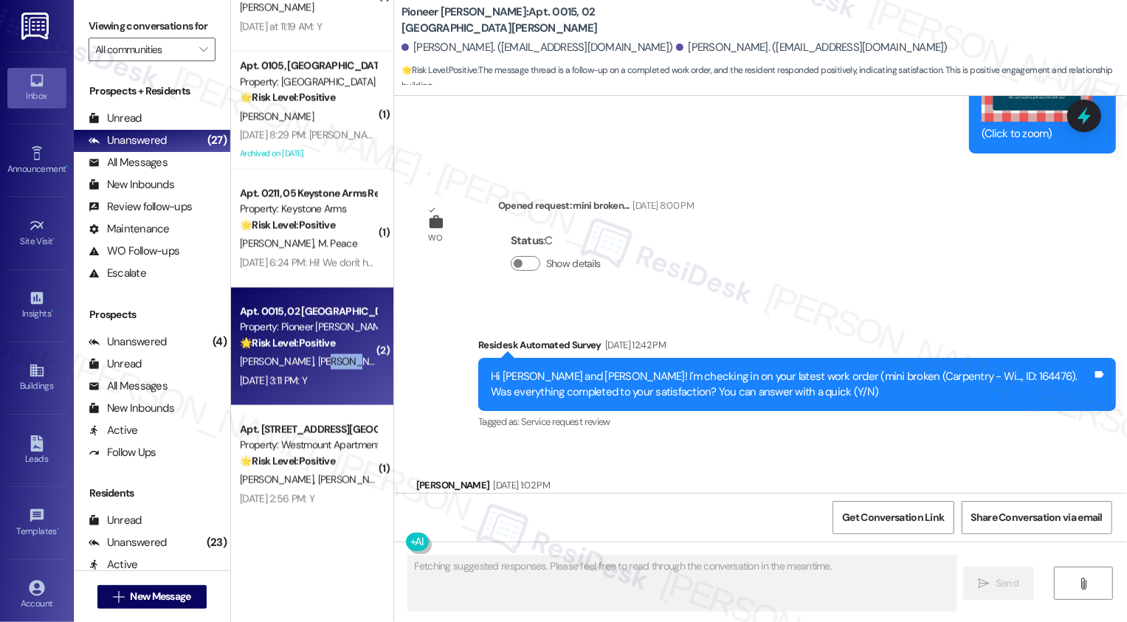
scroll to position [9302, 0]
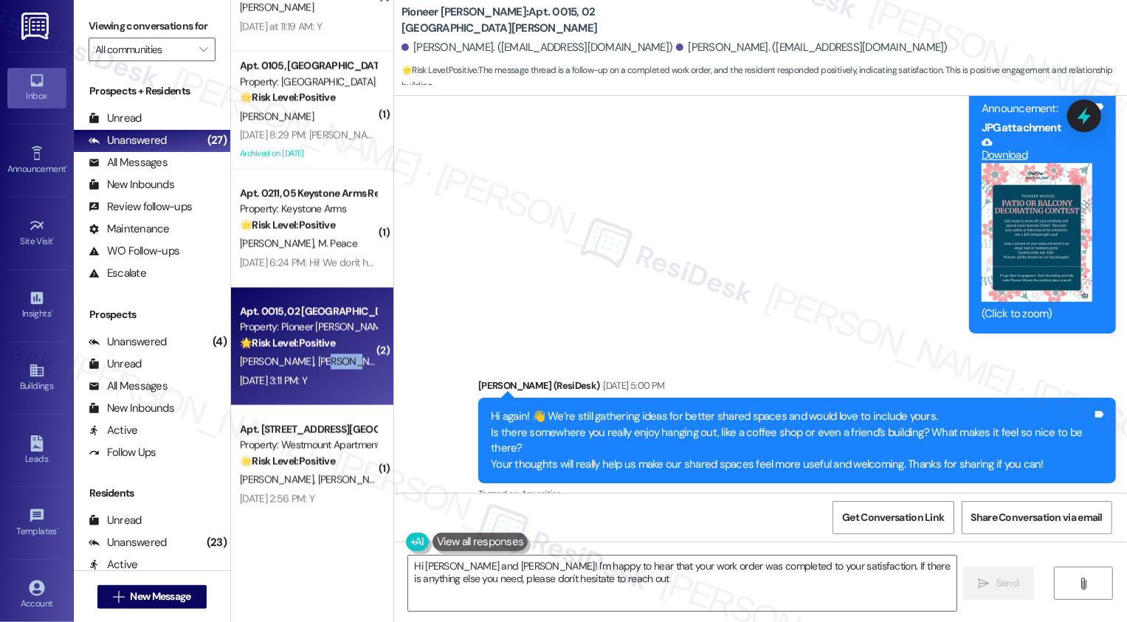
type textarea "Hi Daniel and Nancy! I'm happy to hear that your work order was completed to yo…"
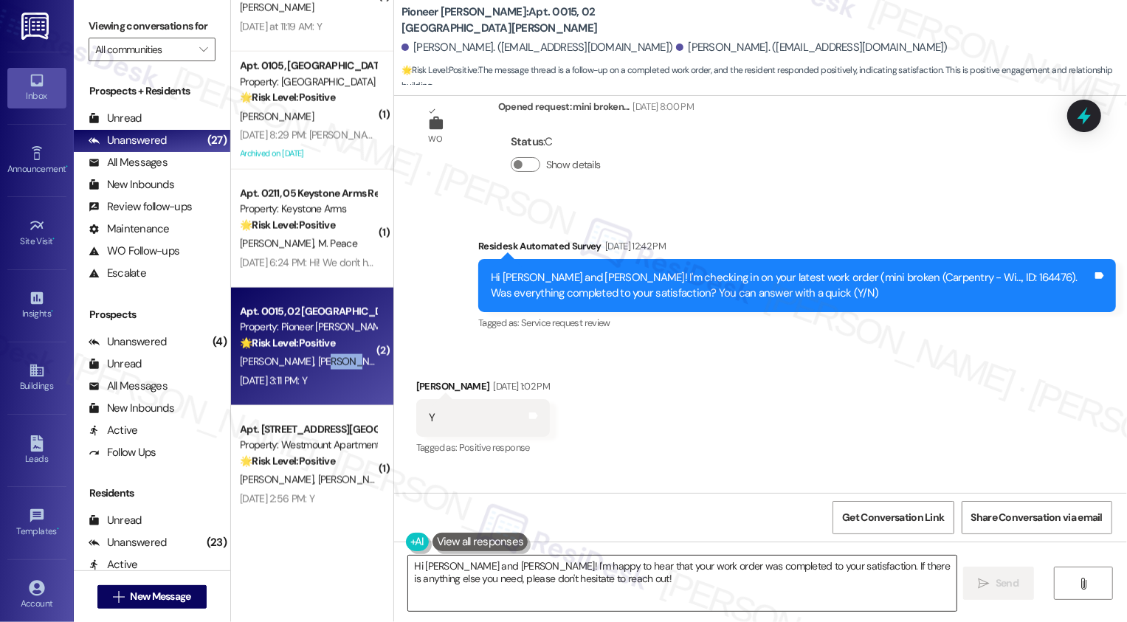
click at [694, 582] on textarea "Hi Daniel and Nancy! I'm happy to hear that your work order was completed to yo…" at bounding box center [682, 583] width 548 height 55
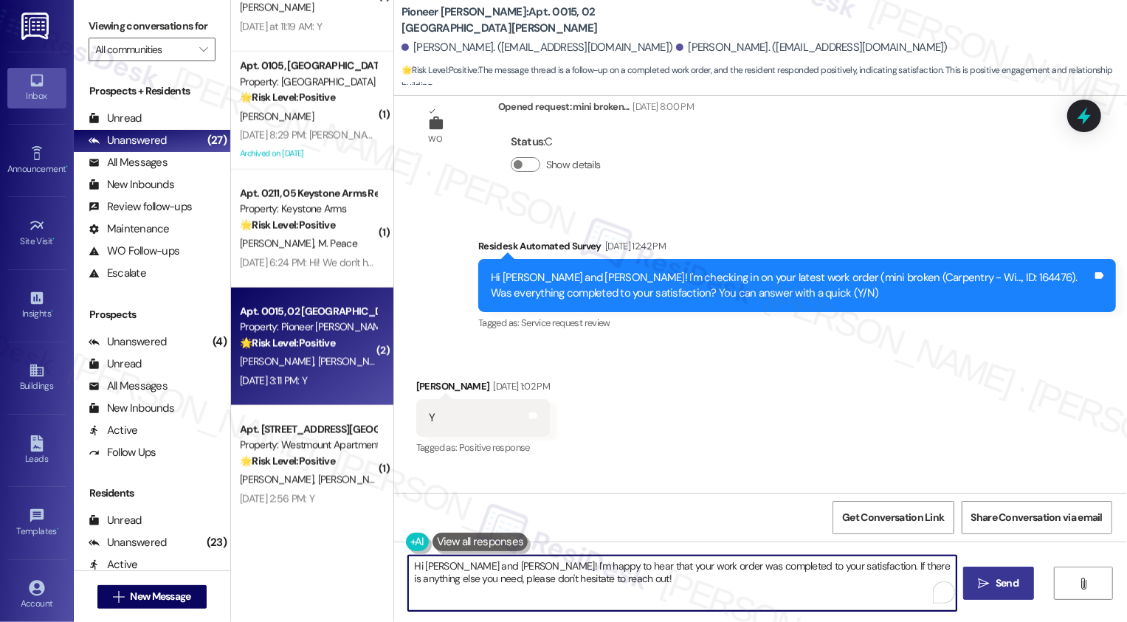
click at [996, 586] on span "Send" at bounding box center [1007, 583] width 23 height 15
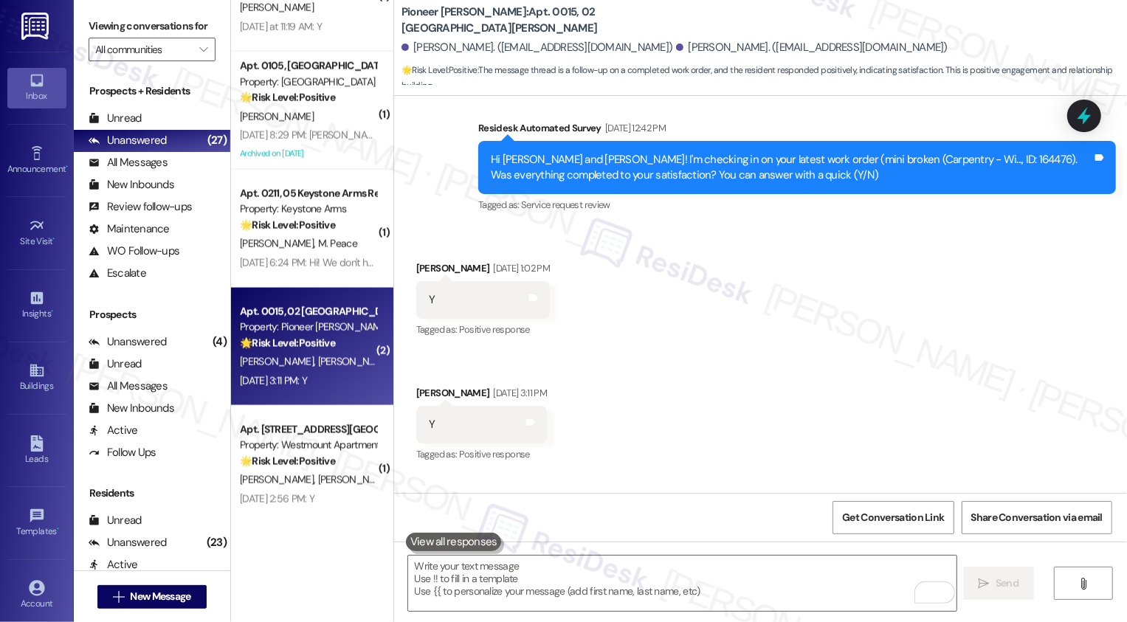
scroll to position [1590, 0]
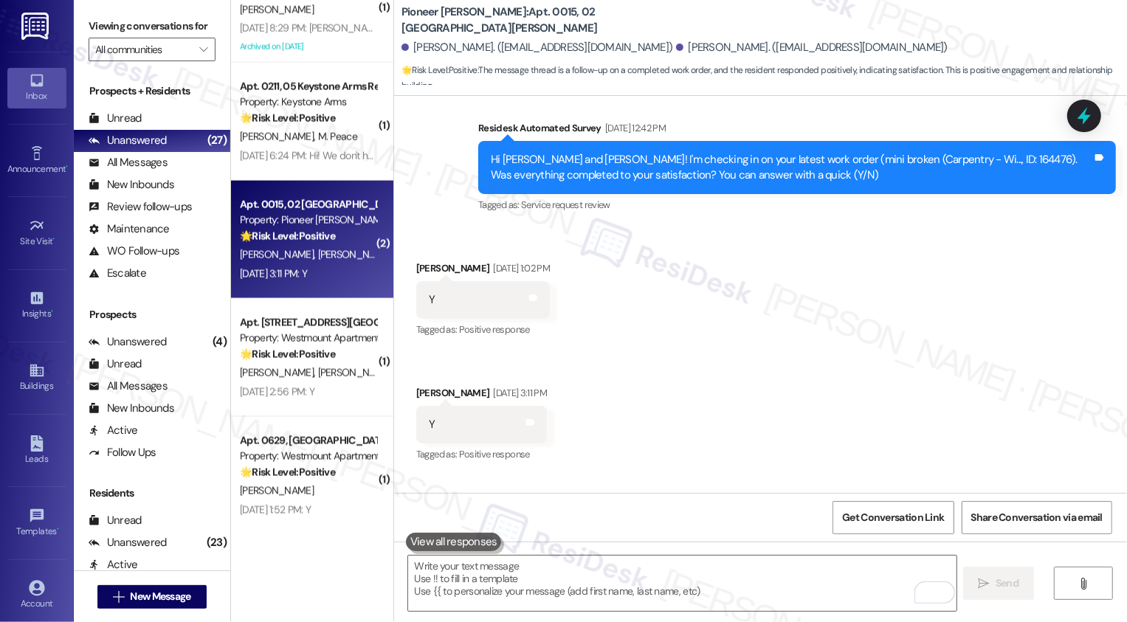
click at [317, 374] on span "L. Kreithen" at bounding box center [354, 372] width 74 height 13
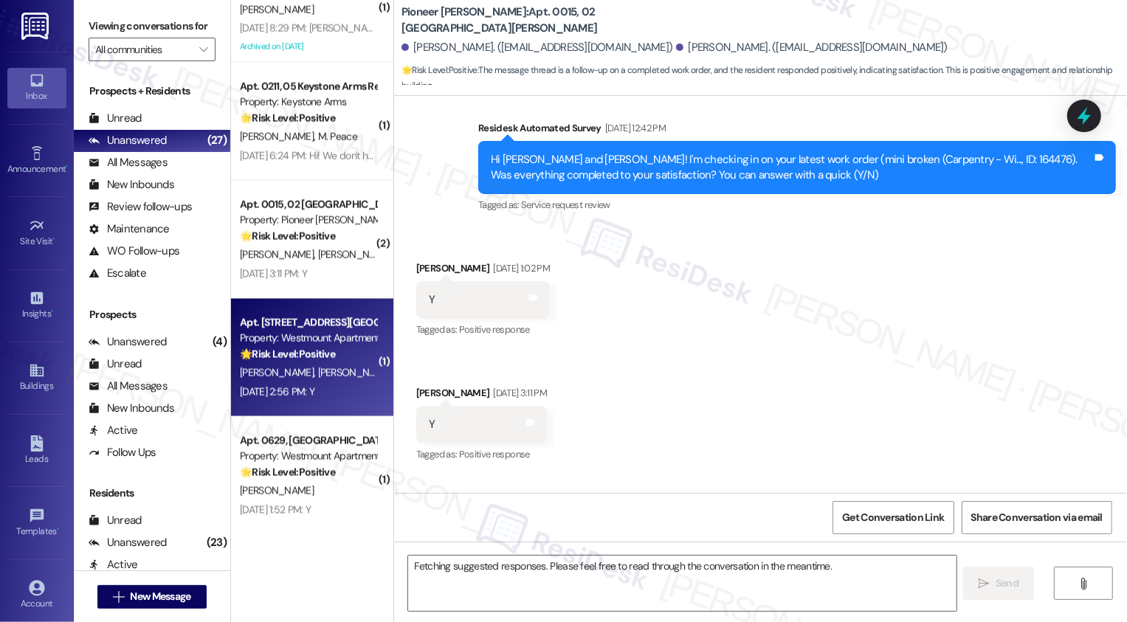
click at [317, 374] on span "L. Kreithen" at bounding box center [354, 372] width 74 height 13
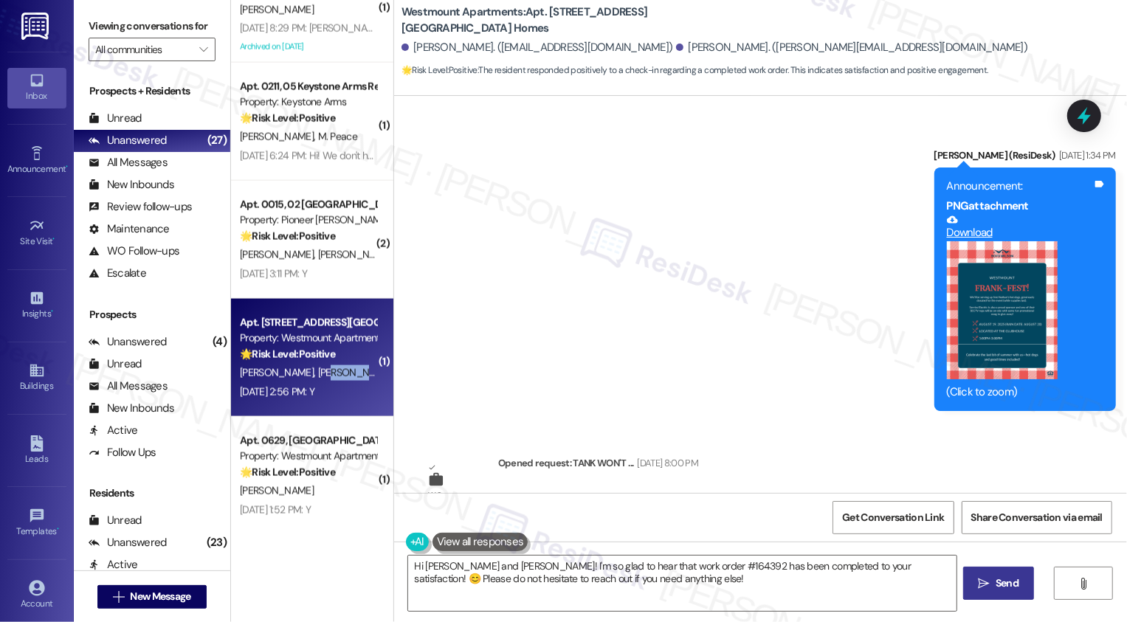
scroll to position [9254, 0]
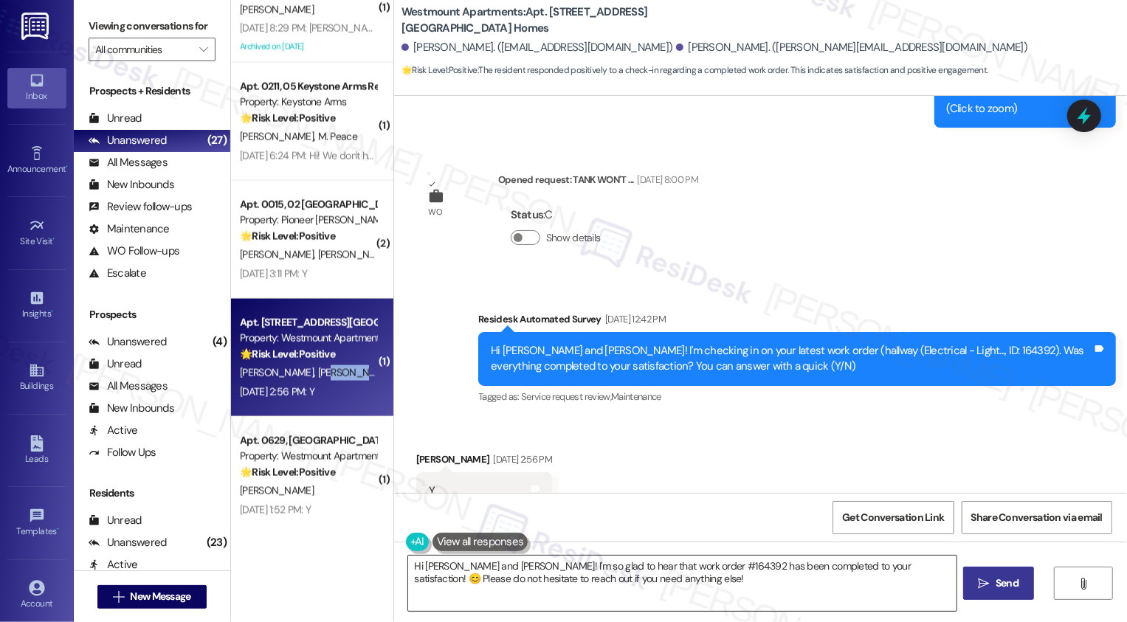
click at [473, 562] on textarea "Hi Linda and Harold! I'm so glad to hear that work order #164392 has been compl…" at bounding box center [682, 583] width 548 height 55
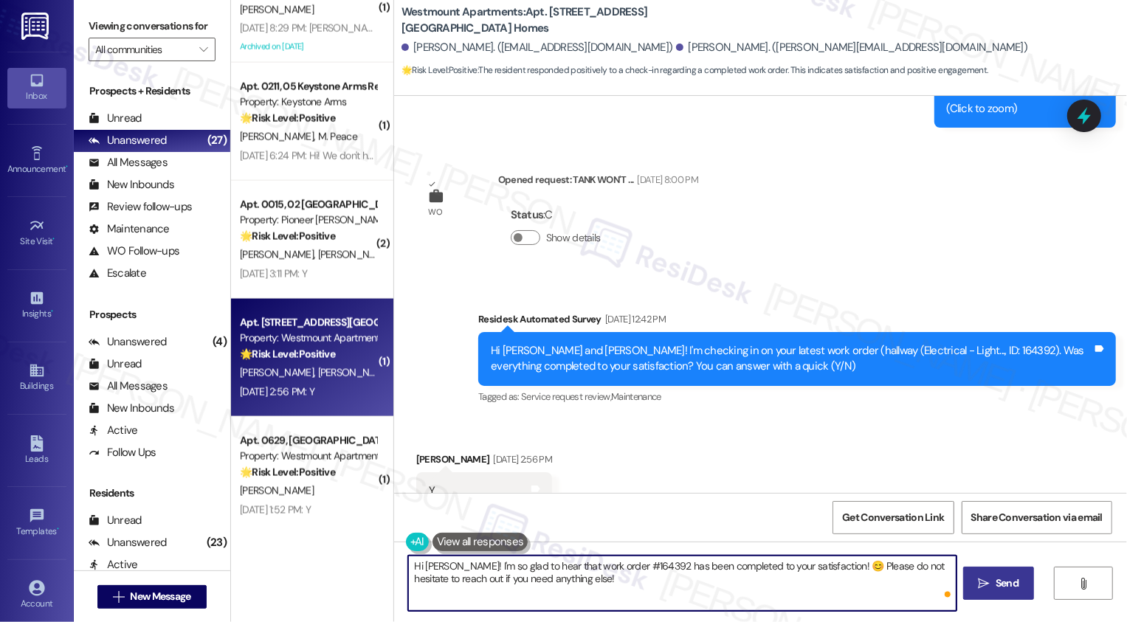
click at [604, 572] on textarea "Hi Linda! I'm so glad to hear that work order #164392 has been completed to you…" at bounding box center [682, 583] width 548 height 55
drag, startPoint x: 822, startPoint y: 567, endPoint x: 826, endPoint y: 583, distance: 16.6
click at [826, 582] on textarea "Hi Linda! I'm so glad to hear that work order #164392 has been completed to you…" at bounding box center [682, 583] width 548 height 55
type textarea "Hi Linda! I'm so glad to hear that work order #164392 has been completed to you…"
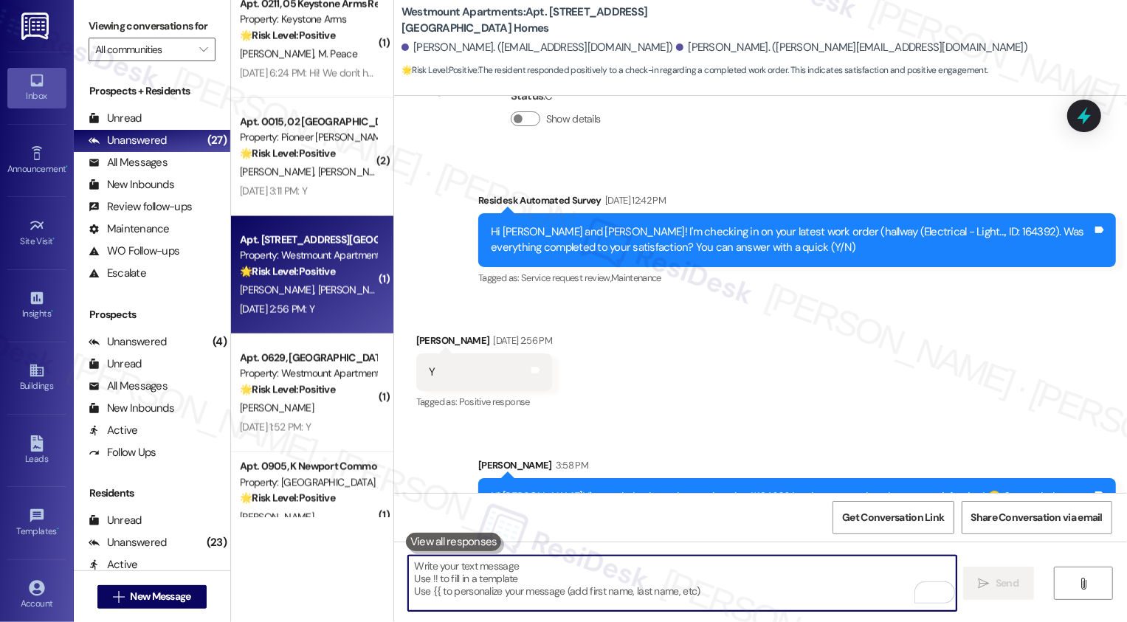
scroll to position [1770, 0]
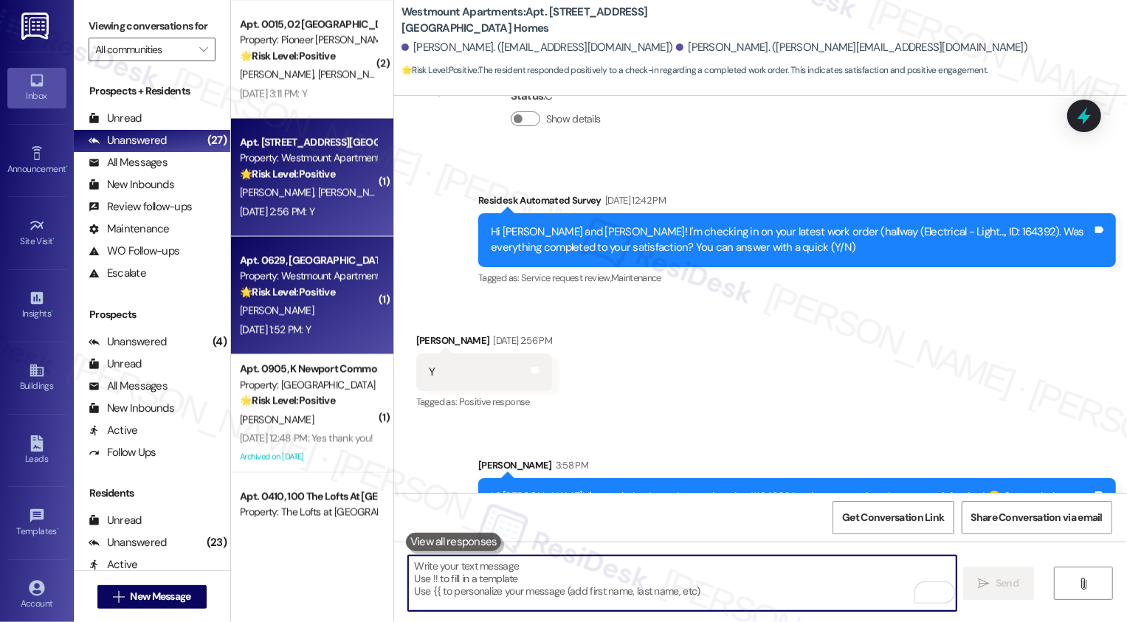
click at [308, 325] on div "Aug 25, 2025 at 1:52 PM: Y Aug 25, 2025 at 1:52 PM: Y" at bounding box center [275, 329] width 71 height 13
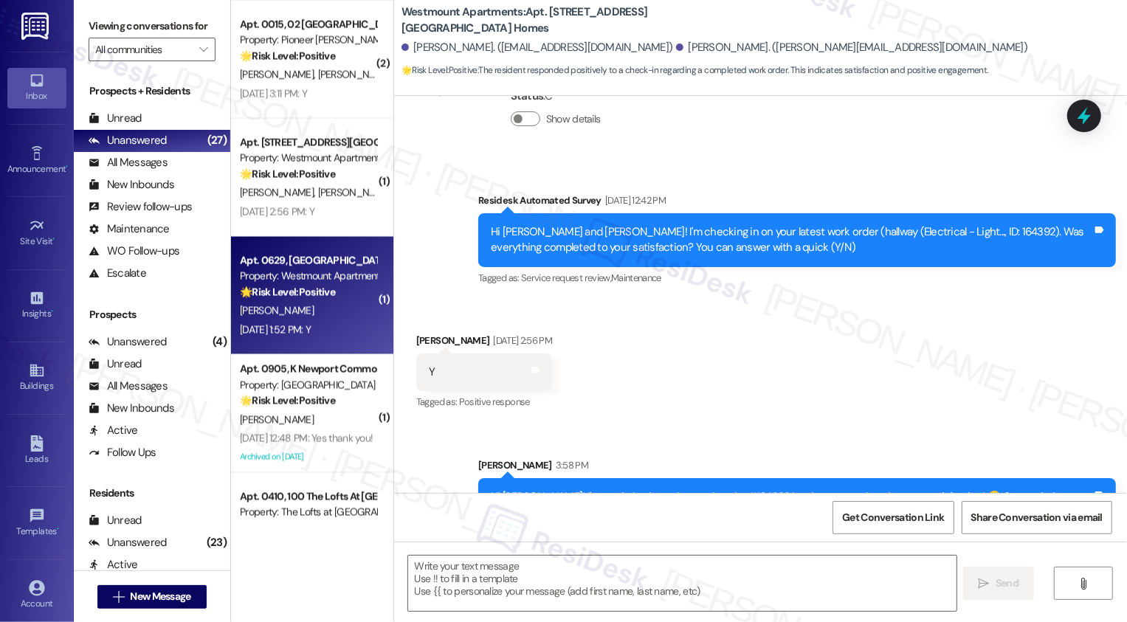
type textarea "Fetching suggested responses. Please feel free to read through the conversation…"
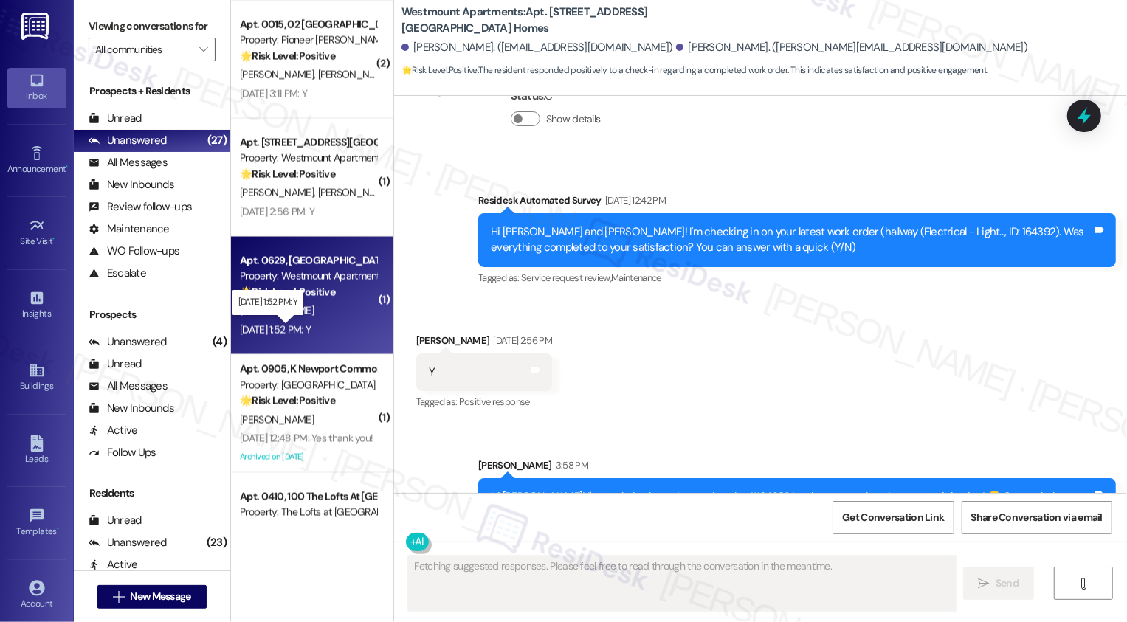
click at [308, 325] on div "Aug 25, 2025 at 1:52 PM: Y Aug 25, 2025 at 1:52 PM: Y" at bounding box center [275, 329] width 71 height 13
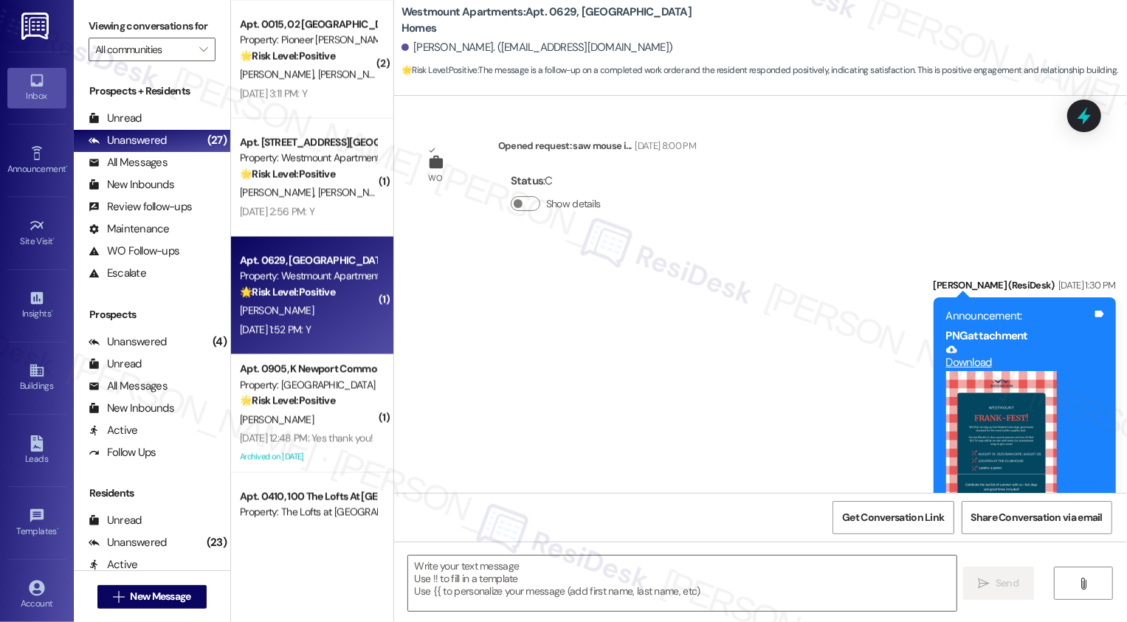
type textarea "Fetching suggested responses. Please feel free to read through the conversation…"
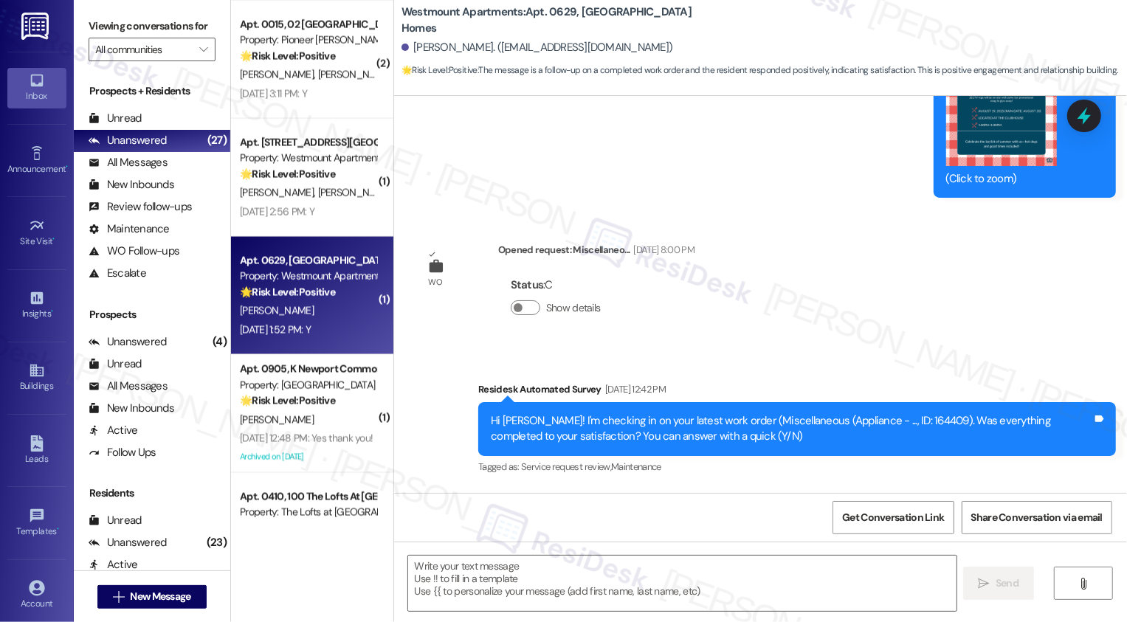
scroll to position [10083, 0]
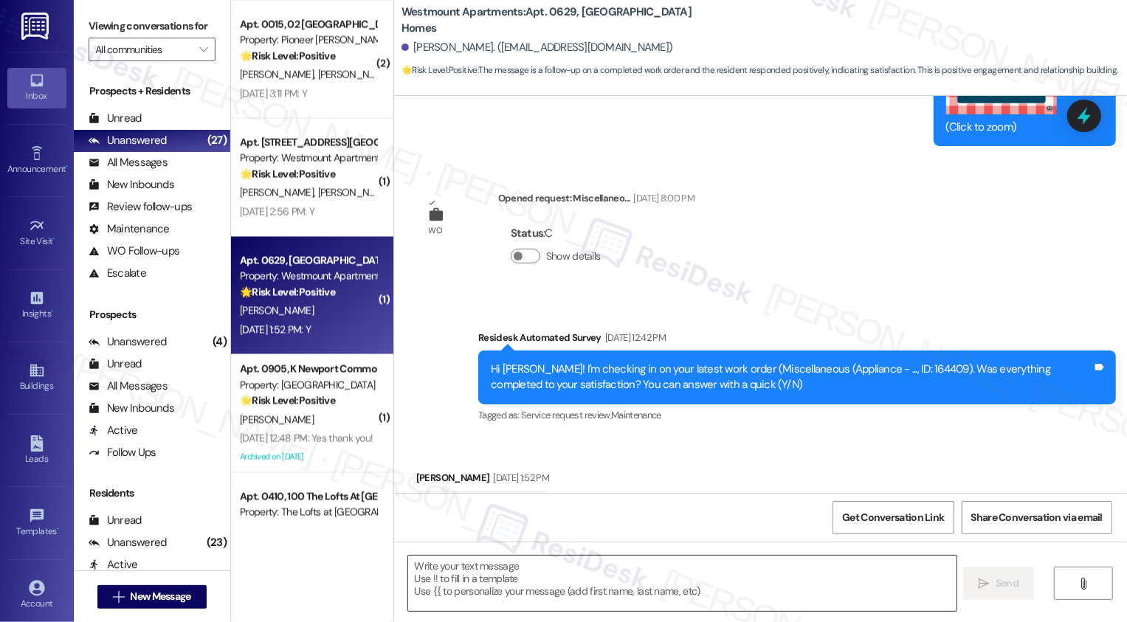
click at [469, 562] on textarea at bounding box center [682, 583] width 548 height 55
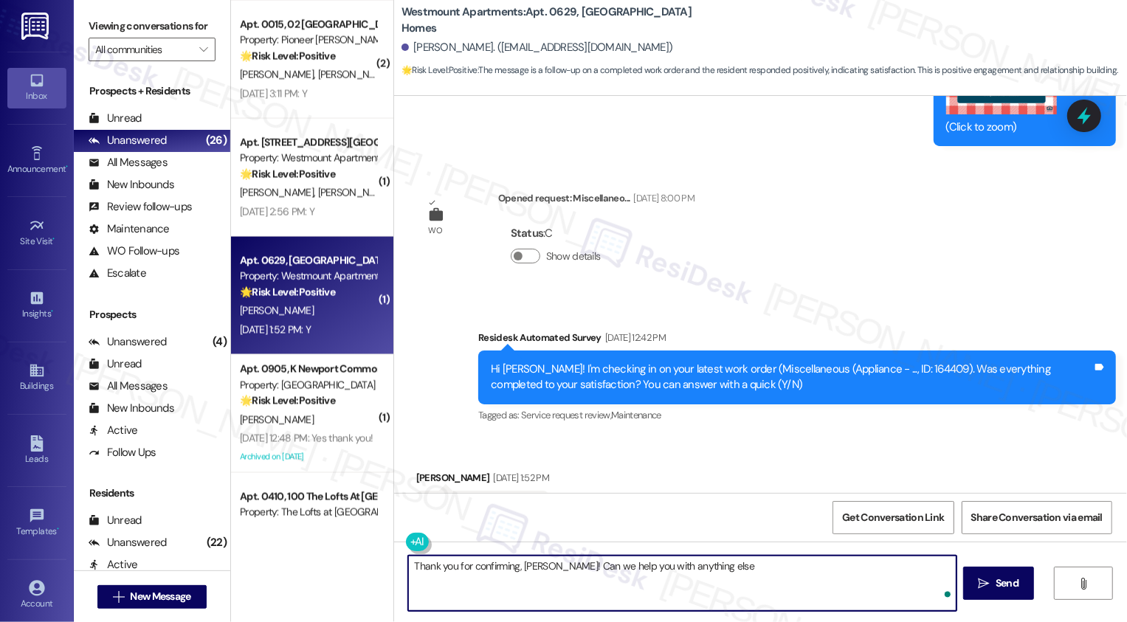
type textarea "Thank you for confirming, [PERSON_NAME]! Can we help you with anything else?"
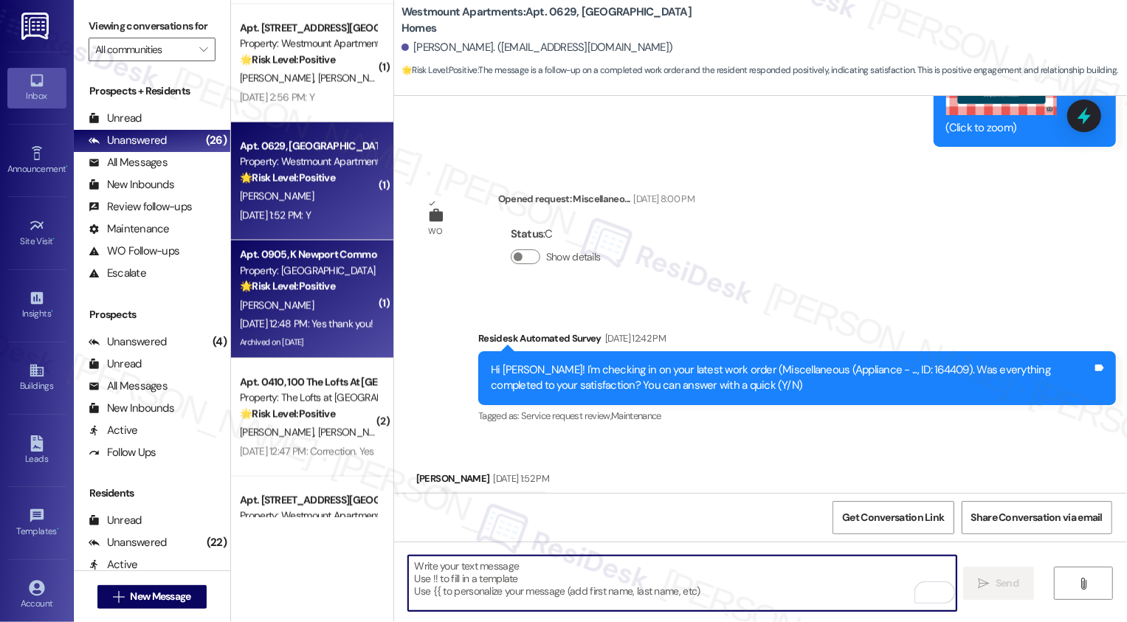
scroll to position [1977, 0]
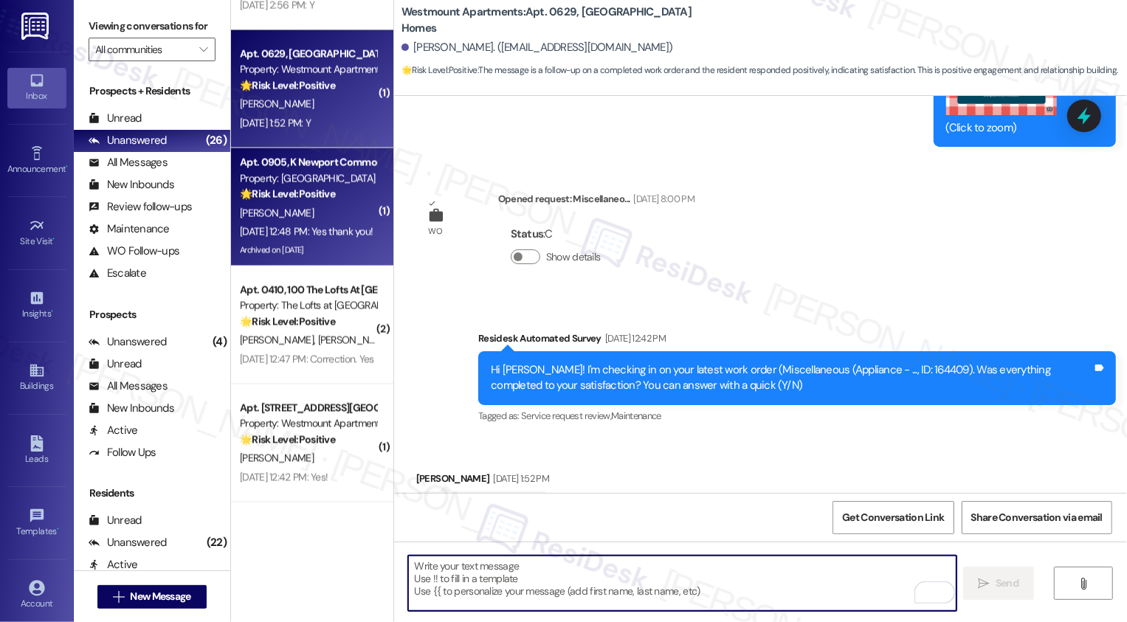
click at [343, 160] on div "Apt. 0905, K Newport Commons II" at bounding box center [308, 162] width 137 height 15
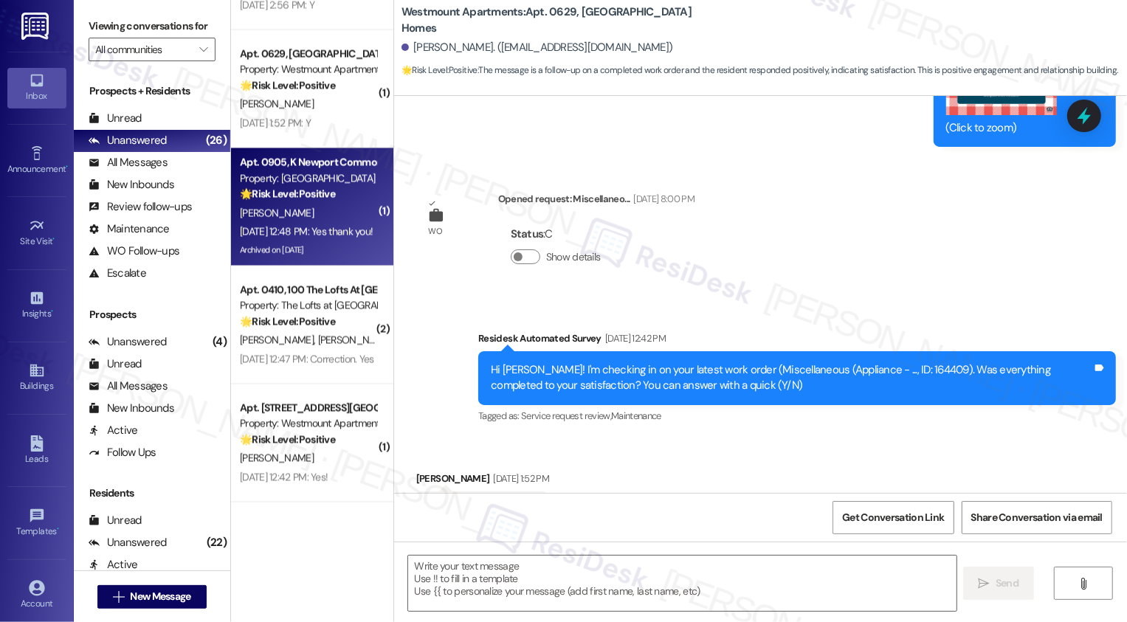
type textarea "Fetching suggested responses. Please feel free to read through the conversation…"
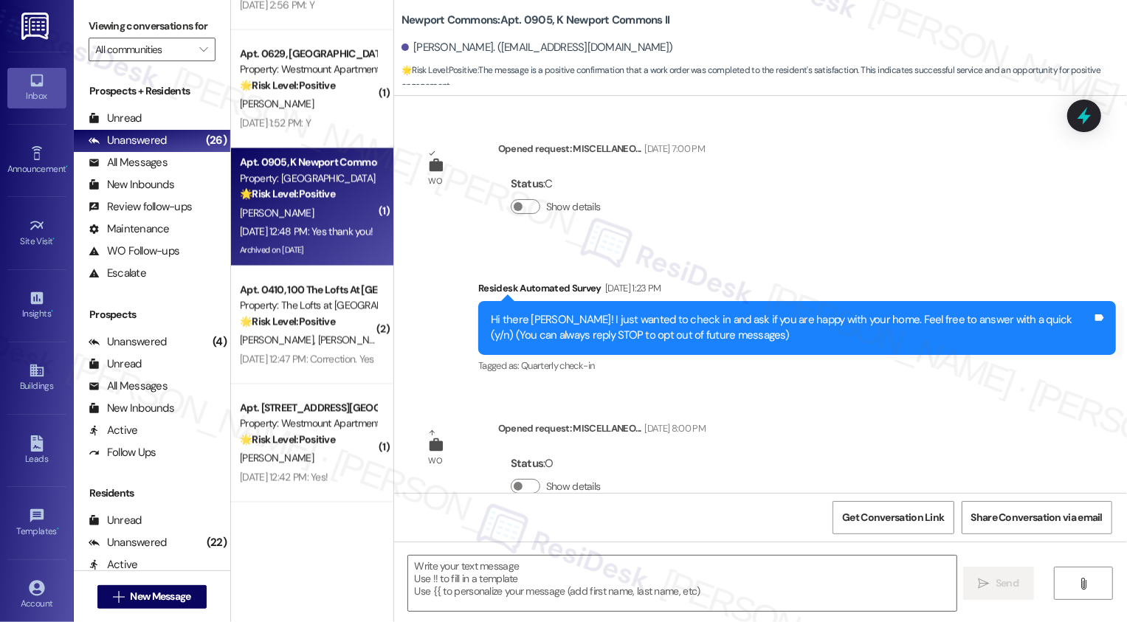
type textarea "Fetching suggested responses. Please feel free to read through the conversation…"
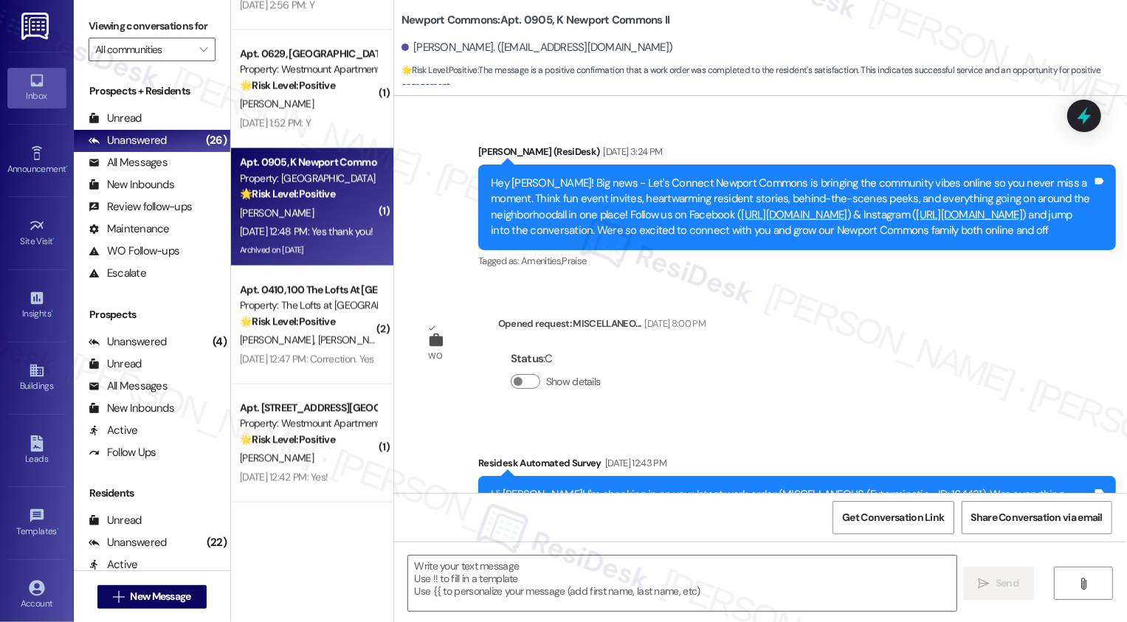
scroll to position [19288, 0]
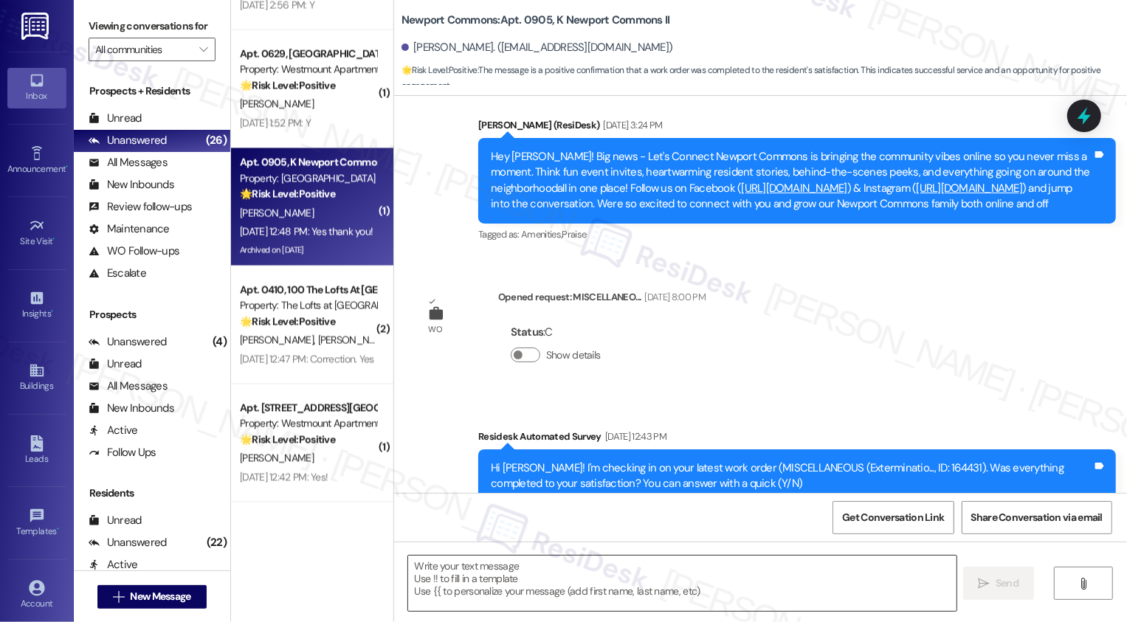
click at [577, 583] on textarea at bounding box center [682, 583] width 548 height 55
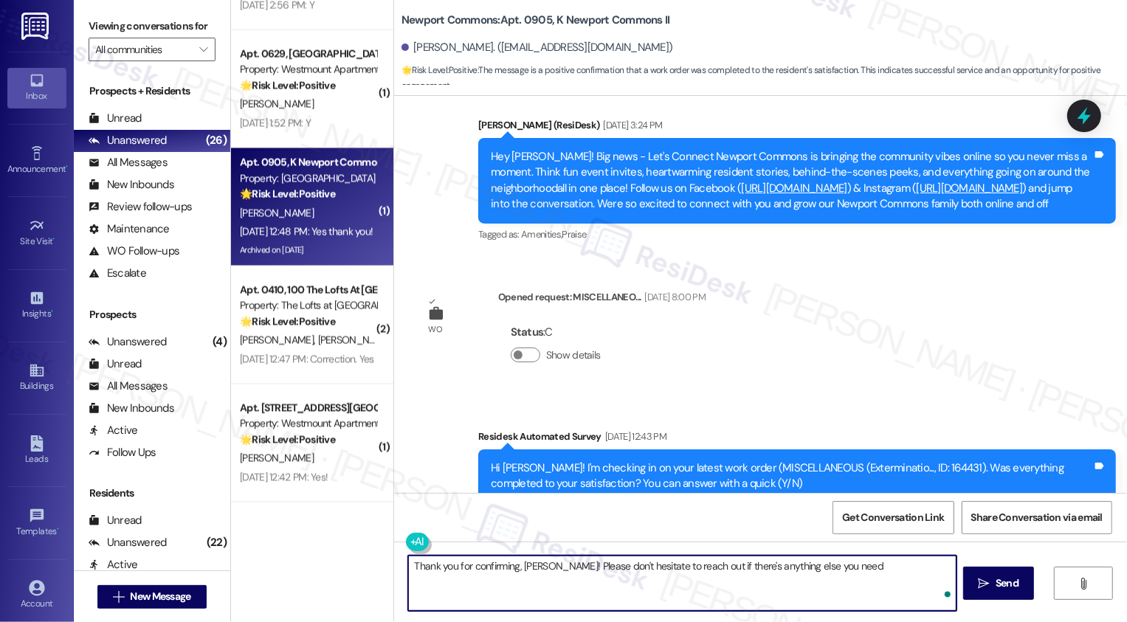
type textarea "Thank you for confirming, Daria! Please don't hesitate to reach out if there's …"
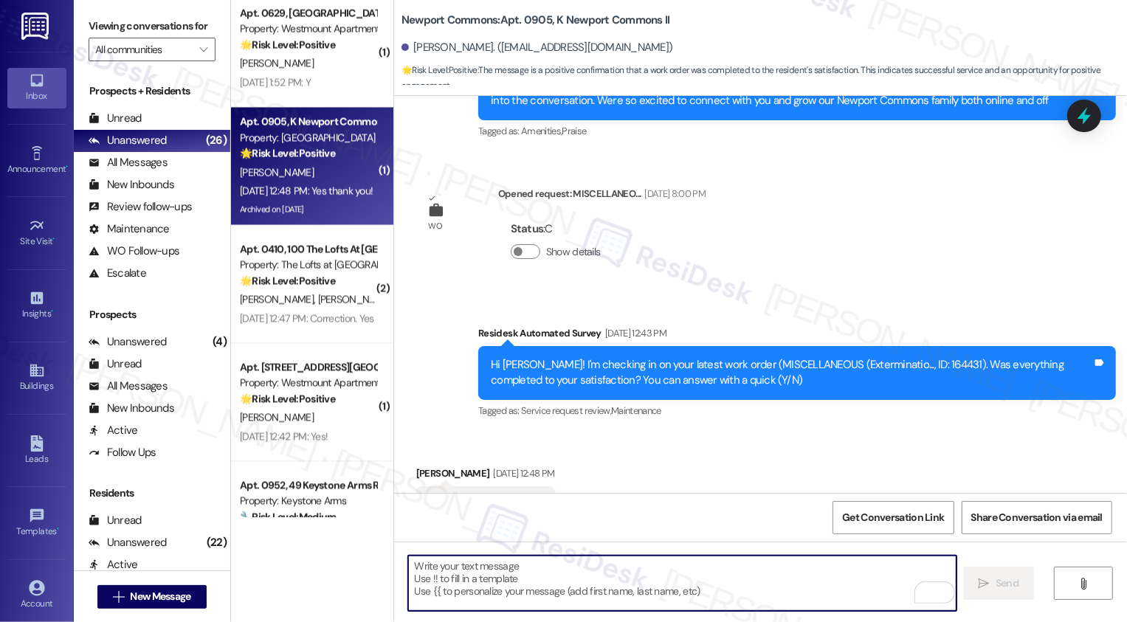
scroll to position [2041, 0]
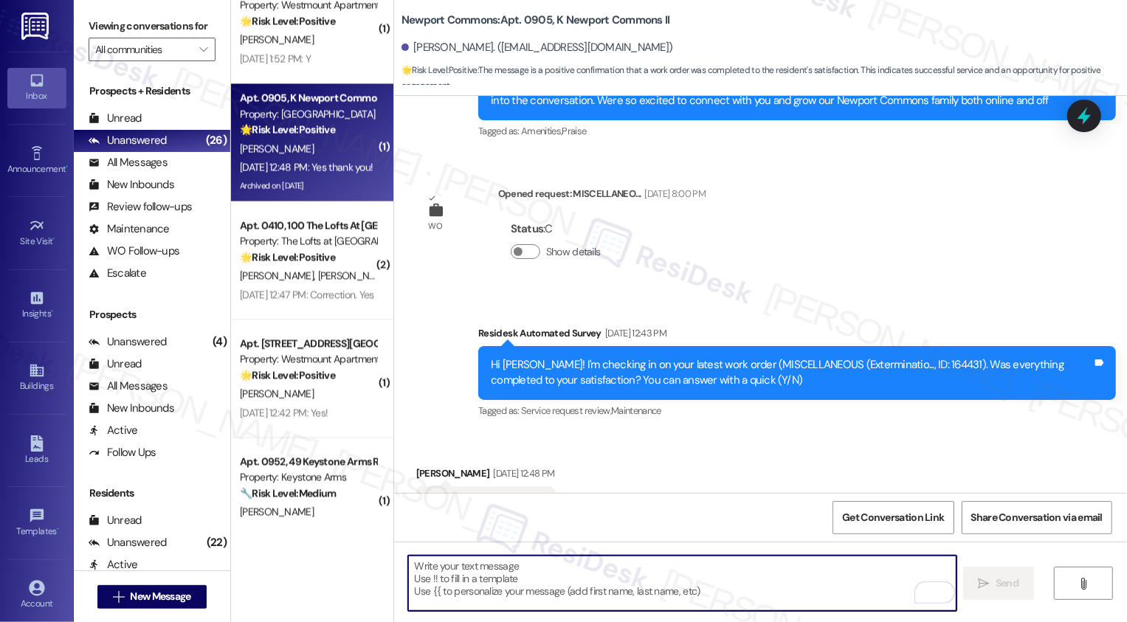
click at [311, 286] on div "Aug 25, 2025 at 12:47 PM: Correction. Yes Aug 25, 2025 at 12:47 PM: Correction.…" at bounding box center [307, 295] width 139 height 18
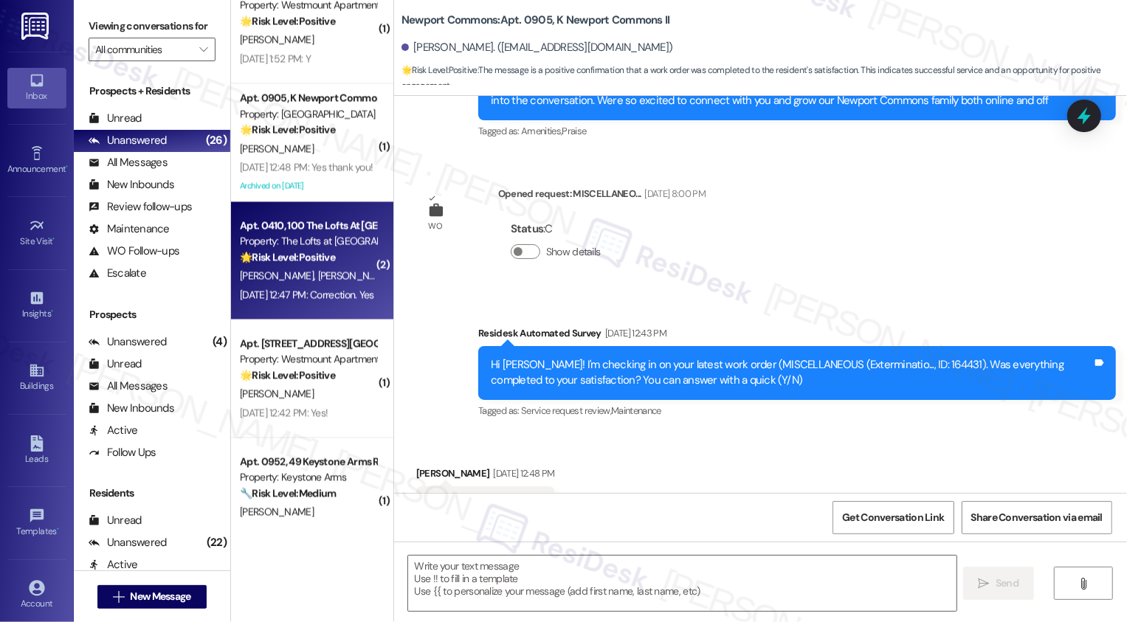
click at [311, 286] on div "Aug 25, 2025 at 12:47 PM: Correction. Yes Aug 25, 2025 at 12:47 PM: Correction.…" at bounding box center [307, 295] width 139 height 18
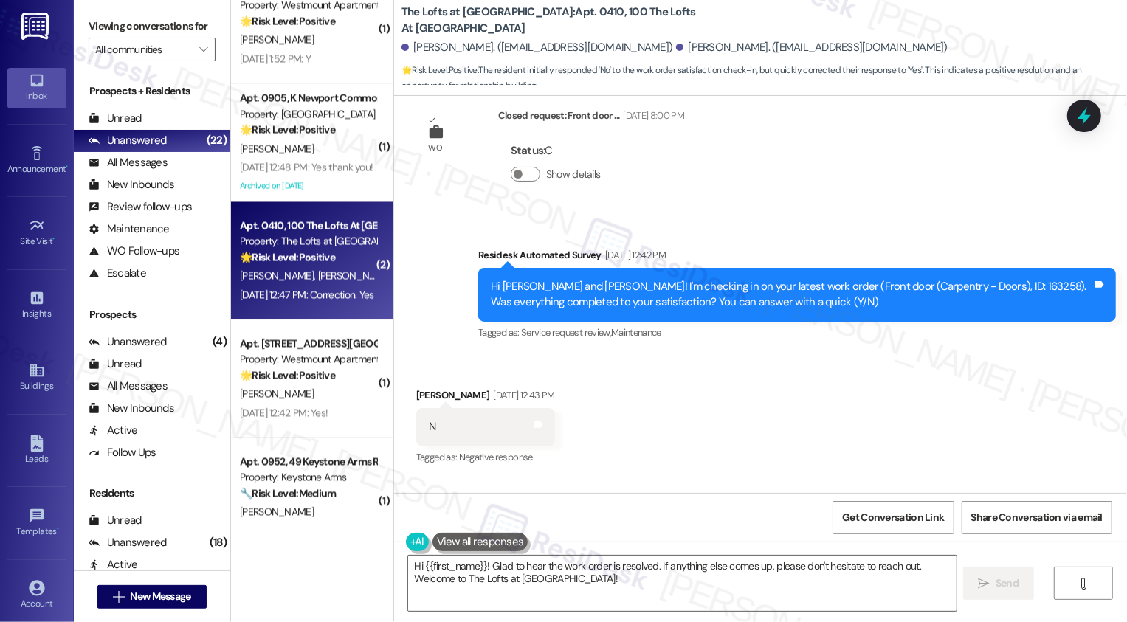
scroll to position [4136, 0]
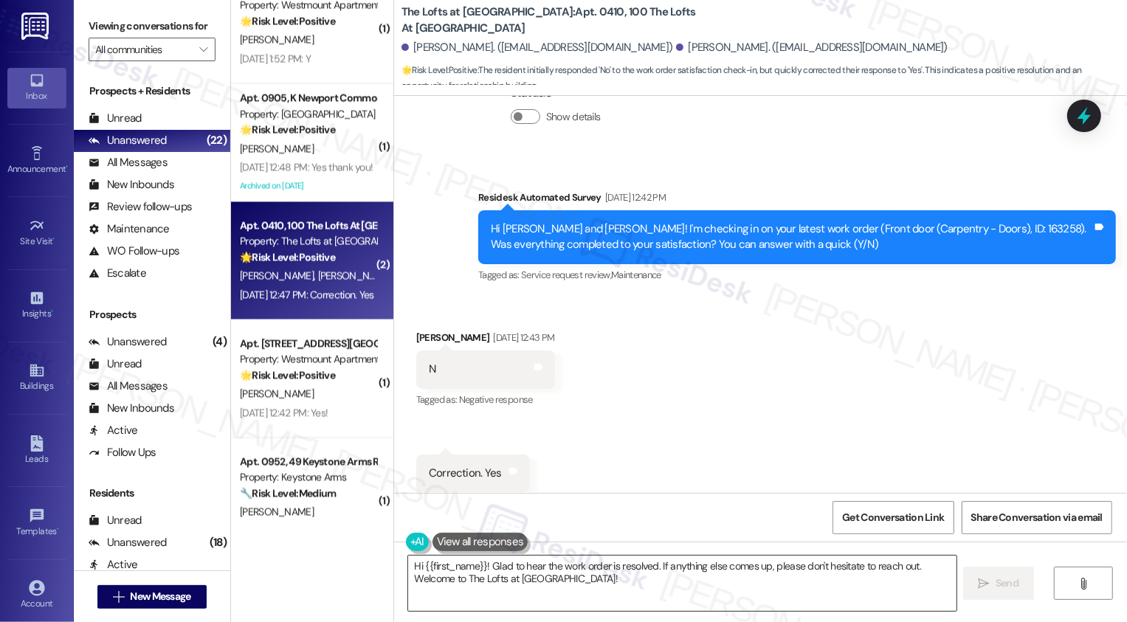
click at [465, 555] on div "Hi {{first_name}}! Glad to hear the work order is resolved. If anything else co…" at bounding box center [682, 583] width 550 height 57
click at [480, 577] on textarea "Hi {{first_name}}! Glad to hear the work order is resolved. If anything else co…" at bounding box center [682, 583] width 548 height 55
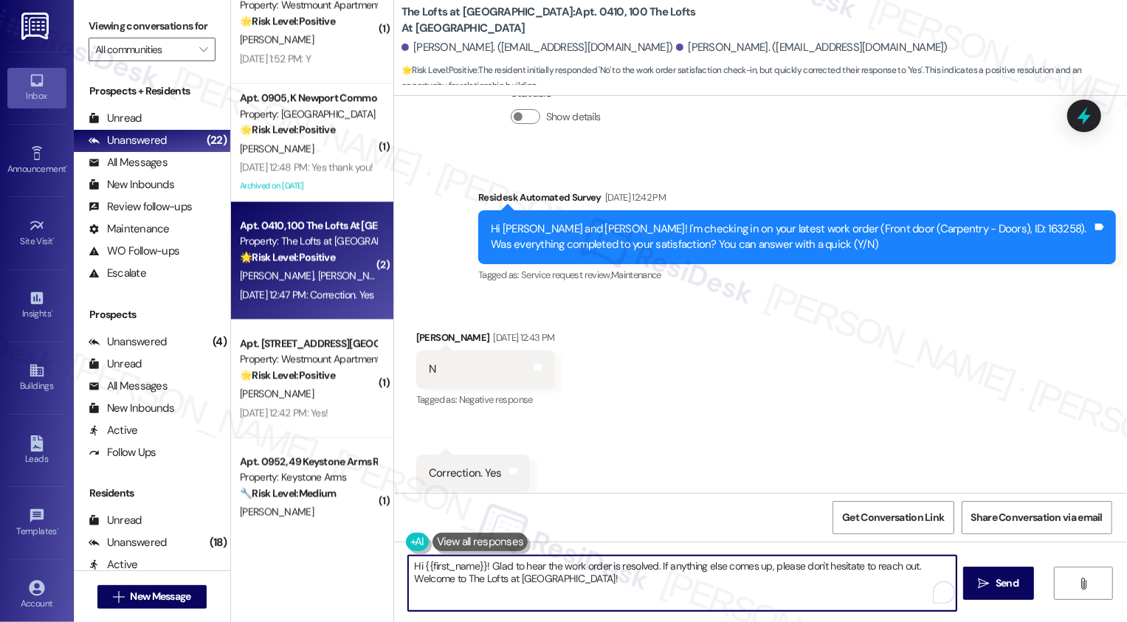
click at [516, 576] on textarea "Hi {{first_name}}! Glad to hear the work order is resolved. If anything else co…" at bounding box center [682, 583] width 548 height 55
click at [259, 570] on div "( 2 ) Apt. 0015, 02 Pioneer Woods Apartments Property: Pioneer Woods 🌟 Risk Lev…" at bounding box center [679, 311] width 896 height 622
type textarea "Thanks for confirmin! Glad to hear the work order is resolved. If anything else…"
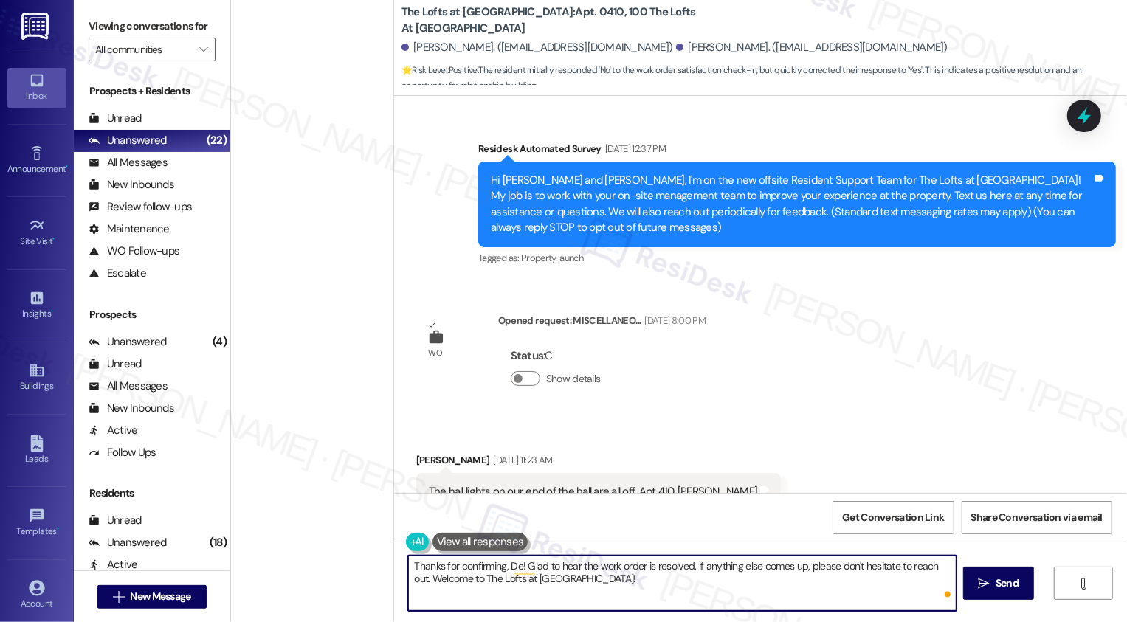
scroll to position [4136, 0]
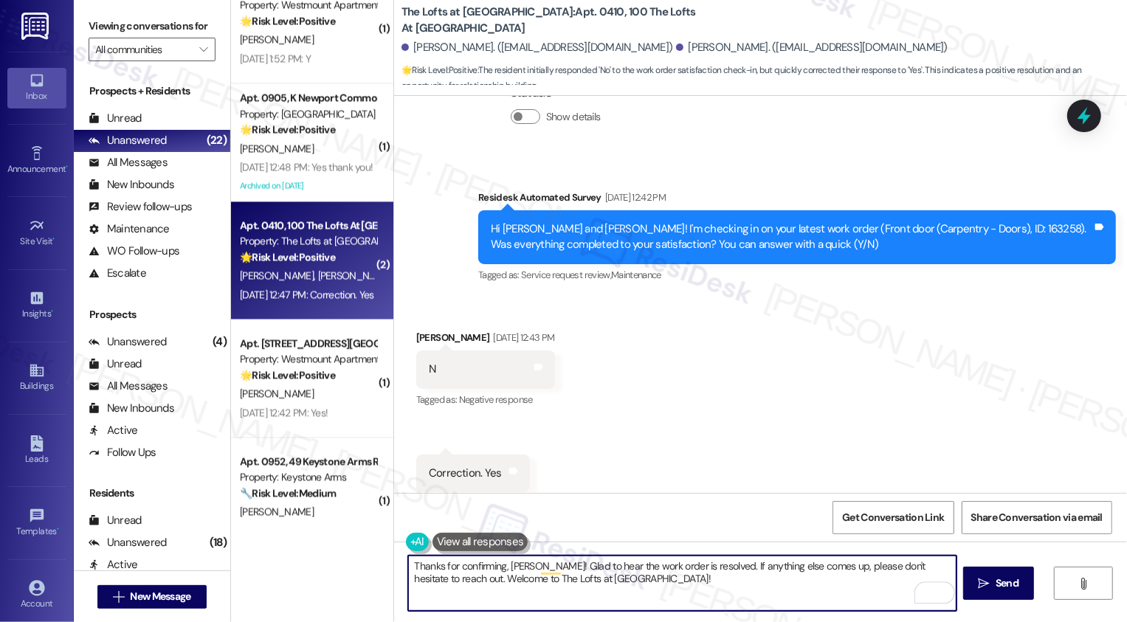
click at [668, 570] on textarea "Thanks for confirming, [PERSON_NAME]! Glad to hear the work order is resolved. …" at bounding box center [682, 583] width 548 height 55
click at [712, 582] on textarea "Thanks for confirming, [PERSON_NAME]! Glad to hear the work order is resolved. …" at bounding box center [682, 583] width 548 height 55
drag, startPoint x: 426, startPoint y: 580, endPoint x: 650, endPoint y: 595, distance: 224.8
click at [650, 595] on textarea "Thanks for confirming, [PERSON_NAME]! Glad to hear the work order is resolved. …" at bounding box center [682, 583] width 548 height 55
type textarea "Thanks for confirming, [PERSON_NAME]! Glad to hear the work order is resolved. …"
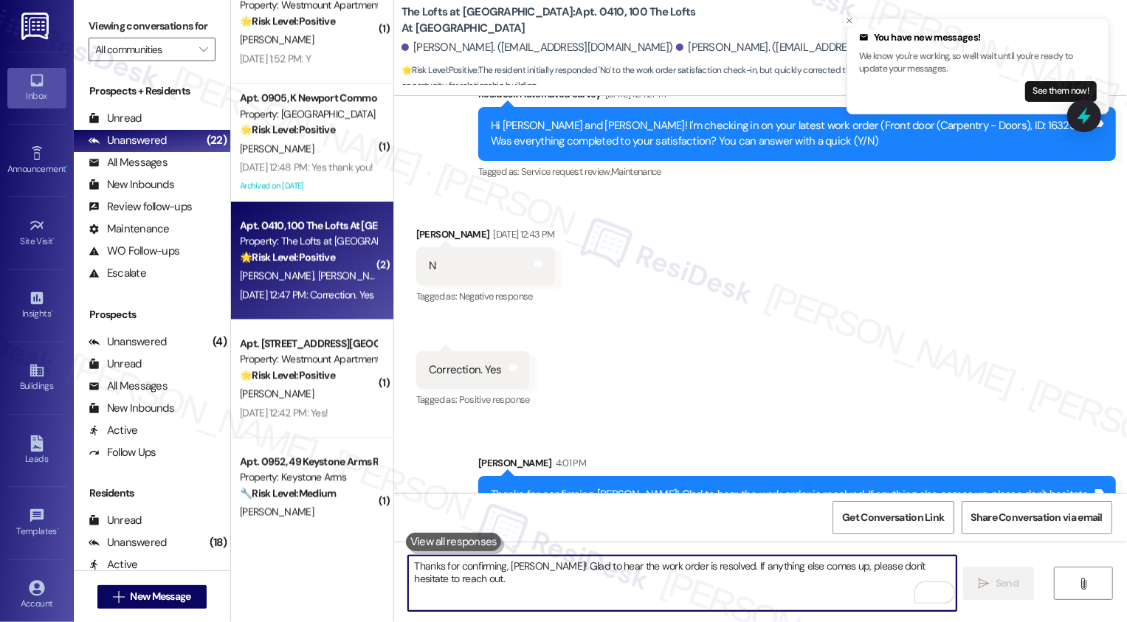
scroll to position [2120, 0]
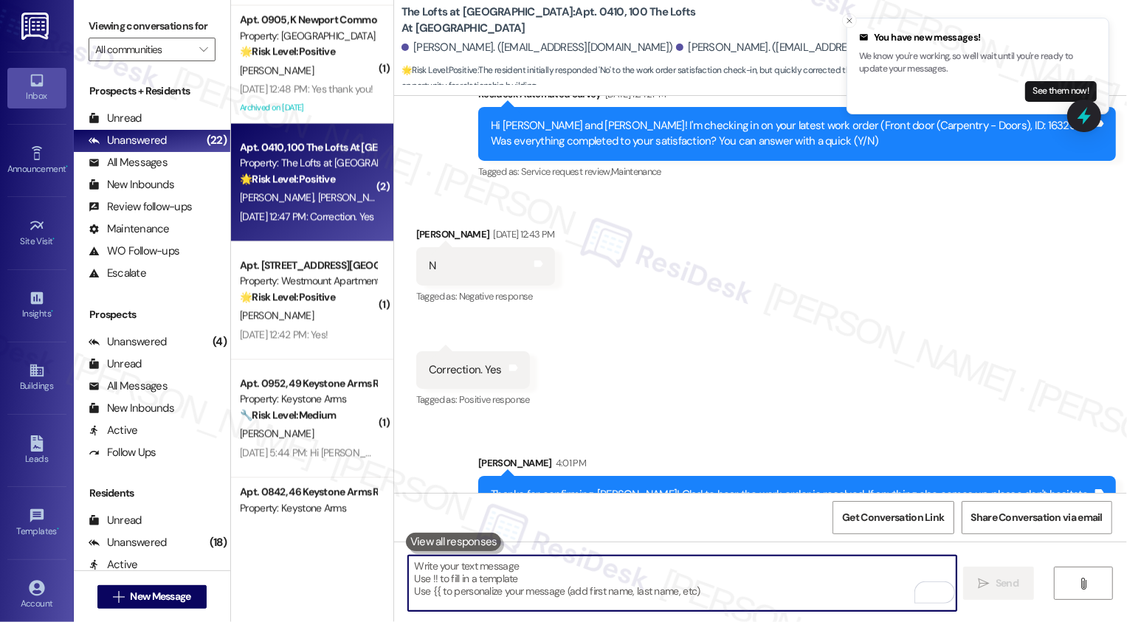
click at [316, 308] on div "[PERSON_NAME]" at bounding box center [307, 315] width 139 height 18
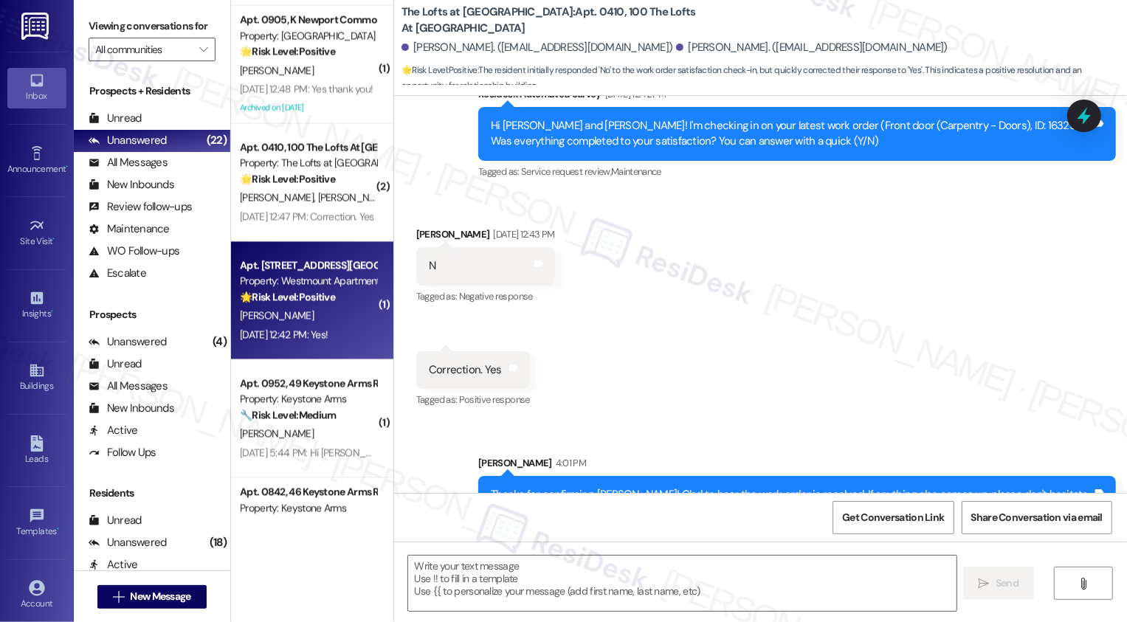
click at [316, 308] on div "[PERSON_NAME]" at bounding box center [307, 315] width 139 height 18
type textarea "Fetching suggested responses. Please feel free to read through the conversation…"
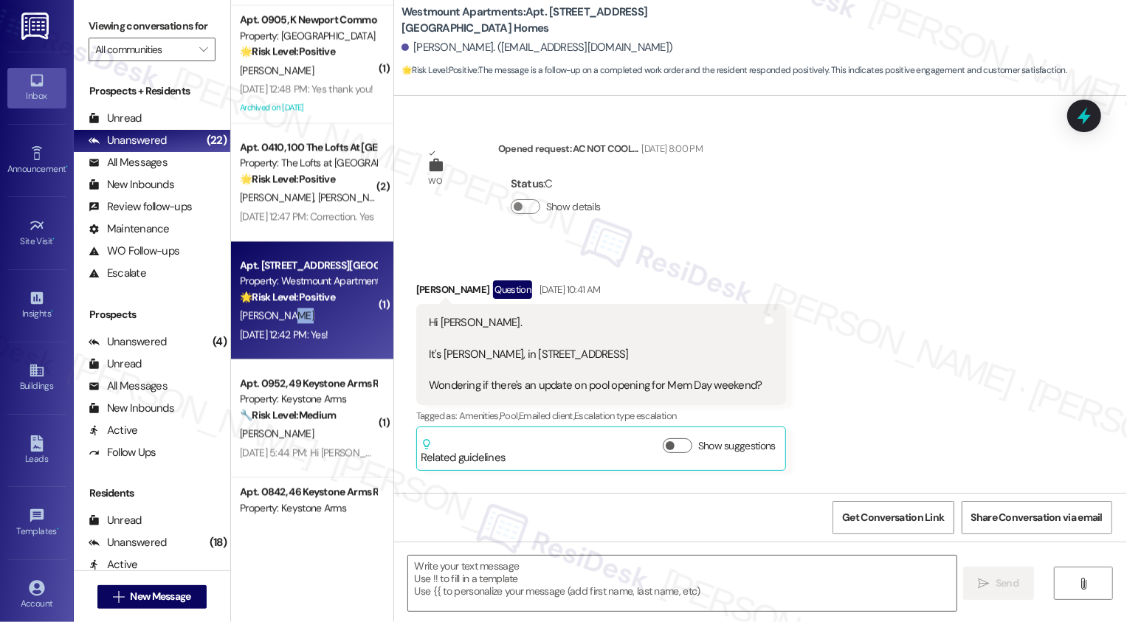
click at [316, 308] on div "[PERSON_NAME]" at bounding box center [307, 315] width 139 height 18
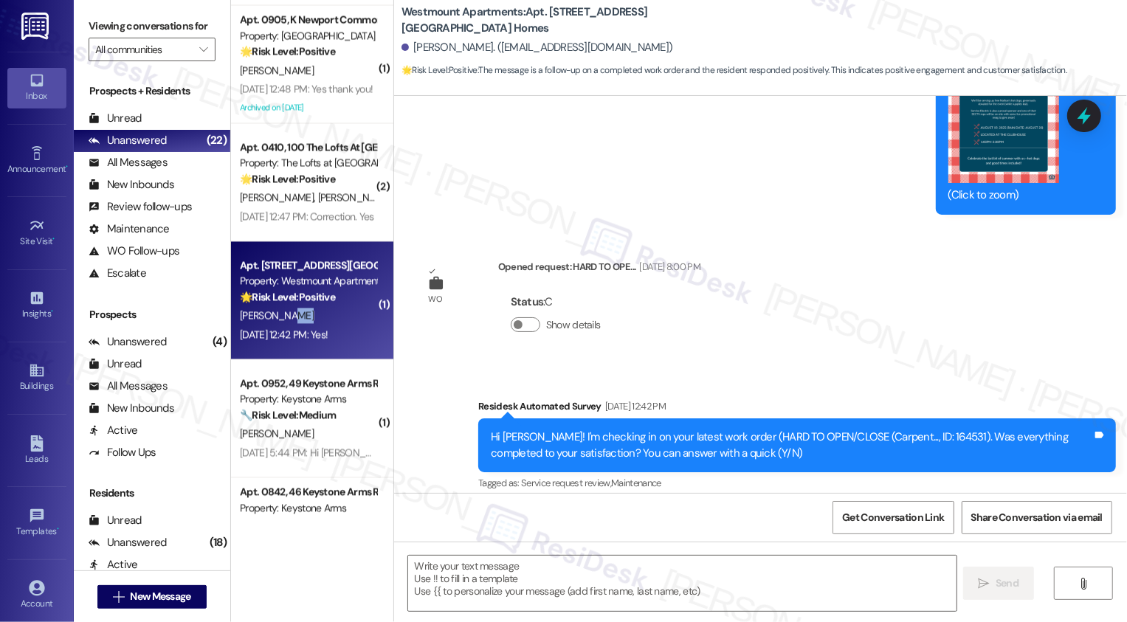
type textarea "Fetching suggested responses. Please feel free to read through the conversation…"
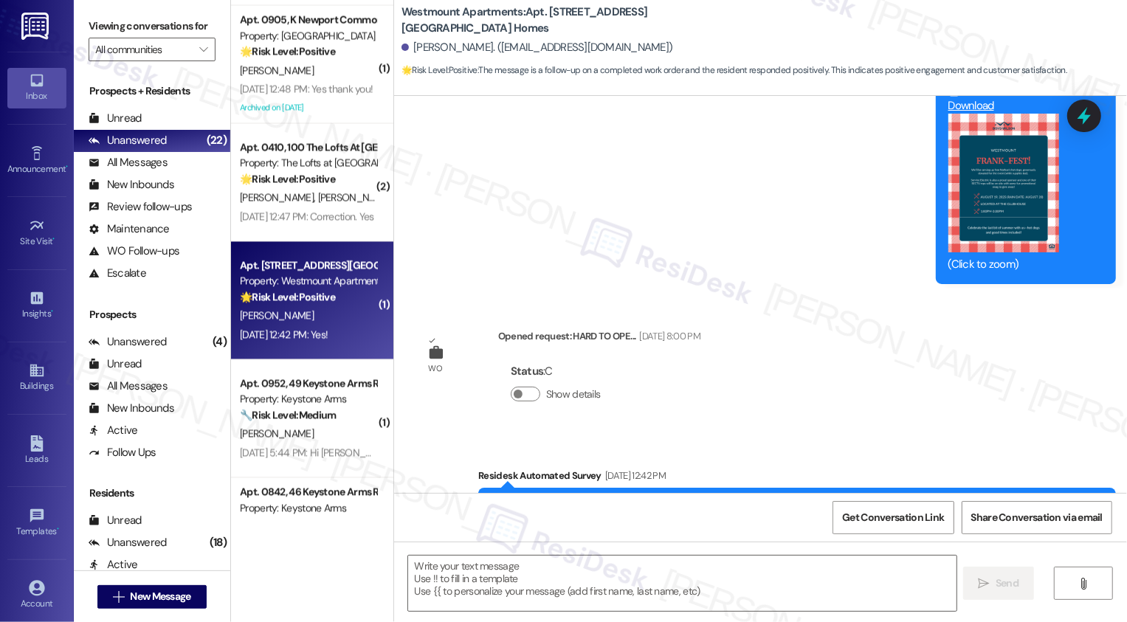
scroll to position [11285, 0]
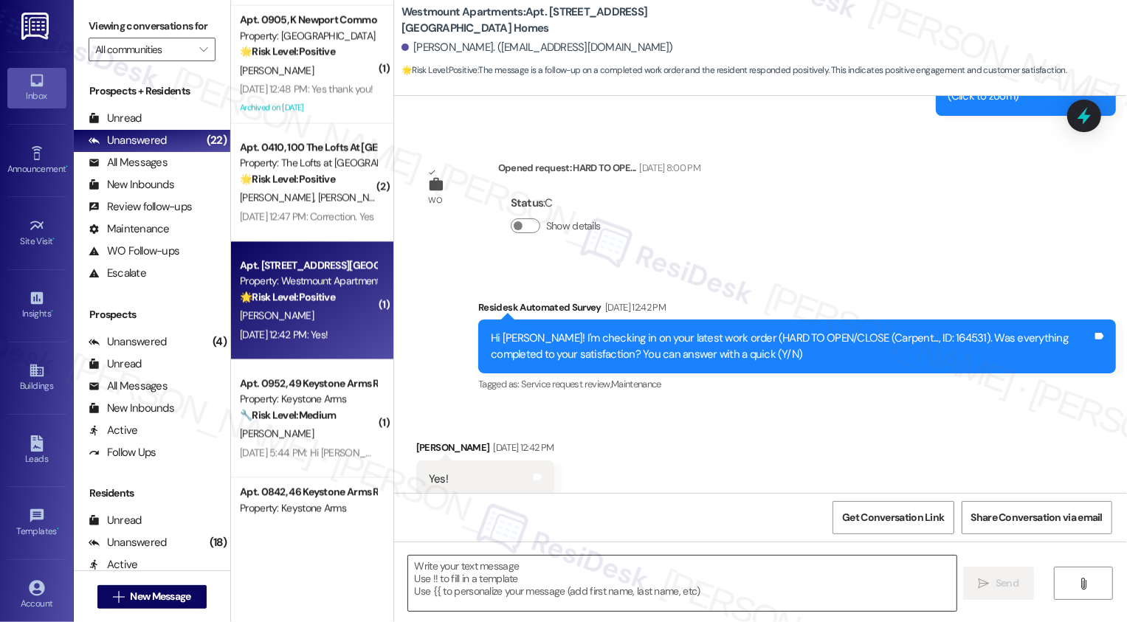
click at [453, 579] on textarea at bounding box center [682, 583] width 548 height 55
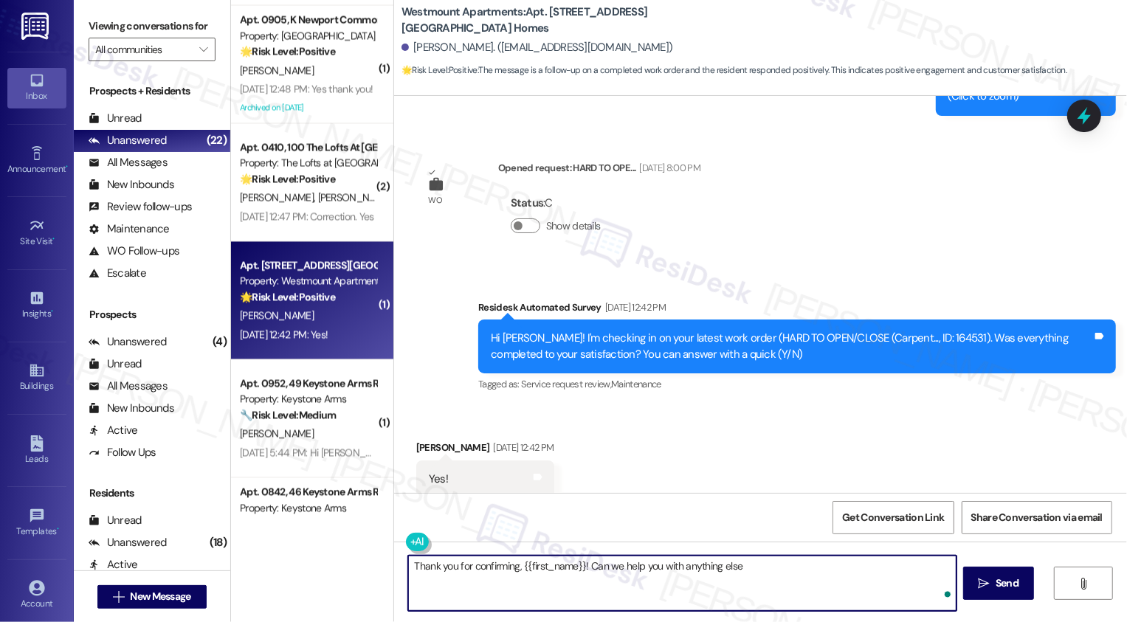
type textarea "Thank you for confirming, {{first_name}}! Can we help you with anything else?"
click at [480, 581] on textarea "Thank you for confirming, {{first_name}}! Can we help you with anything else?" at bounding box center [682, 583] width 548 height 55
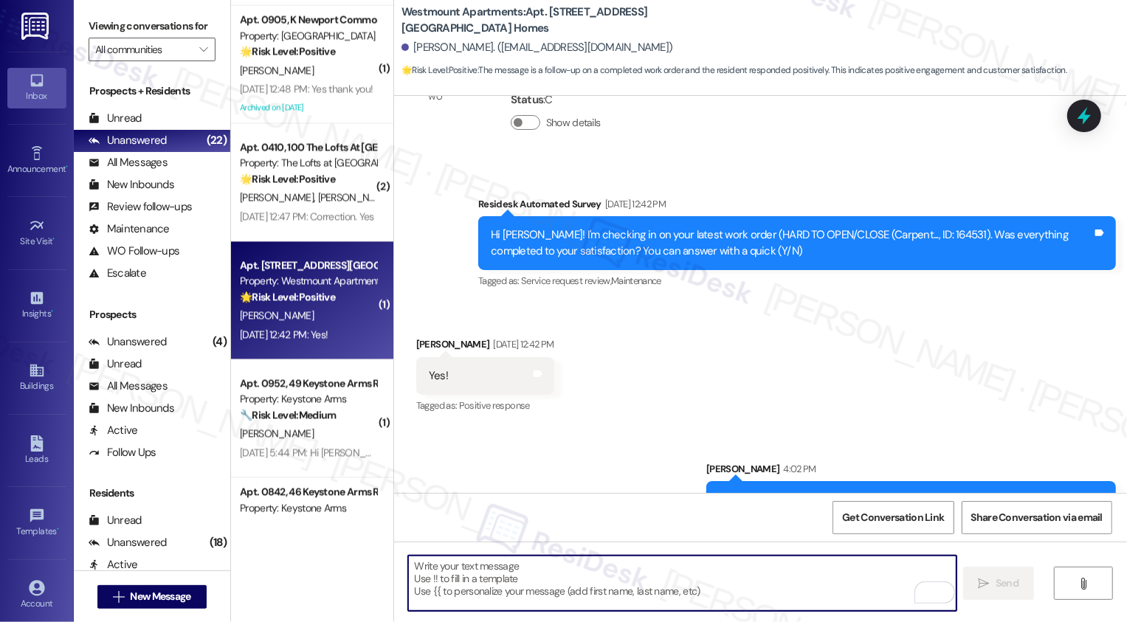
scroll to position [2260, 0]
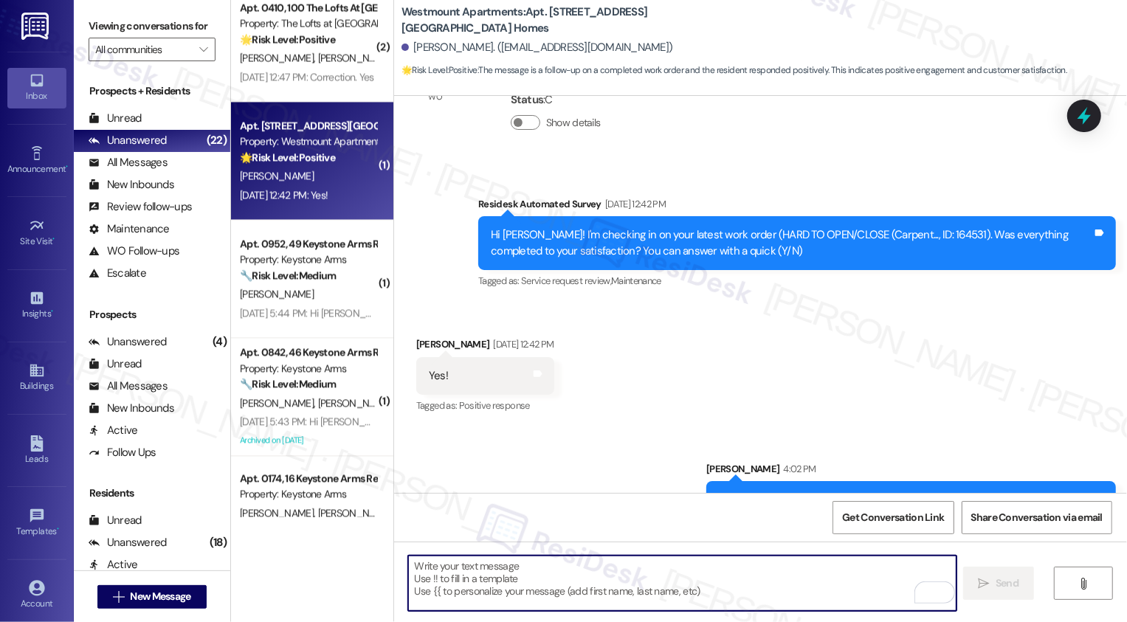
click at [303, 324] on div "Apt. 0952, 49 Keystone Arms Rental Community Property: Keystone Arms 🔧 Risk Lev…" at bounding box center [312, 279] width 162 height 118
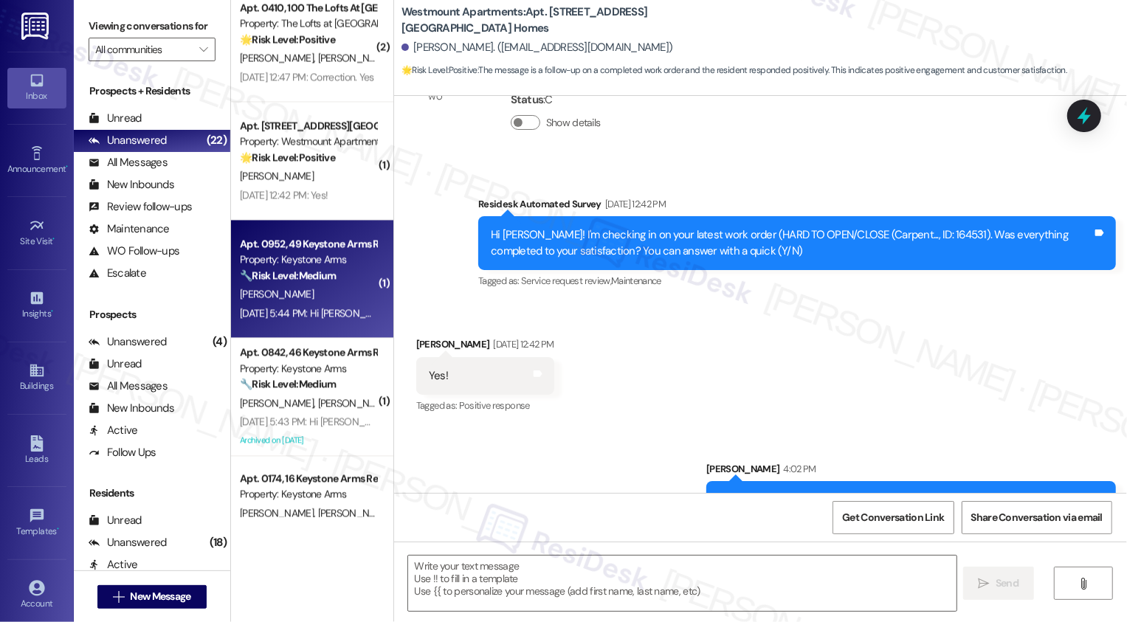
type textarea "Fetching suggested responses. Please feel free to read through the conversation…"
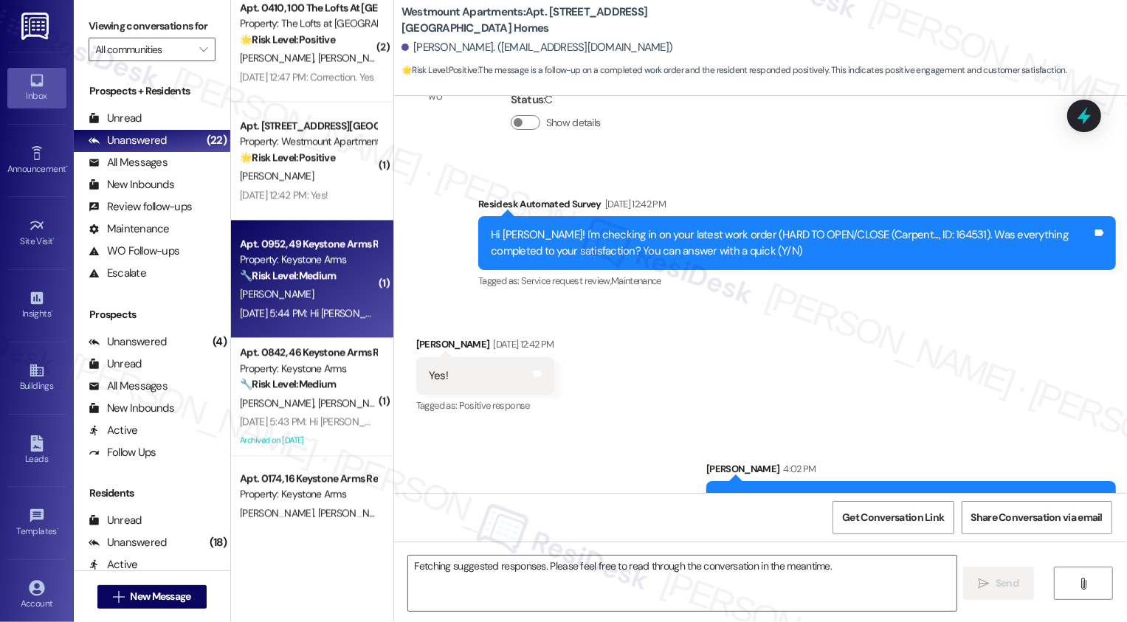
click at [303, 324] on div "Apt. 0952, 49 Keystone Arms Rental Community Property: Keystone Arms 🔧 Risk Lev…" at bounding box center [312, 279] width 162 height 118
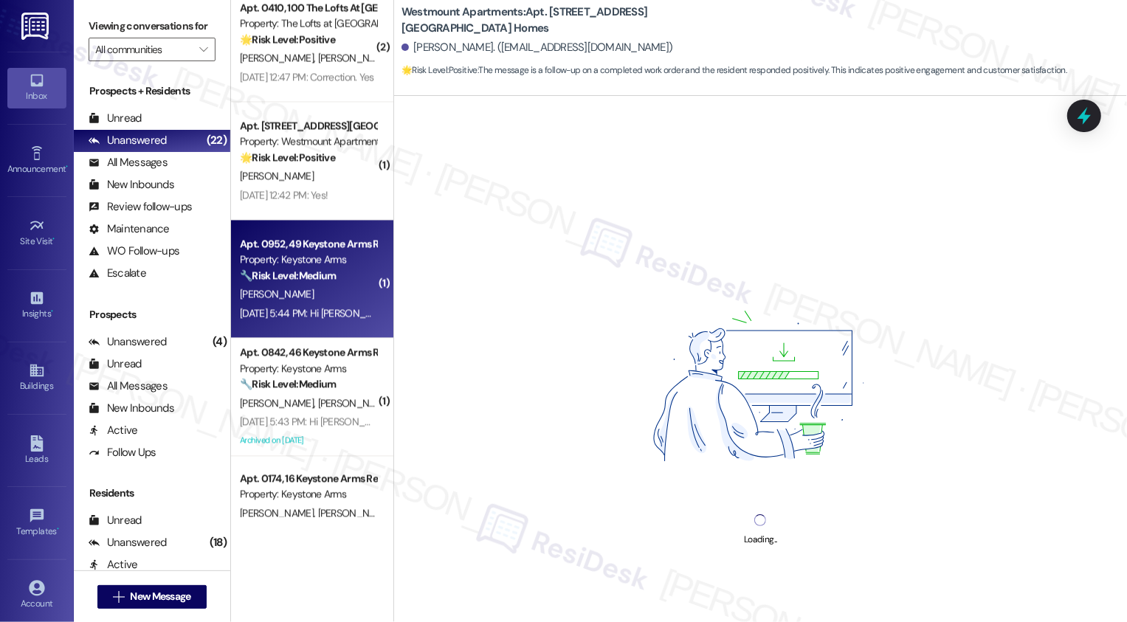
click at [303, 324] on div "Apt. 0952, 49 Keystone Arms Rental Community Property: Keystone Arms 🔧 Risk Lev…" at bounding box center [312, 279] width 162 height 118
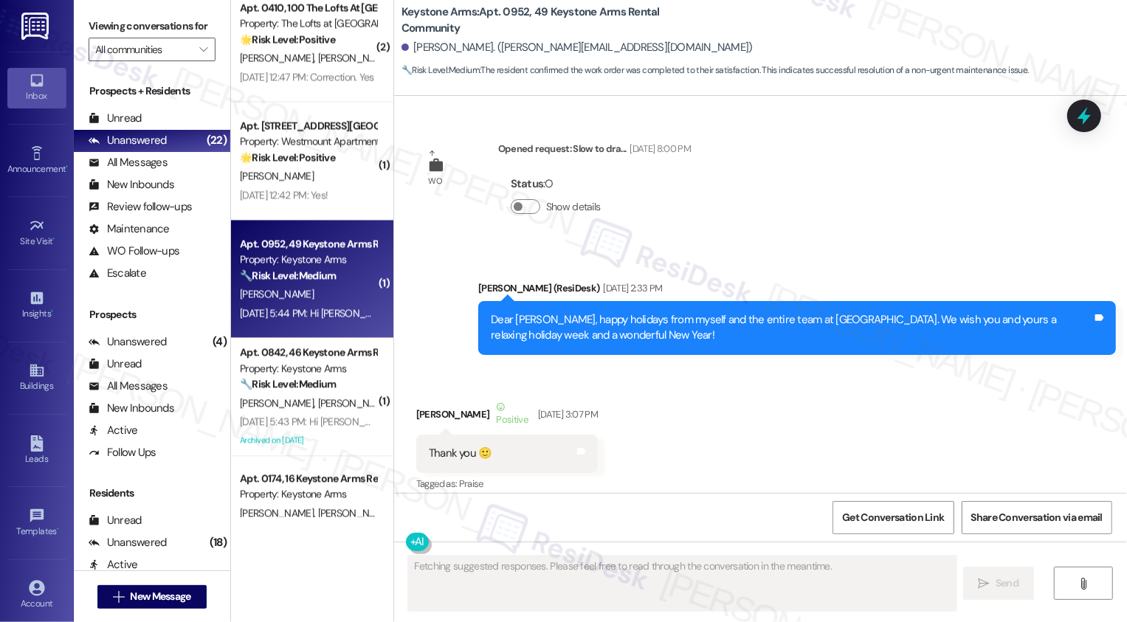
type textarea "Fetching suggested responses. Please feel free to read through the conversation…"
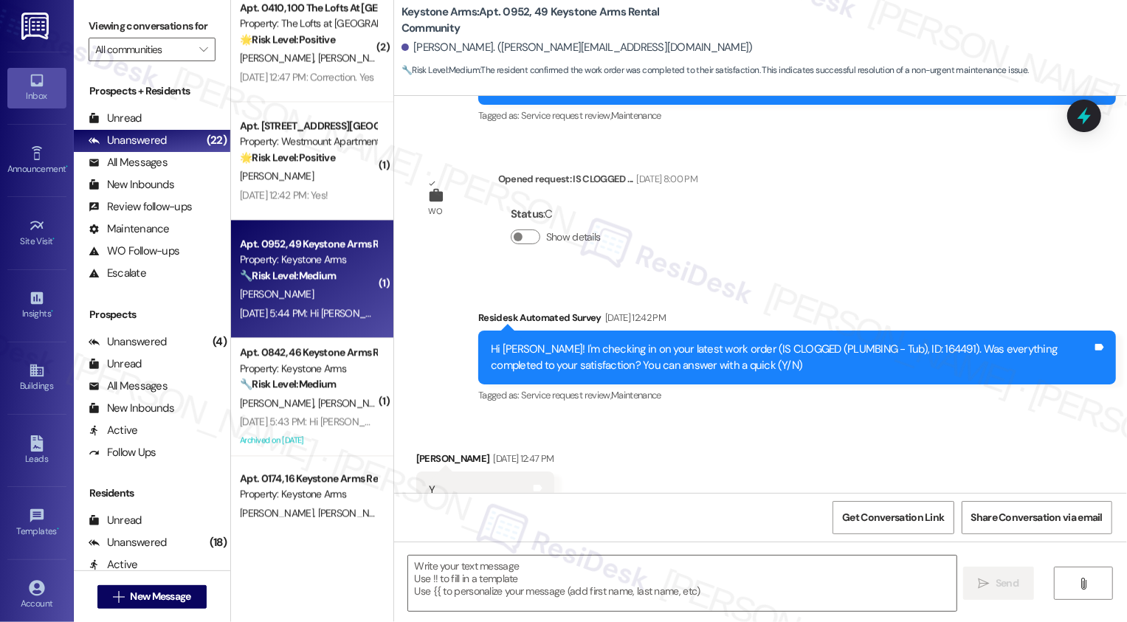
scroll to position [15102, 0]
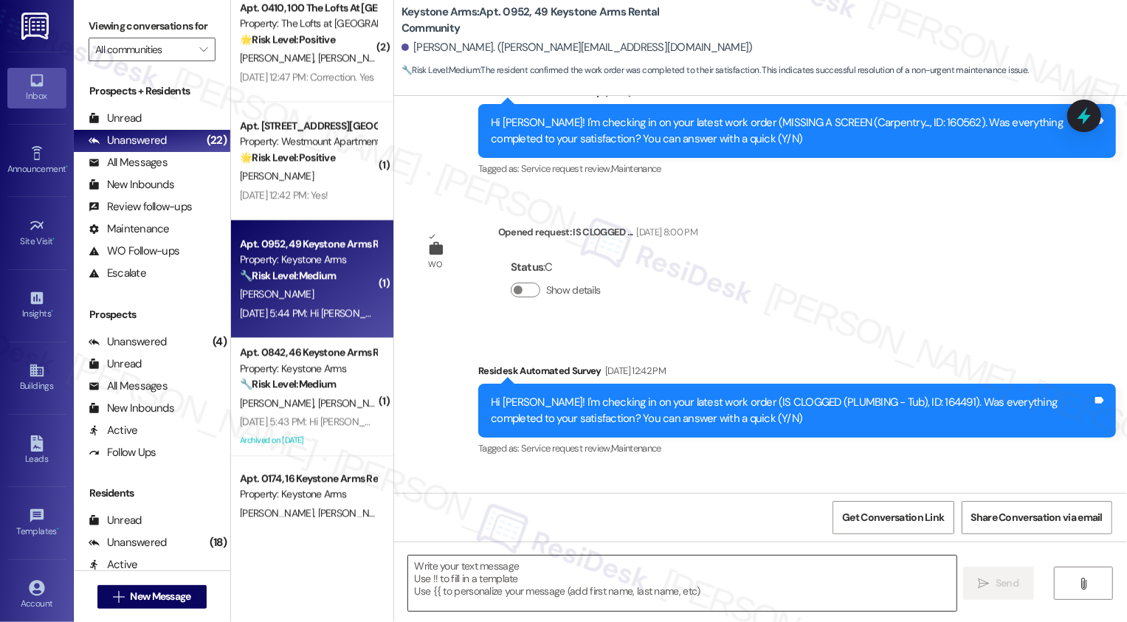
click at [470, 595] on textarea at bounding box center [682, 583] width 548 height 55
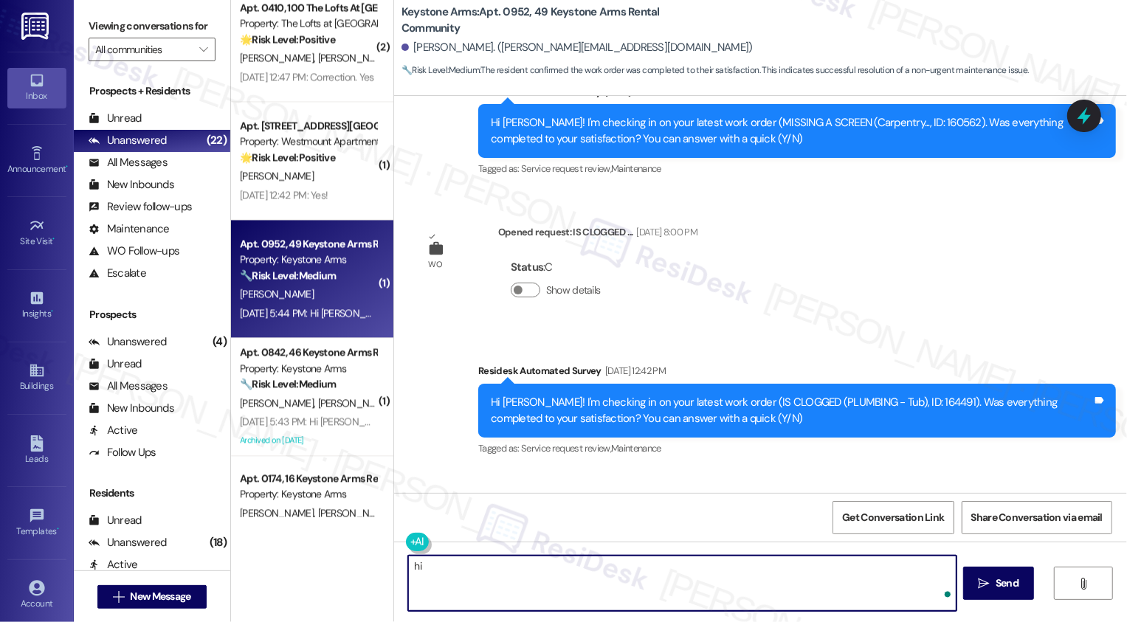
type textarea "h"
type textarea "H"
type textarea "Thank you for confirming your work order, {{first_name}}! Please don't hesitate…"
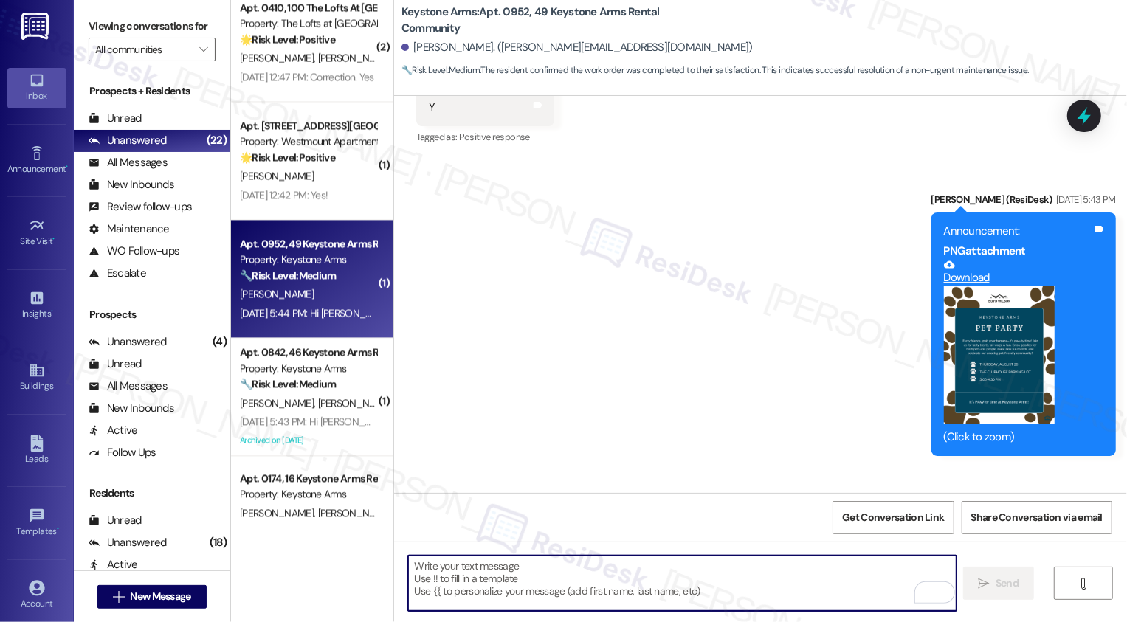
scroll to position [2350, 0]
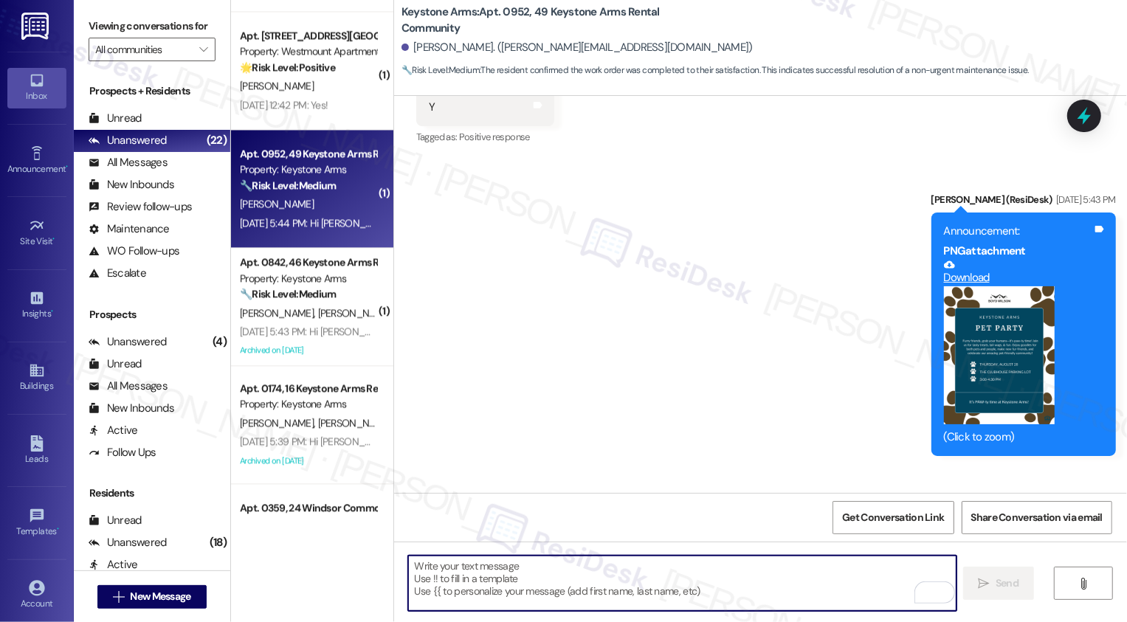
click at [317, 308] on span "[PERSON_NAME]" at bounding box center [356, 312] width 78 height 13
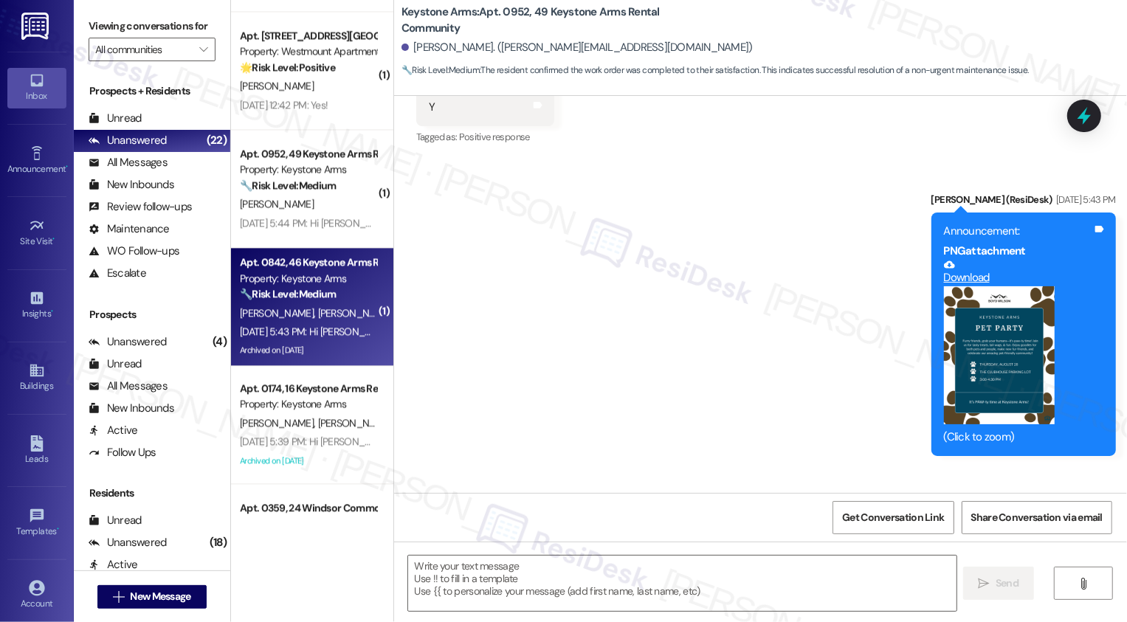
click at [317, 308] on span "[PERSON_NAME]" at bounding box center [356, 312] width 78 height 13
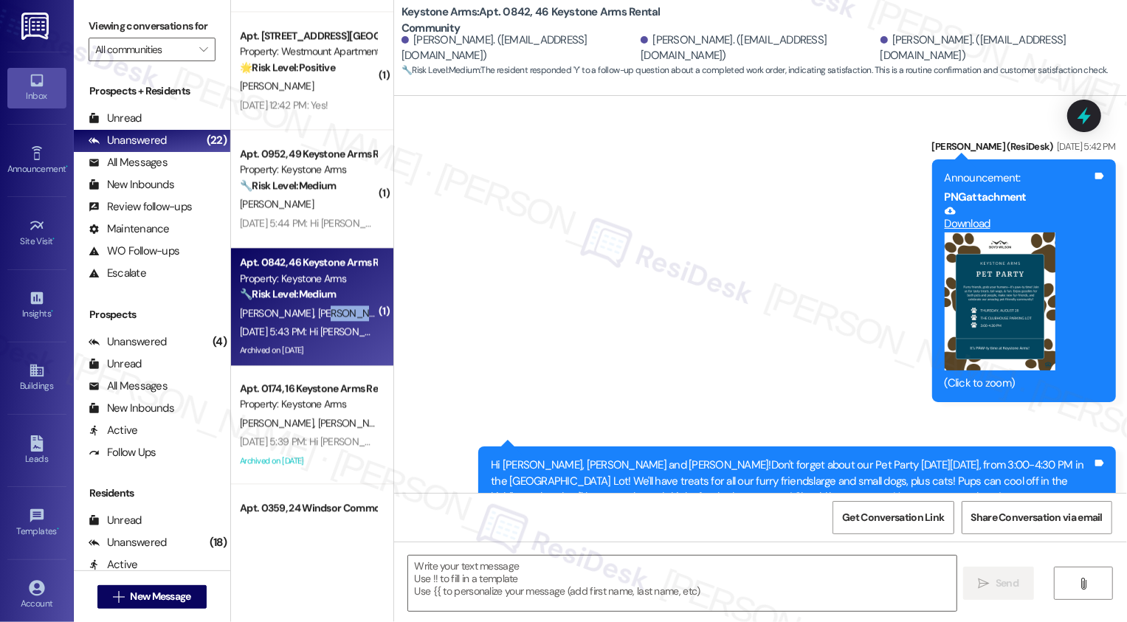
type textarea "Fetching suggested responses. Please feel free to read through the conversation…"
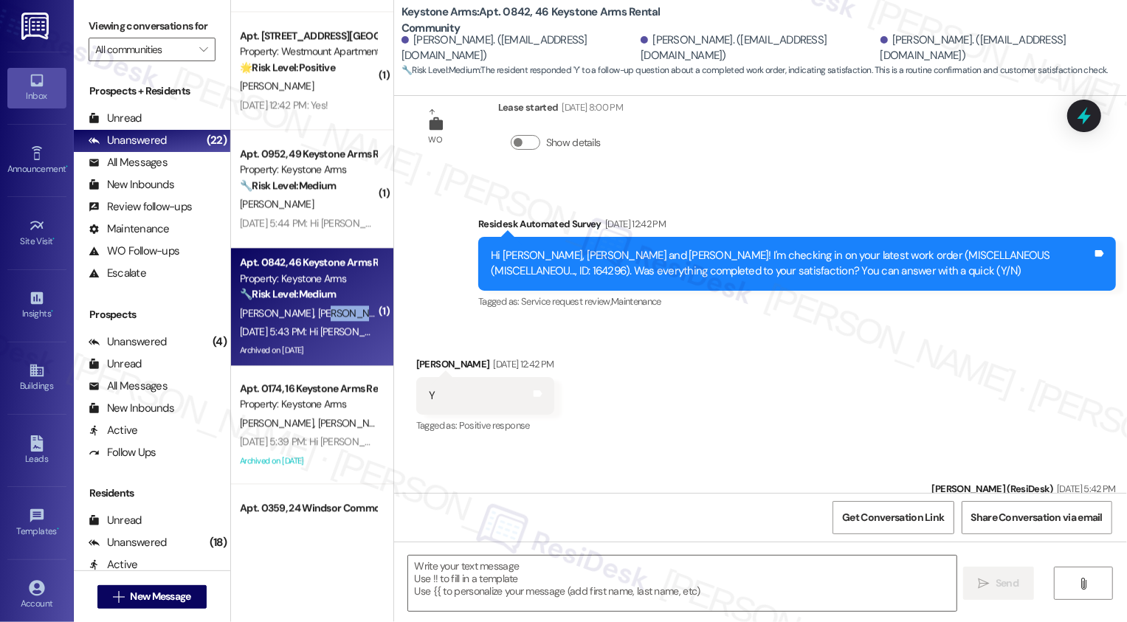
scroll to position [5253, 0]
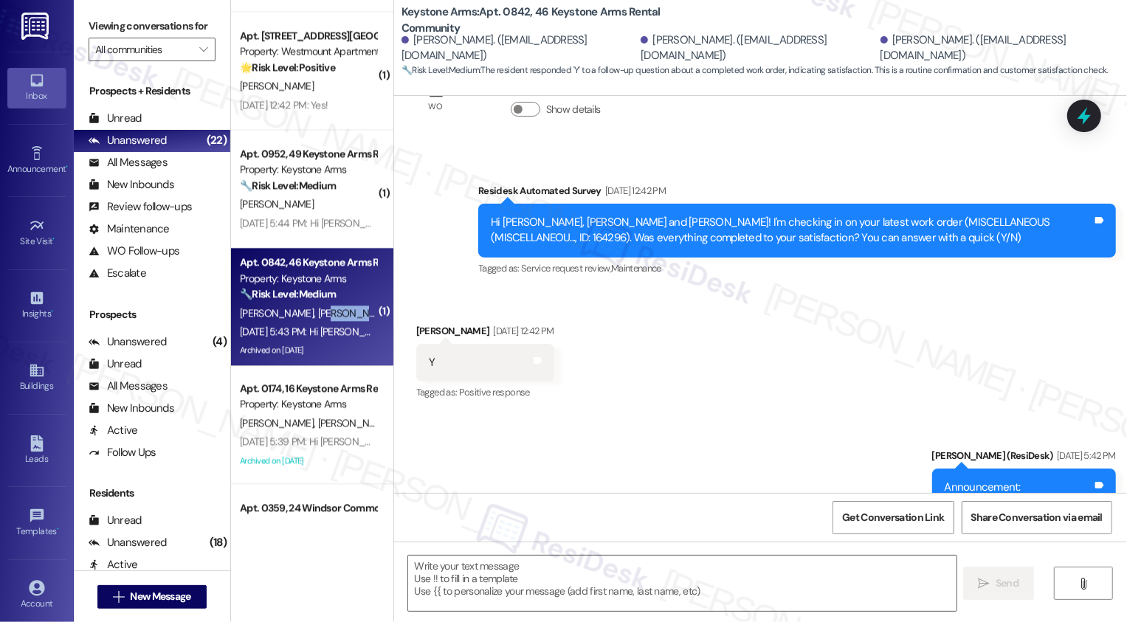
click at [419, 323] on div "[PERSON_NAME] [DATE] 12:42 PM" at bounding box center [485, 333] width 138 height 21
copy div "[PERSON_NAME]"
click at [506, 596] on textarea at bounding box center [682, 583] width 548 height 55
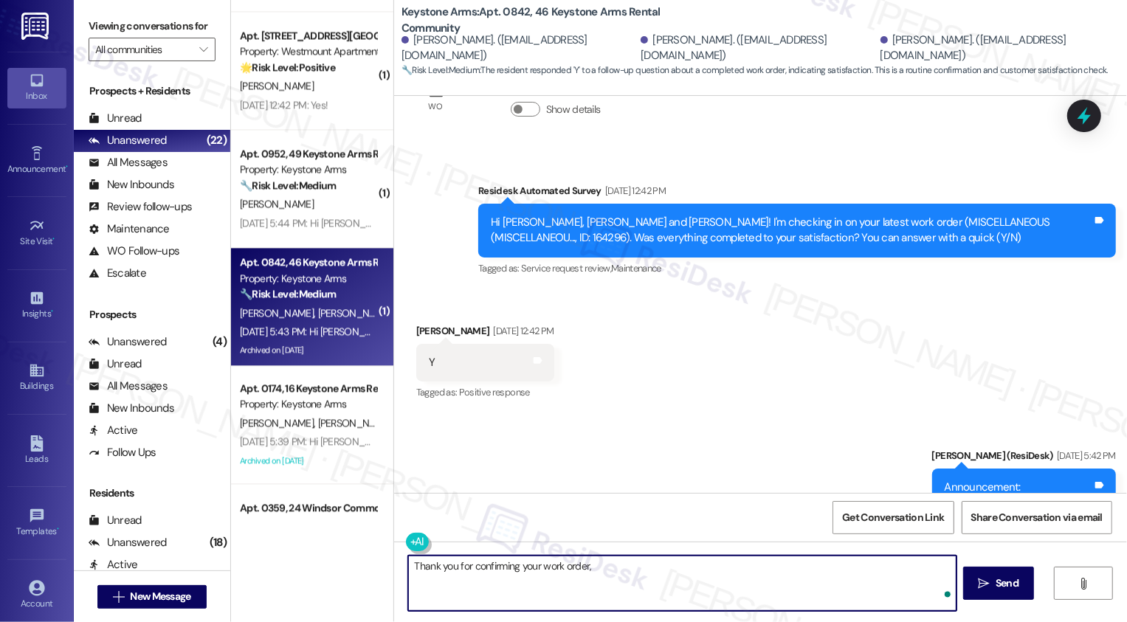
paste textarea "[PERSON_NAME]"
type textarea "Thank you for confirming your work order, [PERSON_NAME]! Can we help you with a…"
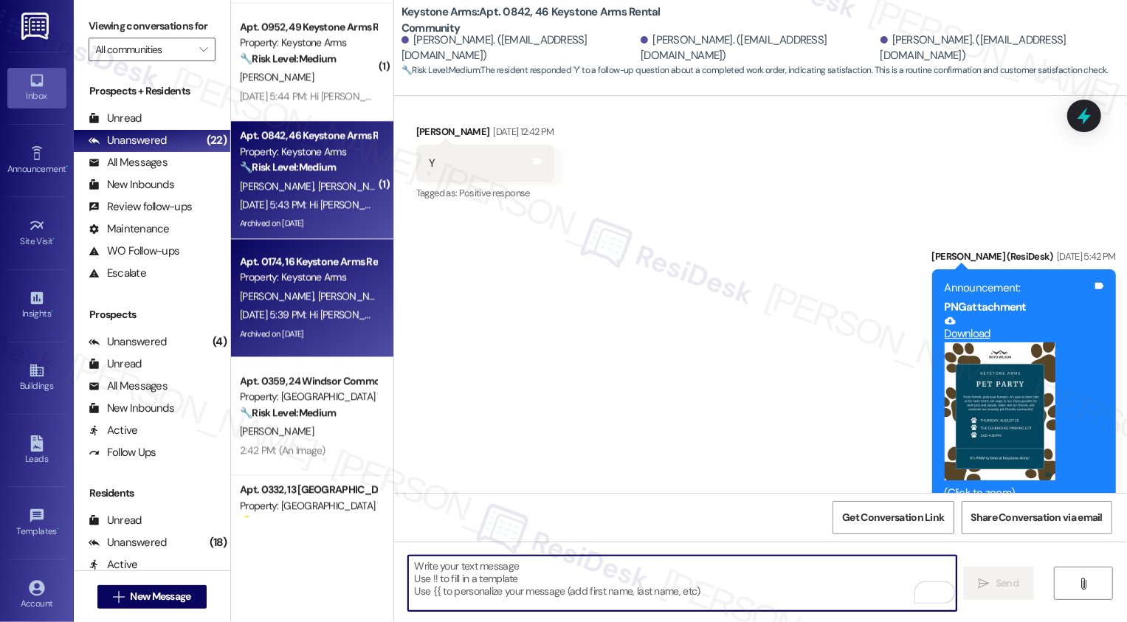
scroll to position [5488, 0]
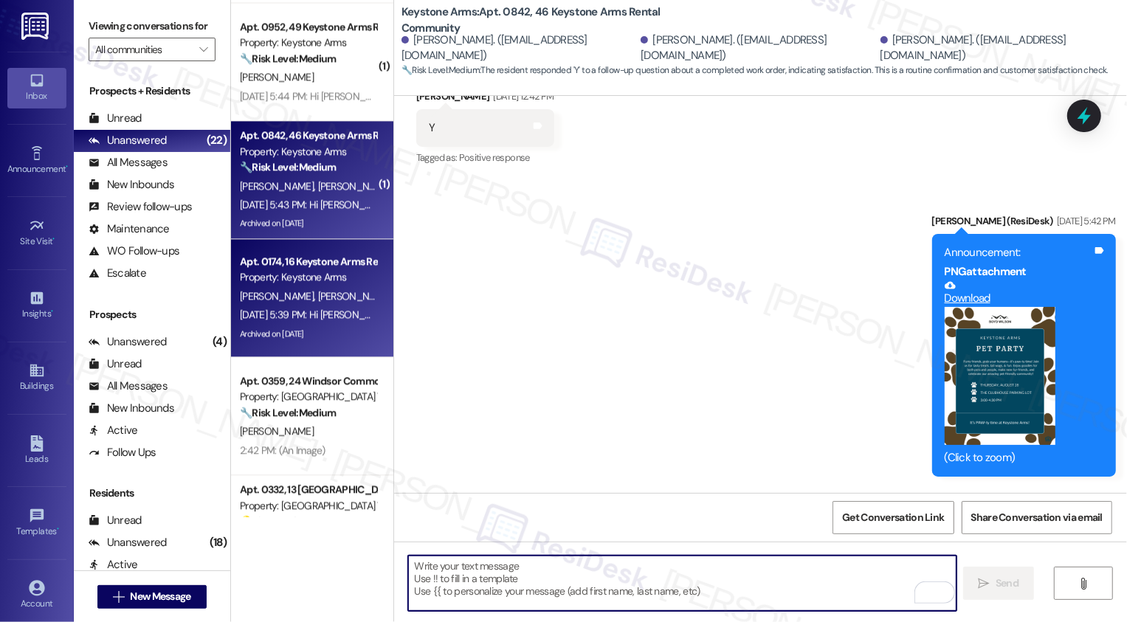
click at [317, 297] on span "[PERSON_NAME]" at bounding box center [354, 295] width 74 height 13
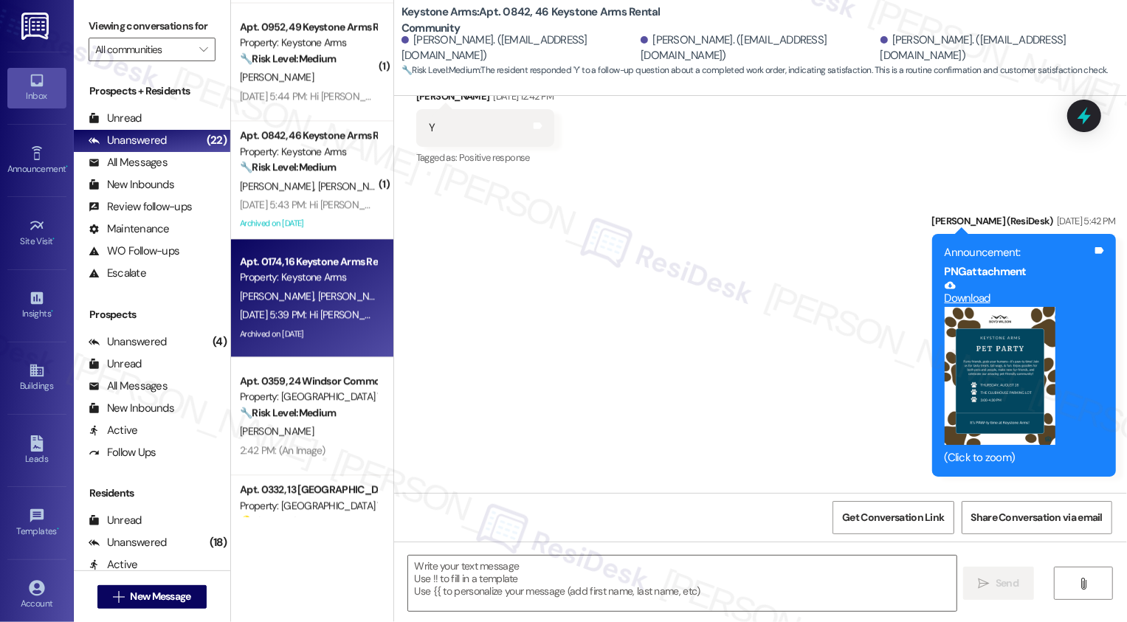
type textarea "Fetching suggested responses. Please feel free to read through the conversation…"
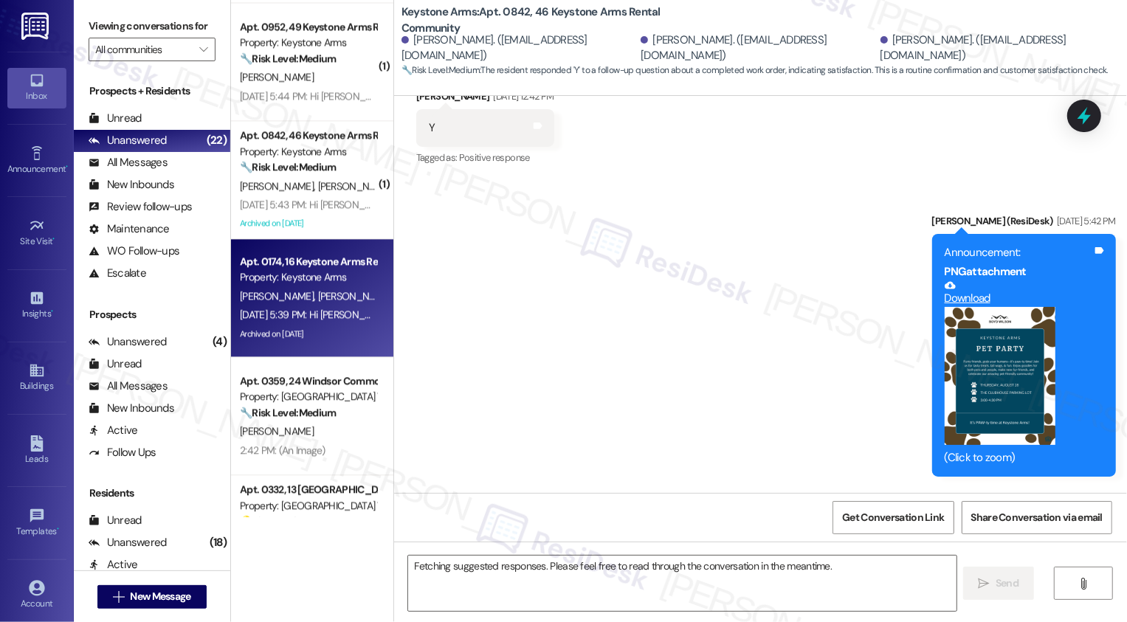
click at [317, 297] on span "[PERSON_NAME]" at bounding box center [354, 295] width 74 height 13
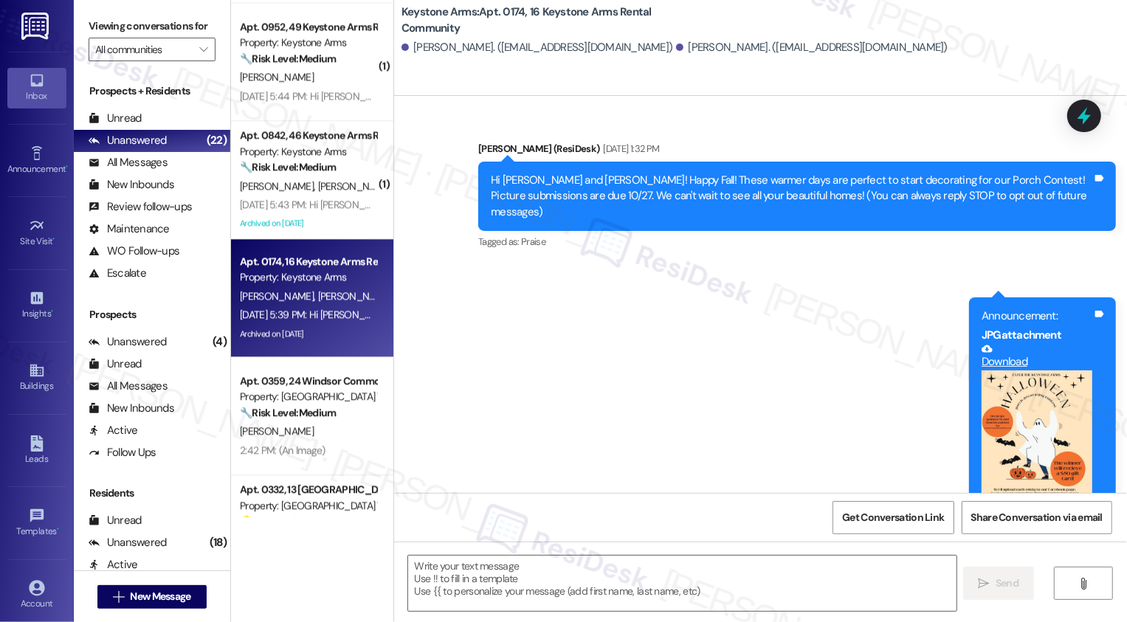
scroll to position [10905, 0]
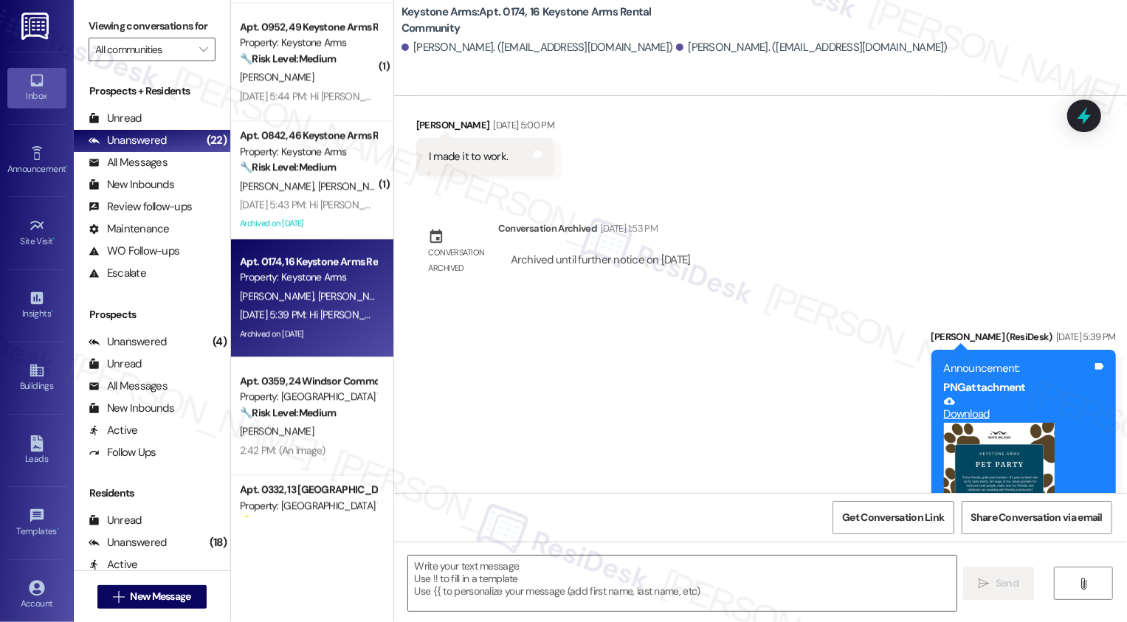
type textarea "Fetching suggested responses. Please feel free to read through the conversation…"
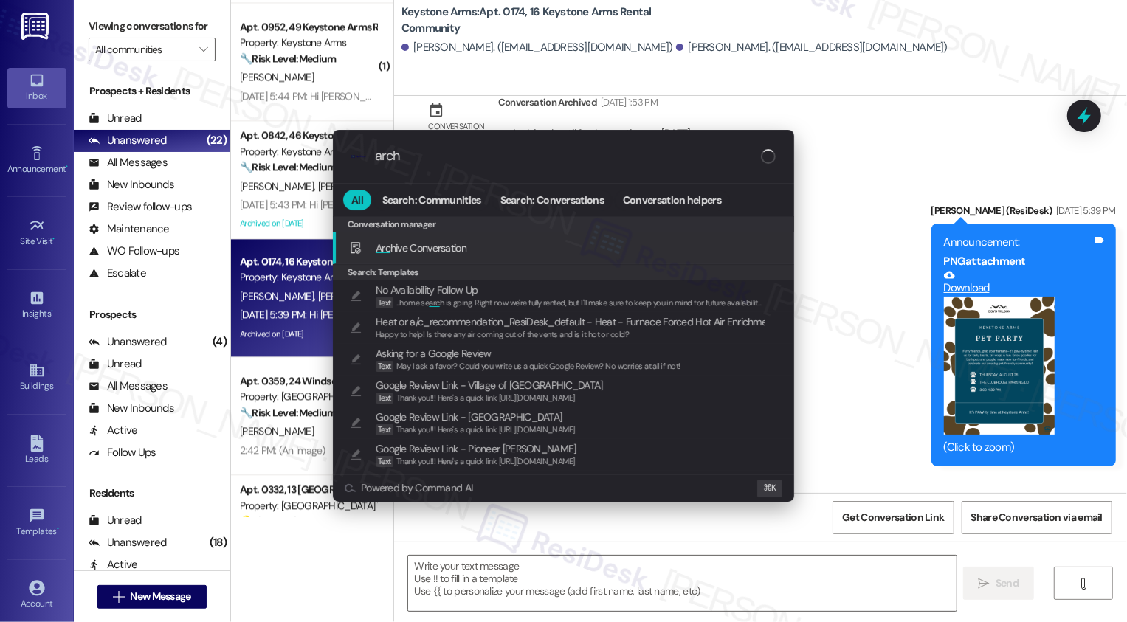
type input "archi"
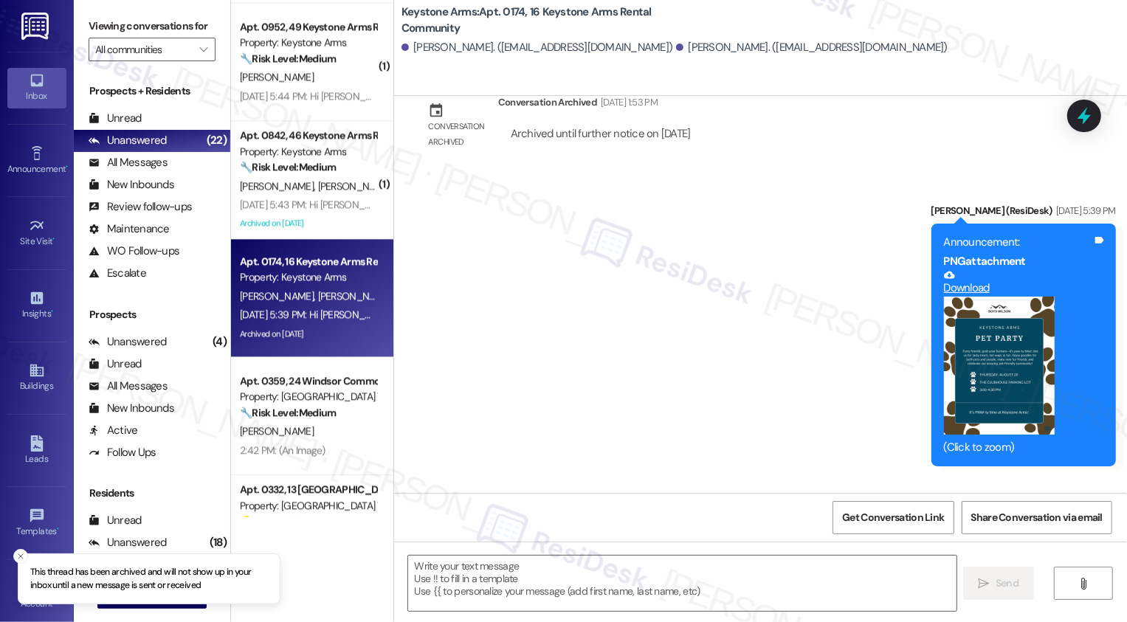
scroll to position [2533, 0]
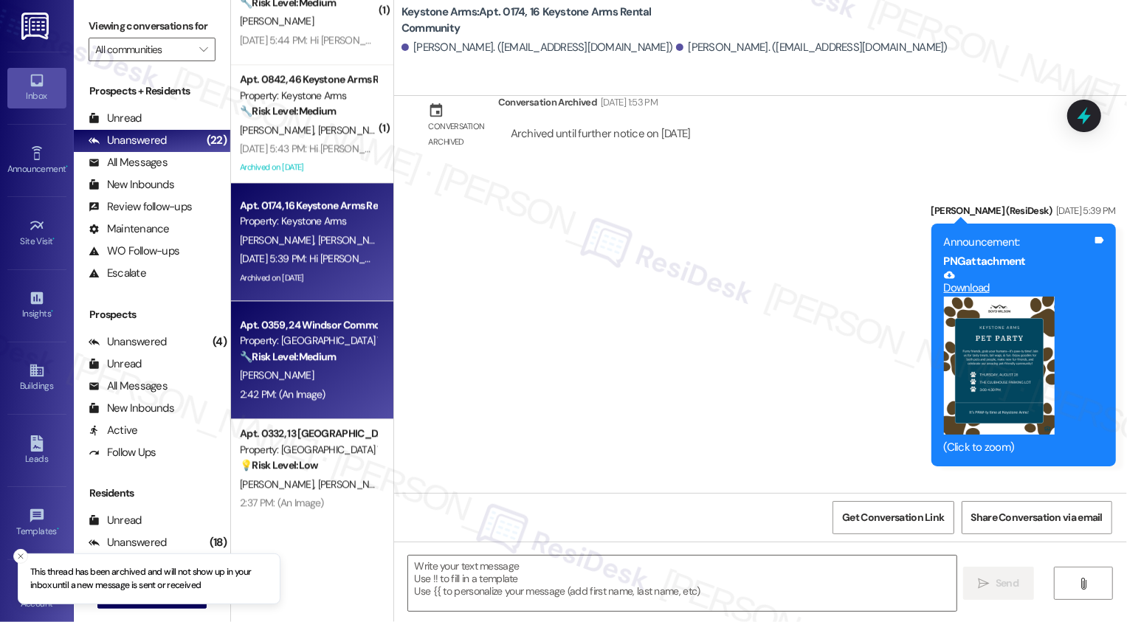
click at [325, 365] on div "Apt. 0359, 24 Windsor Commons Townhomes Property: Windsor Commons Townhomes 🔧 R…" at bounding box center [307, 341] width 139 height 50
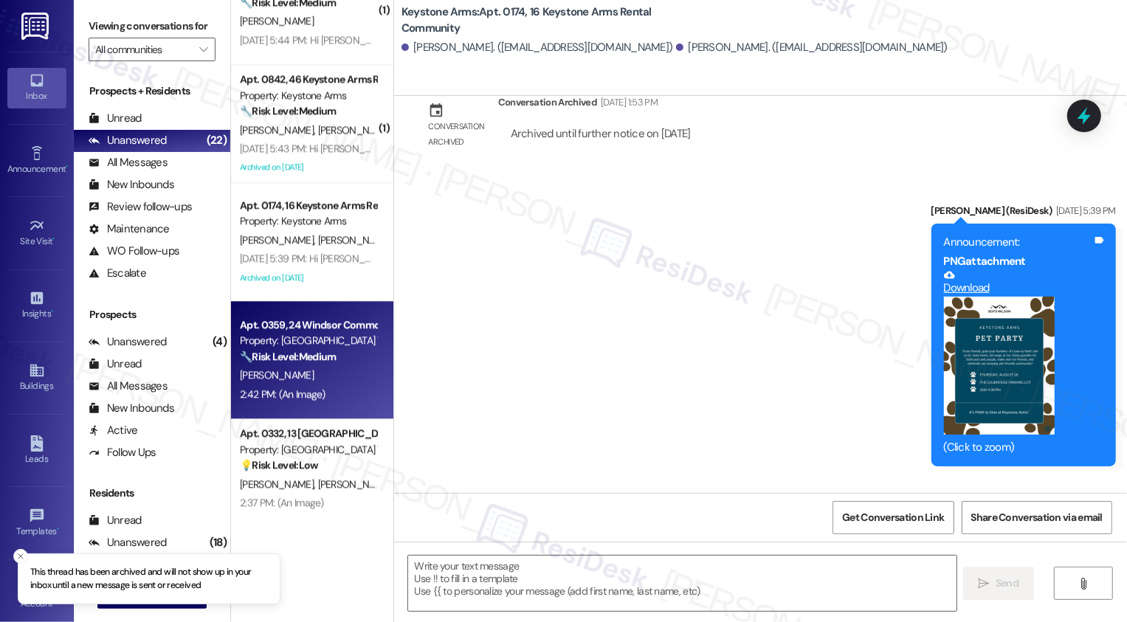
click at [325, 365] on div "Apt. 0359, 24 Windsor Commons Townhomes Property: Windsor Commons Townhomes 🔧 R…" at bounding box center [307, 341] width 139 height 50
type textarea "Fetching suggested responses. Please feel free to read through the conversation…"
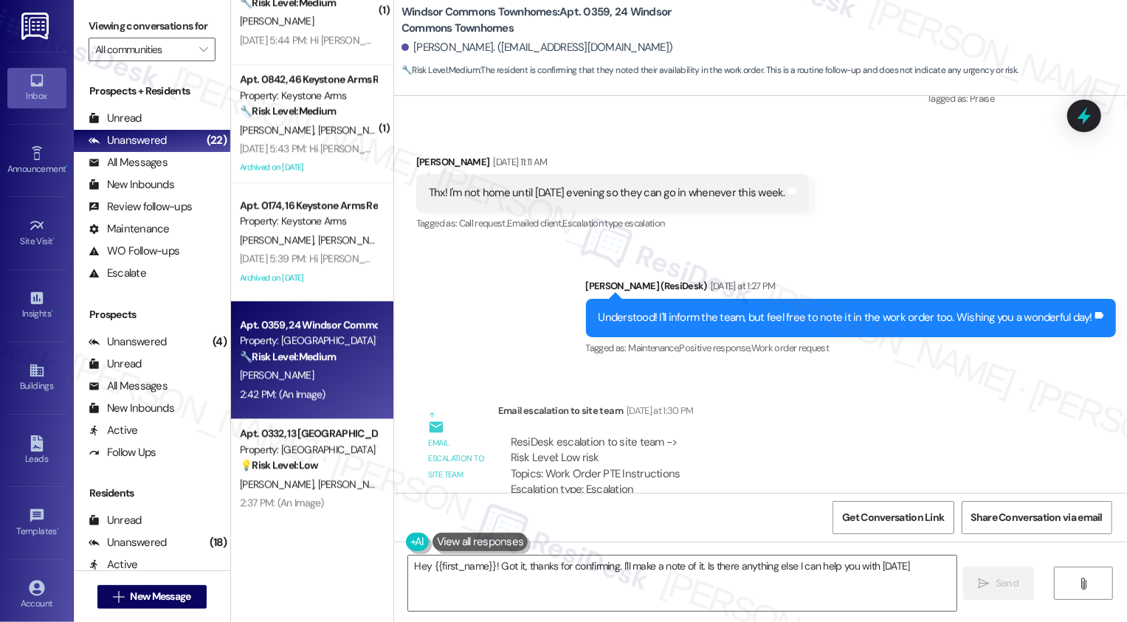
type textarea "Hey {{first_name}}! Got it, thanks for confirming. I'll make a note of it. Is t…"
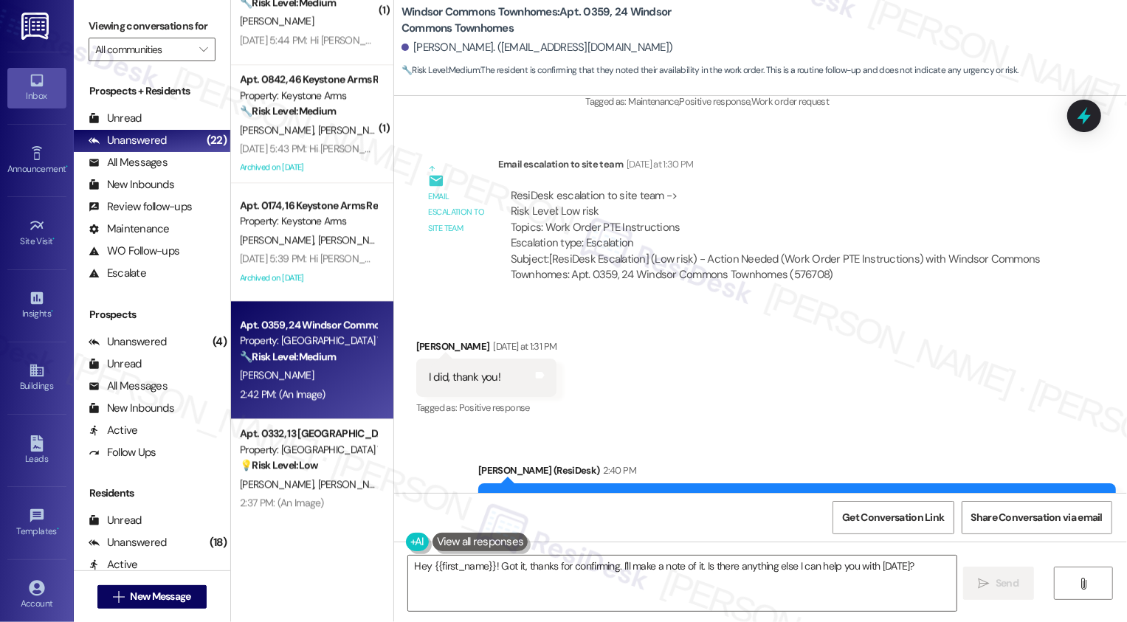
scroll to position [19481, 0]
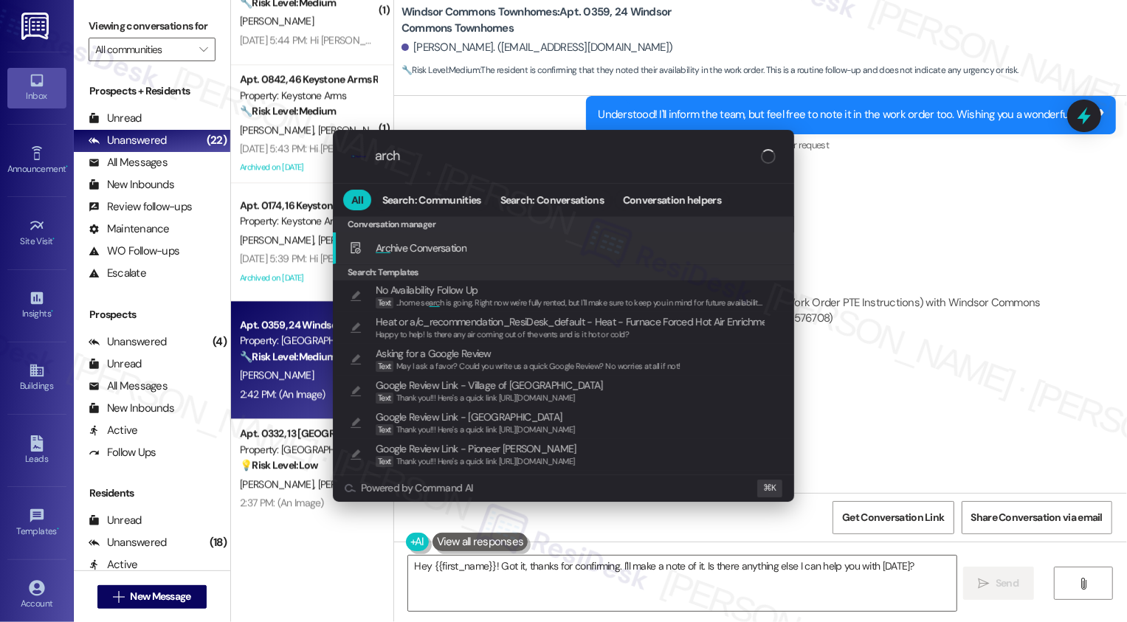
type input "archi"
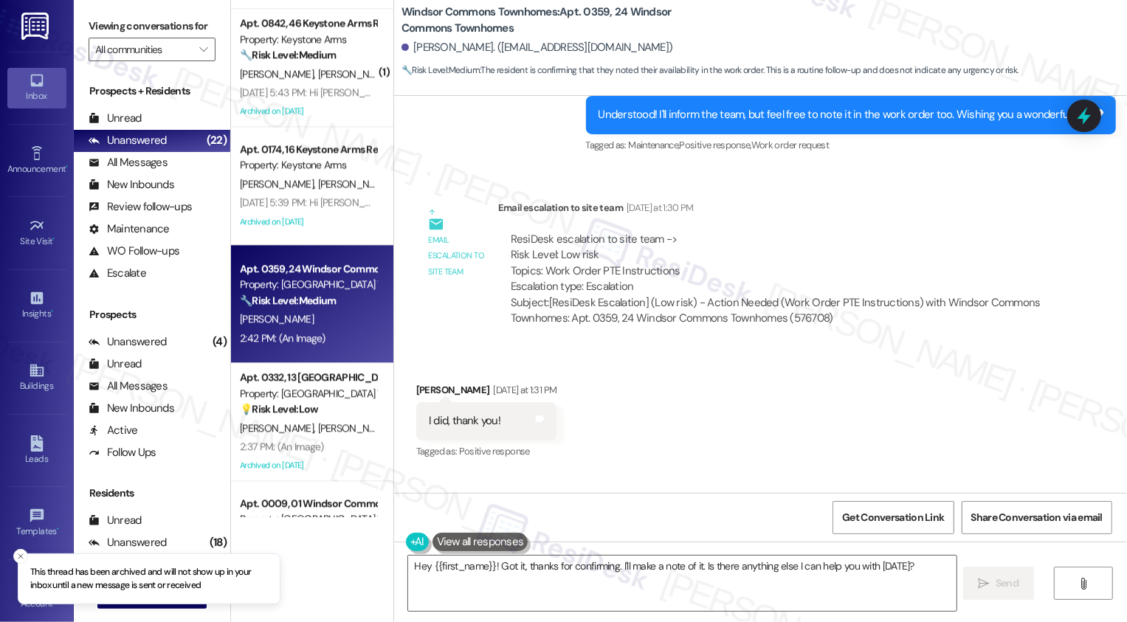
scroll to position [2607, 0]
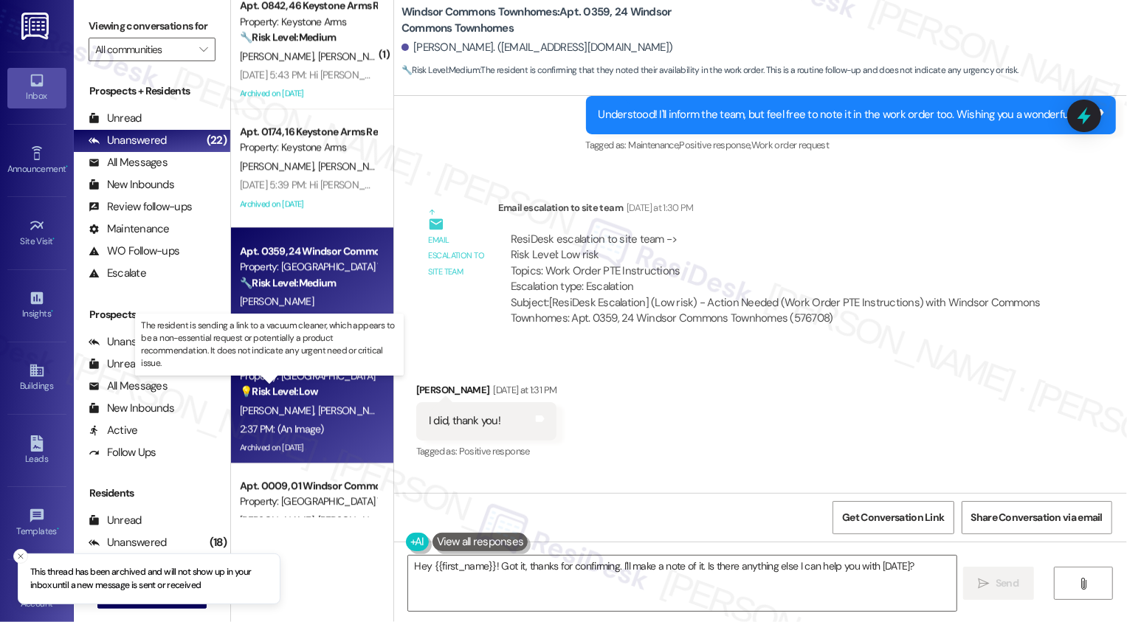
click at [303, 388] on strong "💡 Risk Level: Low" at bounding box center [279, 390] width 78 height 13
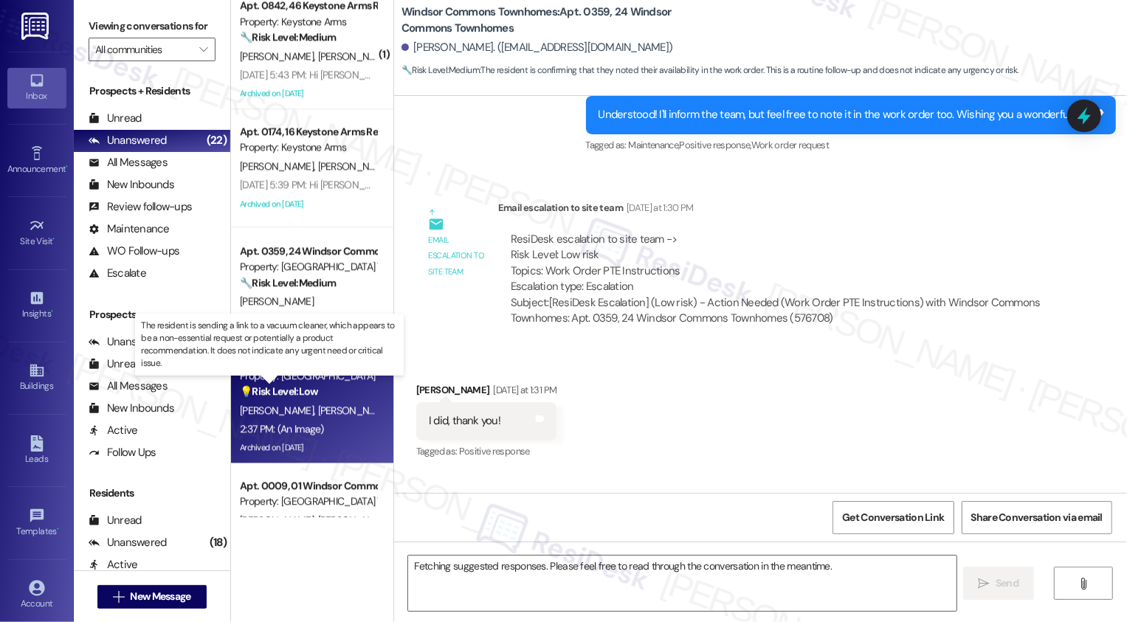
click at [303, 388] on strong "💡 Risk Level: Low" at bounding box center [279, 390] width 78 height 13
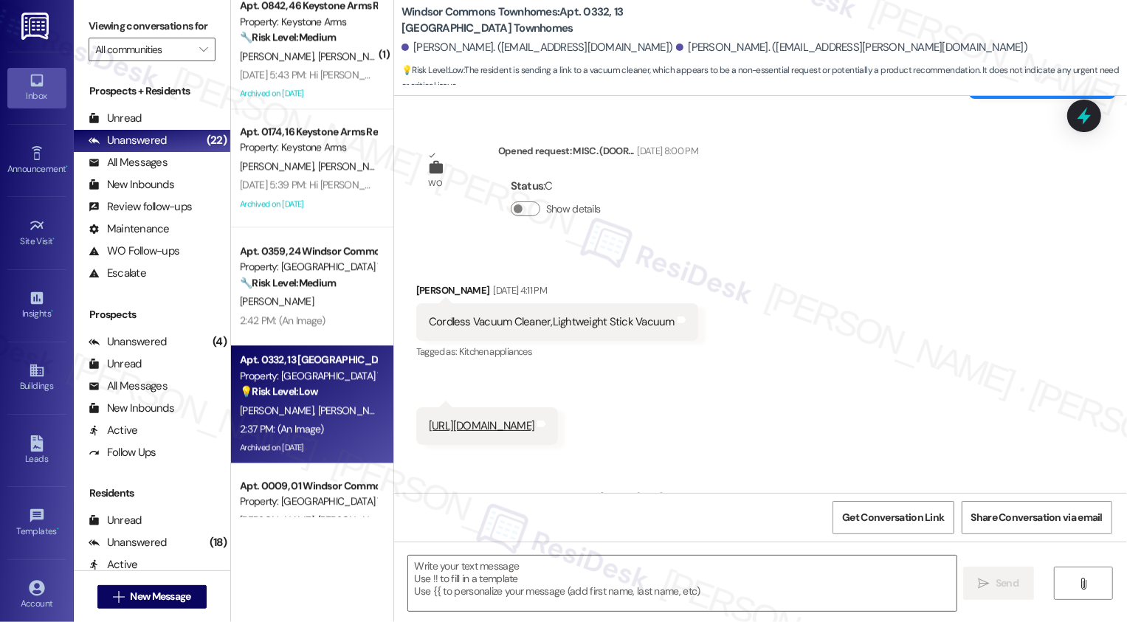
type textarea "Fetching suggested responses. Please feel free to read through the conversation…"
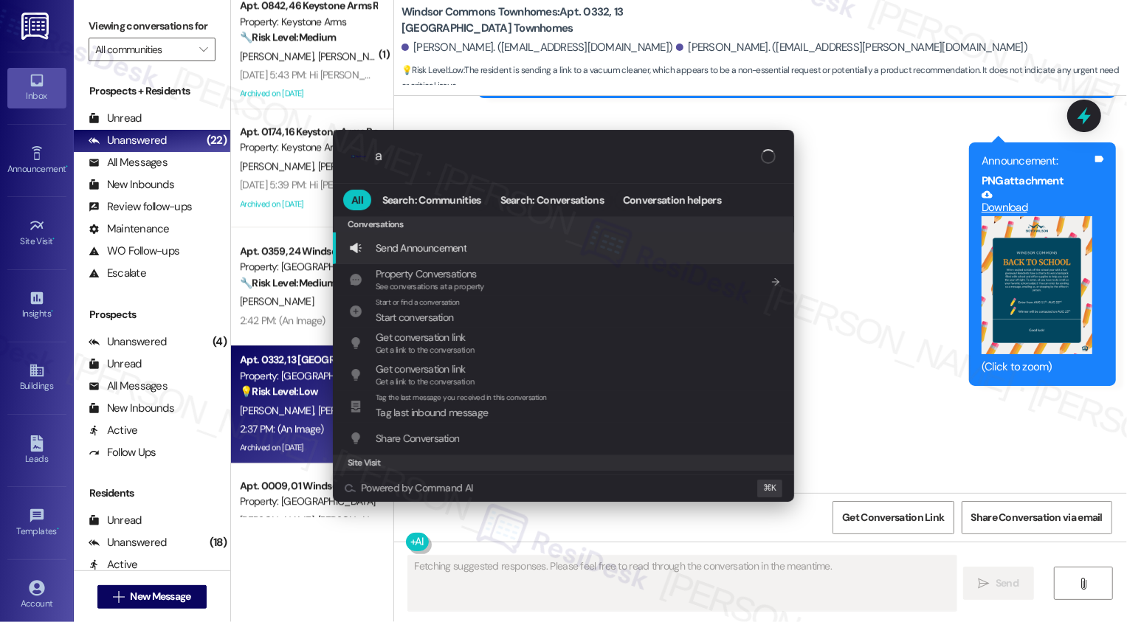
scroll to position [1801, 0]
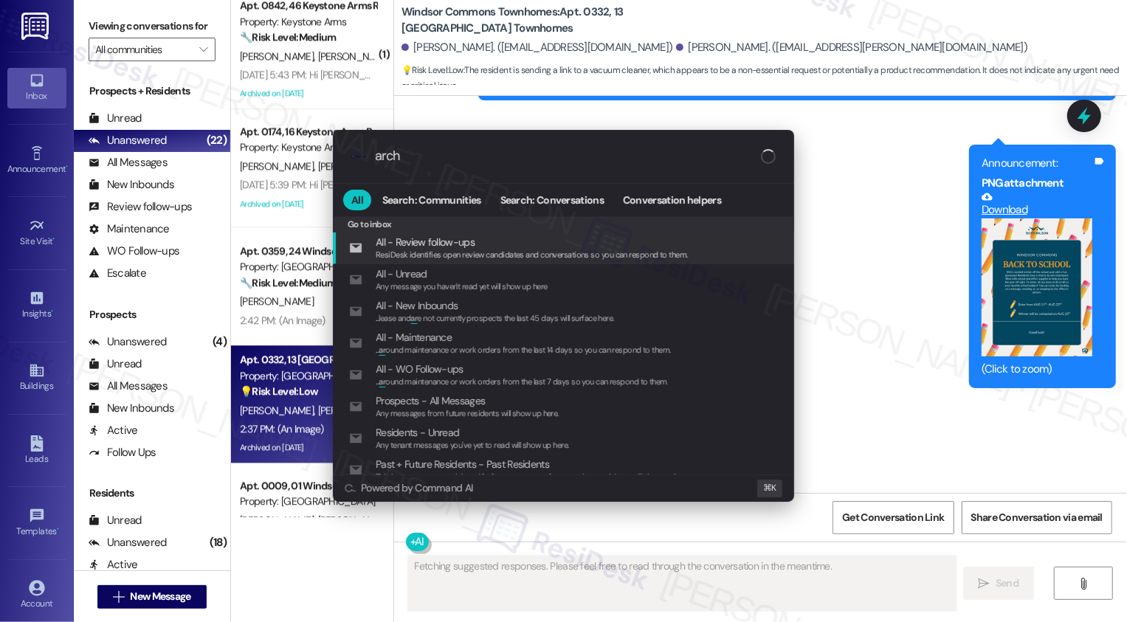
type input "archi"
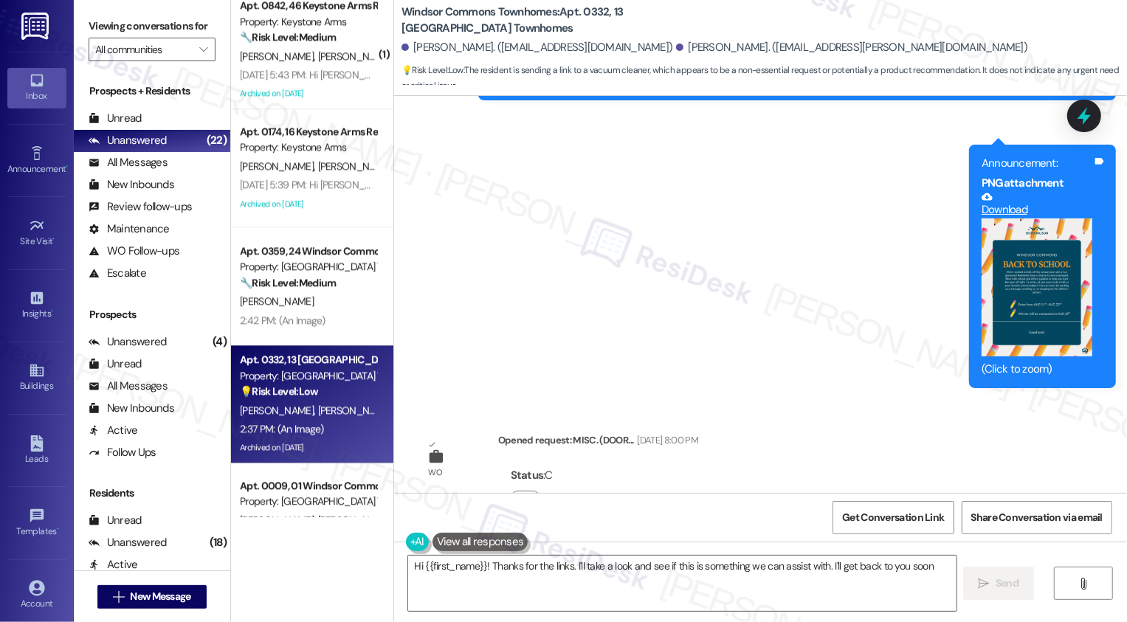
type textarea "Hi {{first_name}}! Thanks for the links. I'll take a look and see if this is so…"
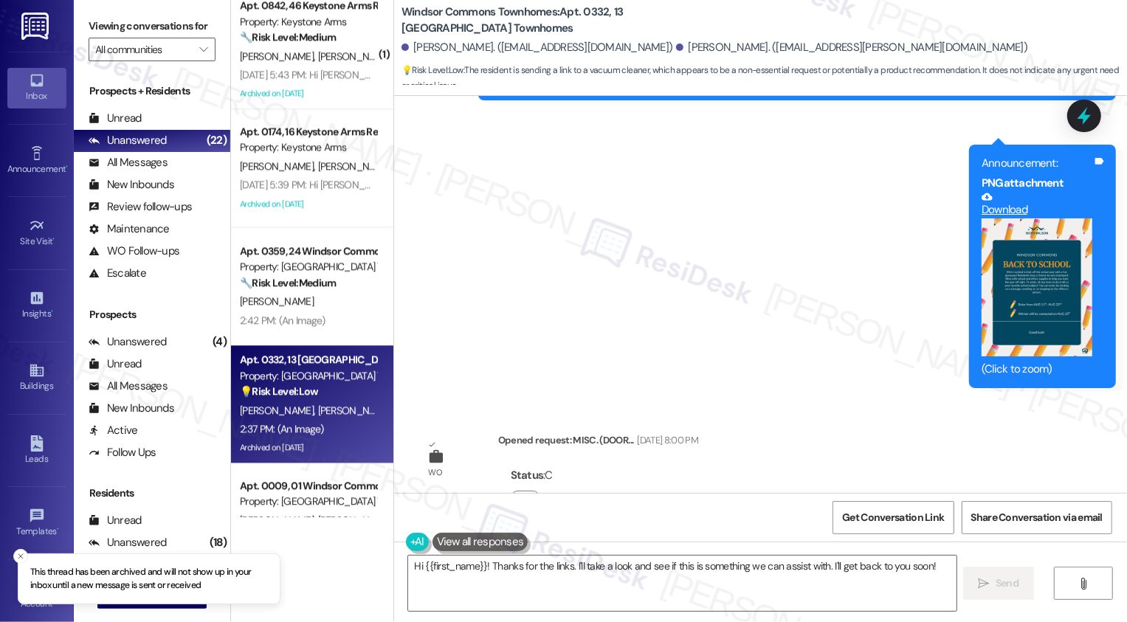
scroll to position [2773, 0]
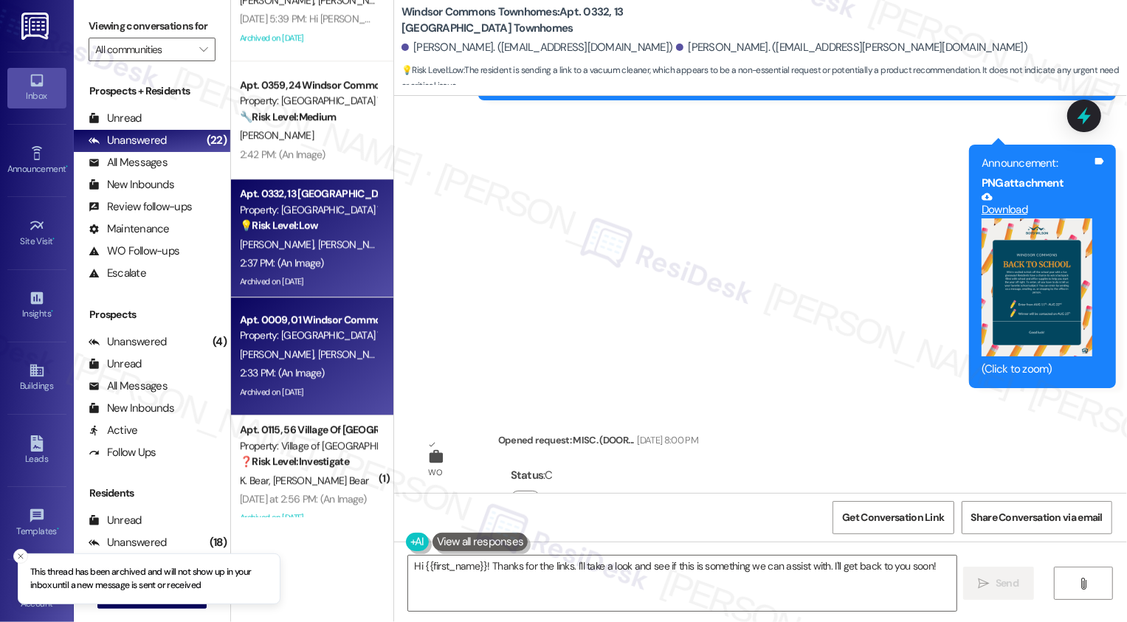
click at [339, 381] on div "2:33 PM: (An Image) 2:33 PM: (An Image)" at bounding box center [307, 373] width 139 height 18
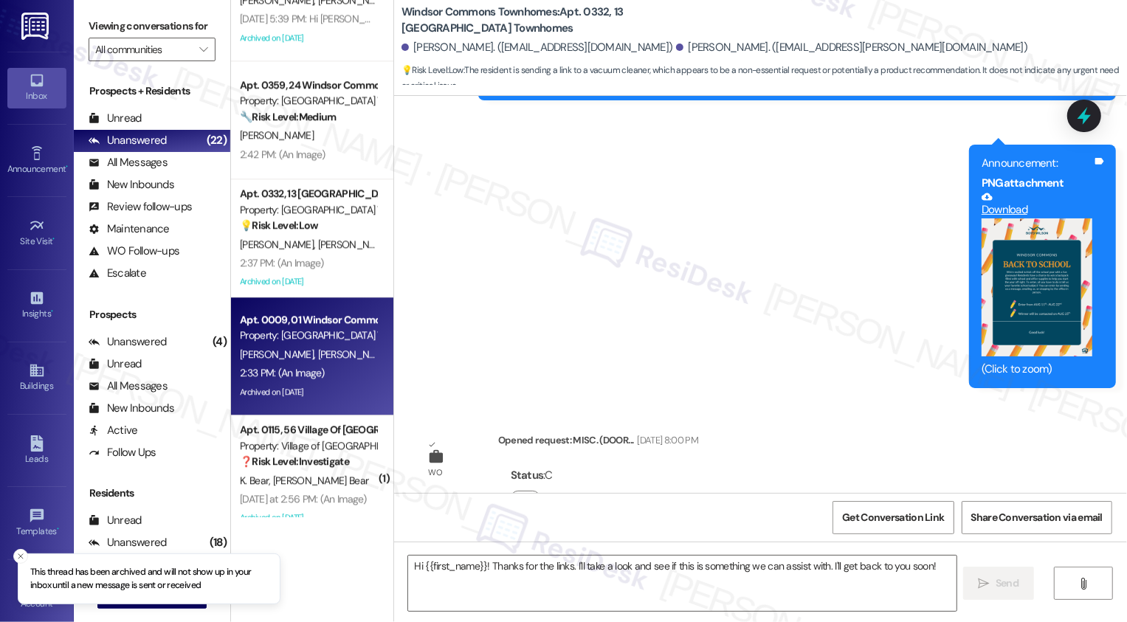
click at [339, 381] on div "2:33 PM: (An Image) 2:33 PM: (An Image)" at bounding box center [307, 373] width 139 height 18
type textarea "Fetching suggested responses. Please feel free to read through the conversation…"
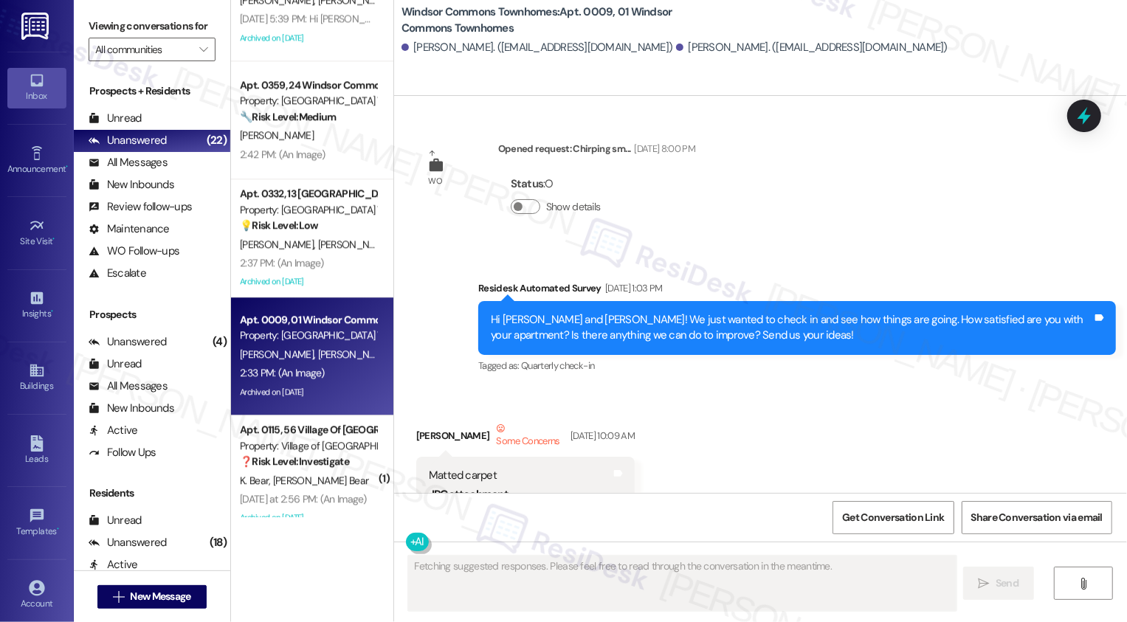
scroll to position [37026, 0]
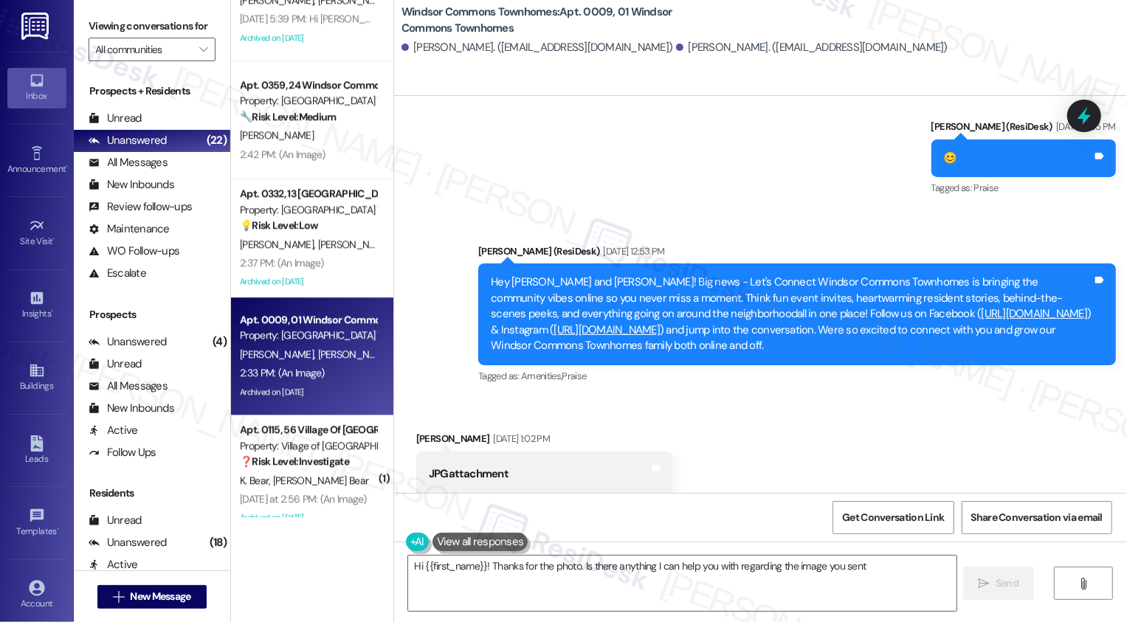
type textarea "Hi {{first_name}}! Thanks for the photo. Is there anything I can help you with …"
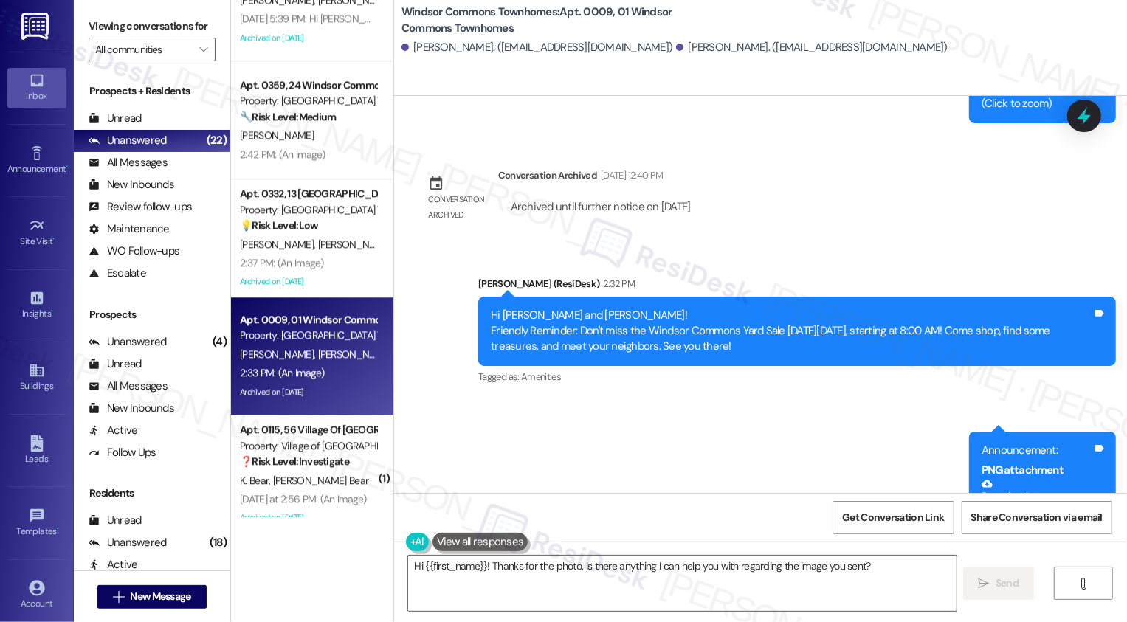
scroll to position [37174, 0]
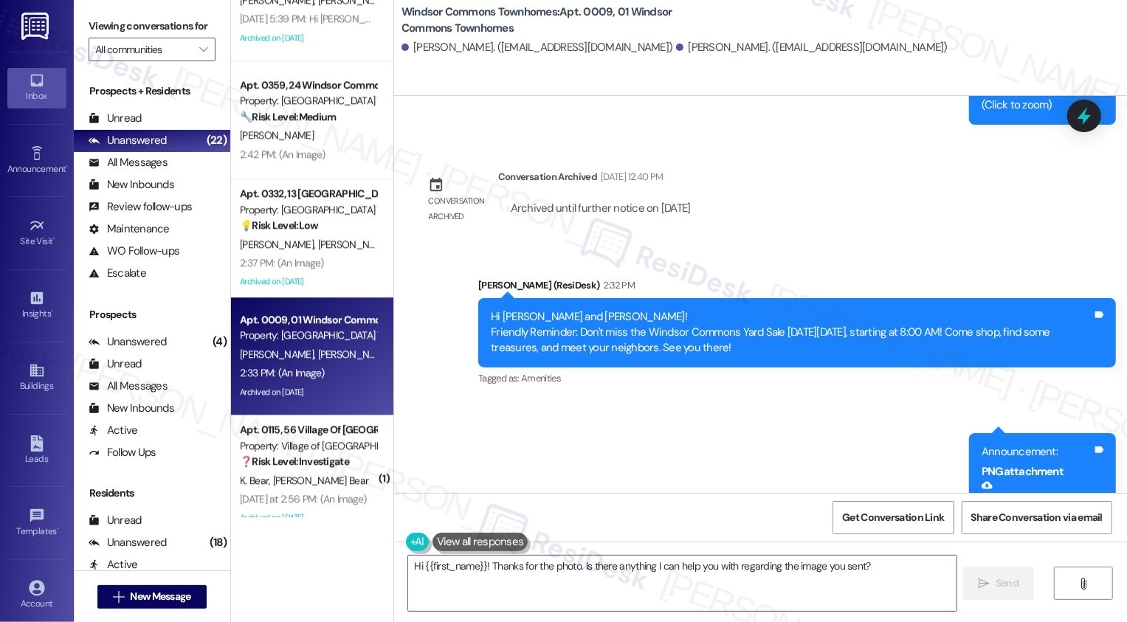
click at [517, 309] on div "Announcement, sent via SMS [PERSON_NAME] (ResiDesk) 2:32 PM Hi [PERSON_NAME] an…" at bounding box center [760, 466] width 733 height 444
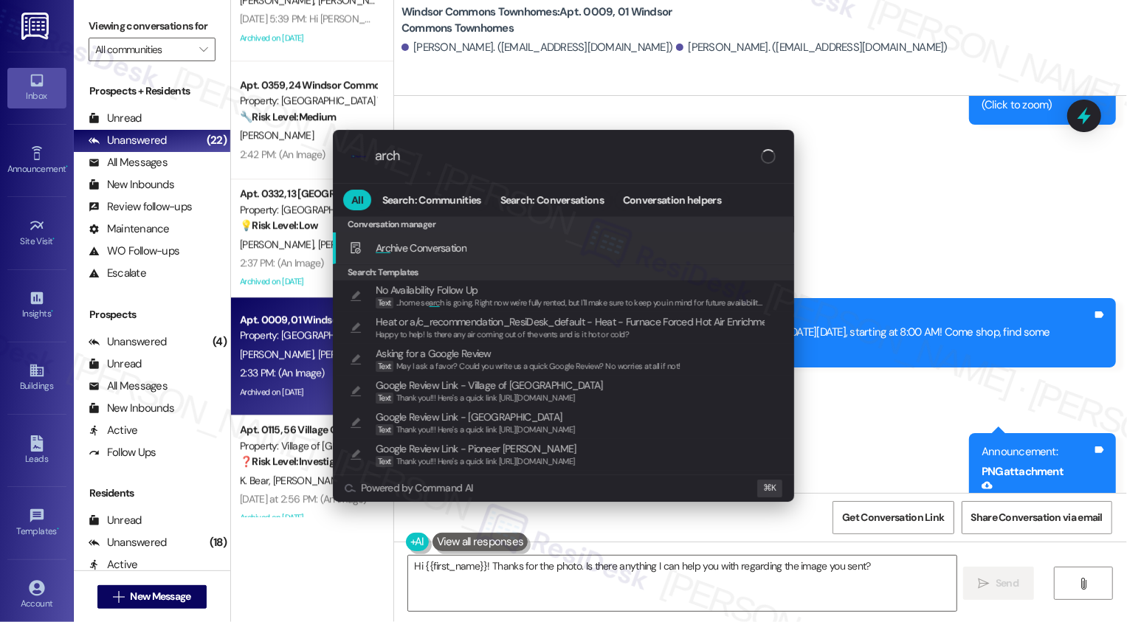
type input "archi"
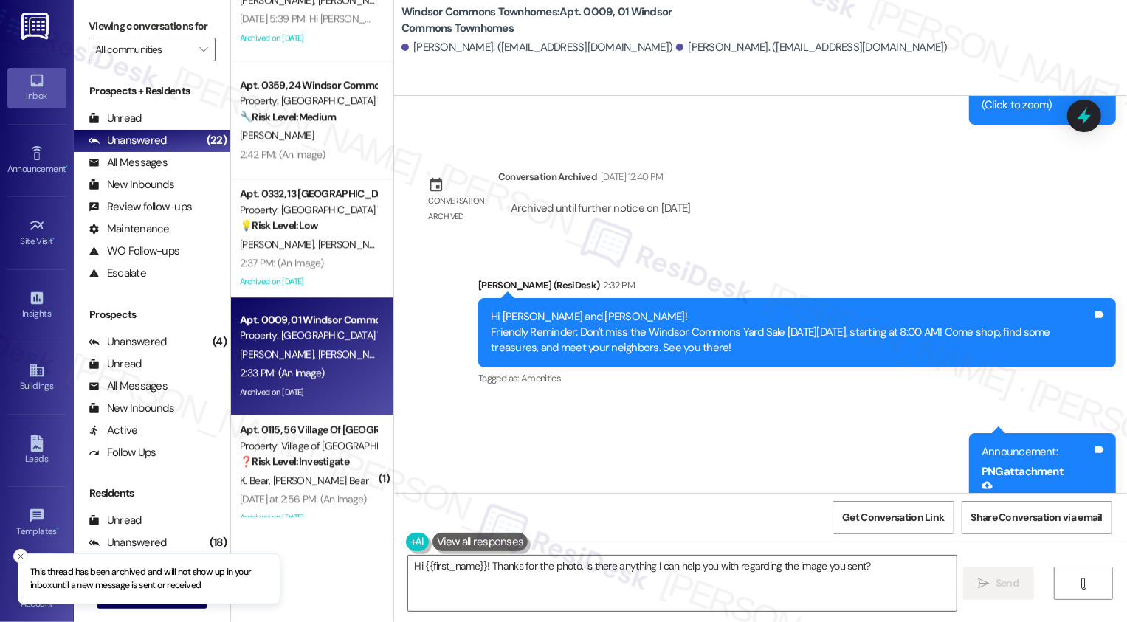
scroll to position [2863, 0]
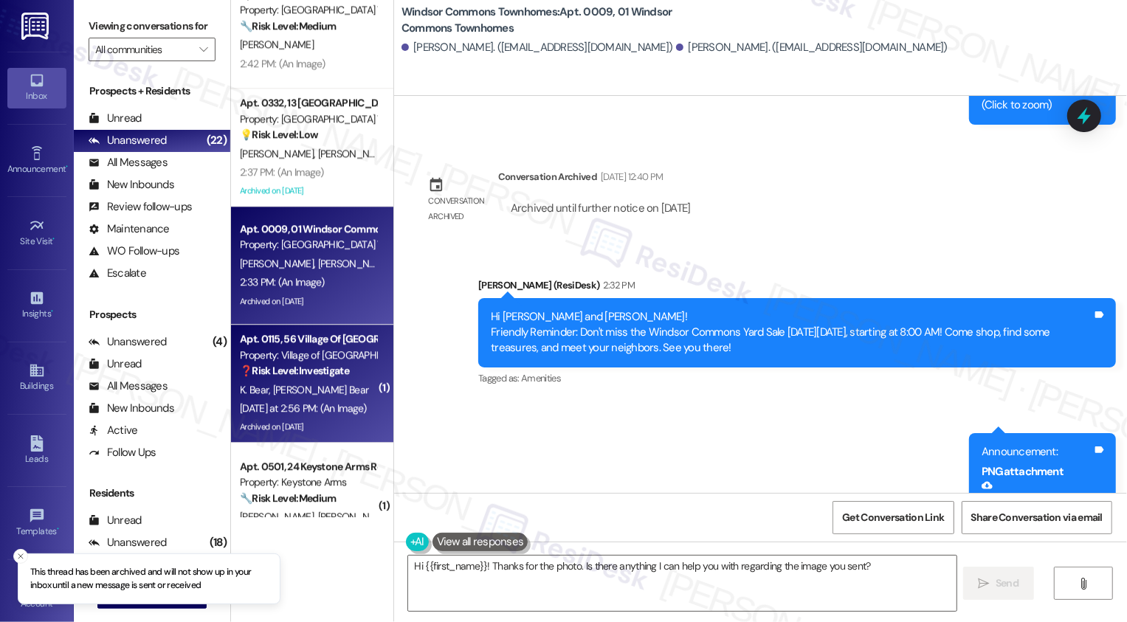
click at [311, 368] on strong "❓ Risk Level: Investigate" at bounding box center [294, 370] width 109 height 13
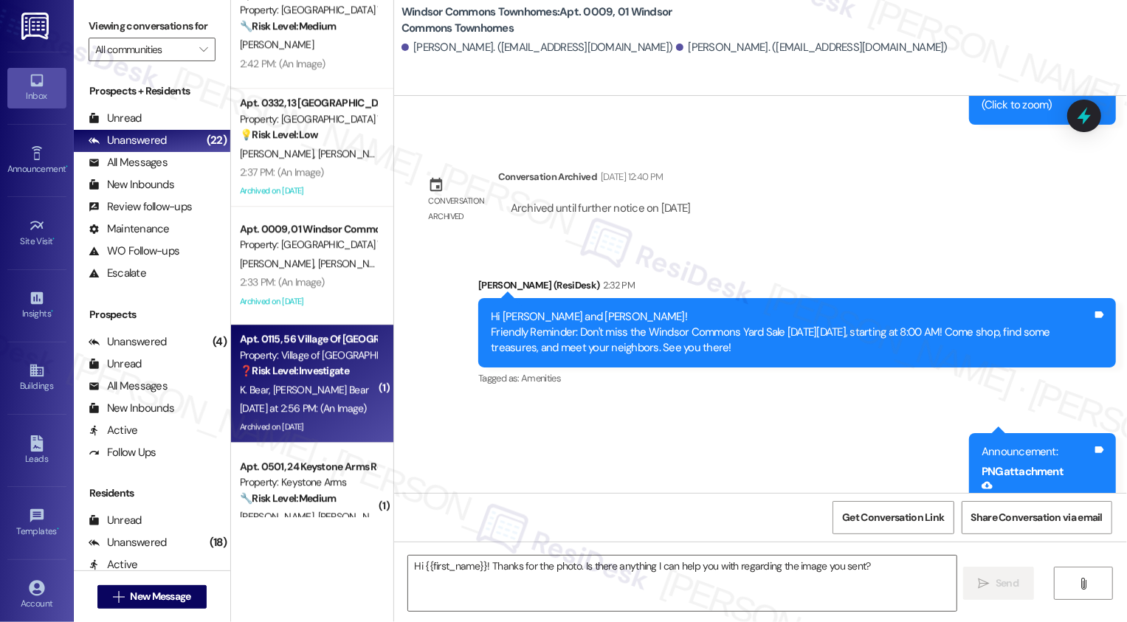
click at [311, 368] on strong "❓ Risk Level: Investigate" at bounding box center [294, 370] width 109 height 13
type textarea "Fetching suggested responses. Please feel free to read through the conversation…"
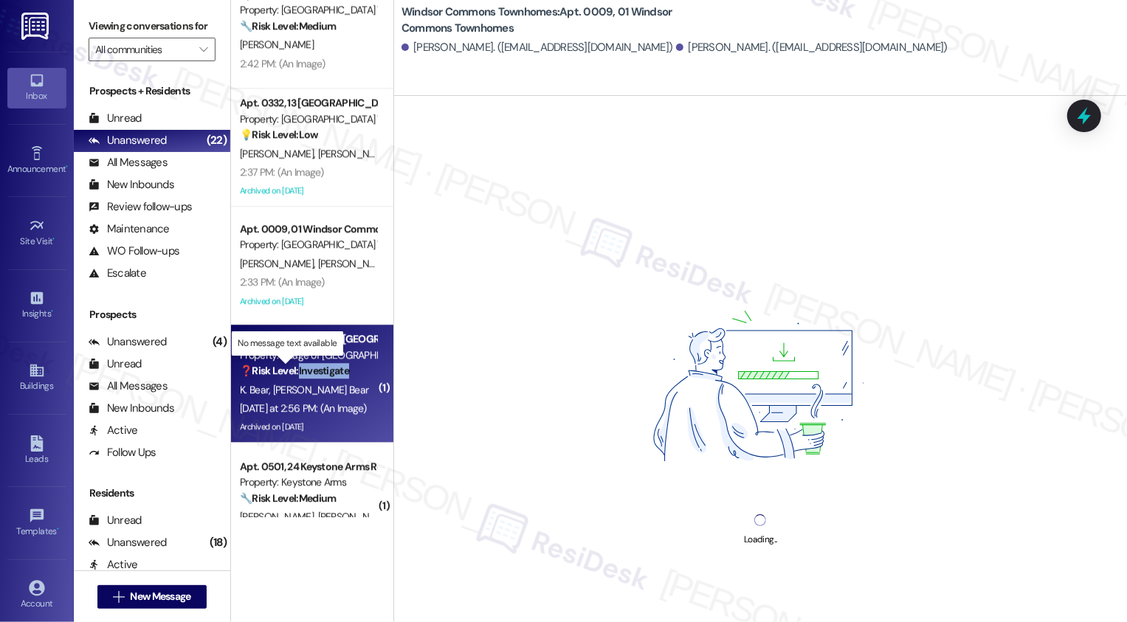
click at [311, 368] on strong "❓ Risk Level: Investigate" at bounding box center [294, 370] width 109 height 13
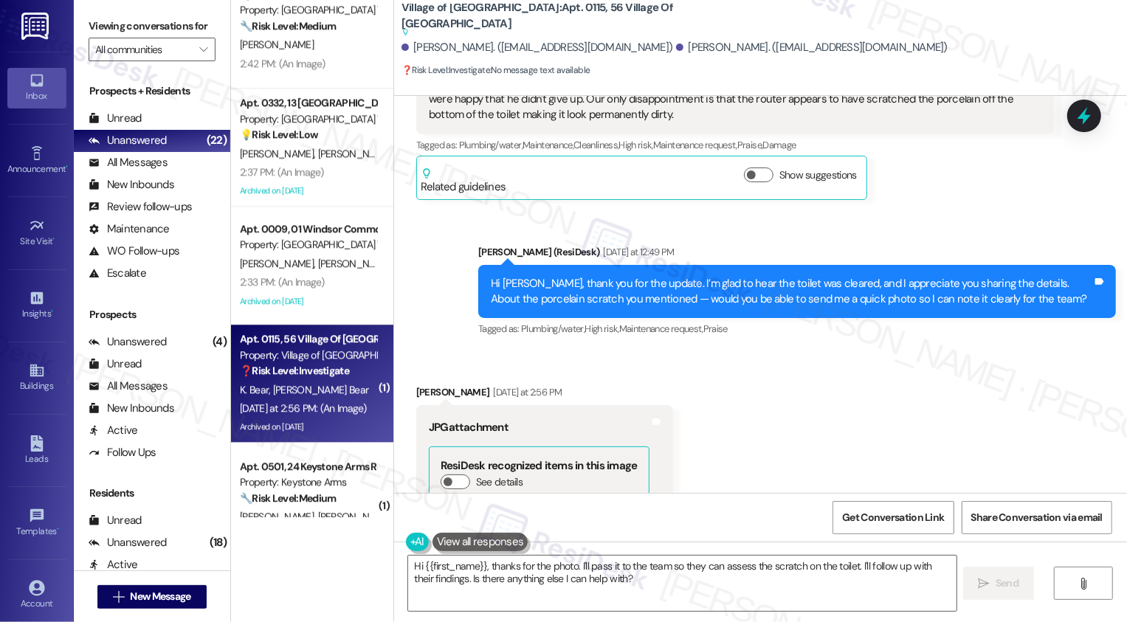
scroll to position [10077, 0]
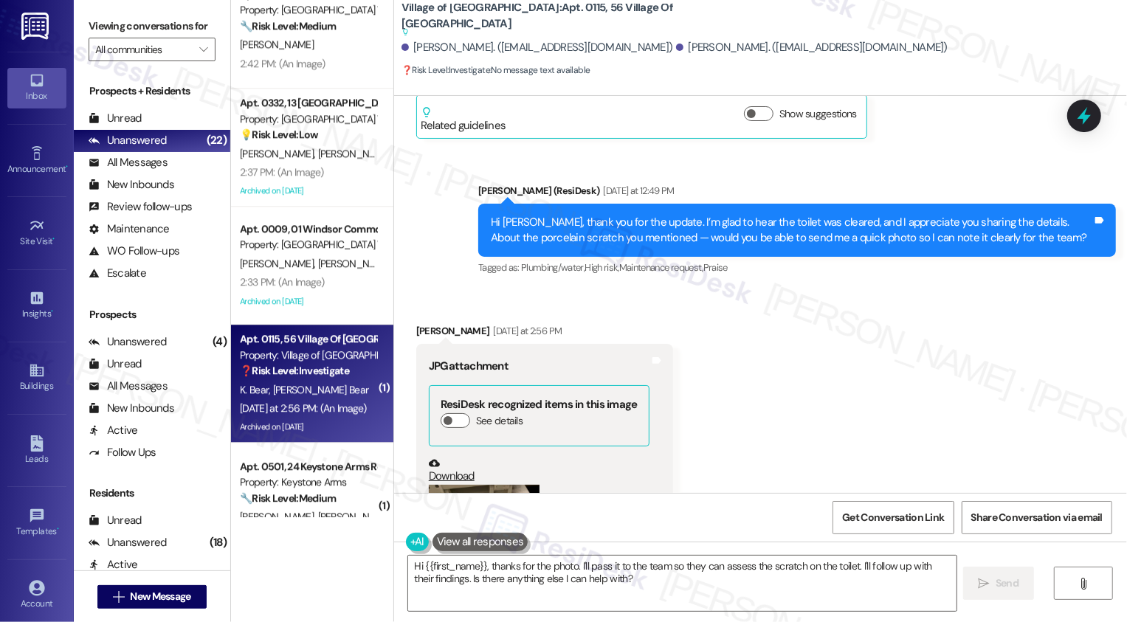
click at [498, 485] on button "Zoom image" at bounding box center [484, 559] width 111 height 148
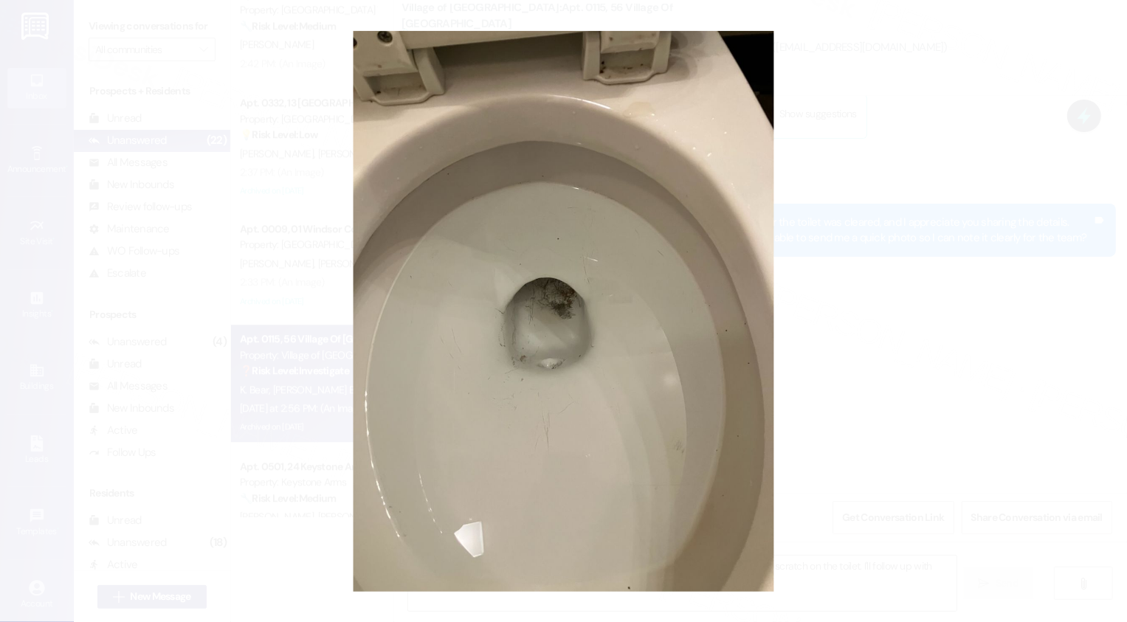
click at [875, 408] on button "Unzoom image" at bounding box center [563, 311] width 1127 height 622
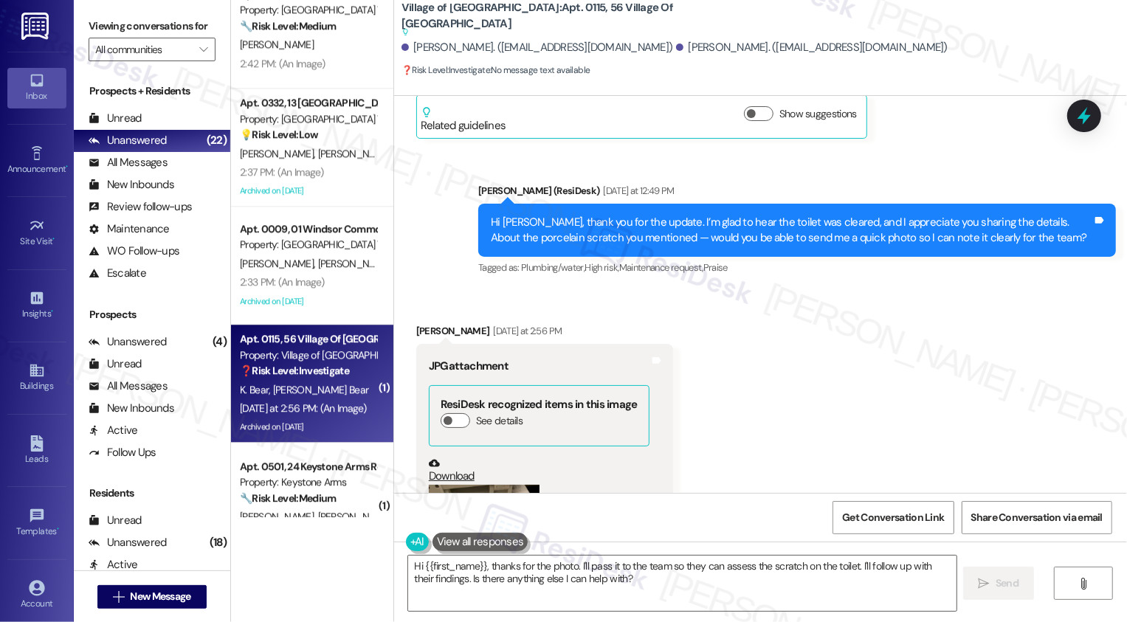
click at [497, 485] on button "Zoom image" at bounding box center [484, 559] width 111 height 148
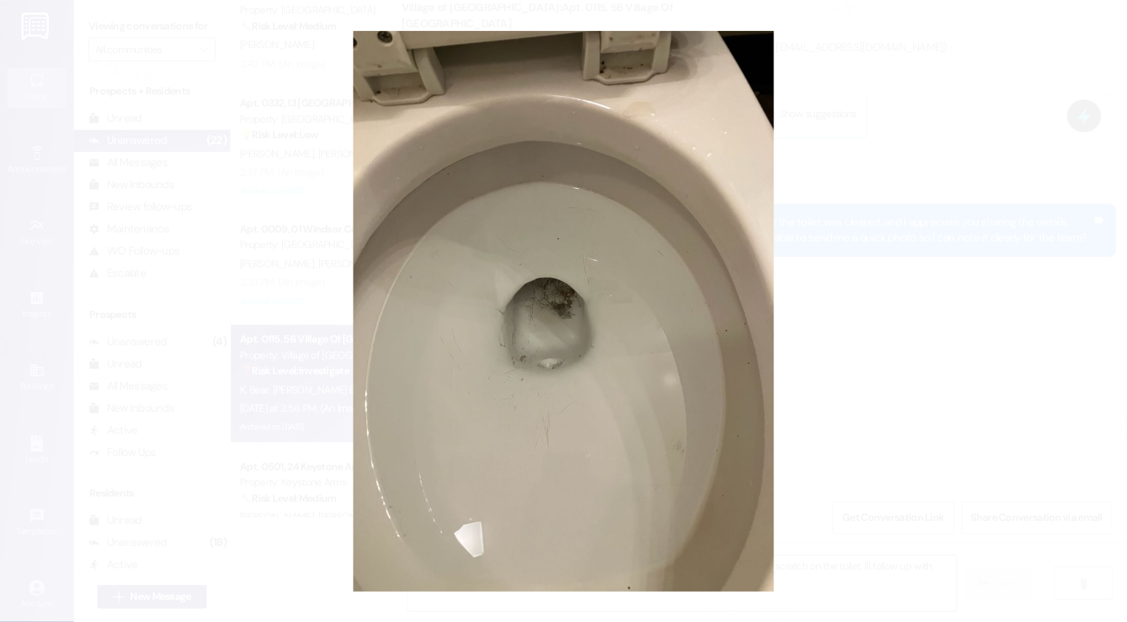
click at [939, 415] on button "Unzoom image" at bounding box center [563, 311] width 1127 height 622
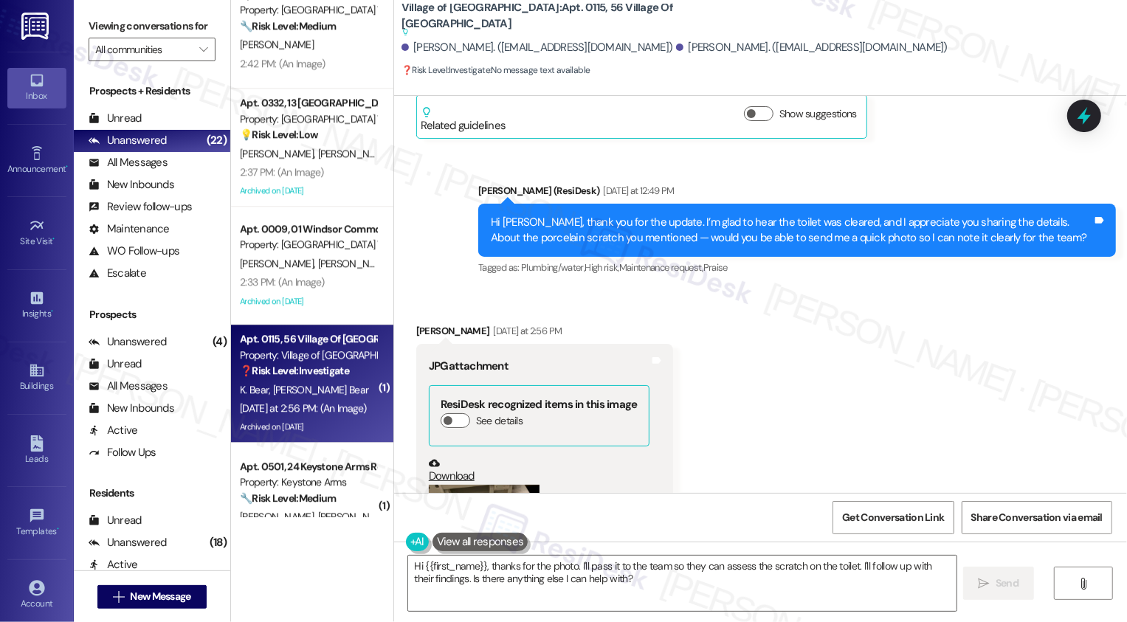
scroll to position [10159, 0]
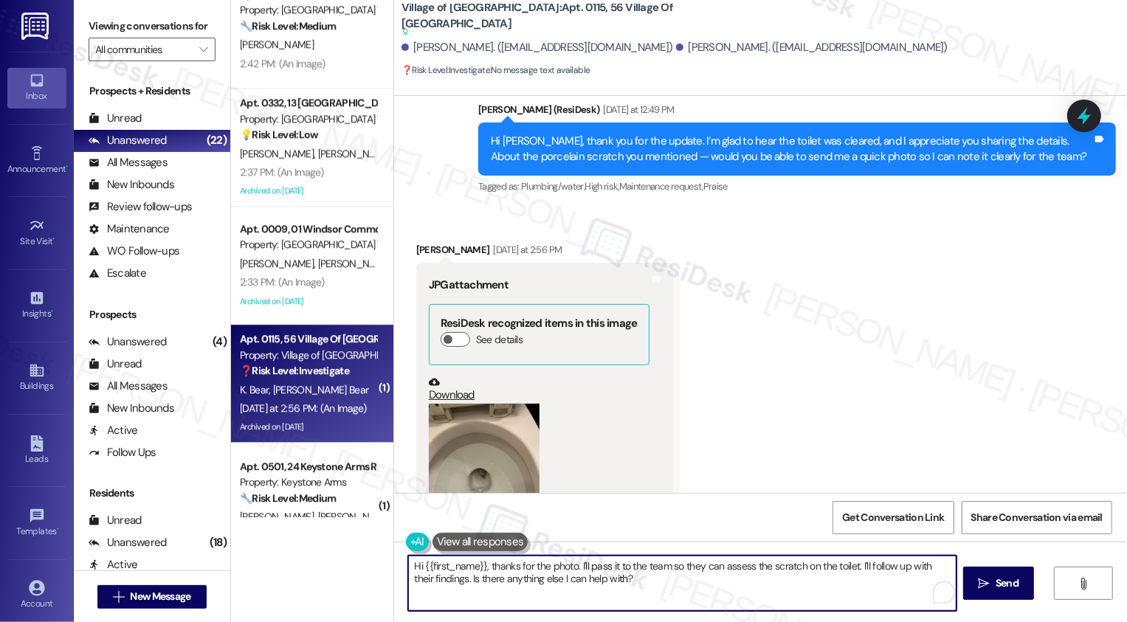
drag, startPoint x: 486, startPoint y: 565, endPoint x: 392, endPoint y: 565, distance: 93.7
click at [400, 565] on div "Hi {{first_name}}, thanks for the photo. I'll pass it to the team so they can a…" at bounding box center [675, 583] width 550 height 57
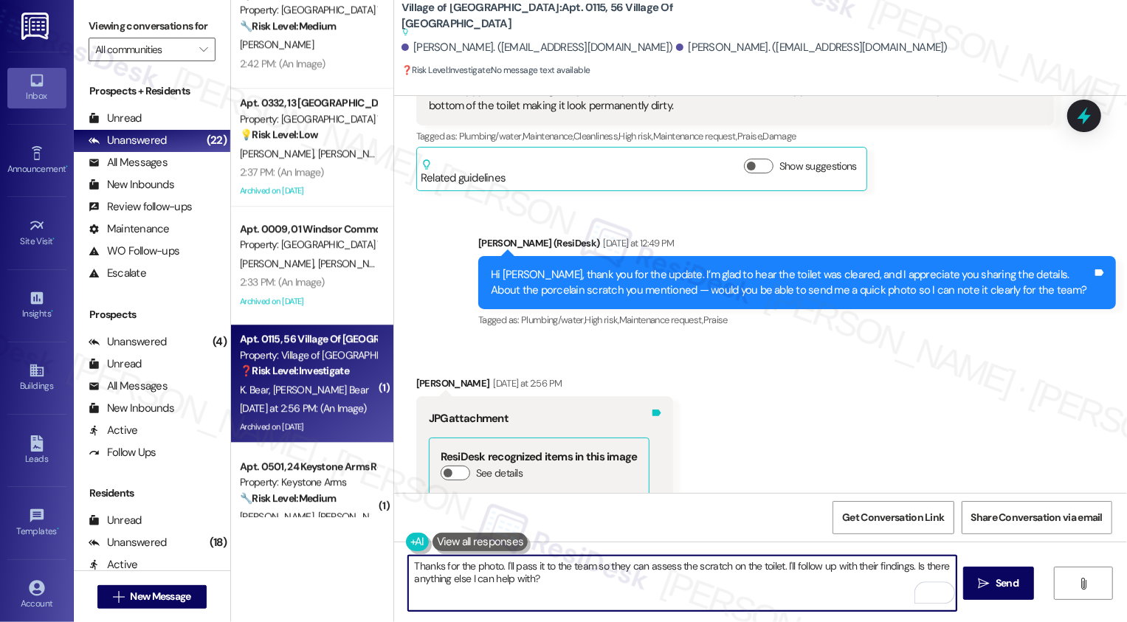
scroll to position [10021, 0]
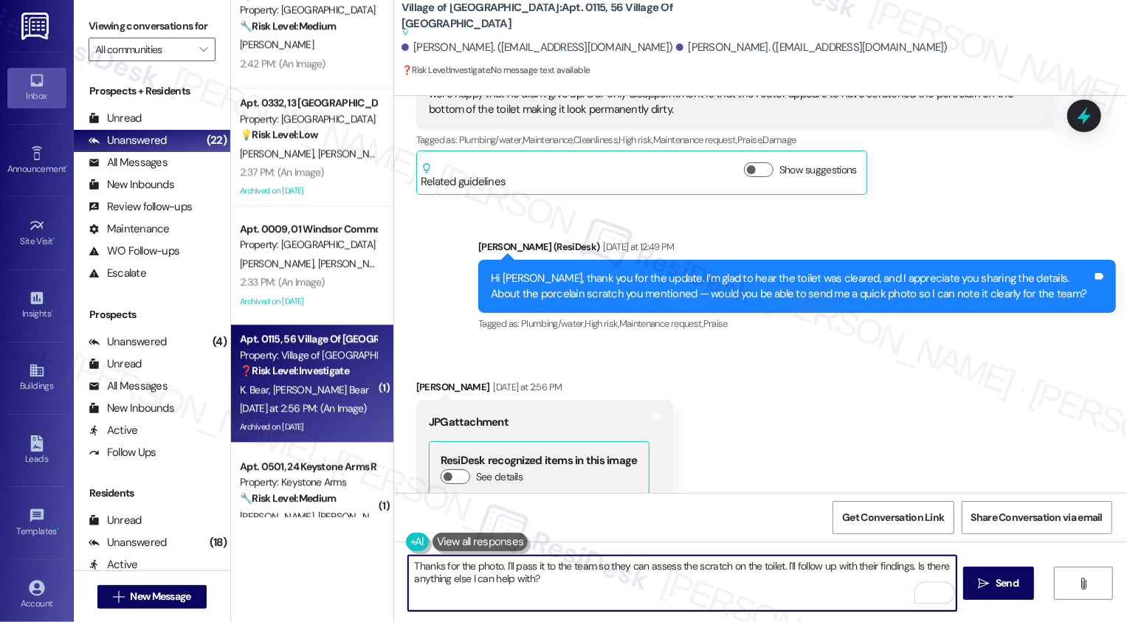
click at [416, 379] on div "[PERSON_NAME] [DATE] at 2:56 PM" at bounding box center [544, 389] width 257 height 21
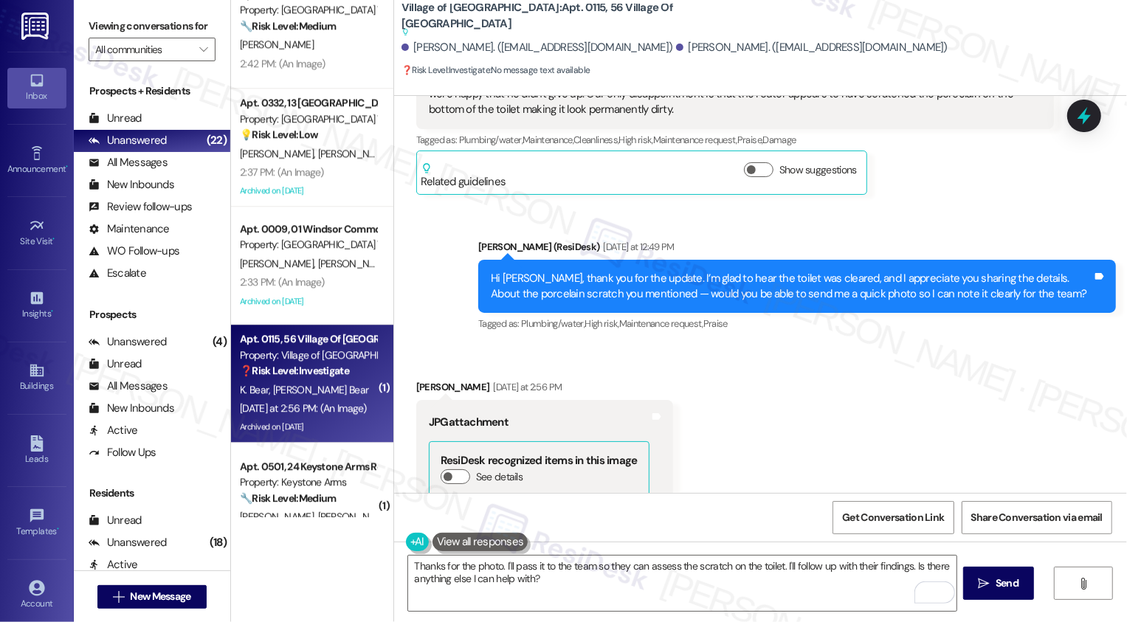
click at [416, 379] on div "[PERSON_NAME] [DATE] at 2:56 PM" at bounding box center [544, 389] width 257 height 21
copy div "[PERSON_NAME]"
click at [492, 564] on textarea "Thanks for the photo. I'll pass it to the team so they can assess the scratch o…" at bounding box center [682, 583] width 548 height 55
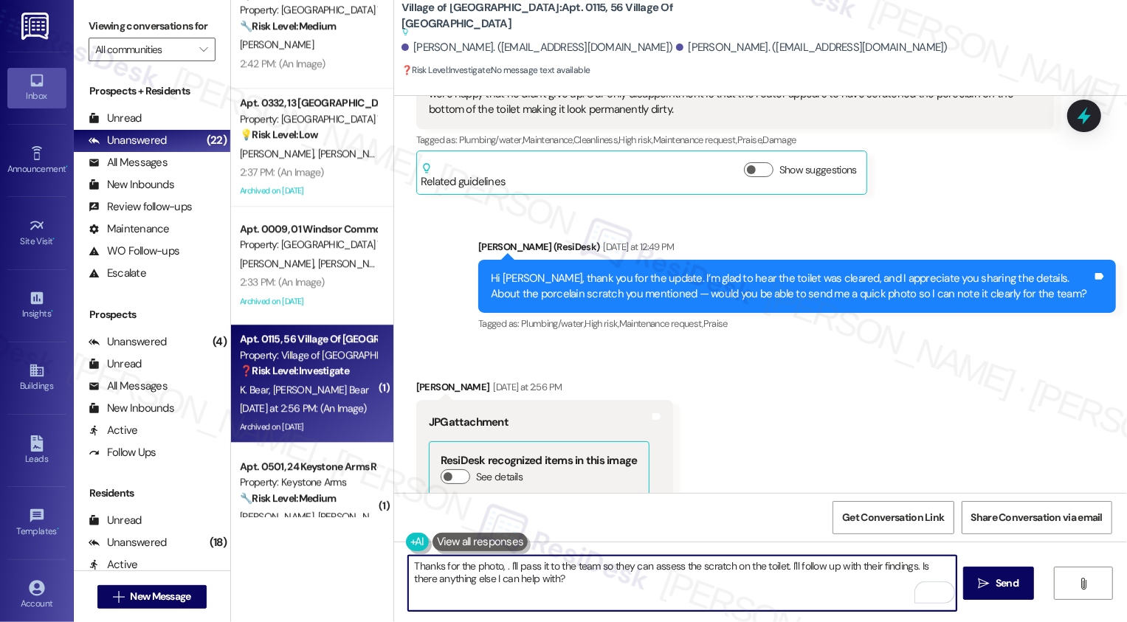
paste textarea "[PERSON_NAME]"
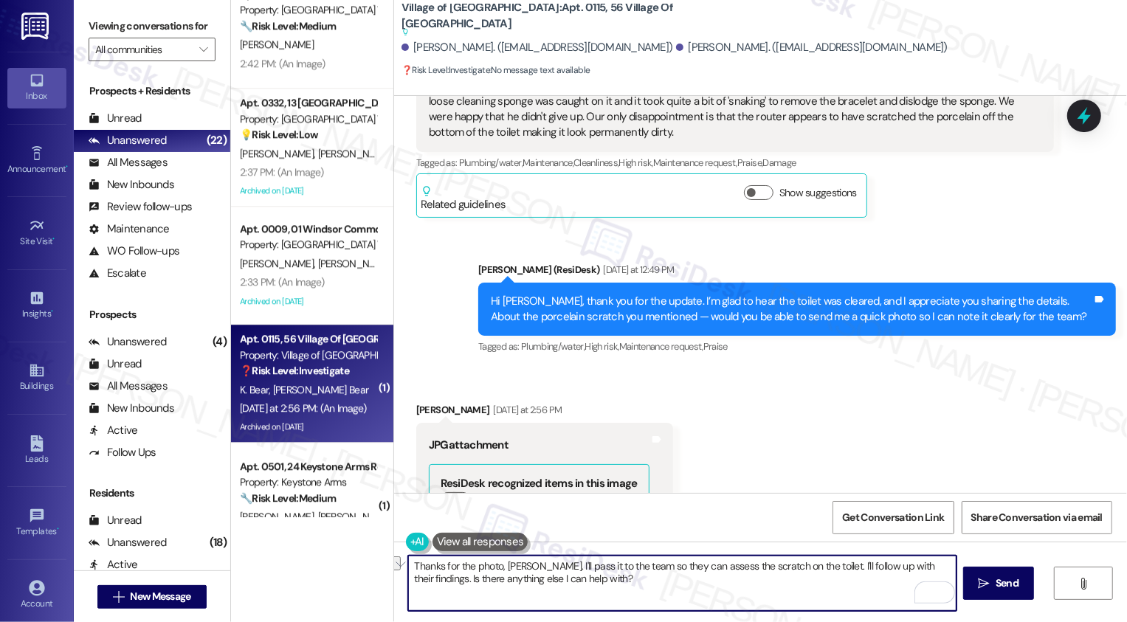
drag, startPoint x: 613, startPoint y: 565, endPoint x: 801, endPoint y: 564, distance: 187.5
click at [801, 564] on textarea "Thanks for the photo, [PERSON_NAME]. I'll pass it to the team so they can asses…" at bounding box center [682, 583] width 548 height 55
drag, startPoint x: 732, startPoint y: 562, endPoint x: 738, endPoint y: 599, distance: 36.6
click at [737, 598] on textarea "Thanks for the photo, [PERSON_NAME]. I'll pass it to the team to make sure they…" at bounding box center [682, 583] width 548 height 55
type textarea "Thanks for the photo, [PERSON_NAME]. I'll pass it to the team to make sure they…"
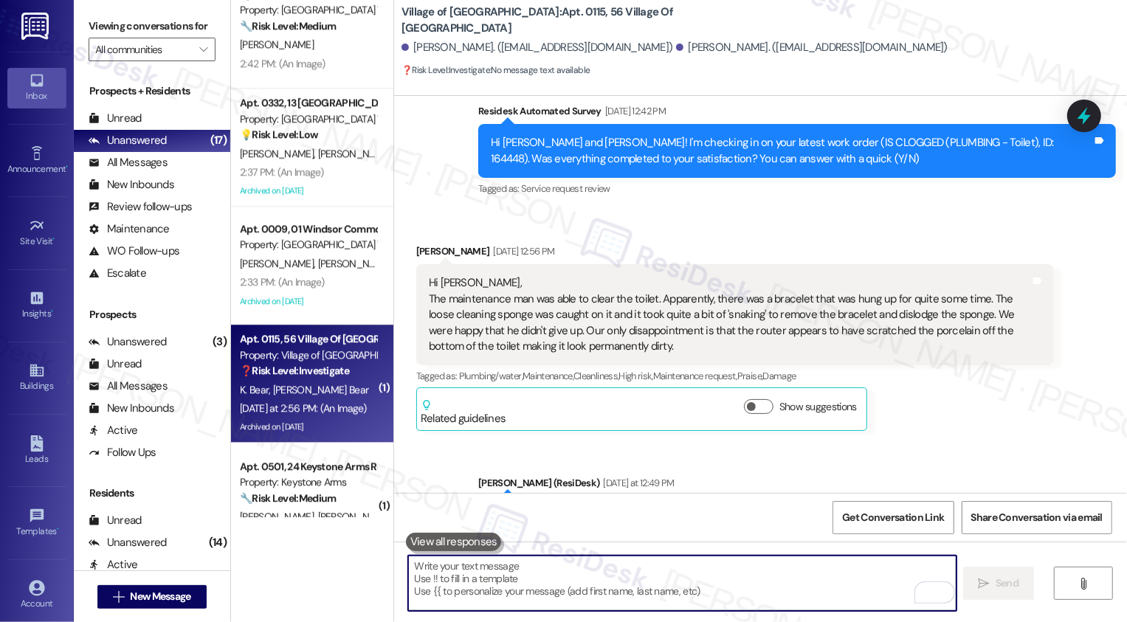
scroll to position [9635, 0]
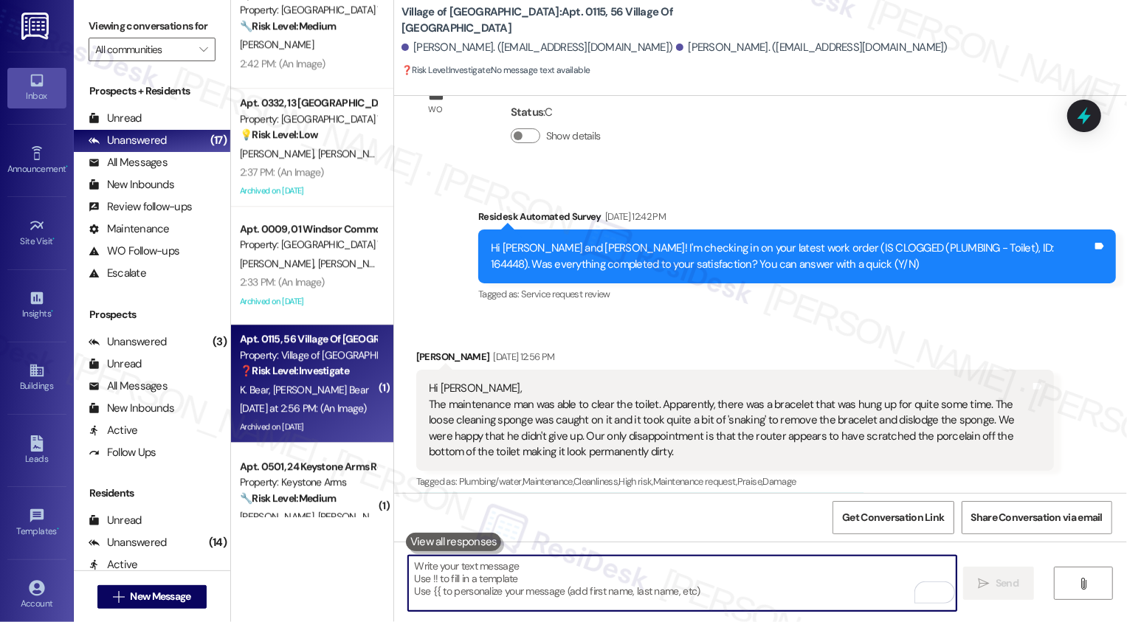
click at [928, 241] on div "Hi [PERSON_NAME] and [PERSON_NAME]! I'm checking in on your latest work order (…" at bounding box center [791, 257] width 601 height 32
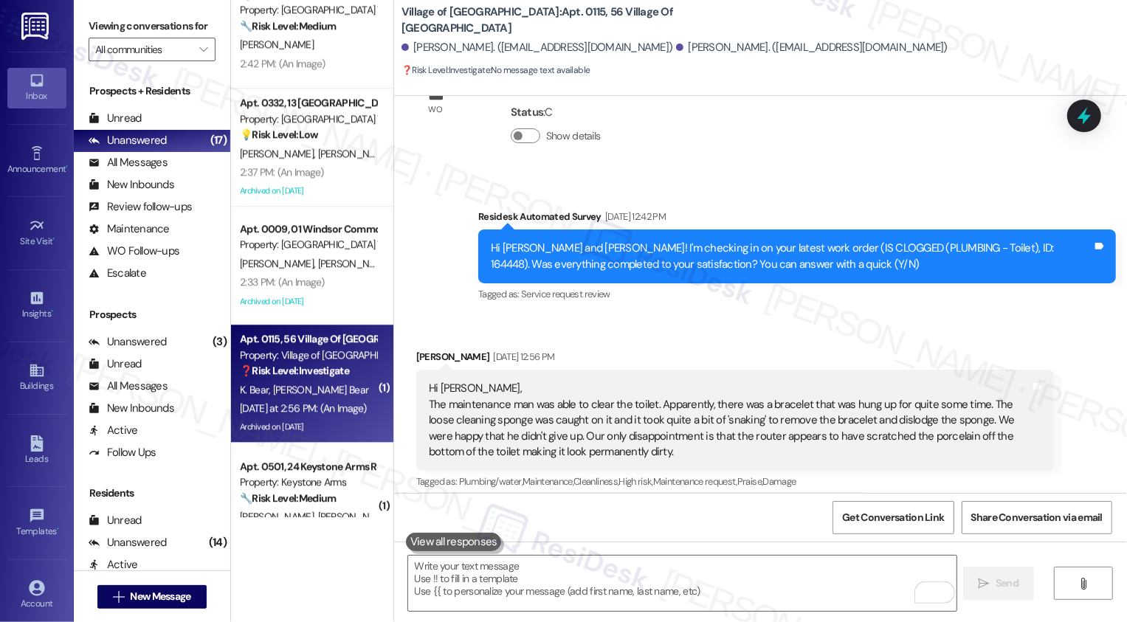
click at [928, 241] on div "Hi [PERSON_NAME] and [PERSON_NAME]! I'm checking in on your latest work order (…" at bounding box center [791, 257] width 601 height 32
copy div "164448"
click at [915, 230] on div "Hi [PERSON_NAME] and [PERSON_NAME]! I'm checking in on your latest work order (…" at bounding box center [797, 257] width 638 height 54
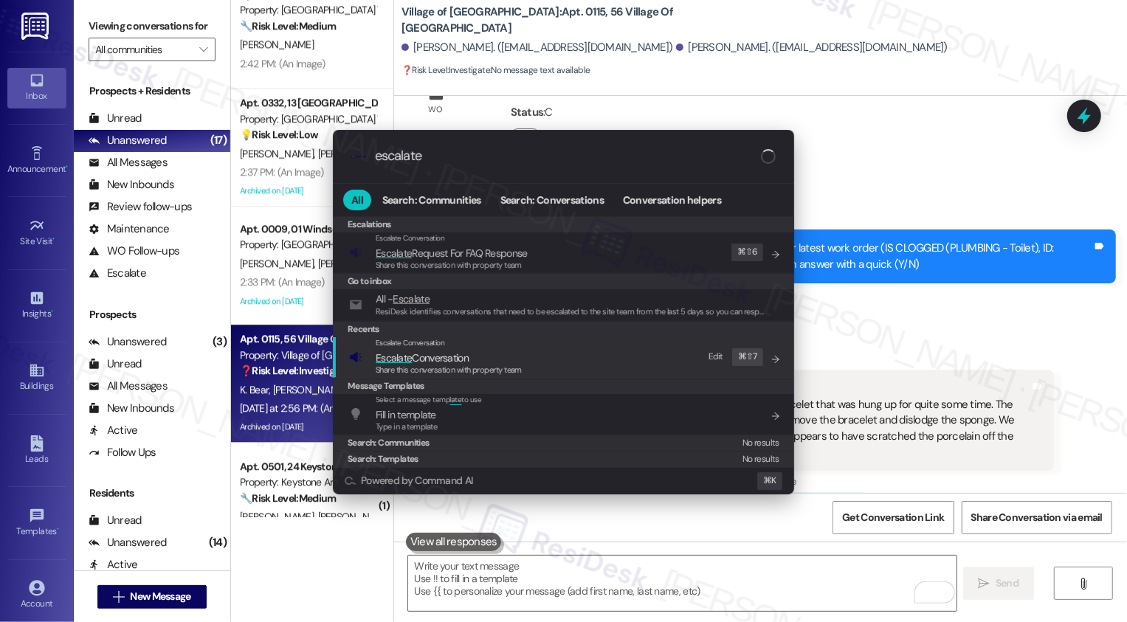
type input "escalate"
click at [496, 345] on div "Escalate Conversation" at bounding box center [449, 343] width 146 height 12
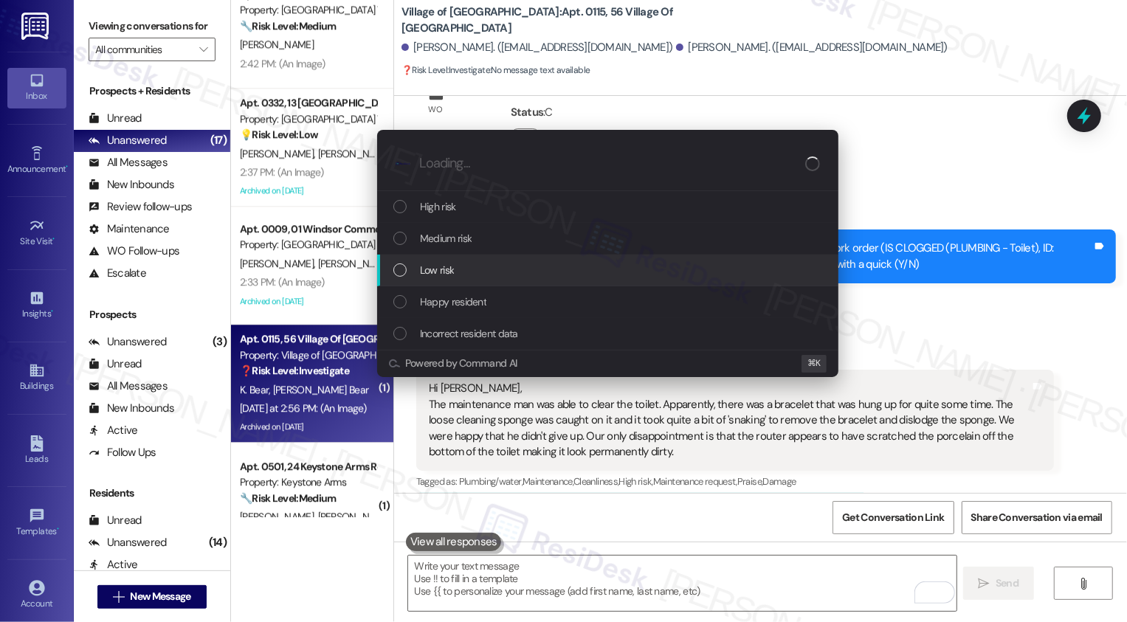
click at [450, 269] on span "Low risk" at bounding box center [437, 270] width 34 height 16
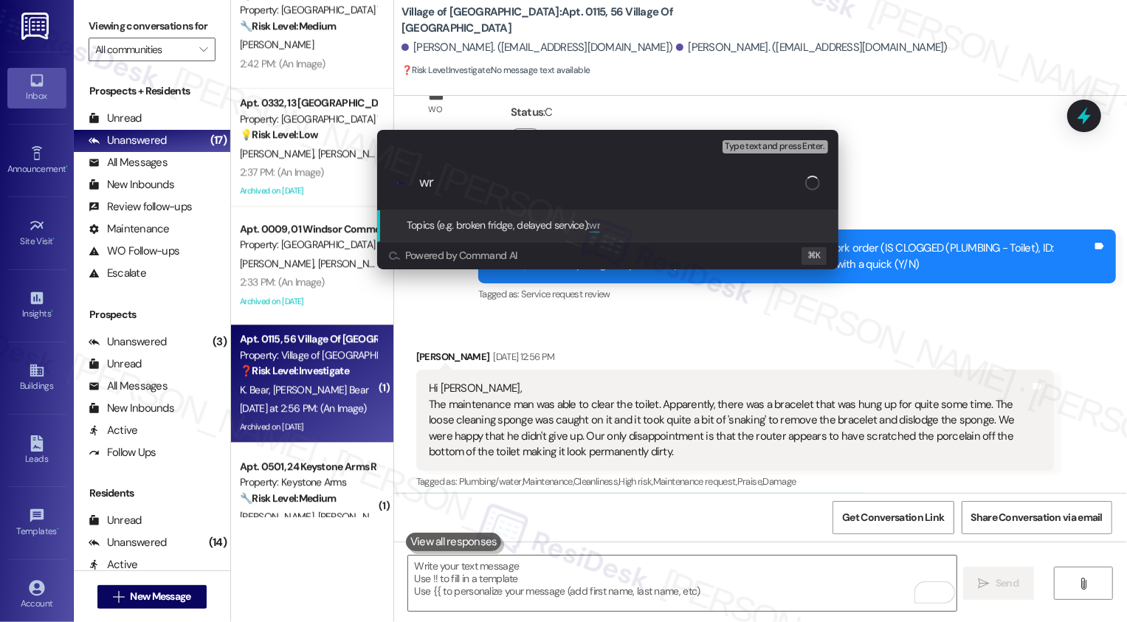
type input "w"
paste input "164448"
type input "Work Order 164448 Feedback: toilet scratch"
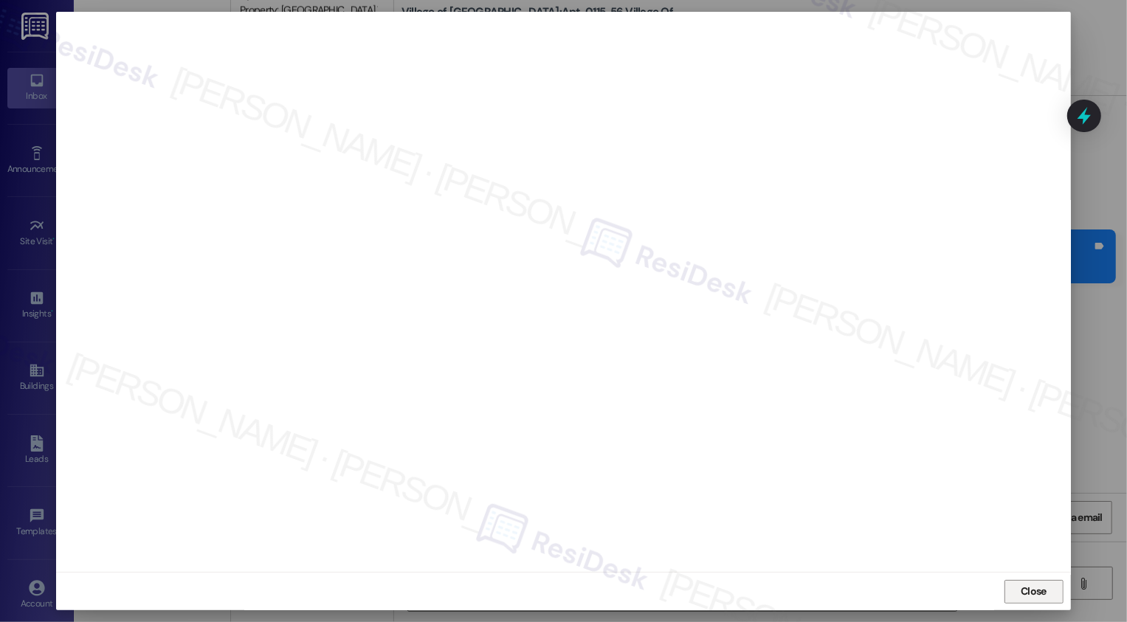
click at [1023, 586] on button "Close" at bounding box center [1033, 592] width 59 height 24
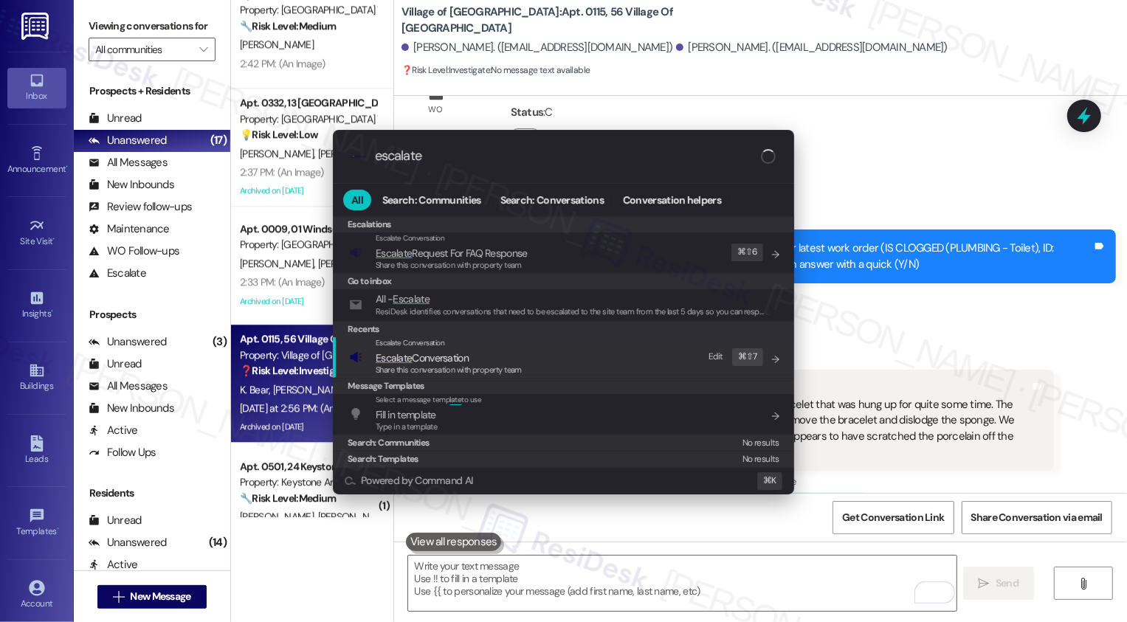
type input "escalate"
click at [460, 365] on span "Share this conversation with property team" at bounding box center [449, 370] width 146 height 10
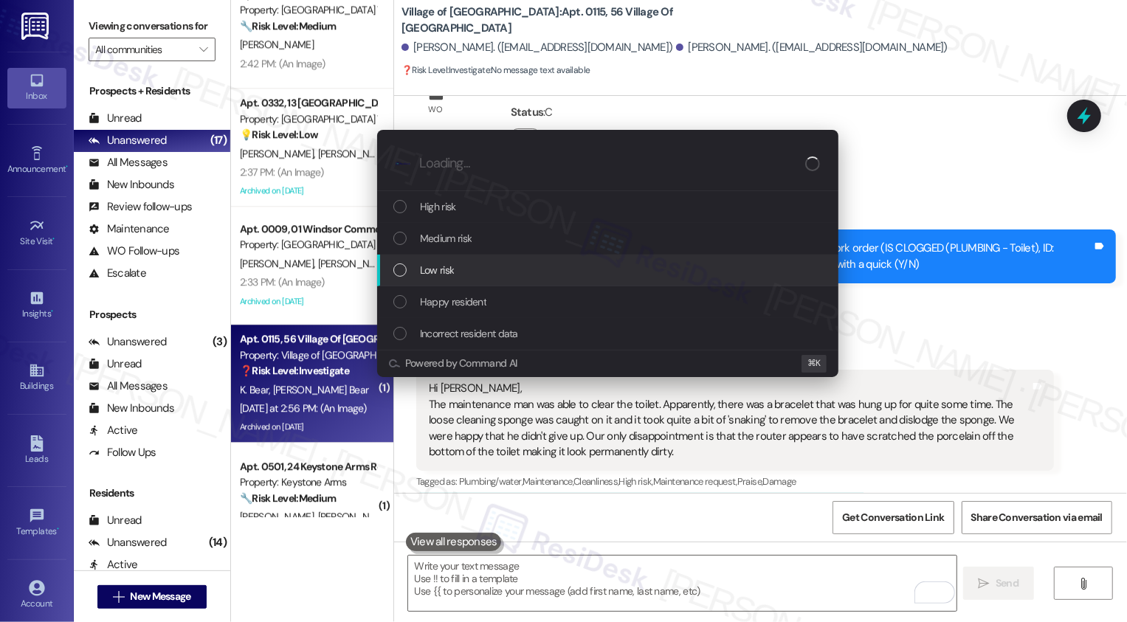
click at [430, 262] on span "Low risk" at bounding box center [437, 270] width 34 height 16
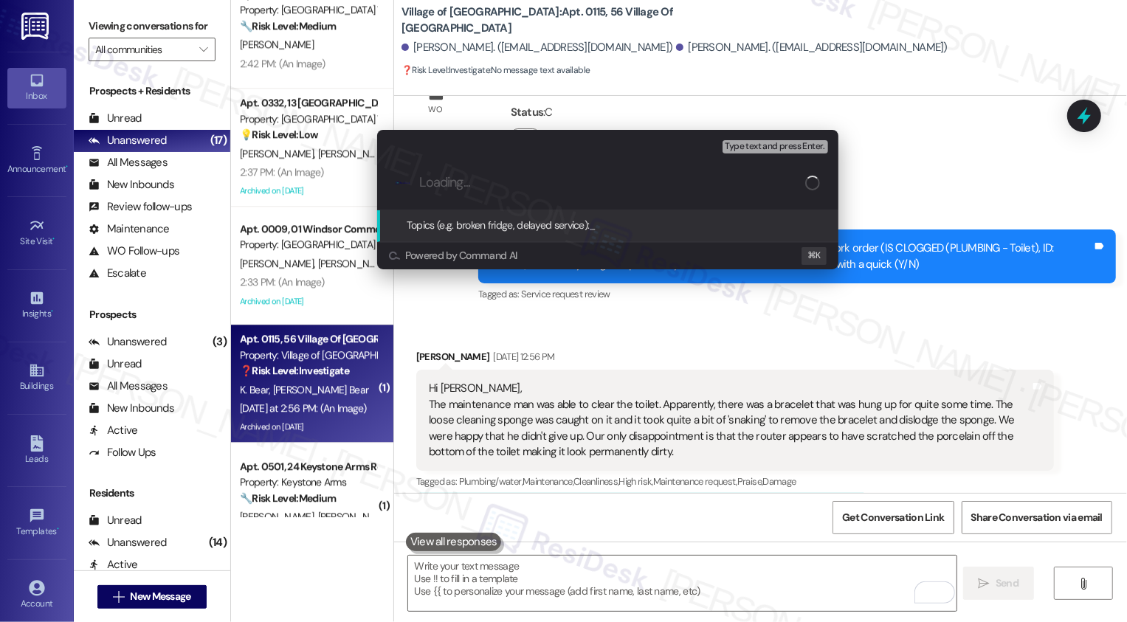
paste input "Work Order 164448 Feedback: toilet scratch"
type input "Work Order 164448 Feedback: toilet scratch"
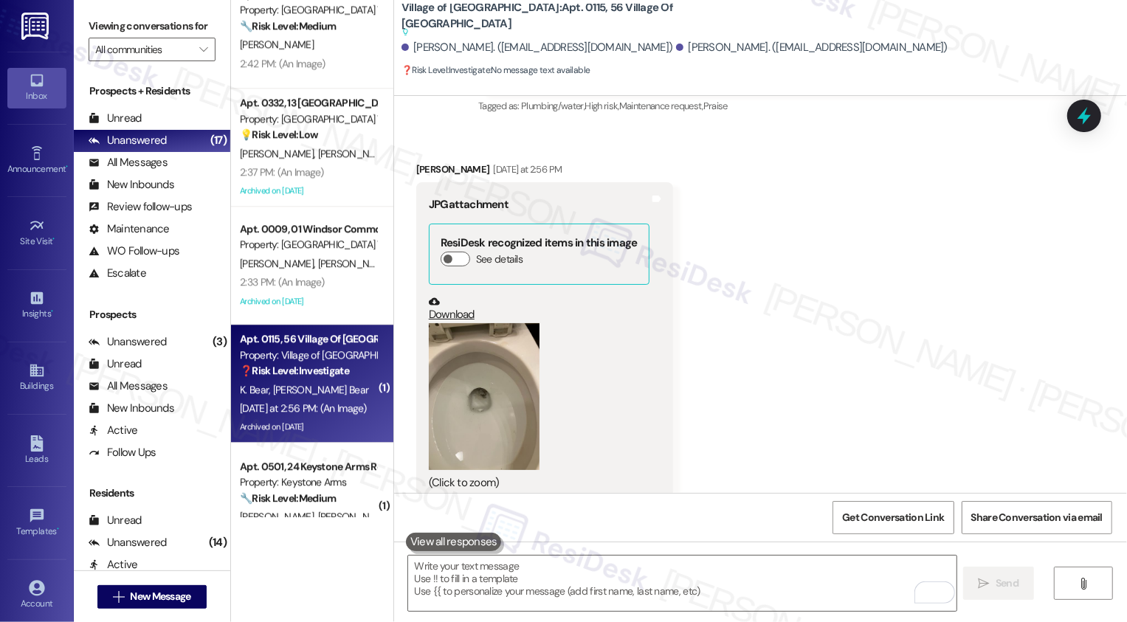
scroll to position [10305, 0]
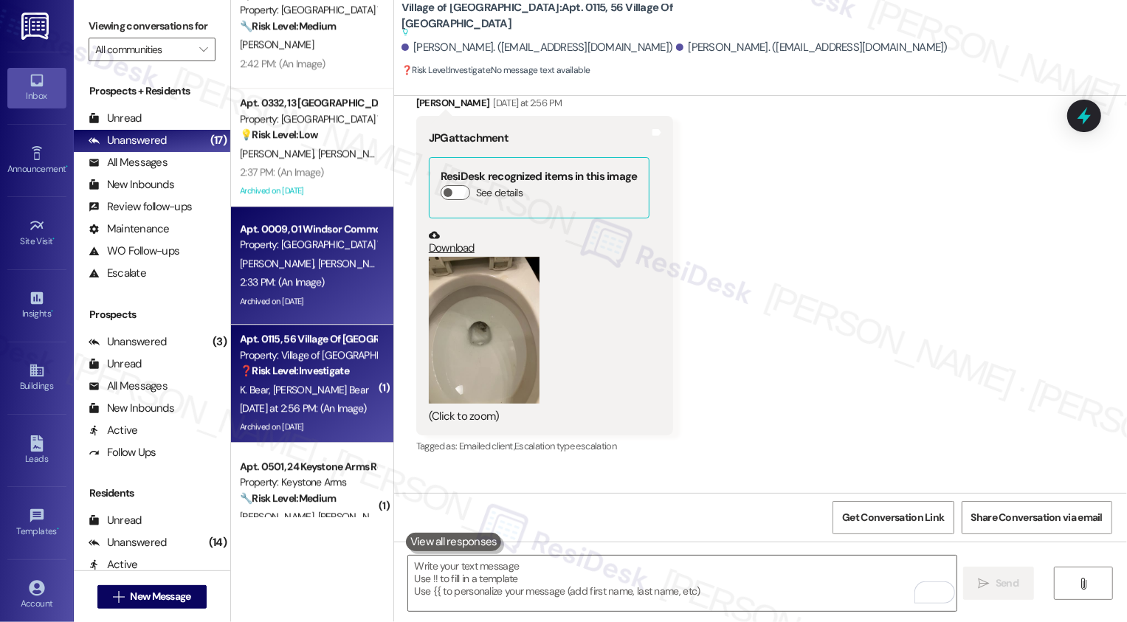
click at [291, 310] on div "Archived on [DATE]" at bounding box center [307, 301] width 139 height 18
type textarea "Fetching suggested responses. Please feel free to read through the conversation…"
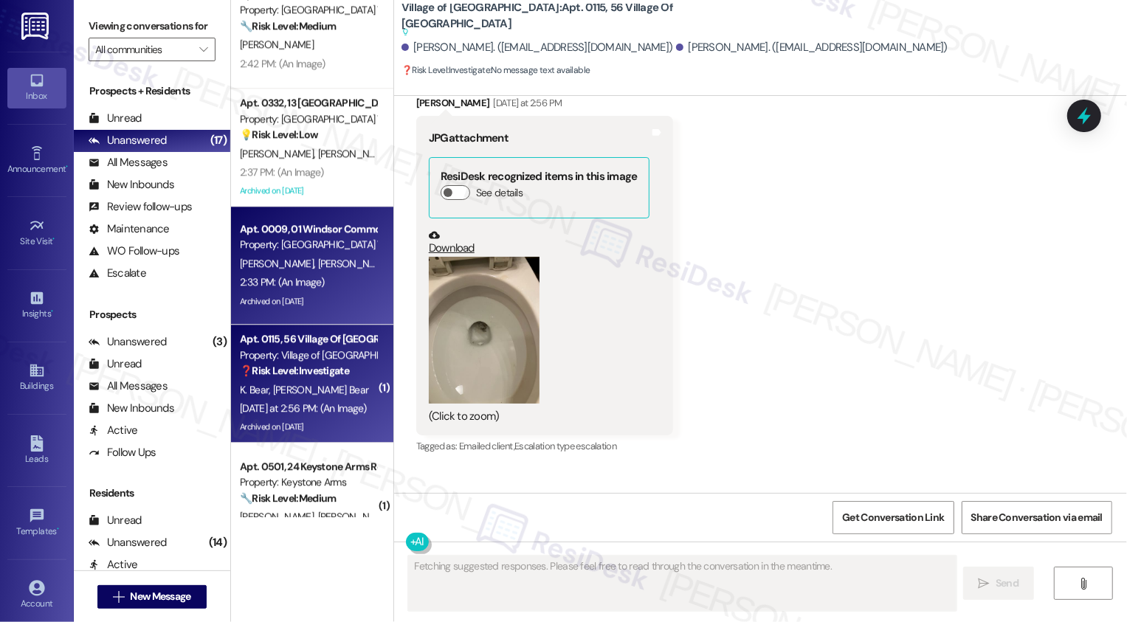
click at [297, 378] on div "❓ Risk Level: Investigate No message text available" at bounding box center [308, 370] width 137 height 15
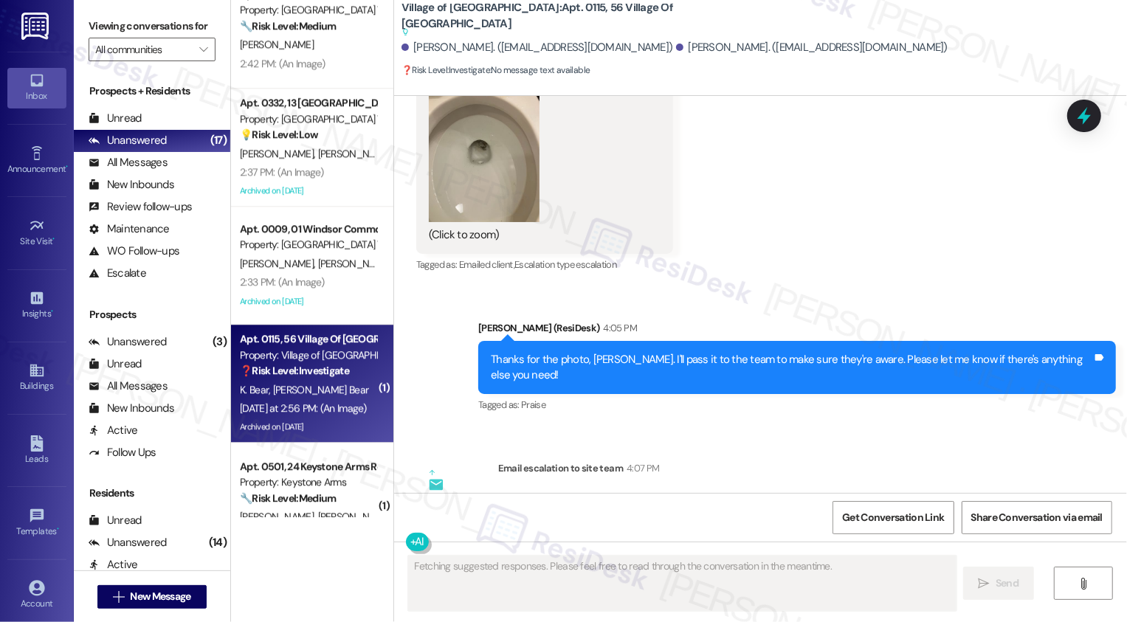
type textarea "Fetching suggested responses. Please feel free to read through the conversation…"
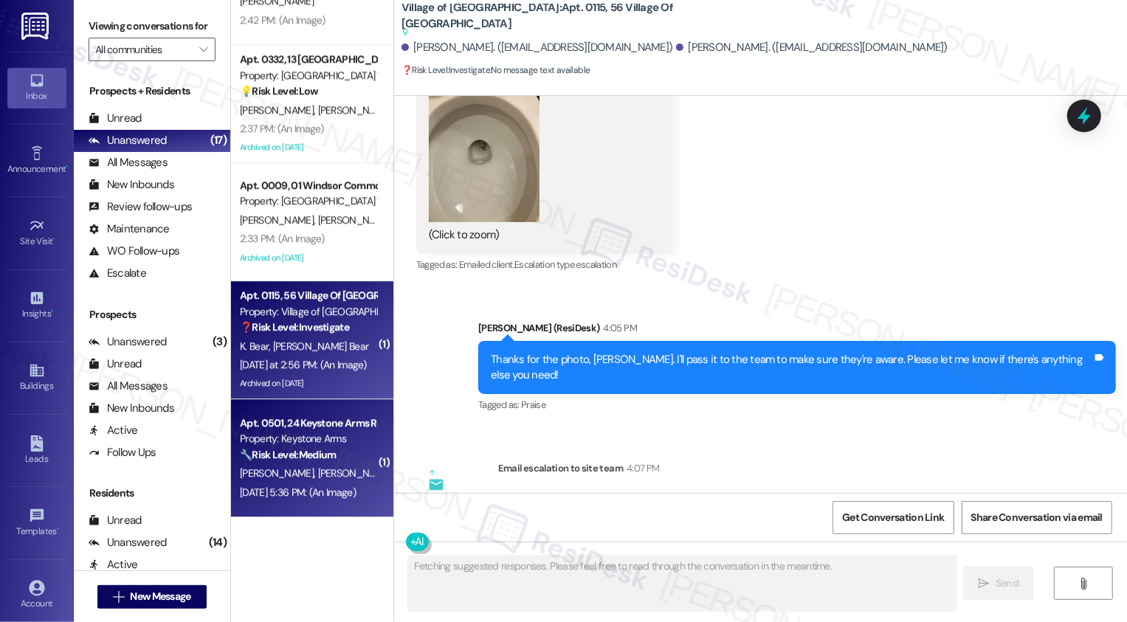
click at [298, 457] on strong "🔧 Risk Level: Medium" at bounding box center [288, 454] width 96 height 13
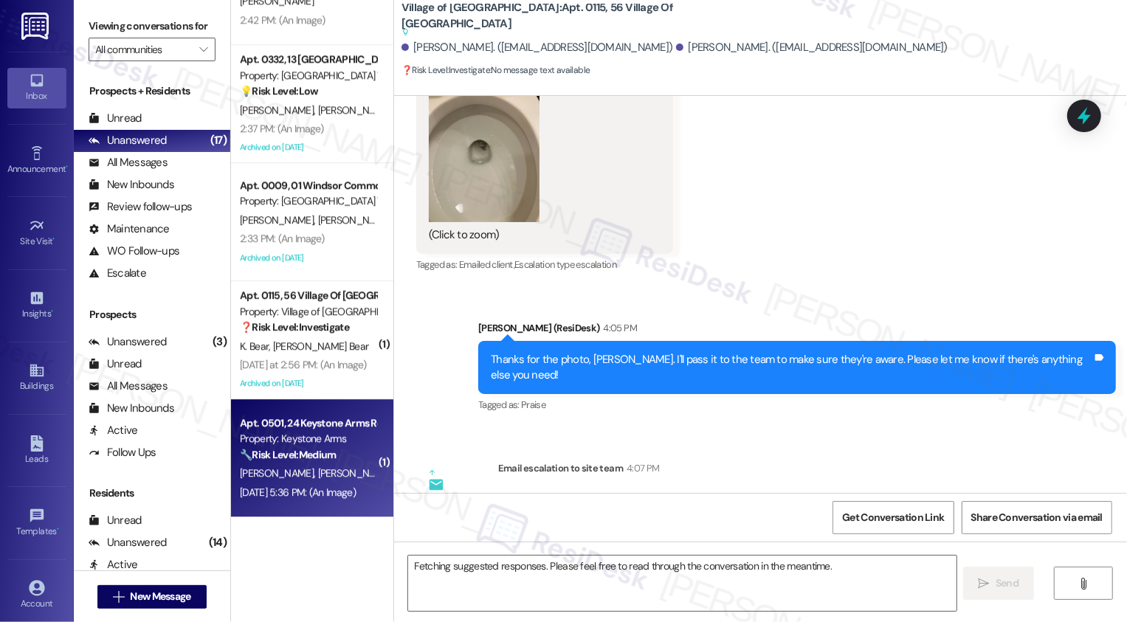
click at [298, 457] on strong "🔧 Risk Level: Medium" at bounding box center [288, 454] width 96 height 13
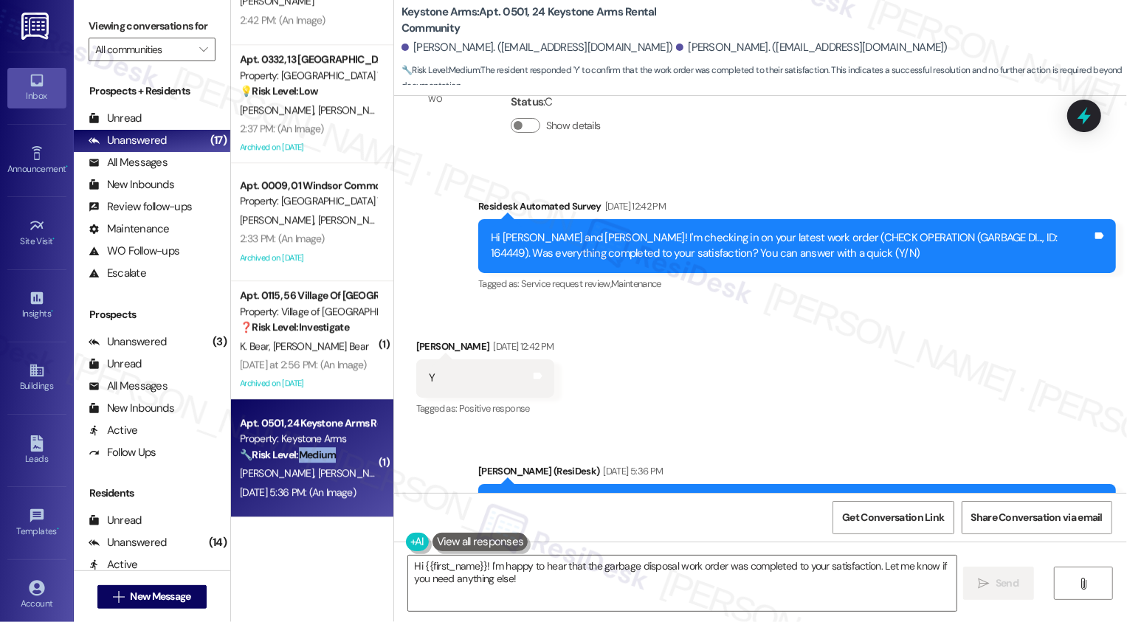
scroll to position [7055, 0]
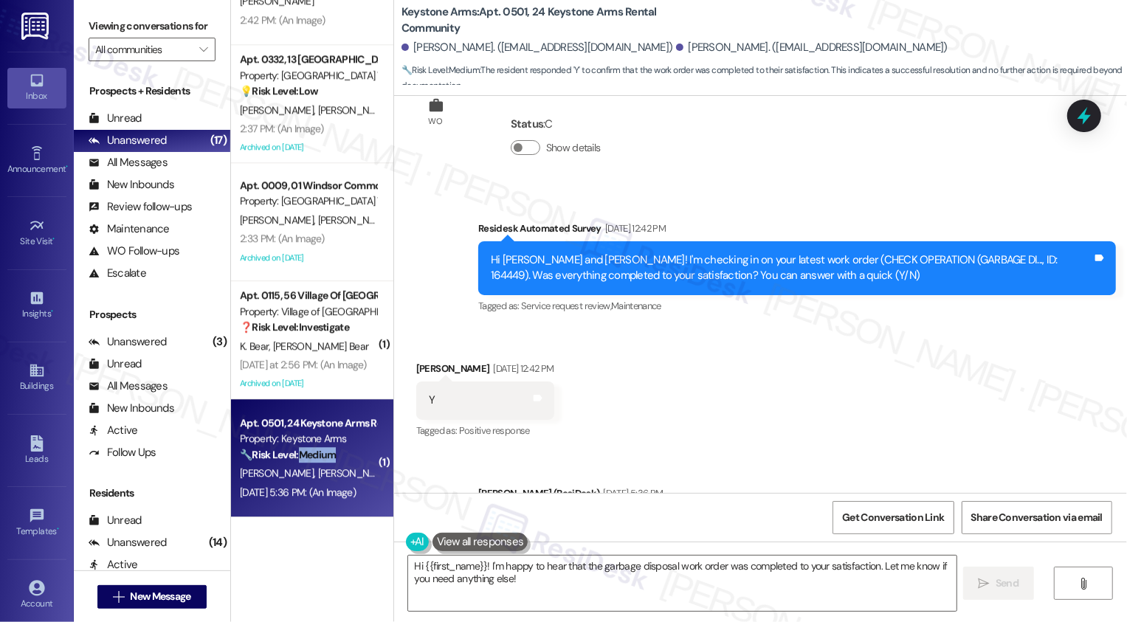
click at [416, 361] on div "[PERSON_NAME] [DATE] 12:42 PM" at bounding box center [485, 371] width 138 height 21
copy div "[PERSON_NAME]"
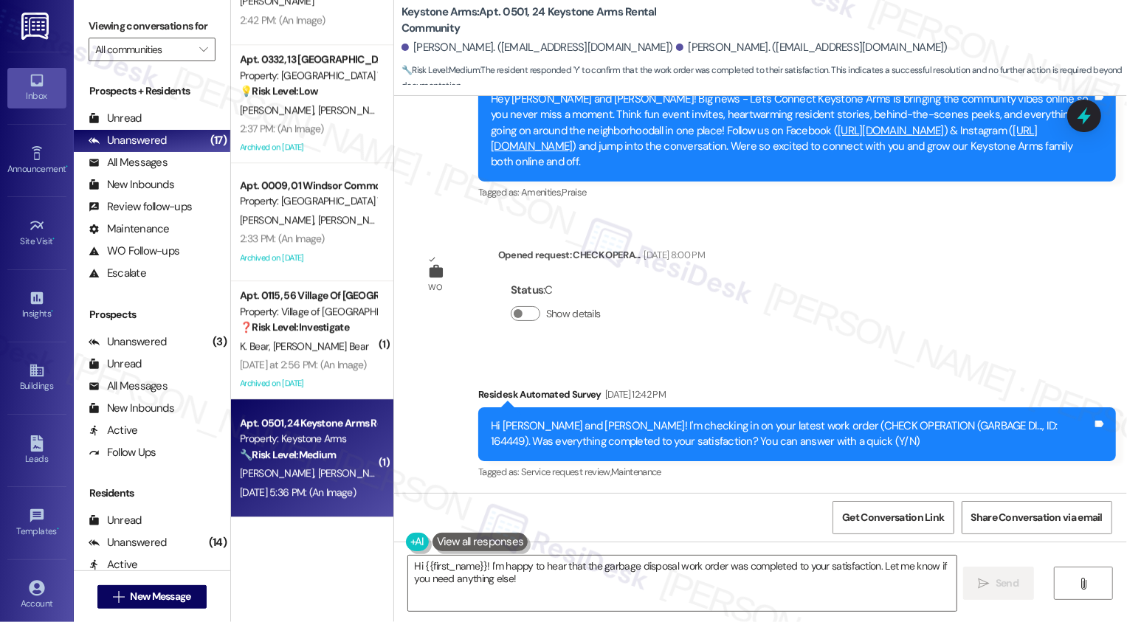
scroll to position [6893, 0]
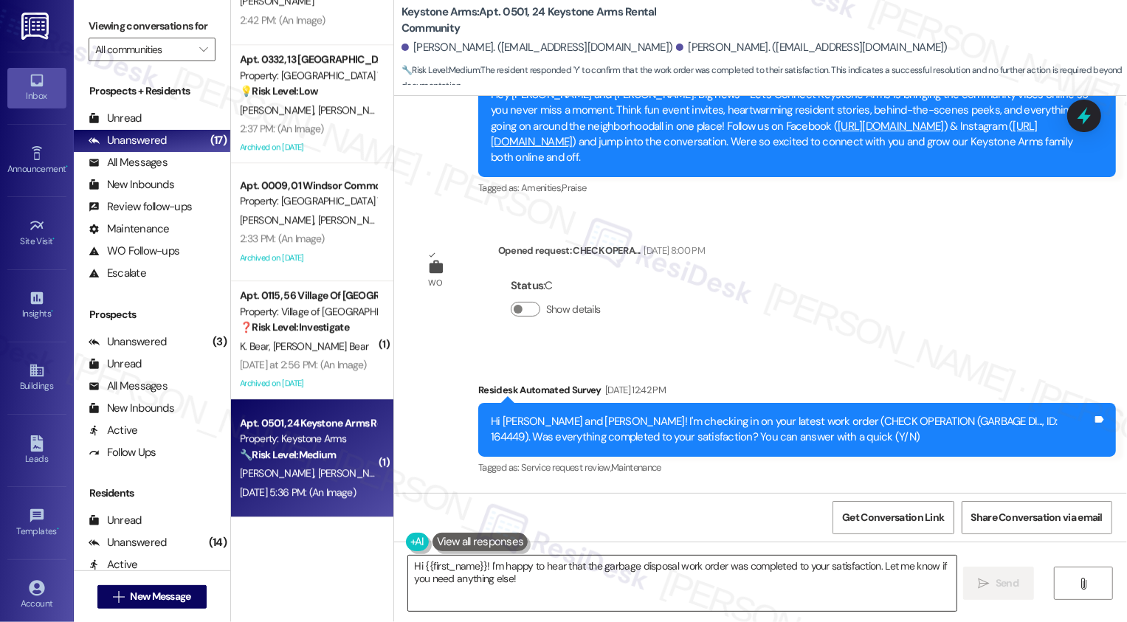
click at [480, 580] on textarea "Hi {{first_name}}! I'm happy to hear that the garbage disposal work order was c…" at bounding box center [682, 583] width 548 height 55
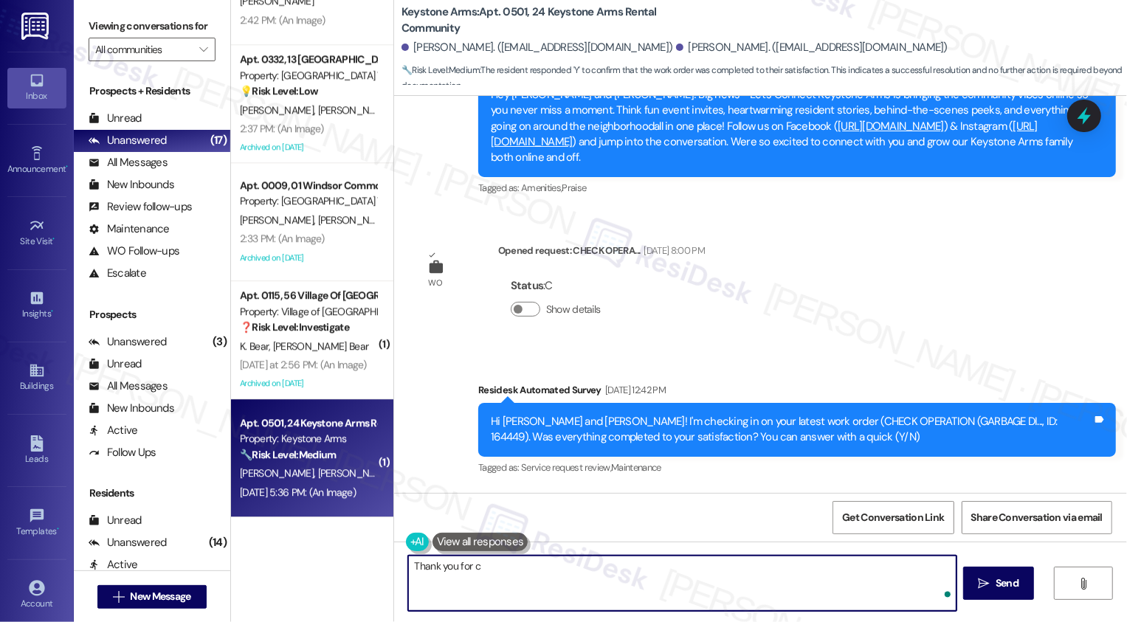
type textarea "Thank you for co"
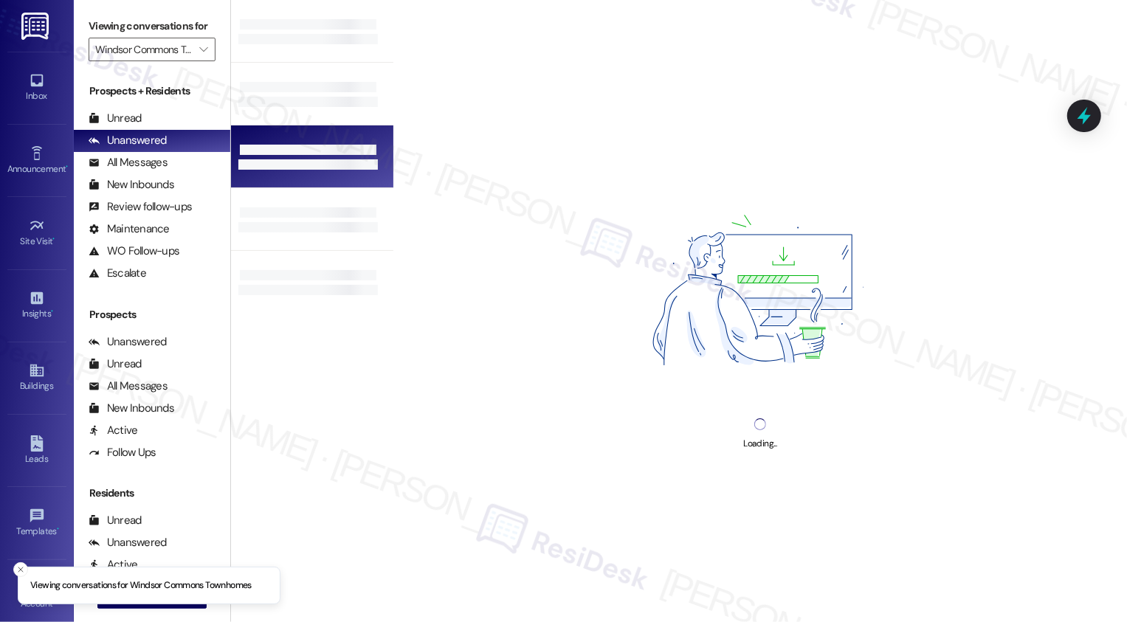
type input "Windsor Commons Townhomes"
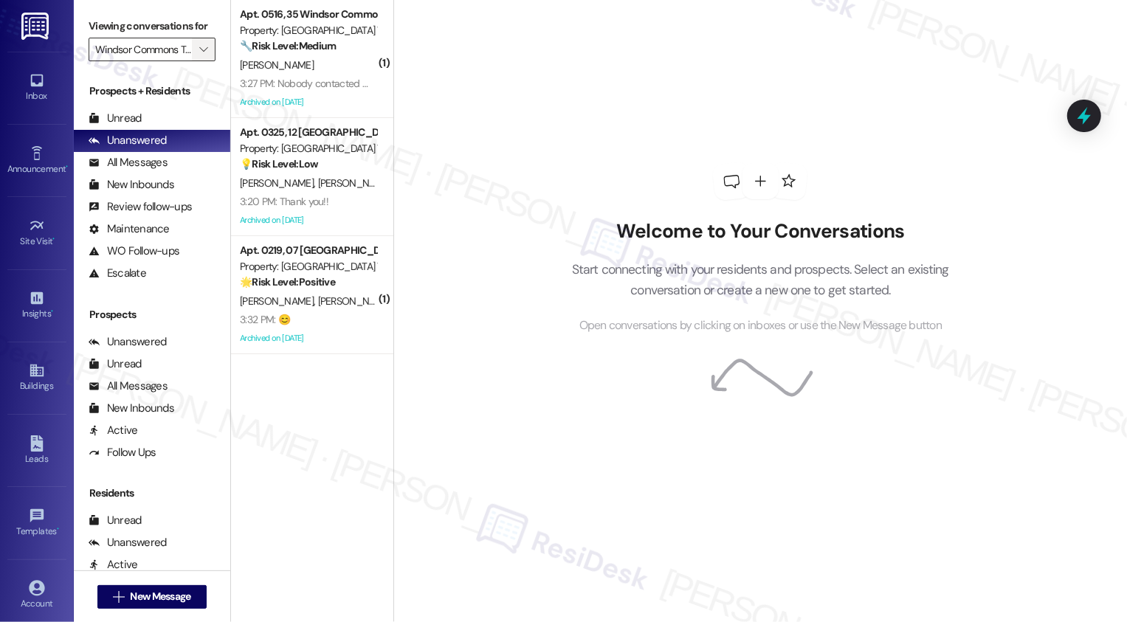
click at [199, 55] on icon "" at bounding box center [203, 50] width 8 height 12
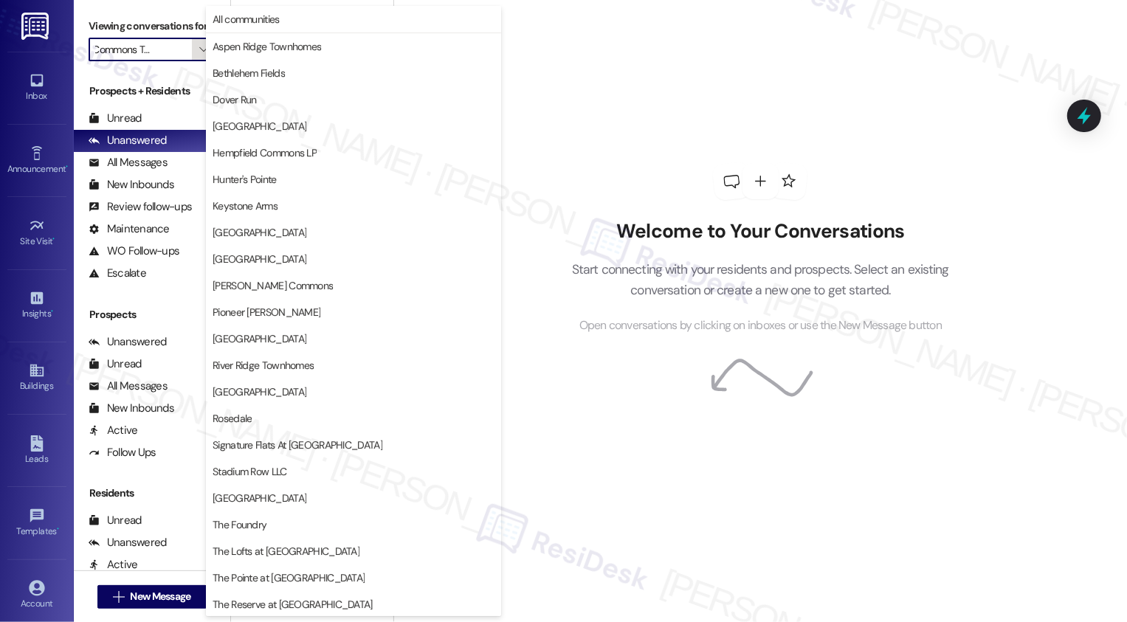
scroll to position [214, 0]
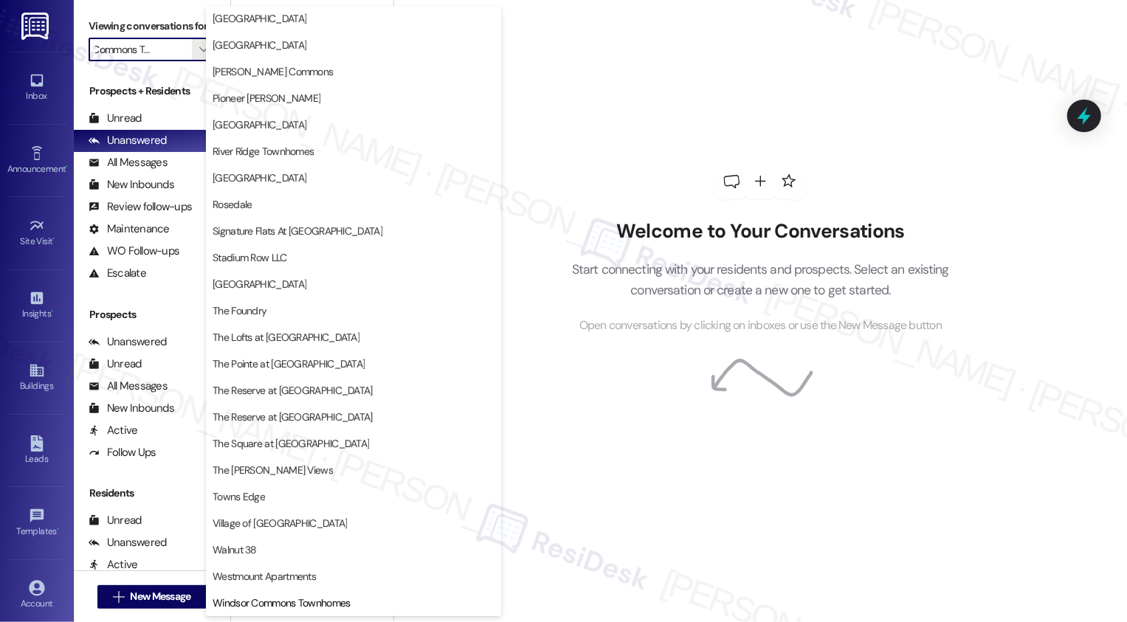
click at [562, 124] on div "Welcome to Your Conversations Start connecting with your residents and prospect…" at bounding box center [760, 248] width 443 height 497
click at [565, 85] on div "Welcome to Your Conversations Start connecting with your residents and prospect…" at bounding box center [760, 248] width 443 height 497
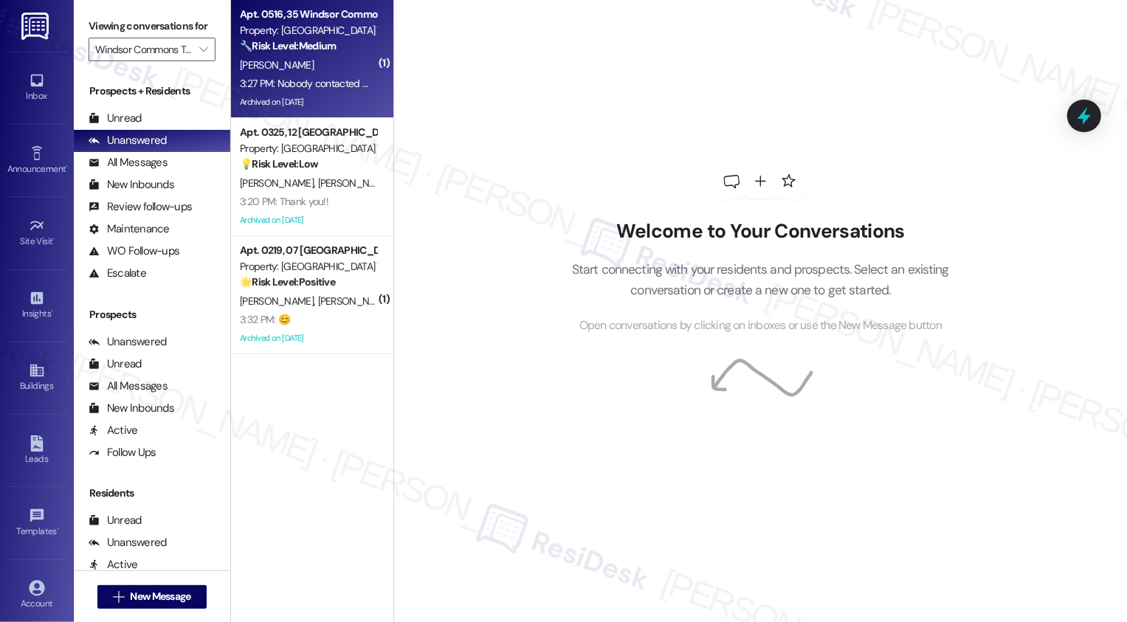
click at [348, 64] on div "[PERSON_NAME]" at bounding box center [307, 65] width 139 height 18
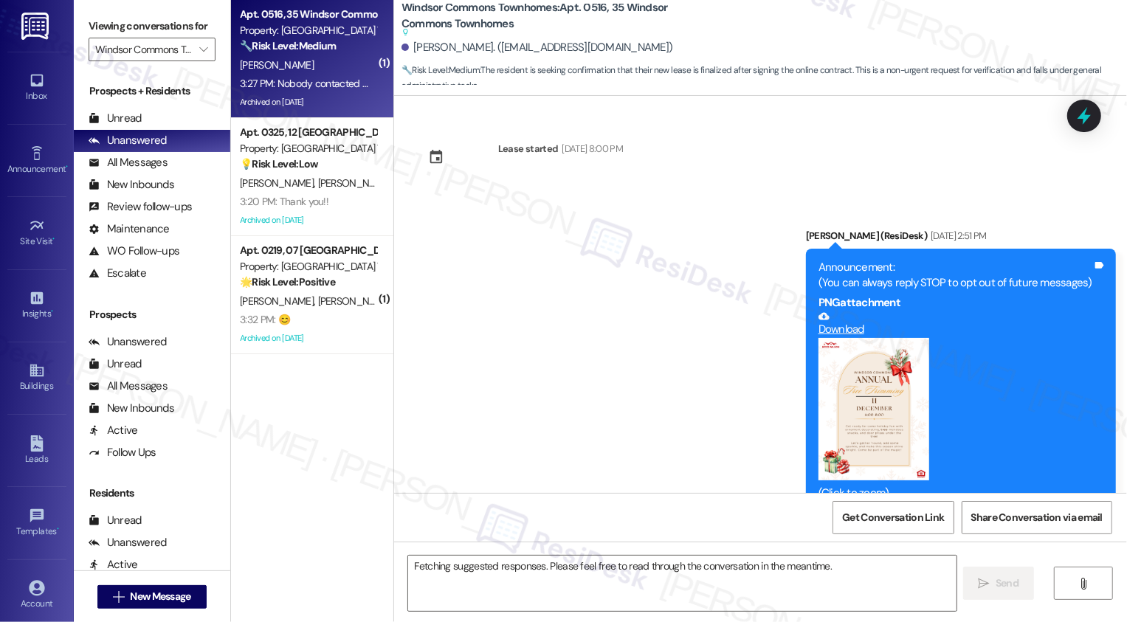
scroll to position [6944, 0]
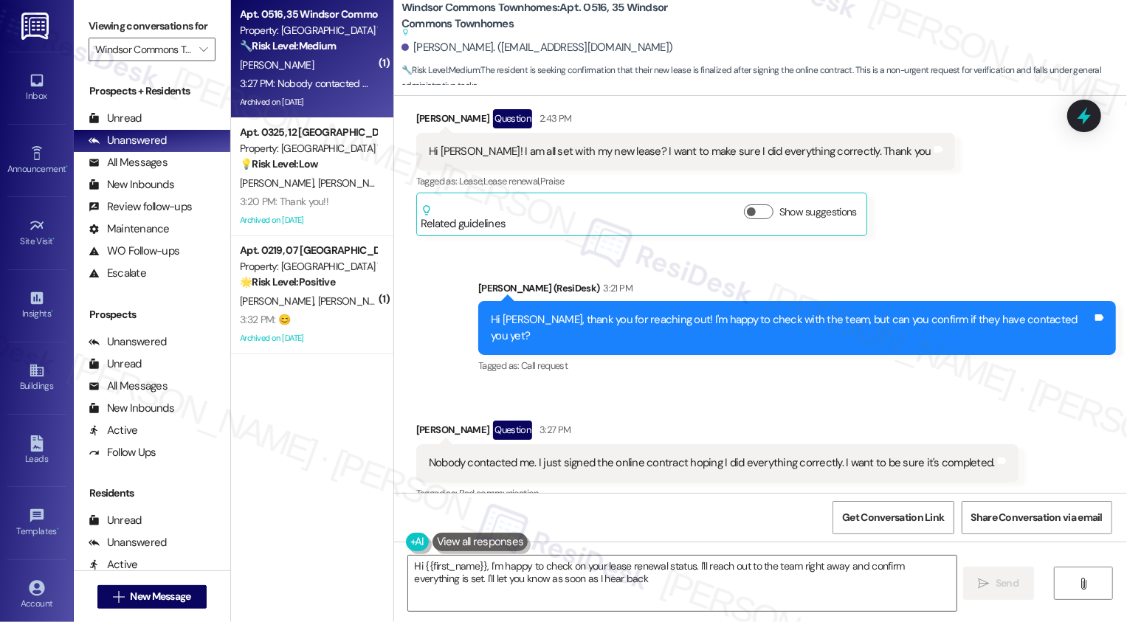
type textarea "Hi {{first_name}}, I'm happy to check on your lease renewal status. I'll reach …"
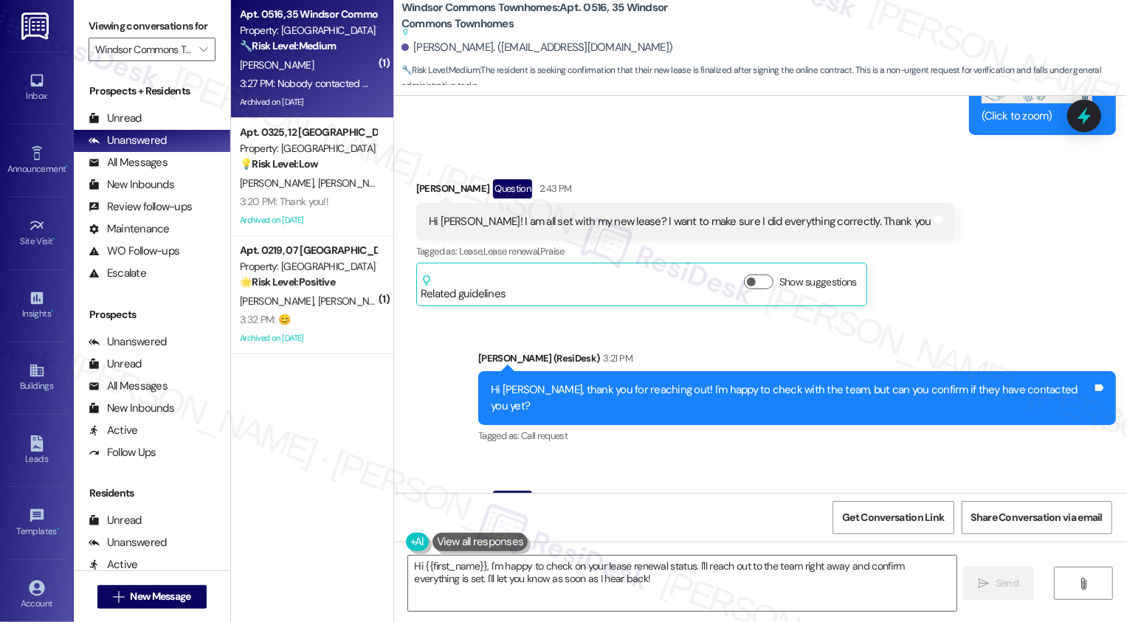
scroll to position [6596, 0]
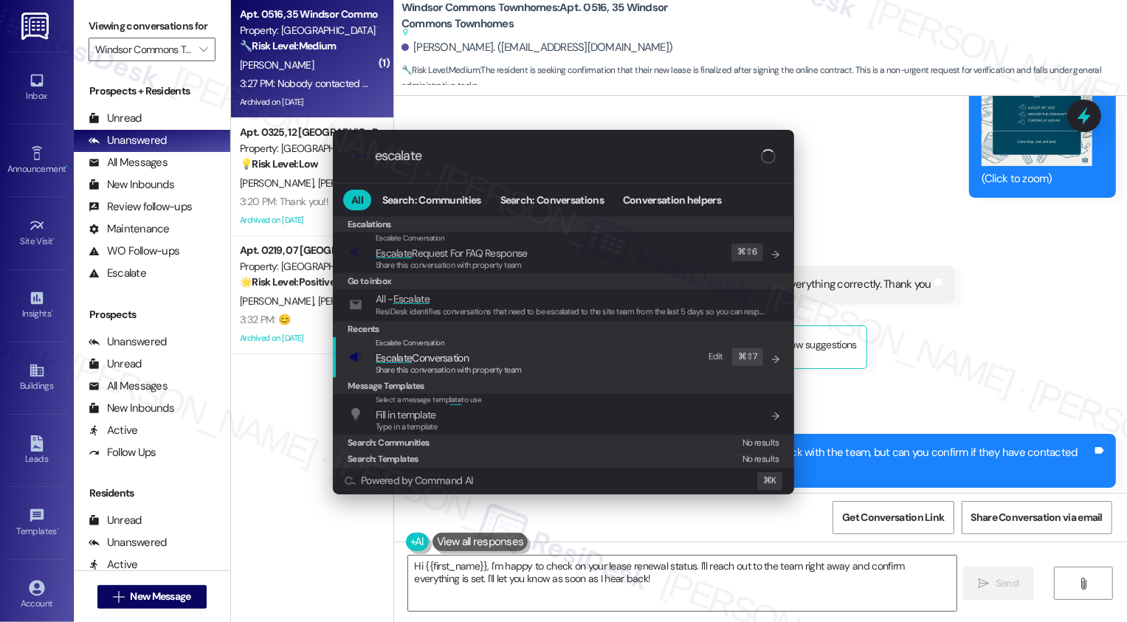
type input "escalate"
click at [439, 354] on span "Escalate Conversation" at bounding box center [422, 357] width 93 height 13
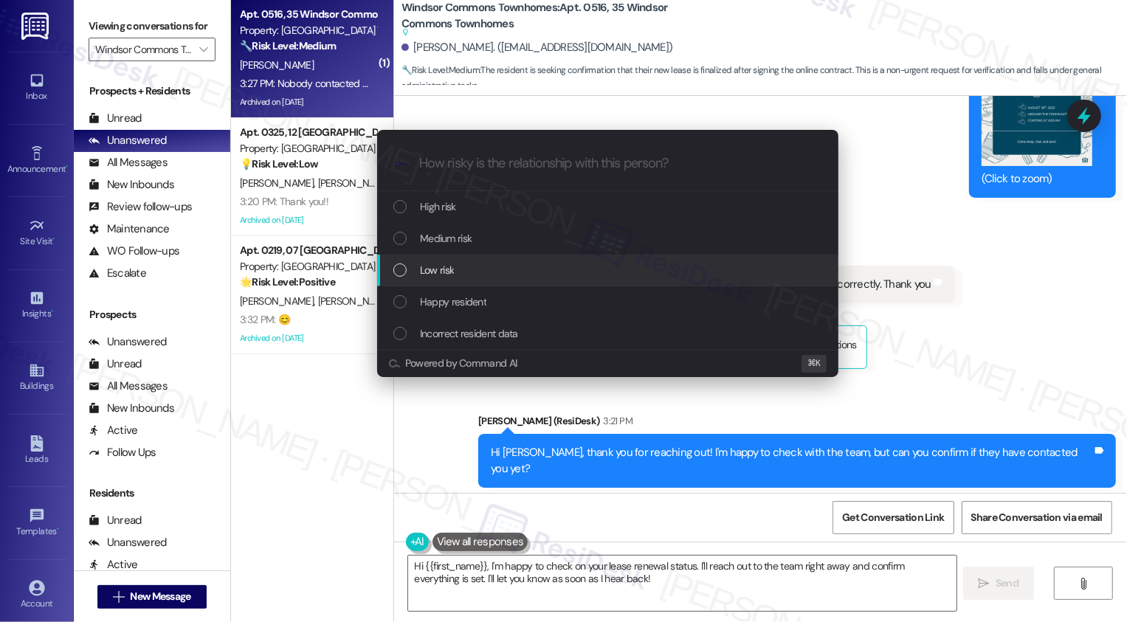
click at [444, 268] on span "Low risk" at bounding box center [437, 270] width 34 height 16
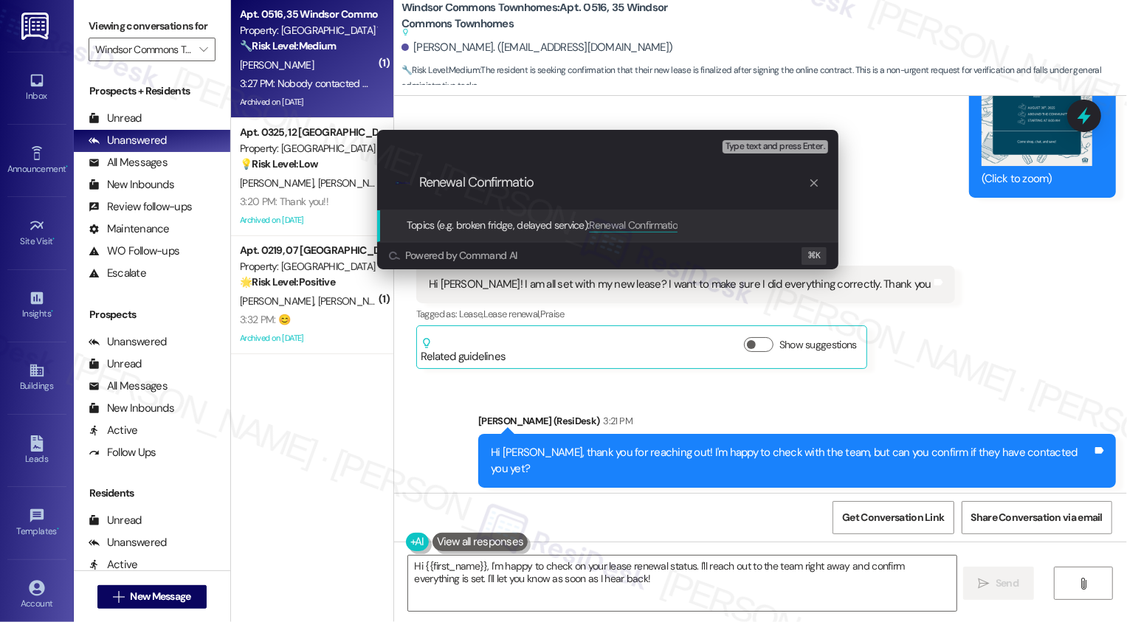
type input "Renewal Confirmation"
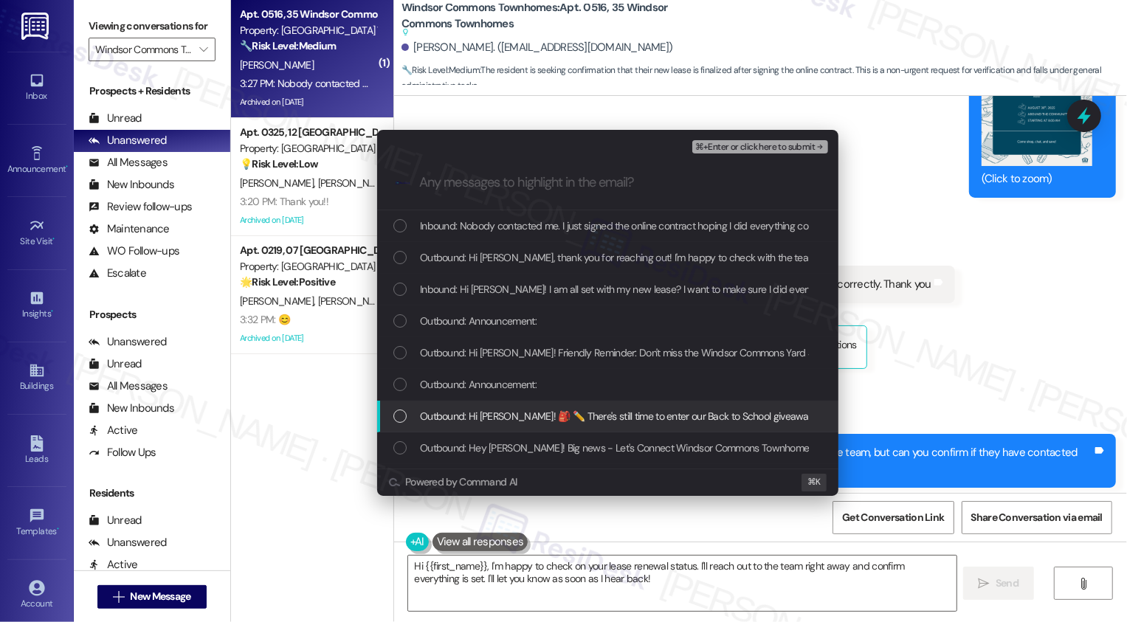
click at [883, 458] on div "Escalate Conversation Low risk Renewal Confirmation Any messages to highlight i…" at bounding box center [563, 311] width 1127 height 622
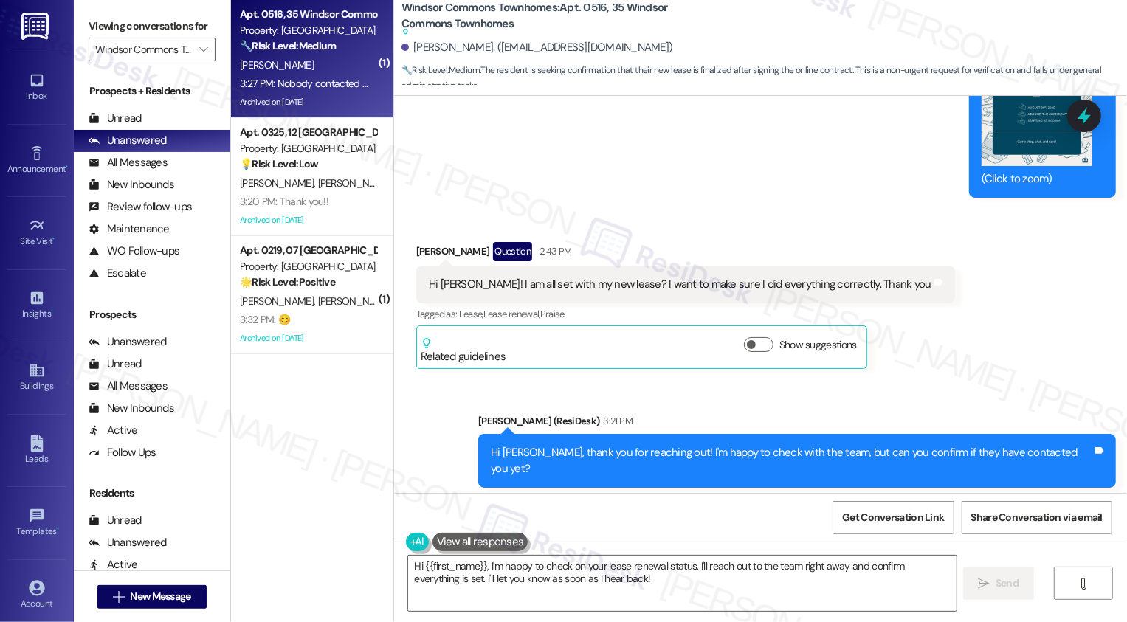
click at [573, 612] on div "Hi {{first_name}}, I'm happy to check on your lease renewal status. I'll reach …" at bounding box center [760, 597] width 733 height 111
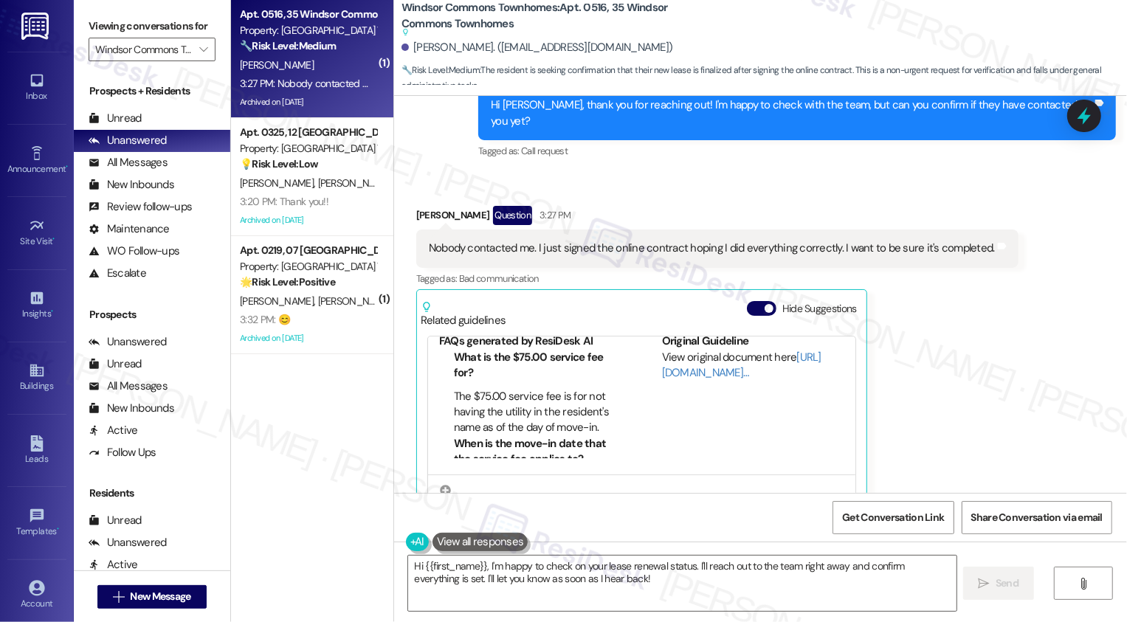
scroll to position [6929, 0]
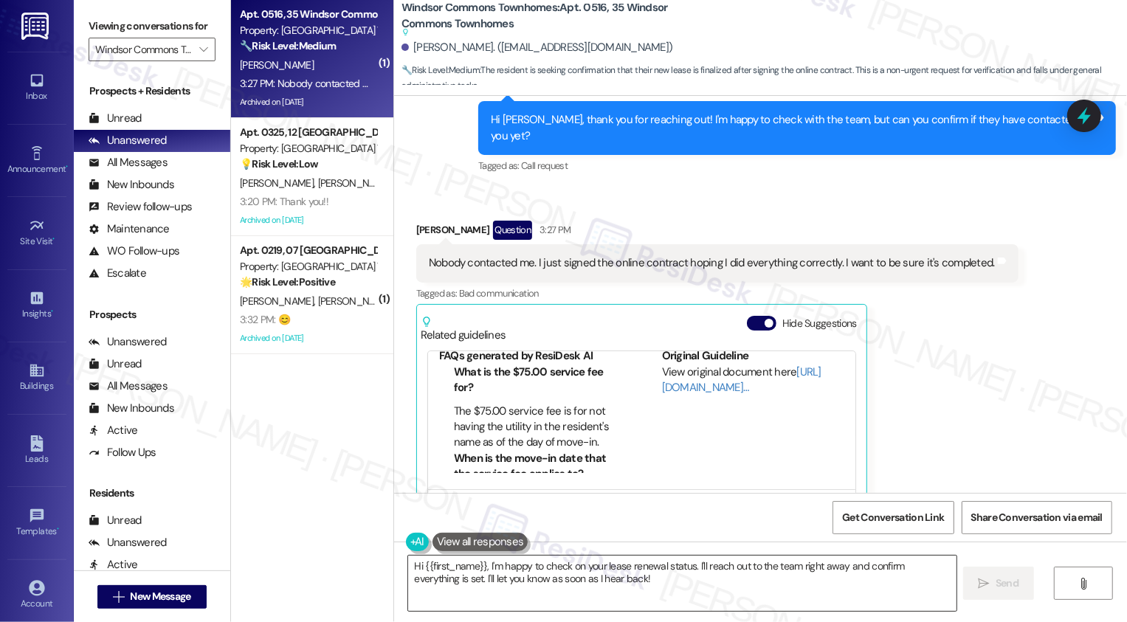
click at [720, 579] on textarea "Hi {{first_name}}, I'm happy to check on your lease renewal status. I'll reach …" at bounding box center [682, 583] width 548 height 55
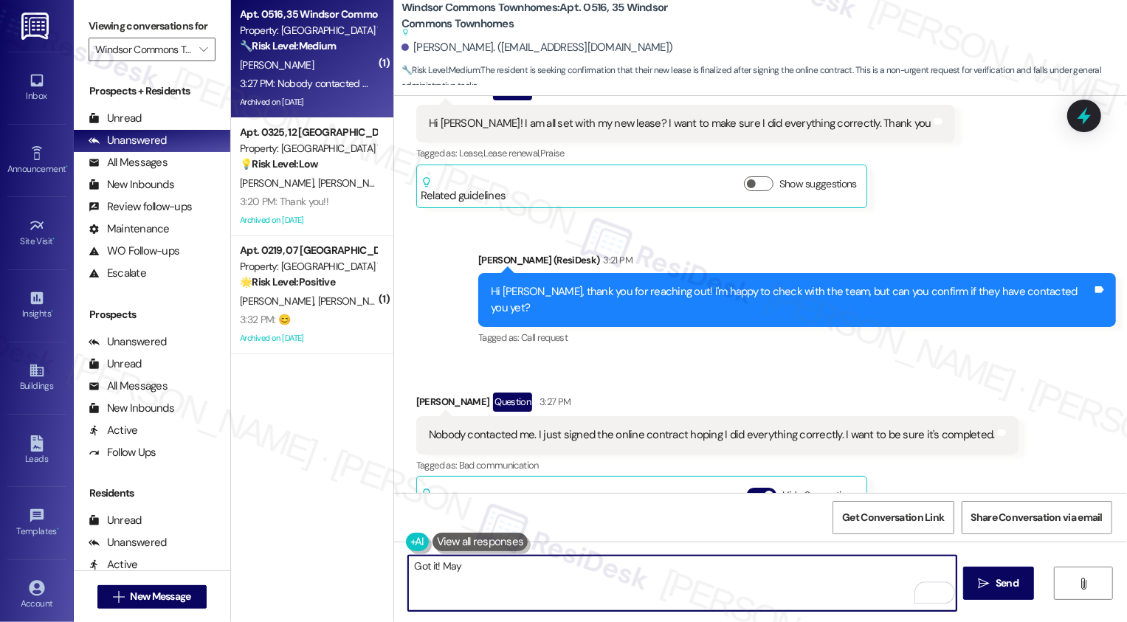
scroll to position [6944, 0]
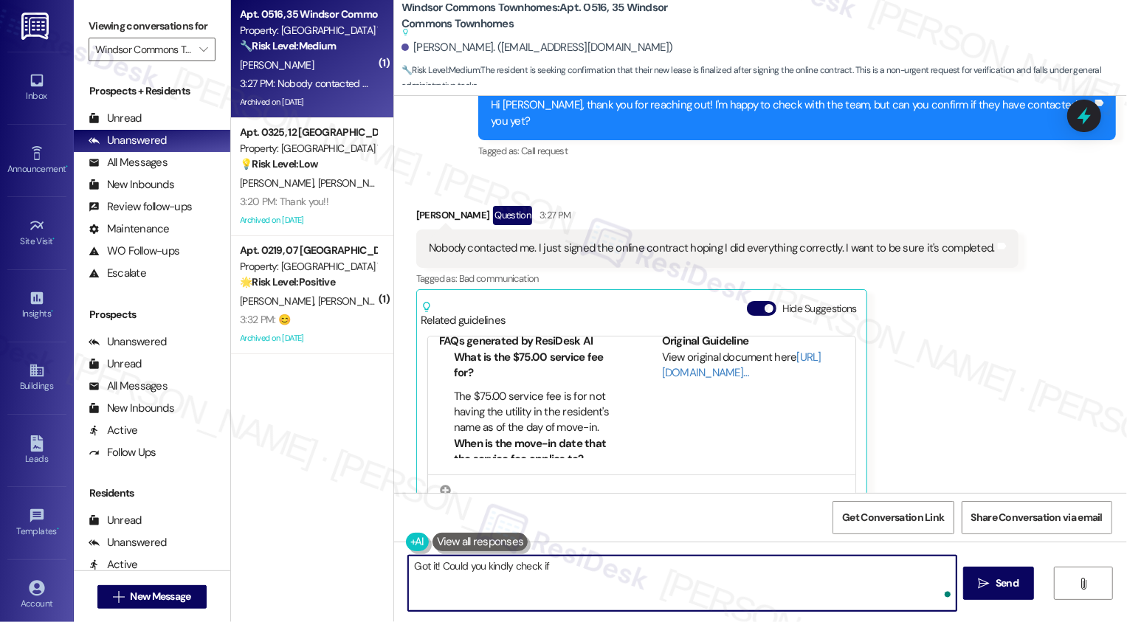
paste textarea "document tab in their resident portal"
click at [541, 562] on textarea "Got it! Could you kindly check if document tab in their resident portal" at bounding box center [682, 583] width 548 height 55
click at [783, 565] on textarea "Got it! Could you kindly check if you can access the your lease at the document…" at bounding box center [682, 583] width 548 height 55
click at [869, 569] on textarea "Got it! Could you kindly check if you can access the your lease at the document…" at bounding box center [682, 583] width 548 height 55
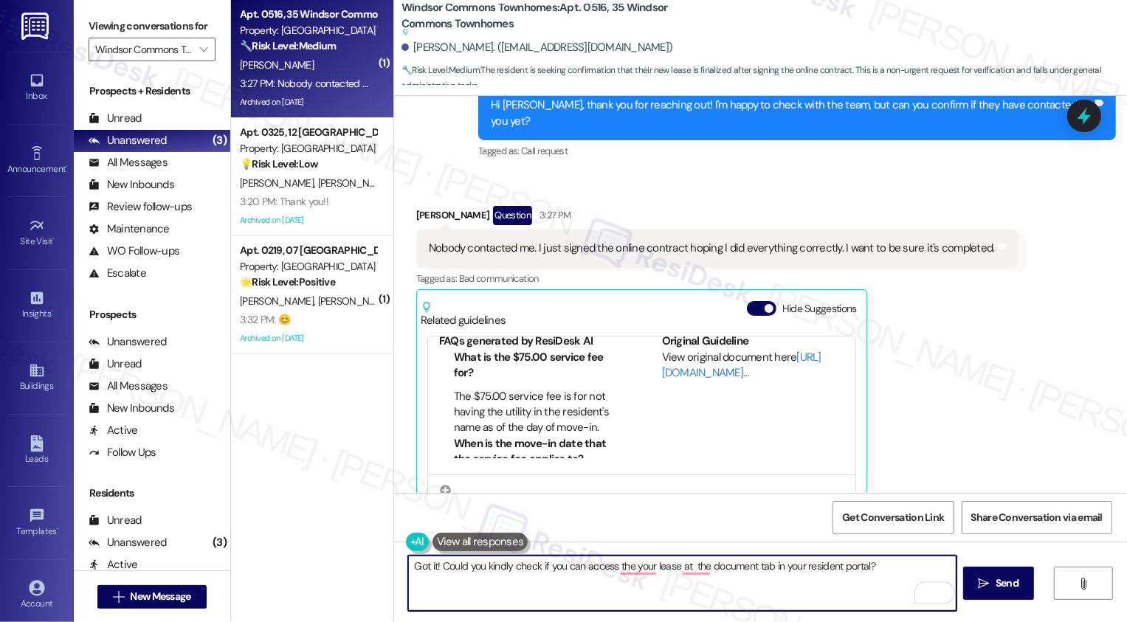
click at [626, 579] on textarea "Got it! Could you kindly check if you can access the your lease at the document…" at bounding box center [682, 583] width 548 height 55
click at [626, 566] on textarea "Got it! Could you kindly check if you can access the your lease at the document…" at bounding box center [682, 583] width 548 height 55
click at [676, 568] on textarea "Got it! Could you kindly check if you can access your lease at the document tab…" at bounding box center [682, 583] width 548 height 55
click at [920, 596] on div "Rewrite with Grammarly" at bounding box center [925, 592] width 16 height 17
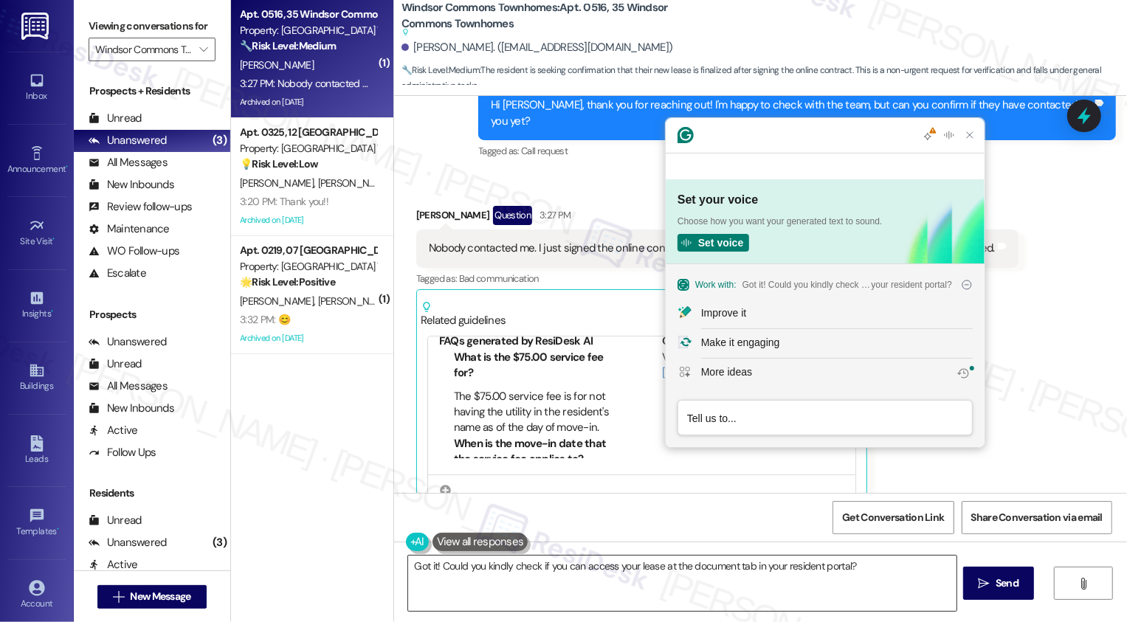
scroll to position [0, 0]
click at [743, 302] on button "Improve it" at bounding box center [825, 315] width 319 height 30
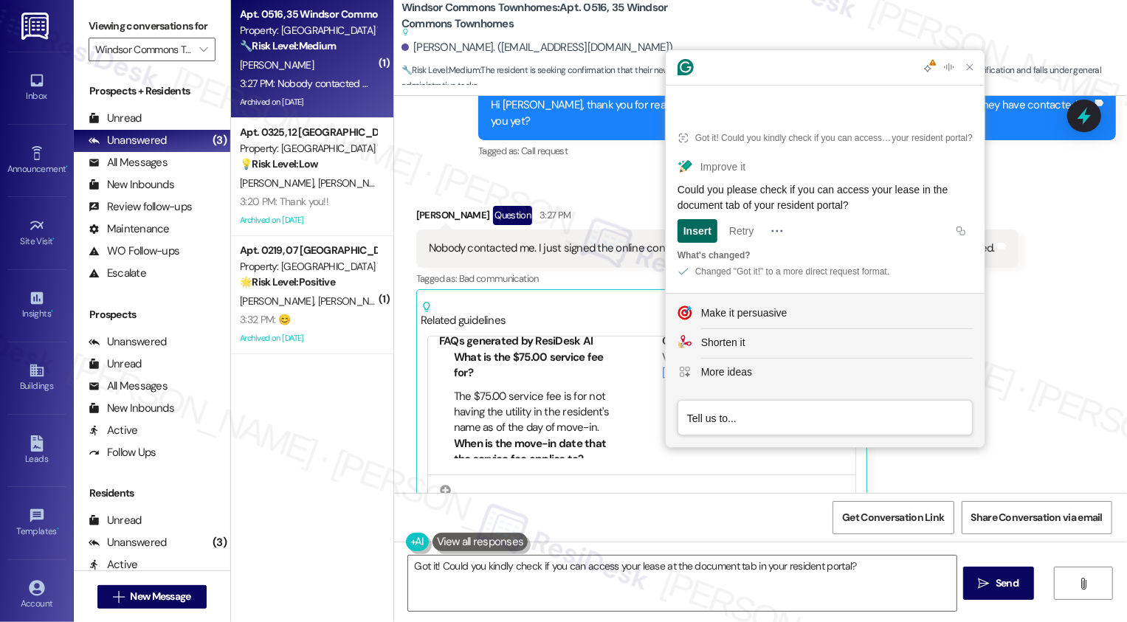
click at [701, 235] on div "Insert" at bounding box center [697, 231] width 28 height 24
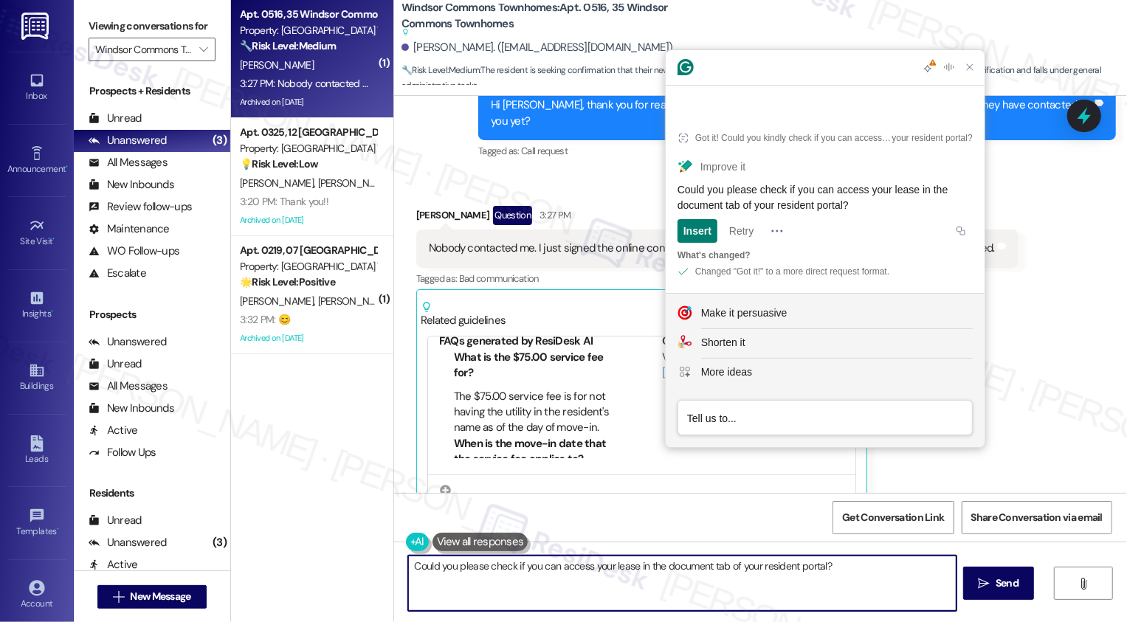
click at [408, 568] on textarea "Could you please check if you can access your lease in the document tab of your…" at bounding box center [682, 583] width 548 height 55
click at [562, 594] on textarea "Got it! Could you please check if you can access your lease in the document tab…" at bounding box center [682, 583] width 548 height 55
click at [753, 565] on textarea "Got it! Could you please check if you can access your lease in the document tab…" at bounding box center [682, 583] width 548 height 55
click at [828, 575] on textarea "Got it! Could you please check if you can access your lease in the document tab…" at bounding box center [682, 583] width 548 height 55
click at [861, 576] on textarea "Got it! Could you please check if you can access your lease in the document tab…" at bounding box center [682, 583] width 548 height 55
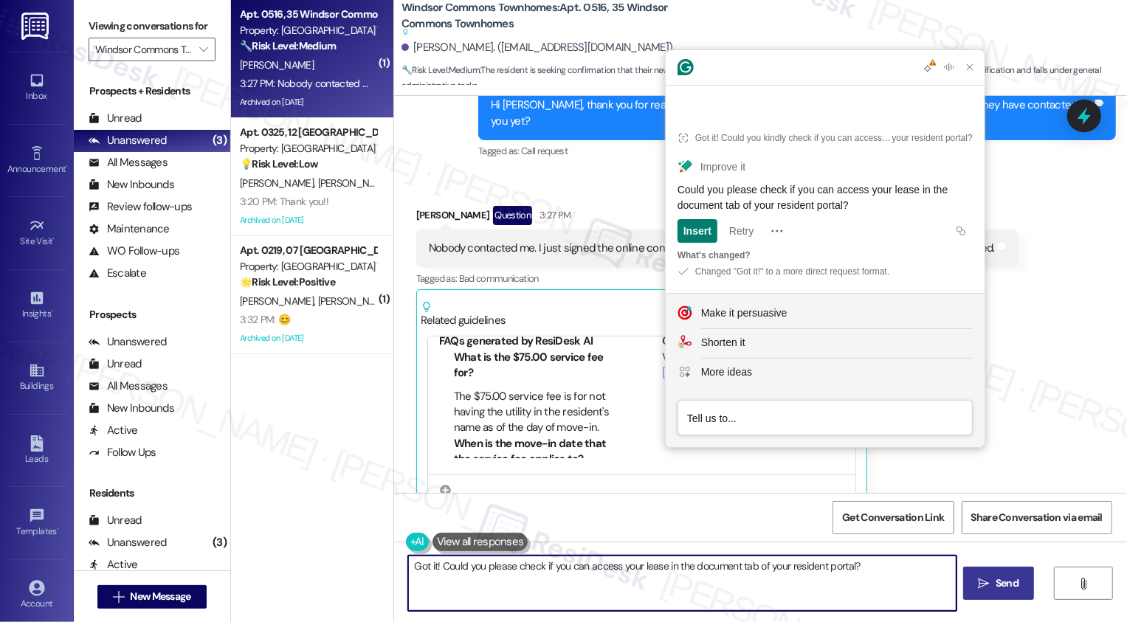
type textarea "Got it! Could you please check if you can access your lease in the document tab…"
click at [989, 591] on span " Send" at bounding box center [999, 583] width 46 height 15
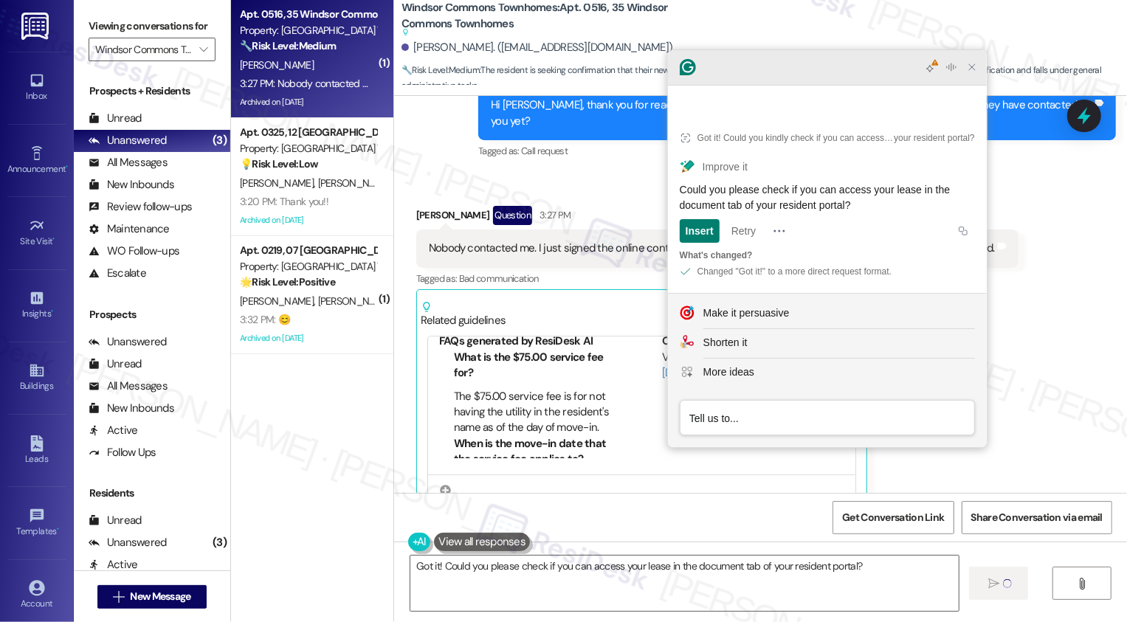
click at [975, 73] on icon "Close Grammarly Assistant" at bounding box center [972, 67] width 12 height 12
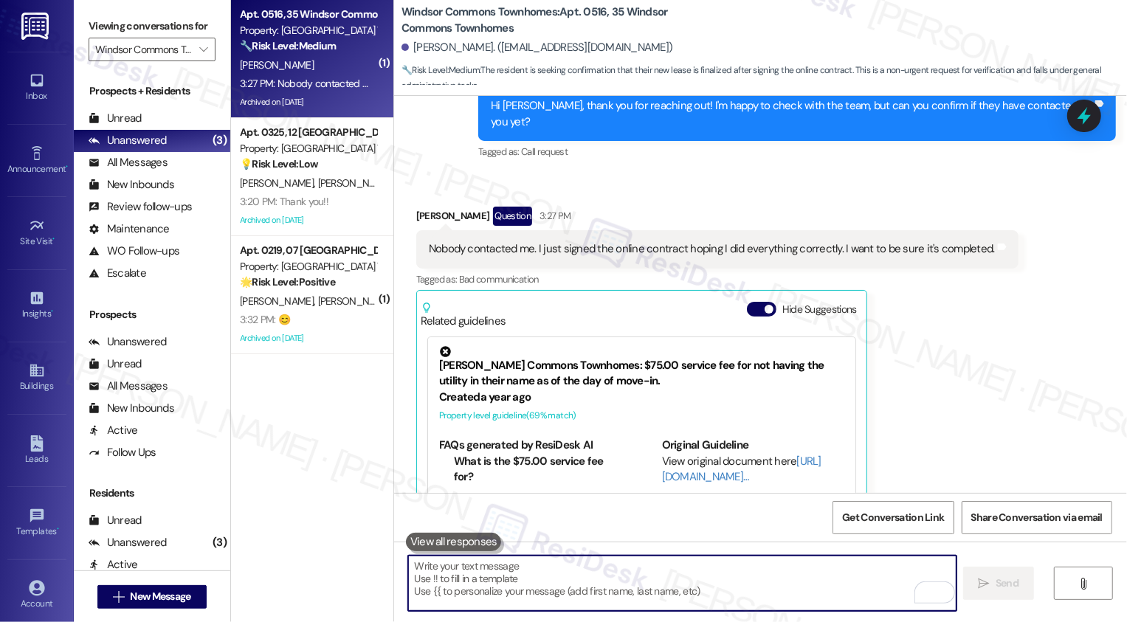
scroll to position [7046, 0]
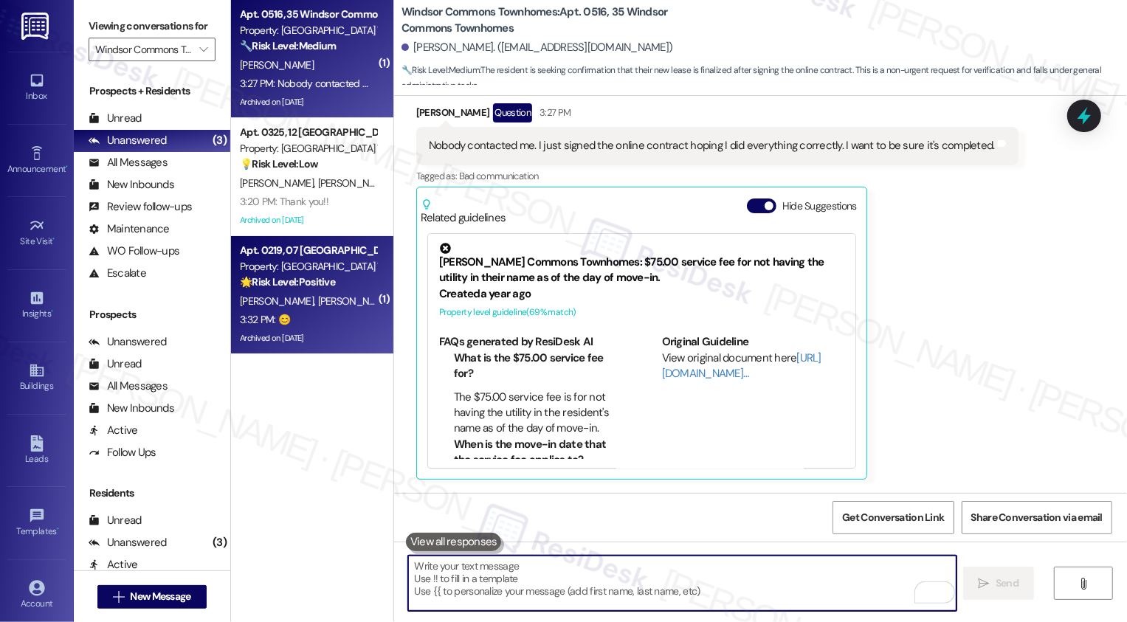
click at [317, 252] on div "Apt. 0219, 07 [GEOGRAPHIC_DATA] Townhomes" at bounding box center [308, 250] width 137 height 15
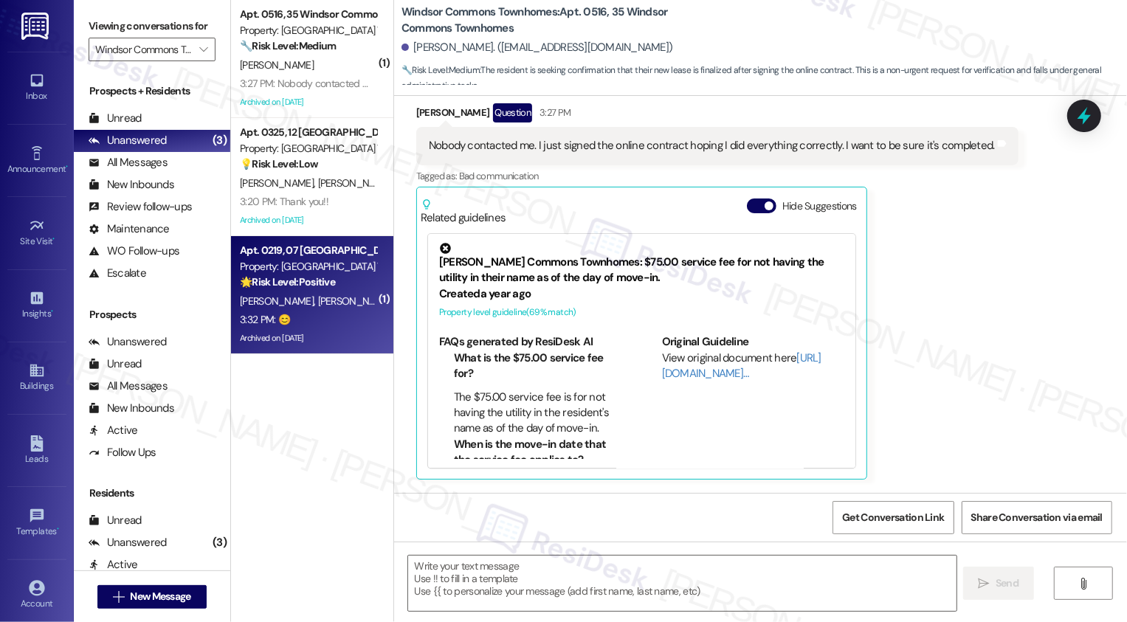
type textarea "Fetching suggested responses. Please feel free to read through the conversation…"
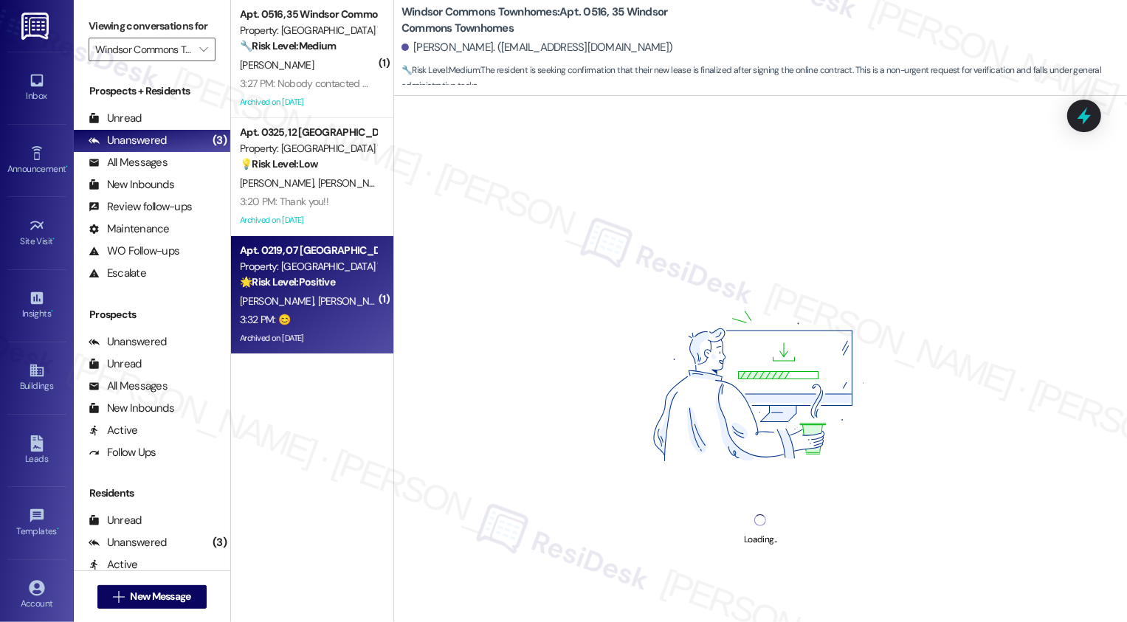
click at [325, 292] on div "[PERSON_NAME] [PERSON_NAME]" at bounding box center [307, 301] width 139 height 18
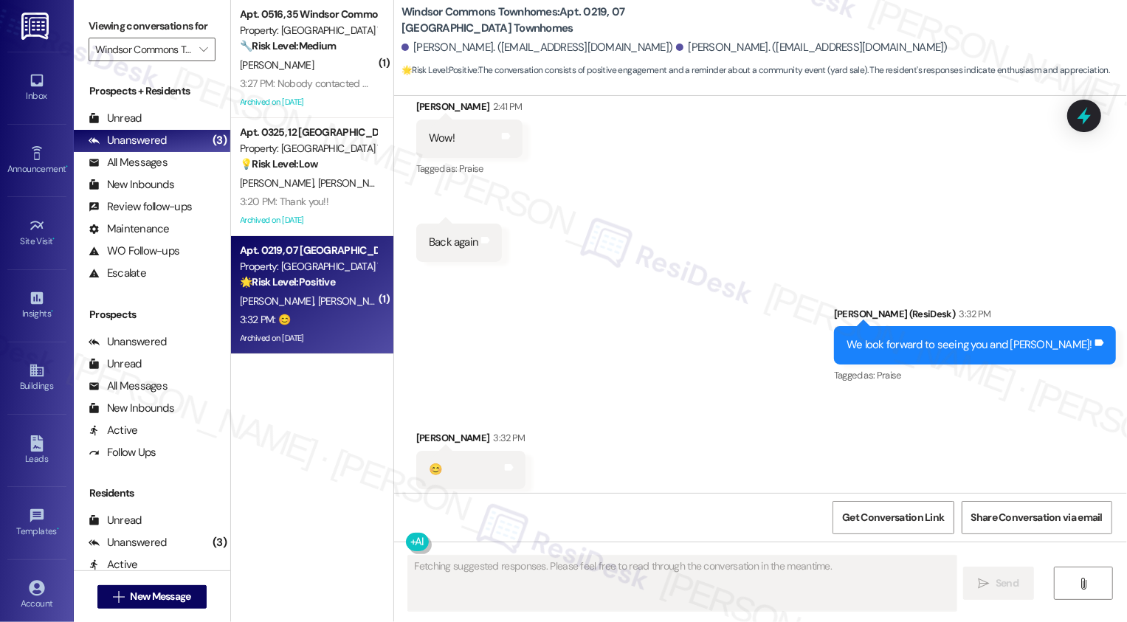
type textarea "Fetching suggested responses. Please feel free to read through the conversation…"
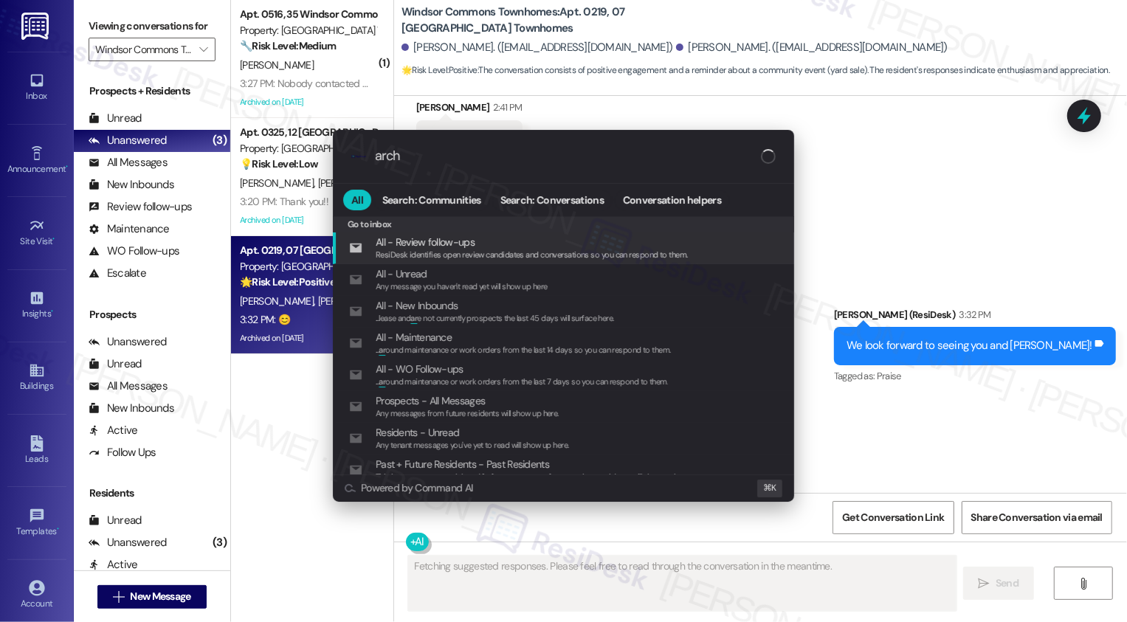
type input "archi"
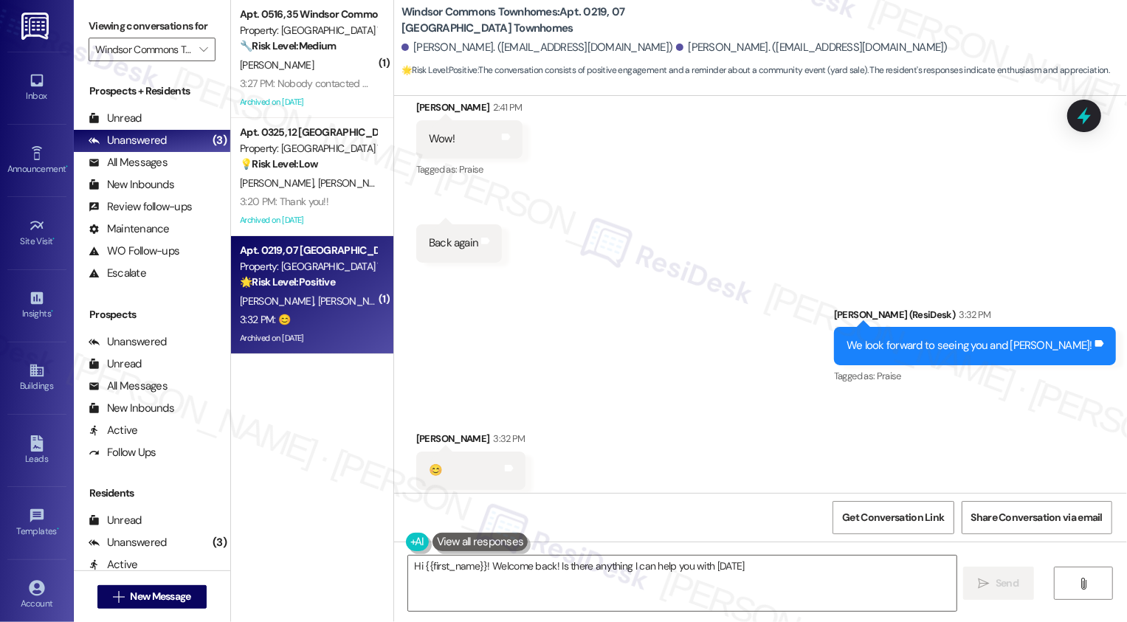
type textarea "Hi {{first_name}}! Welcome back! Is there anything I can help you with [DATE]?"
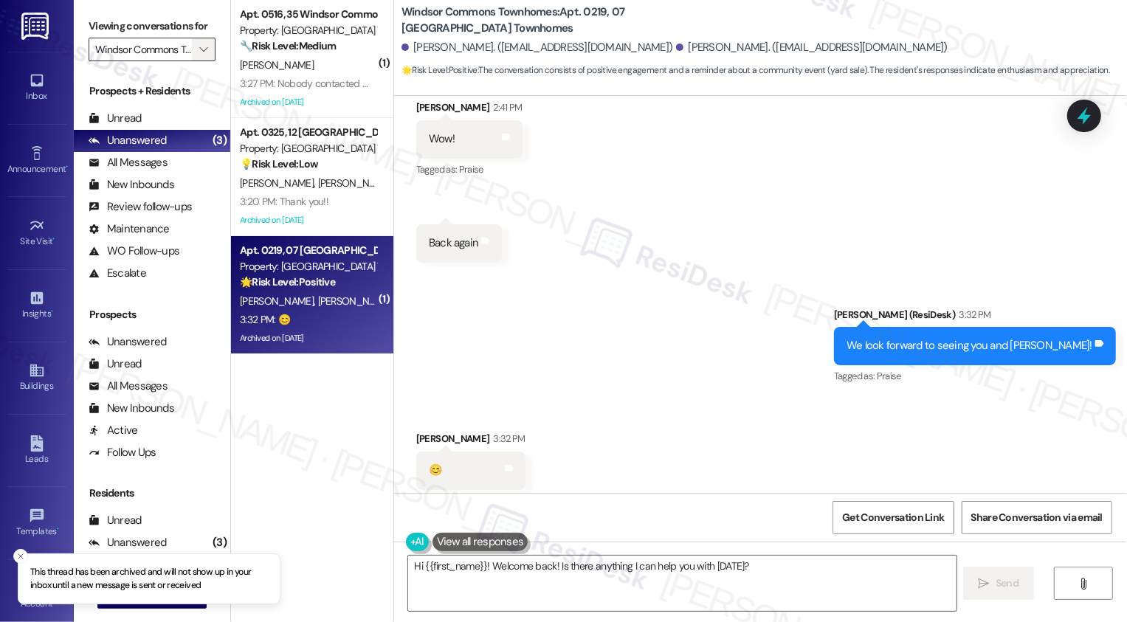
click at [199, 55] on icon "" at bounding box center [203, 50] width 8 height 12
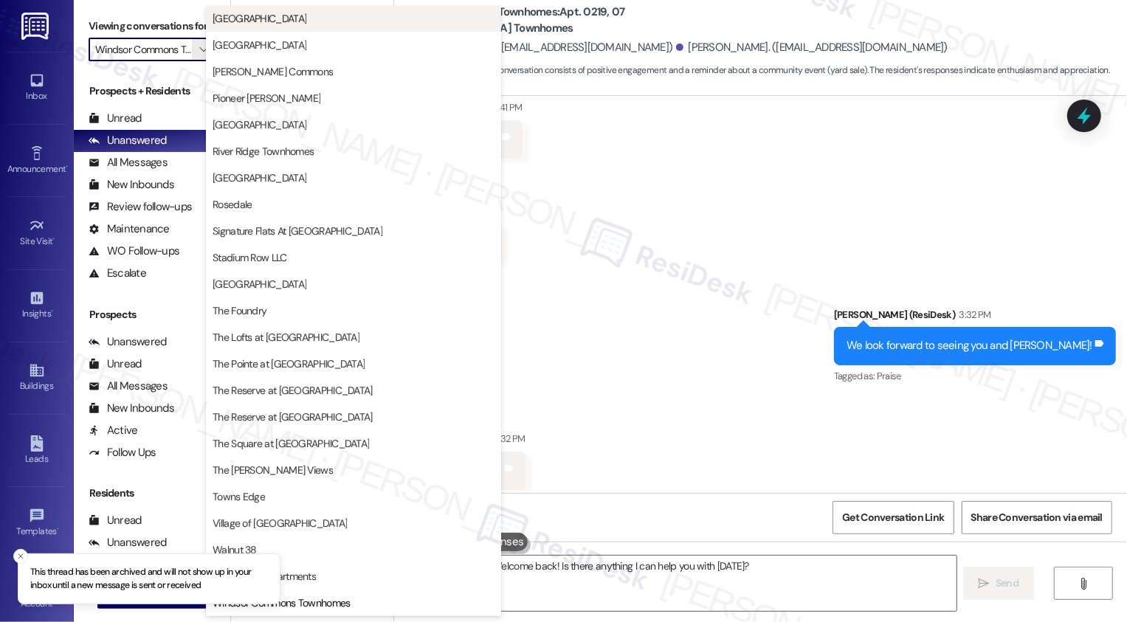
scroll to position [0, 0]
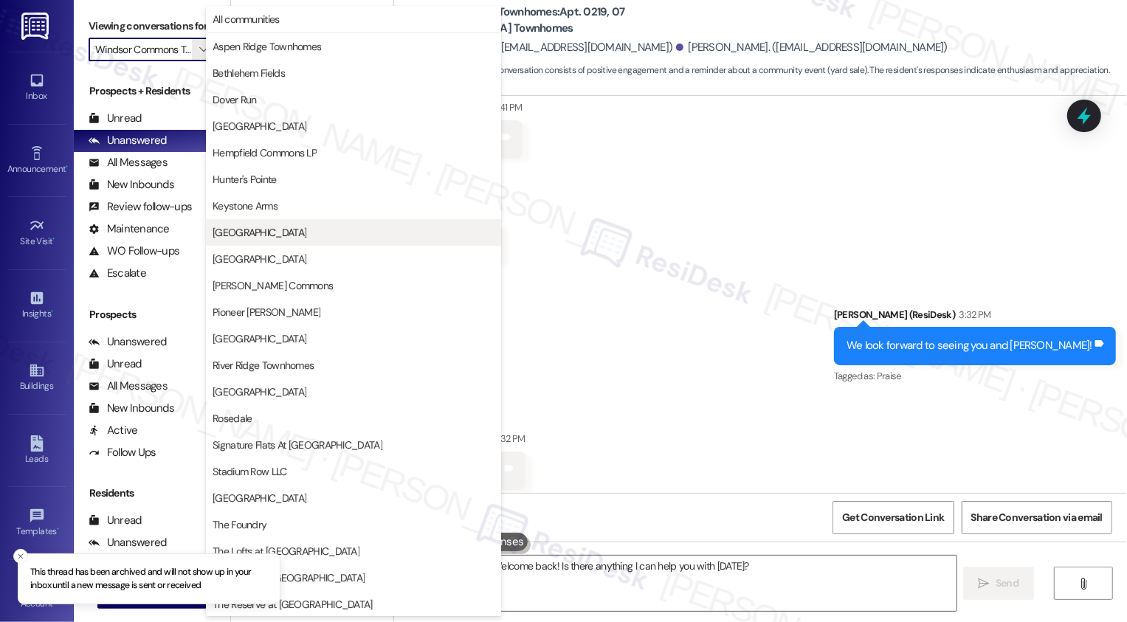
click at [255, 16] on span "All communities" at bounding box center [246, 19] width 67 height 15
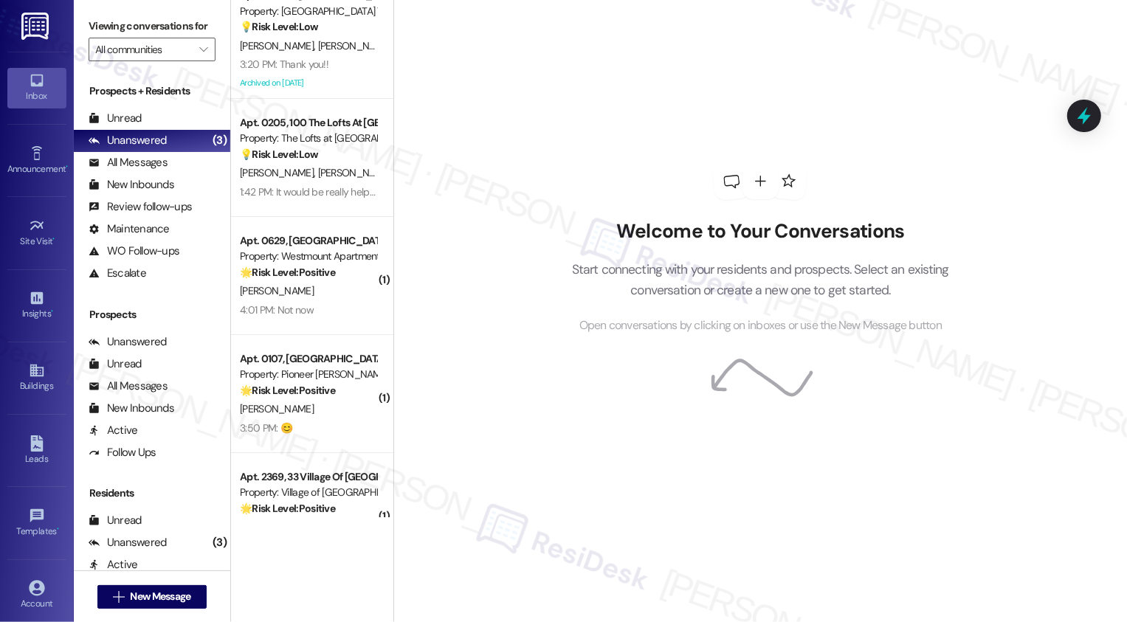
scroll to position [51, 0]
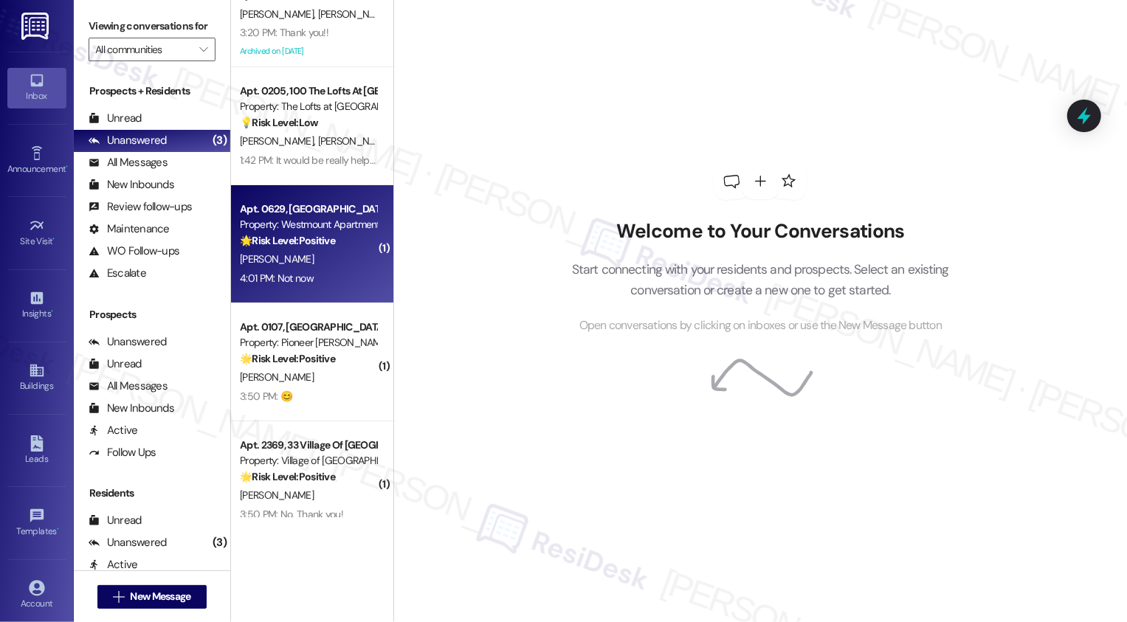
click at [322, 282] on div "4:01 PM: Not now 4:01 PM: Not now" at bounding box center [307, 278] width 139 height 18
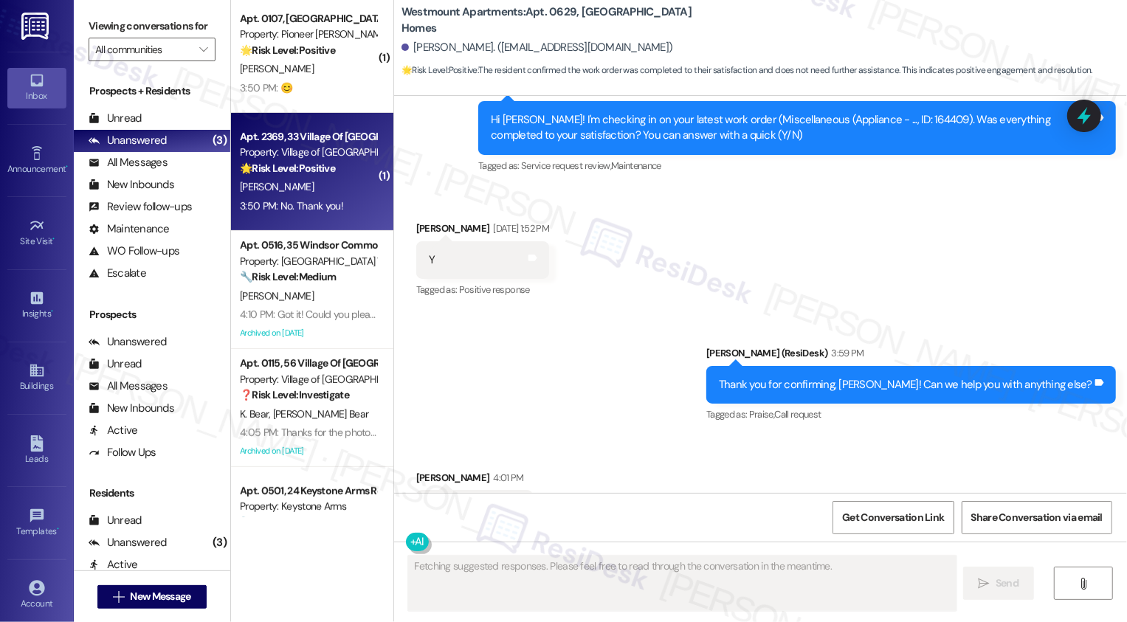
scroll to position [427, 0]
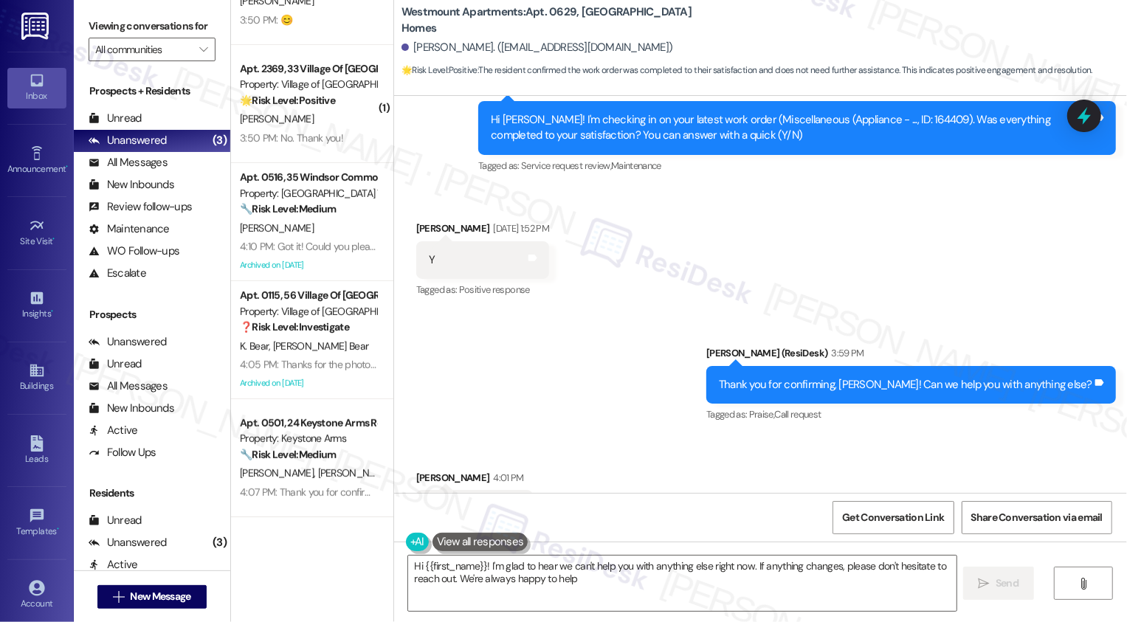
type textarea "Hi {{first_name}}! I'm glad to hear we can't help you with anything else right …"
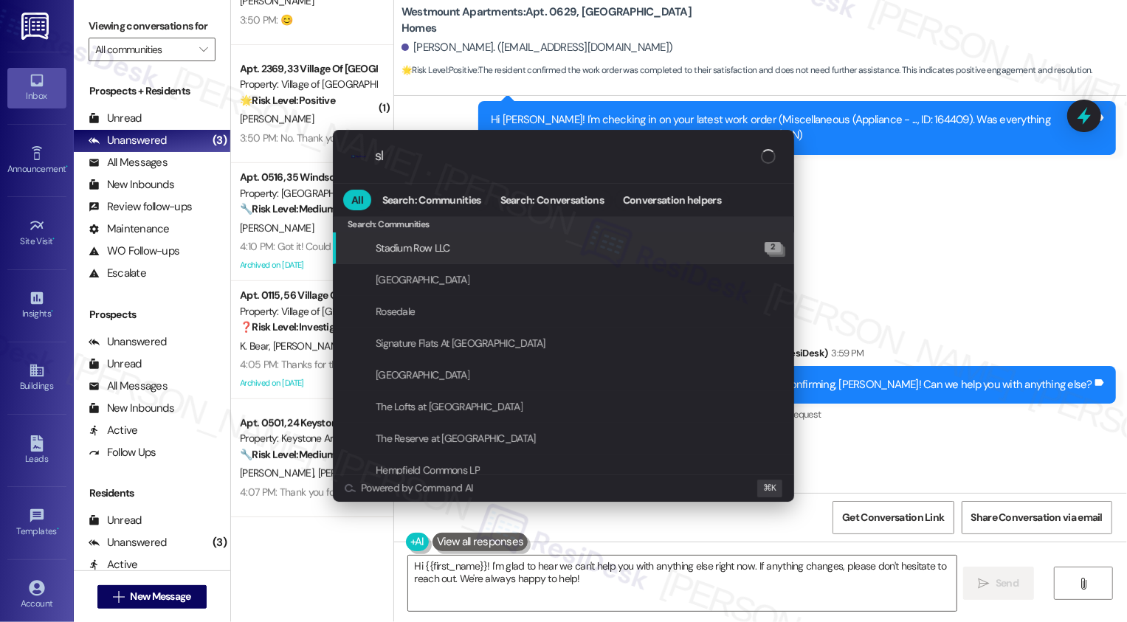
type input "sla"
